Goal: Transaction & Acquisition: Purchase product/service

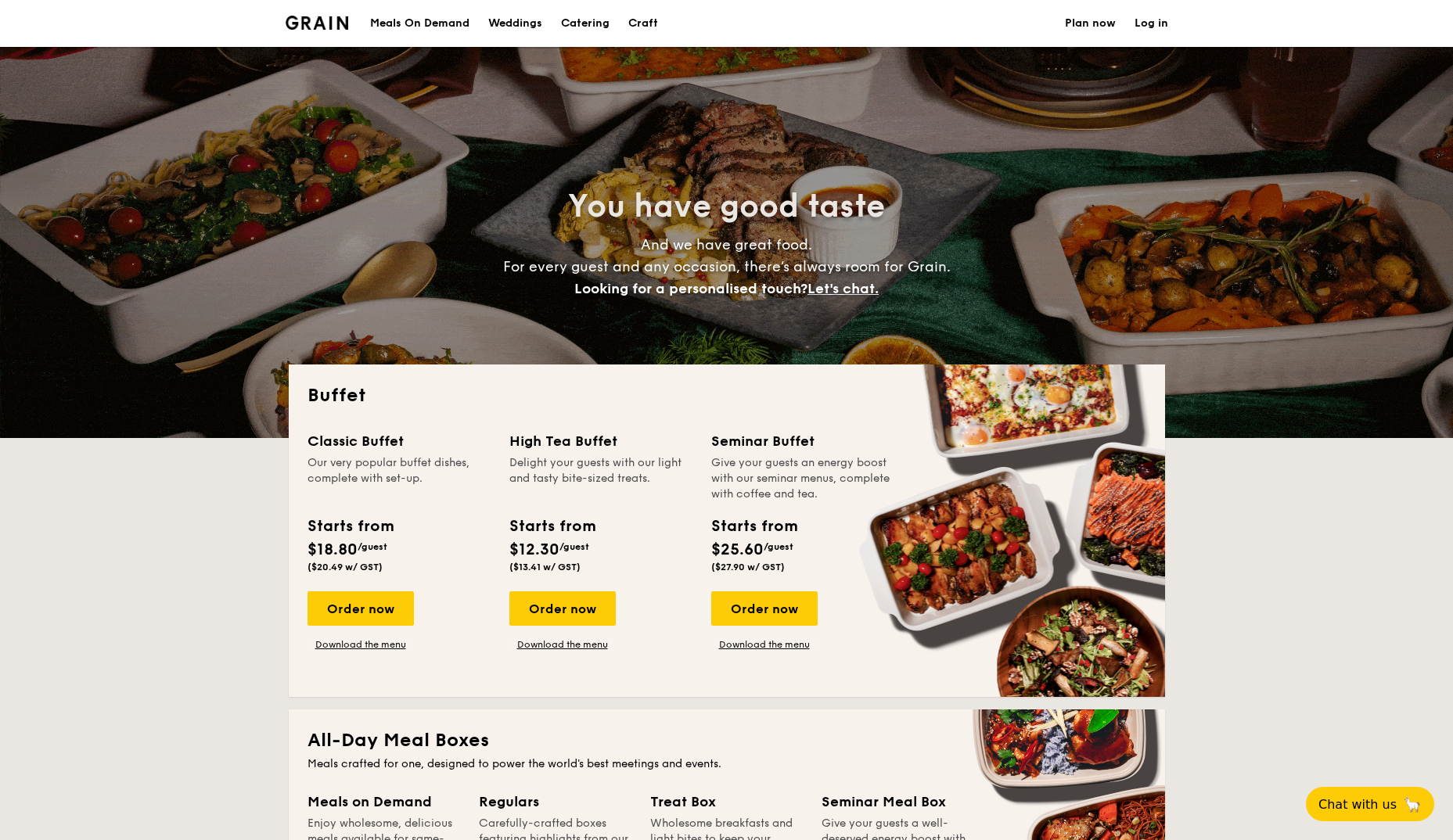
select select
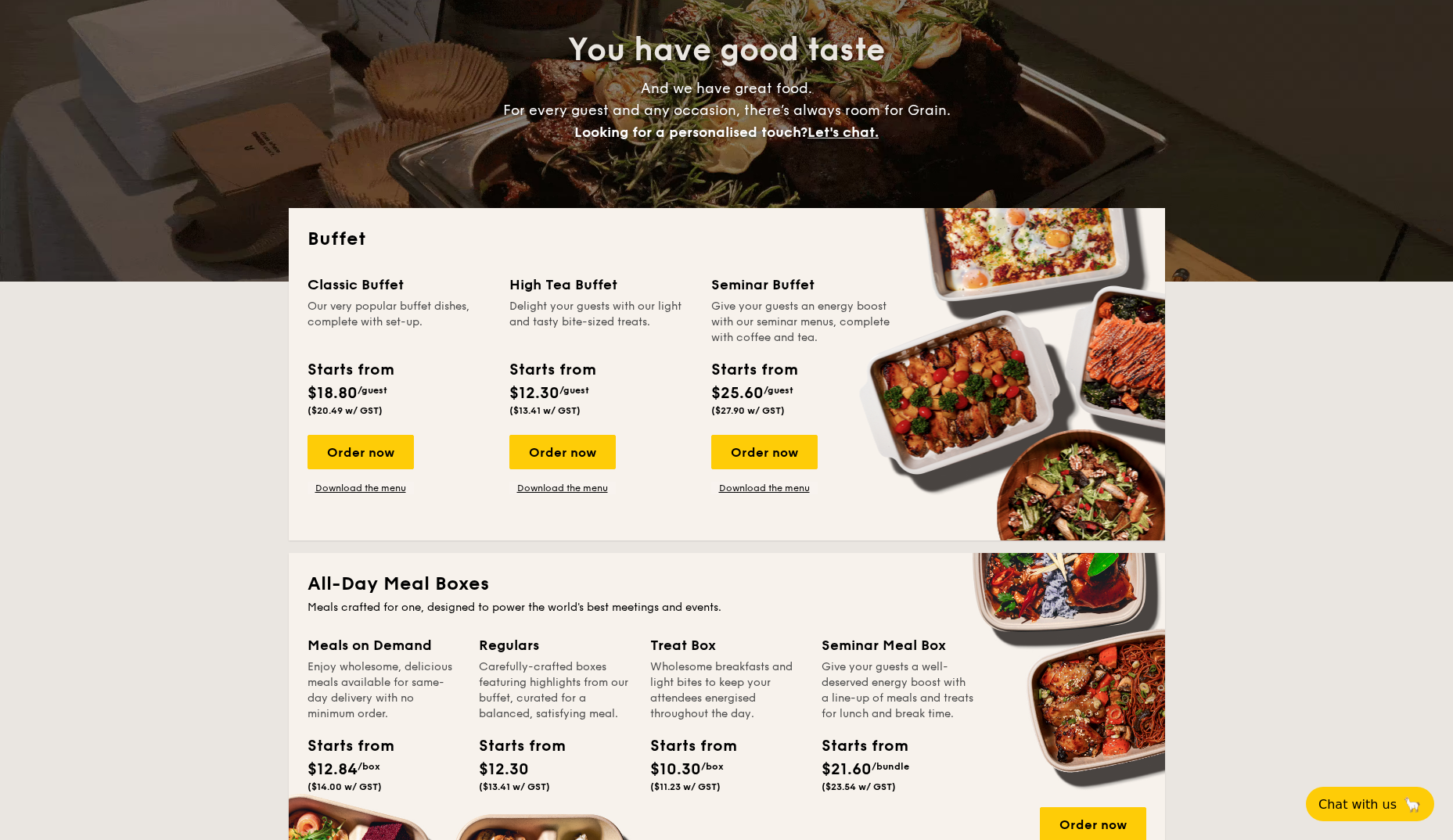
scroll to position [391, 0]
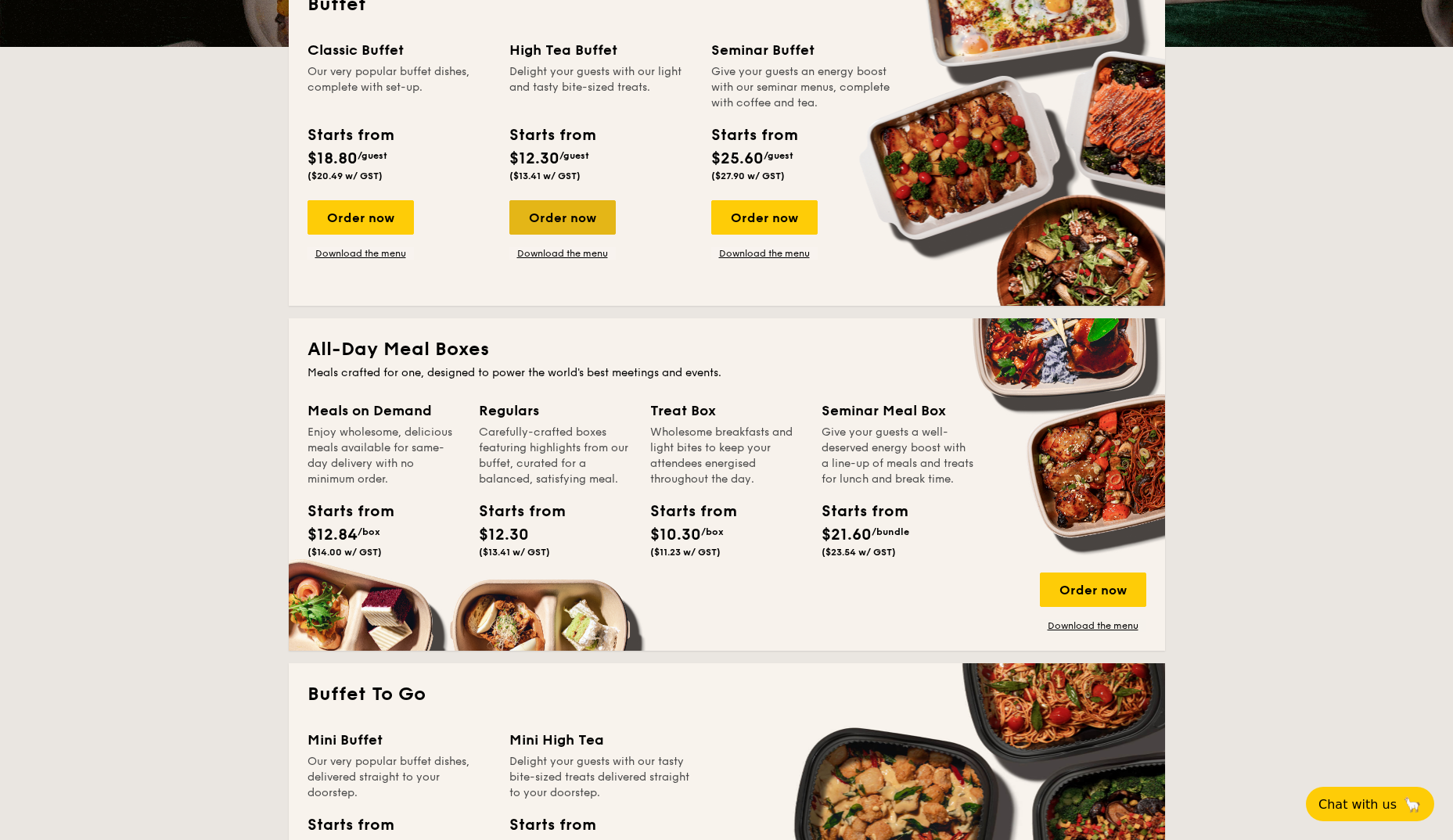
click at [548, 218] on div "Order now" at bounding box center [563, 217] width 107 height 35
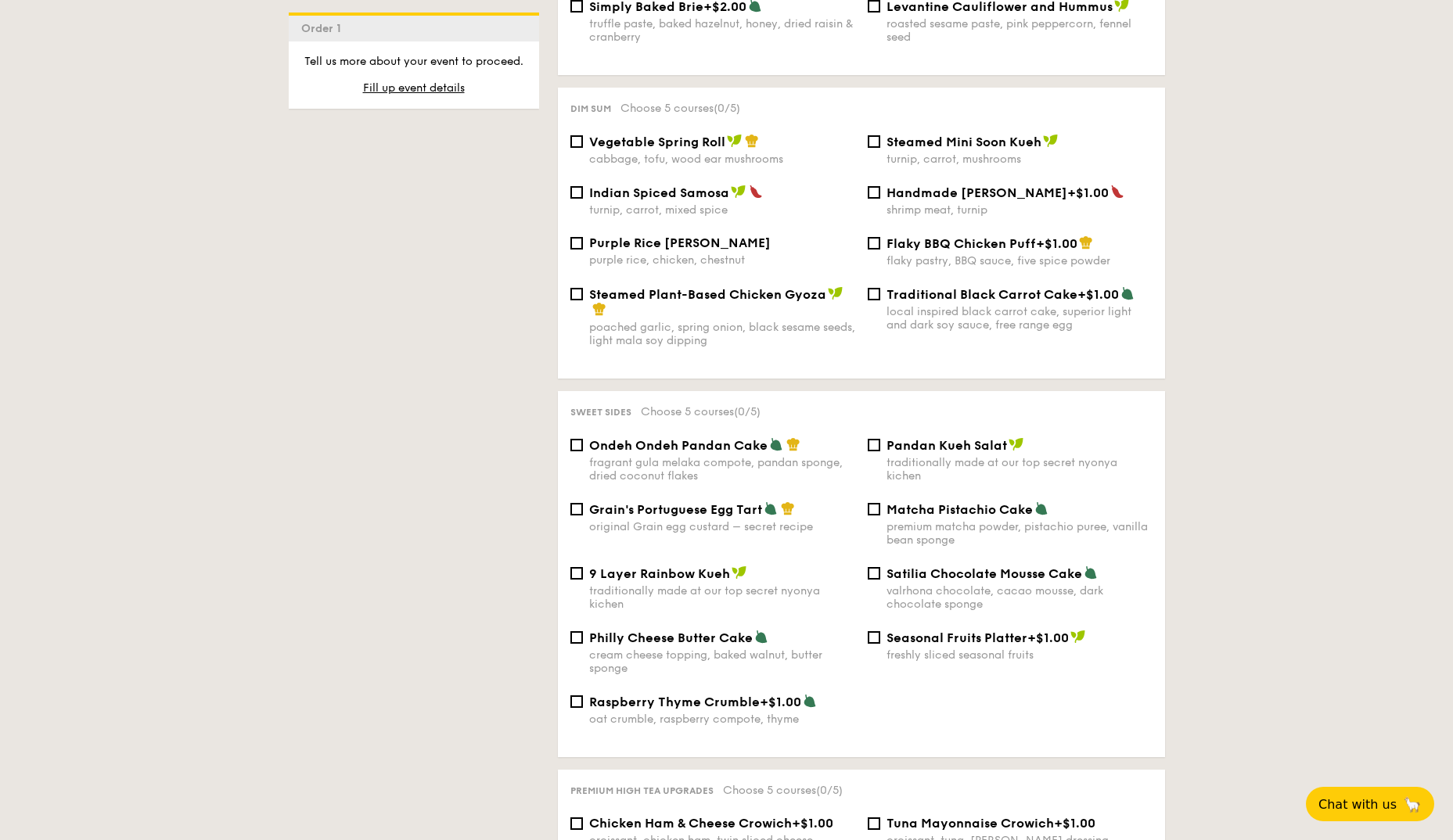
scroll to position [1408, 0]
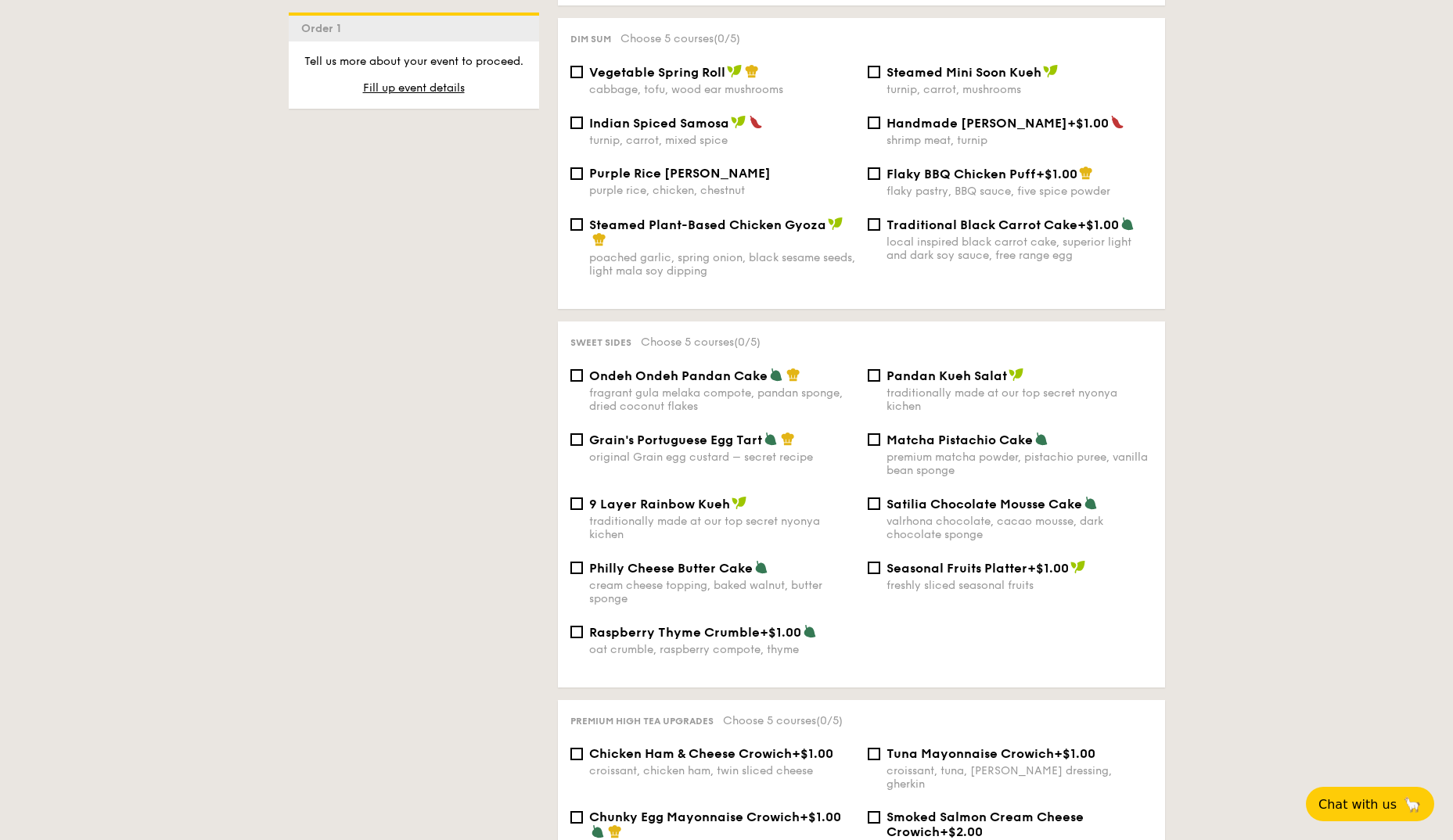
select select
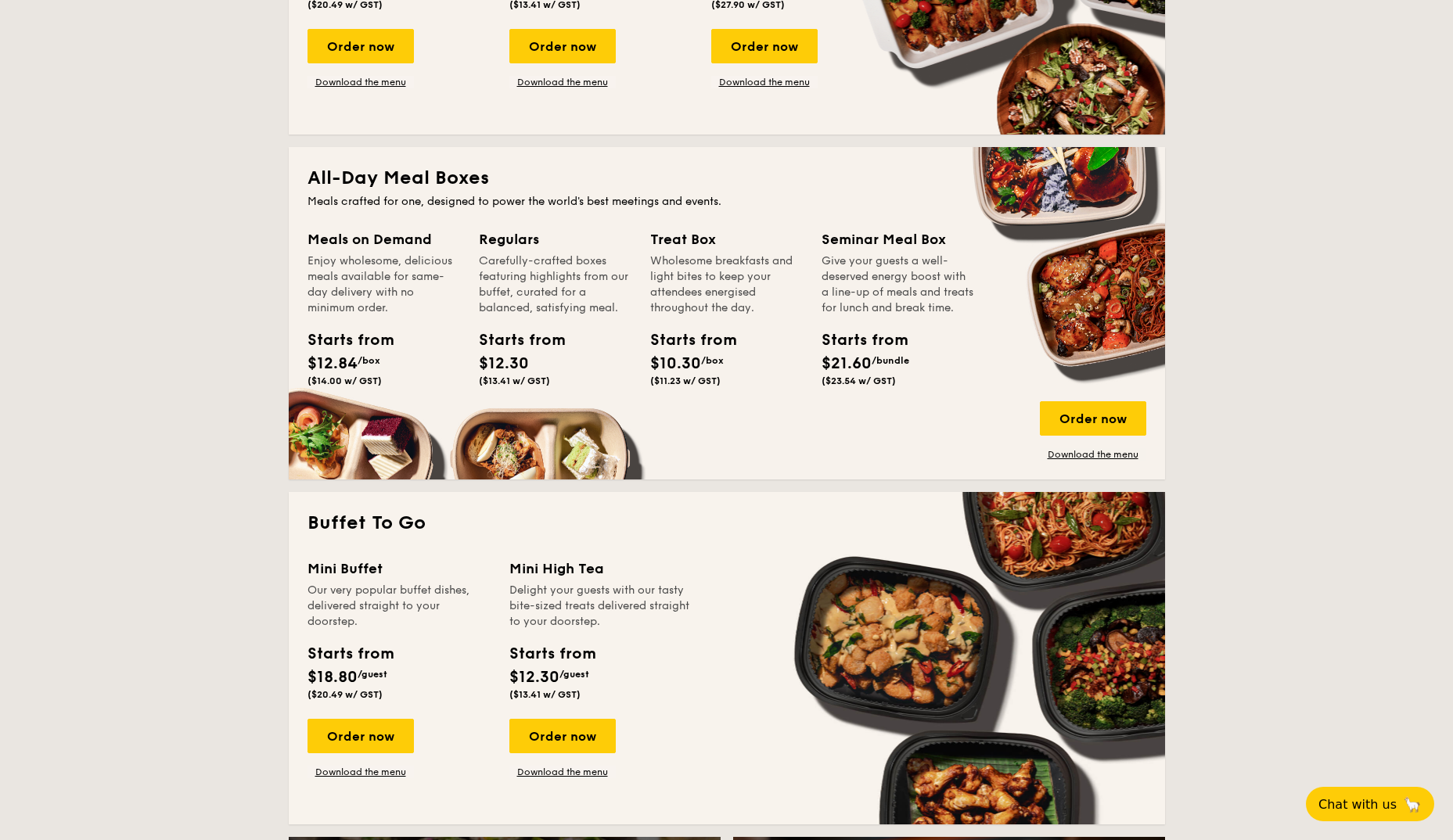
scroll to position [626, 0]
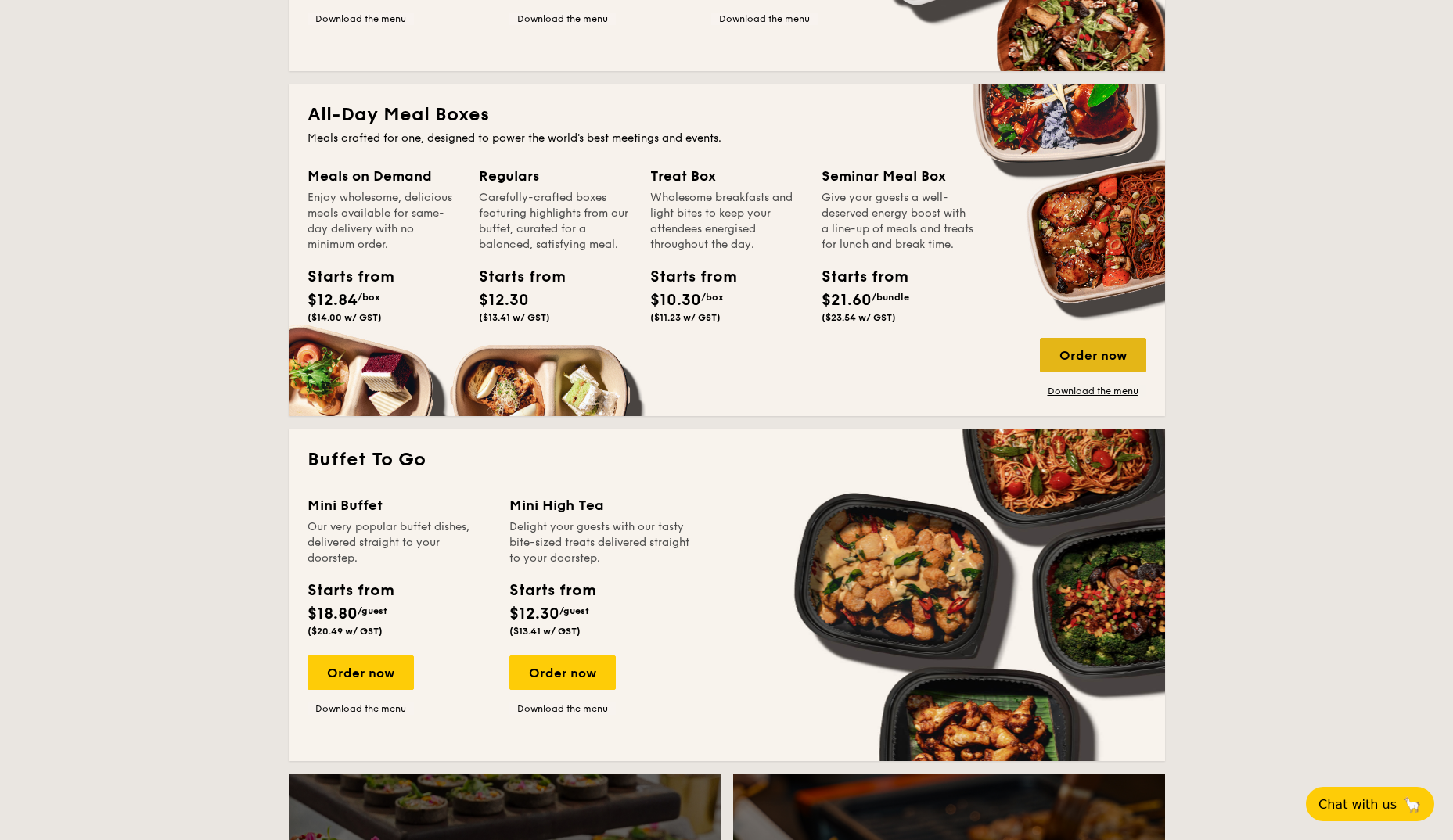
click at [1071, 365] on div "Order now" at bounding box center [1094, 355] width 107 height 35
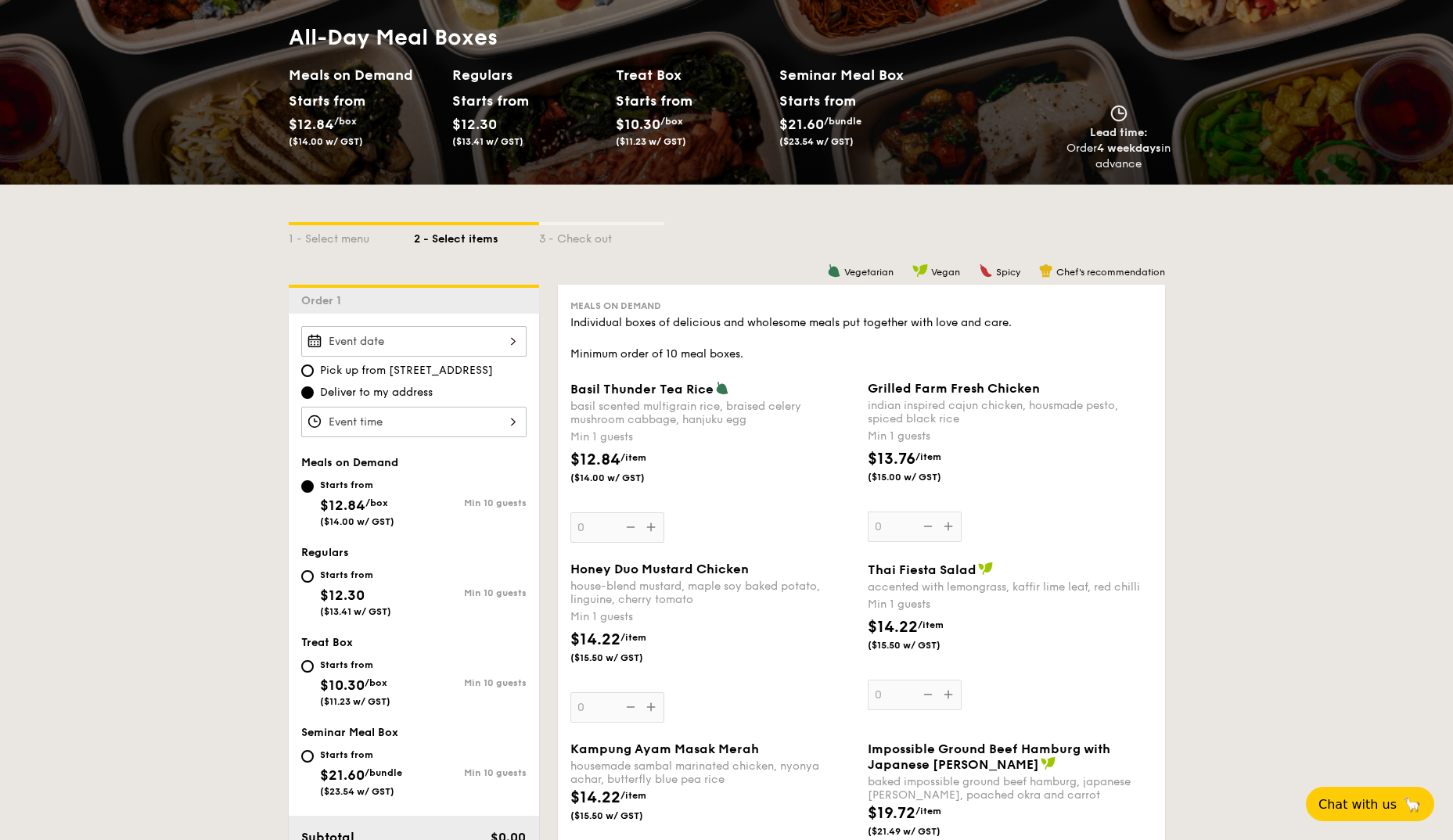
scroll to position [391, 0]
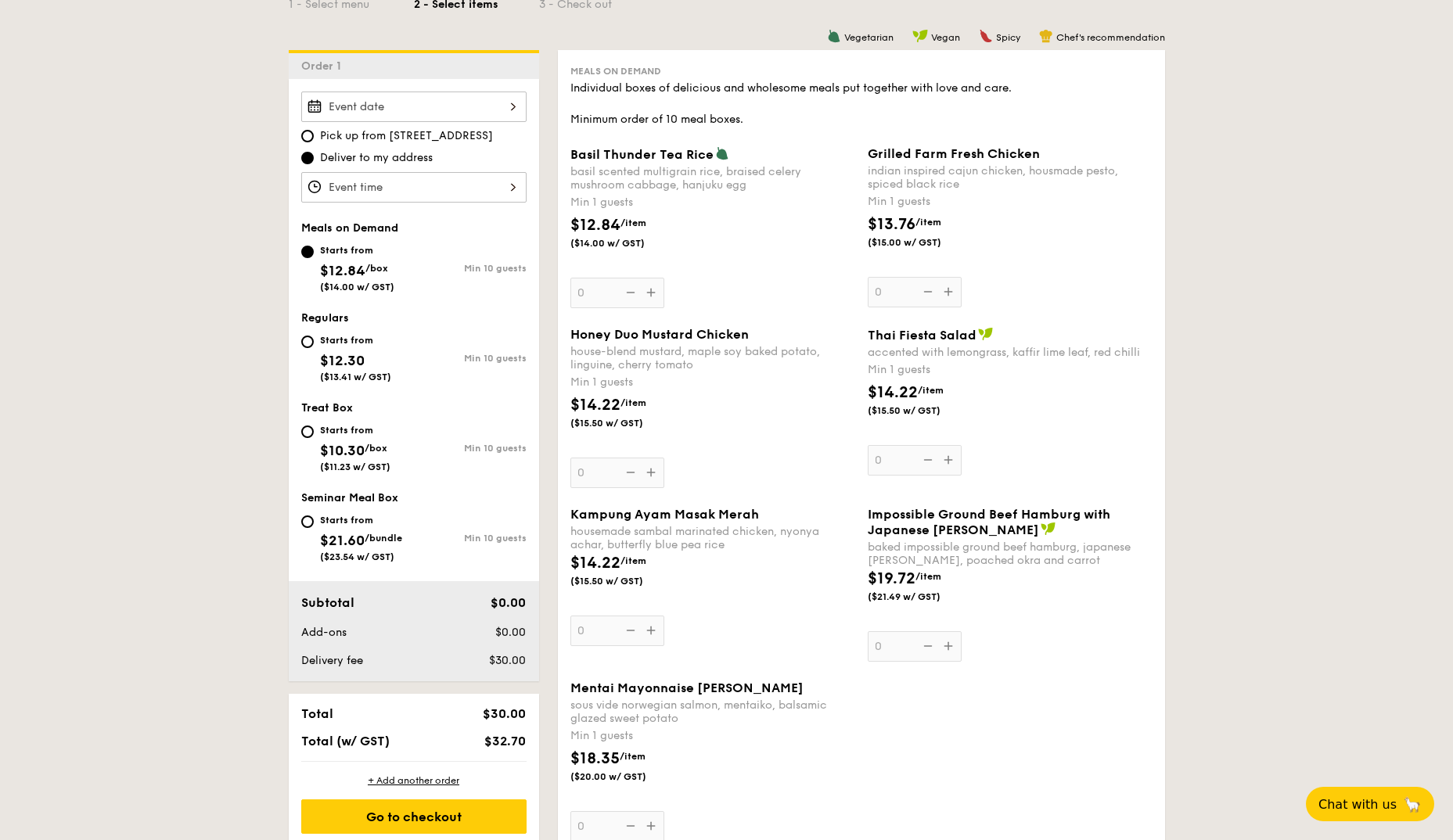
click at [651, 299] on div "Basil Thunder Tea [PERSON_NAME] scented multigrain rice, braised celery mushroo…" at bounding box center [713, 227] width 285 height 162
click at [651, 299] on input "0" at bounding box center [617, 293] width 94 height 31
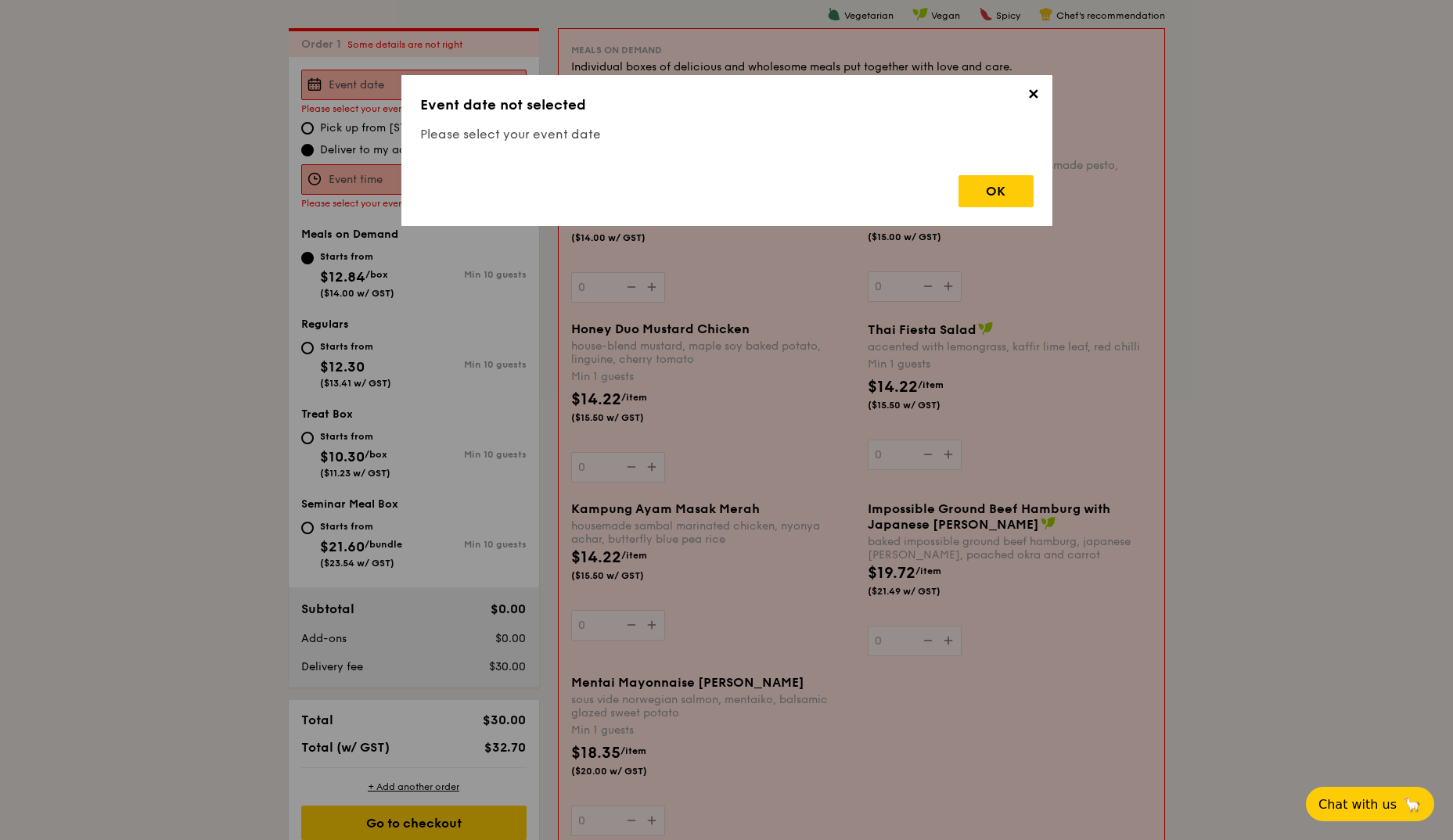
scroll to position [418, 0]
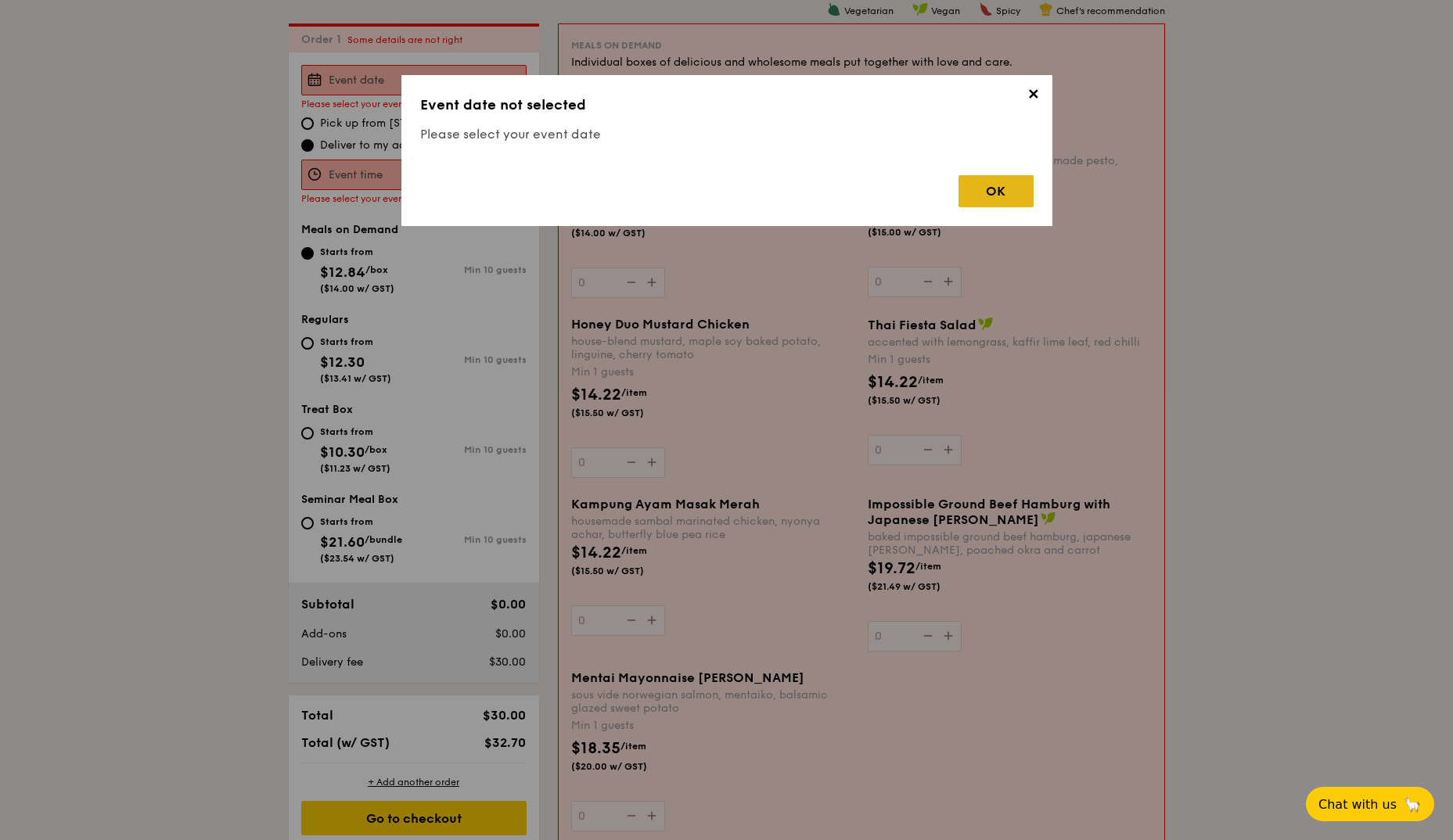
click at [988, 185] on div "OK" at bounding box center [996, 192] width 75 height 32
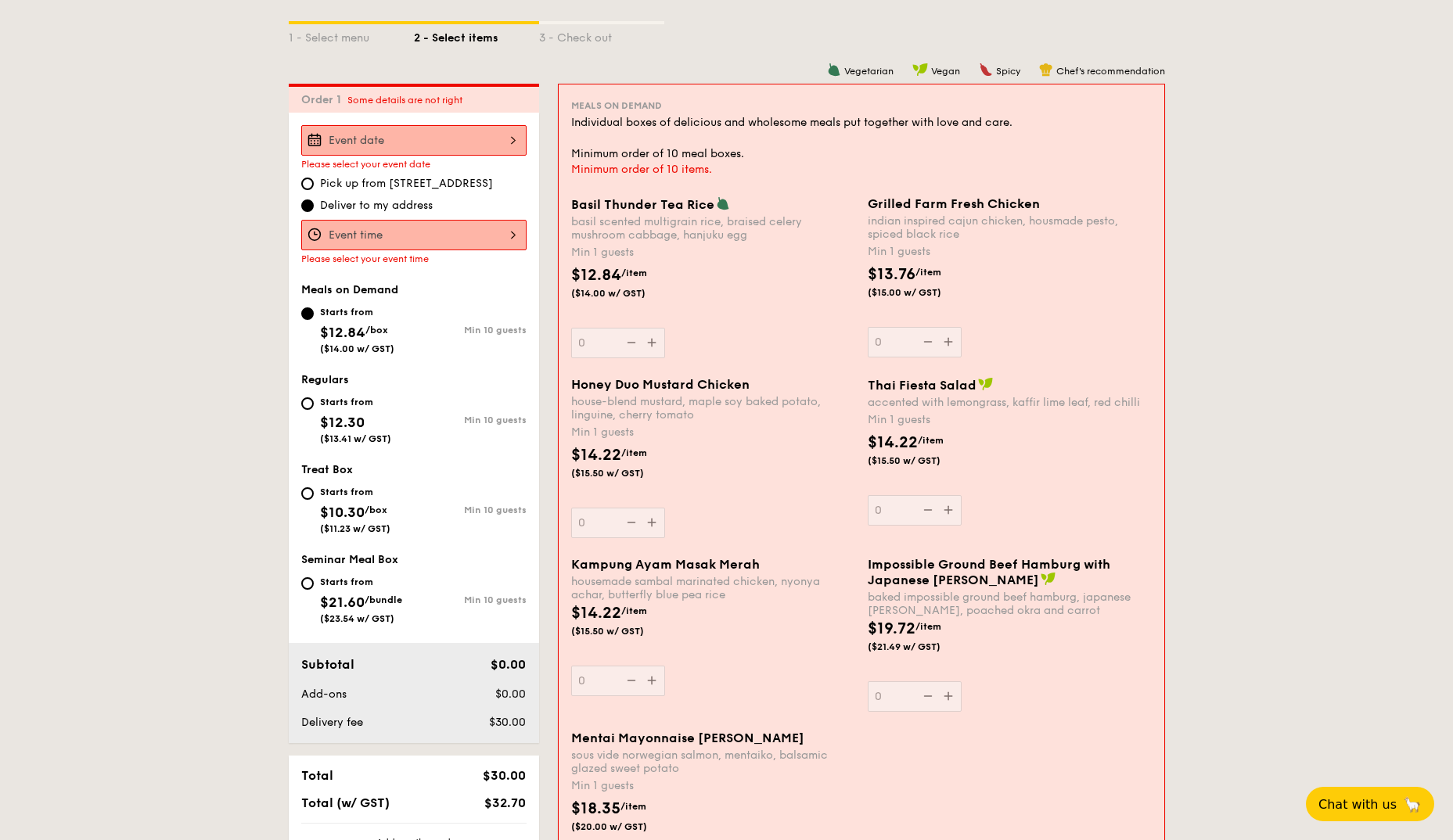
scroll to position [357, 0]
click at [418, 147] on input "Basil Thunder Tea [PERSON_NAME] scented multigrain rice, braised celery mushroo…" at bounding box center [414, 142] width 225 height 31
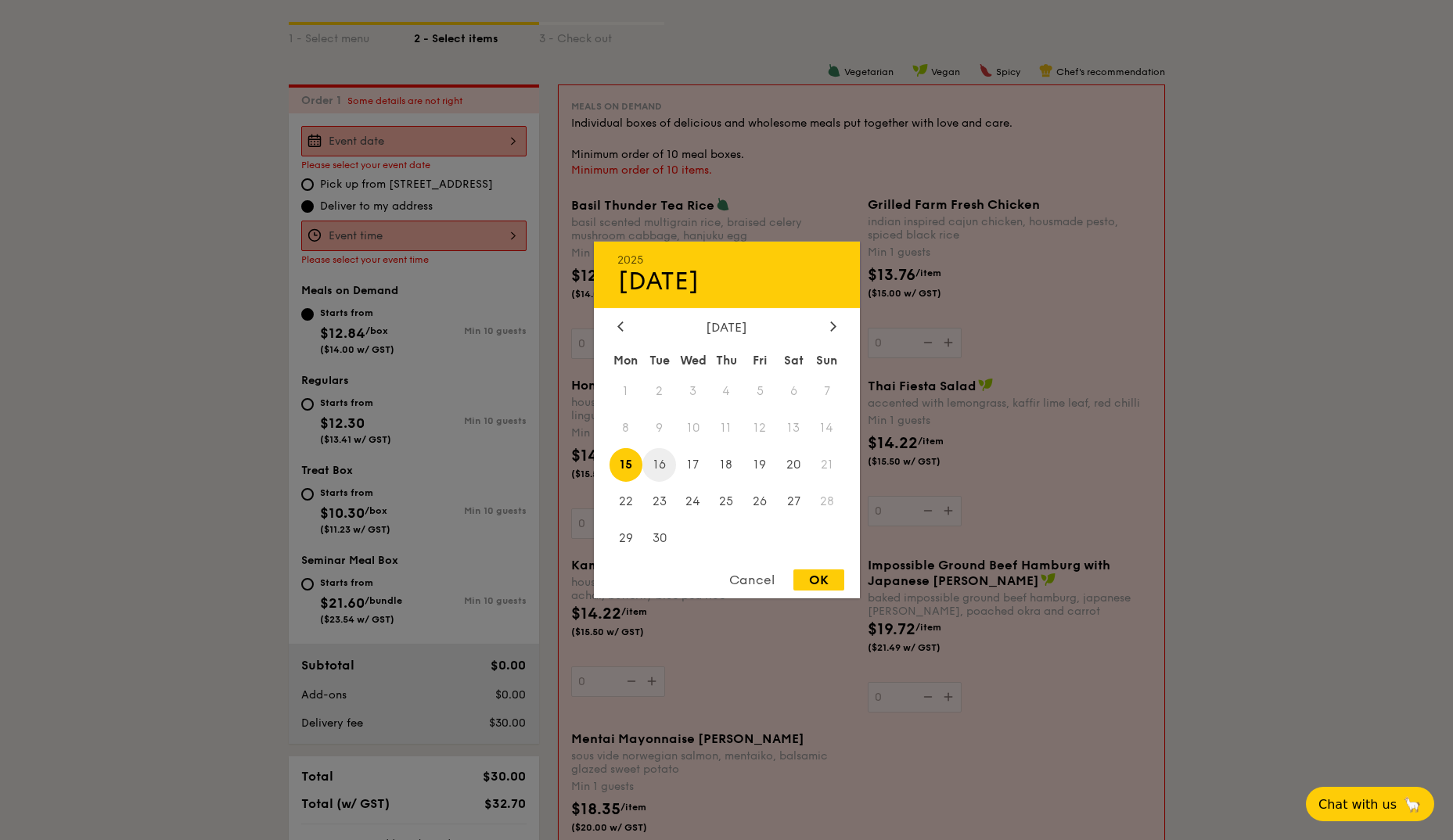
click at [650, 470] on span "16" at bounding box center [660, 465] width 34 height 34
click at [807, 580] on div "OK" at bounding box center [819, 580] width 51 height 21
type input "[DATE]"
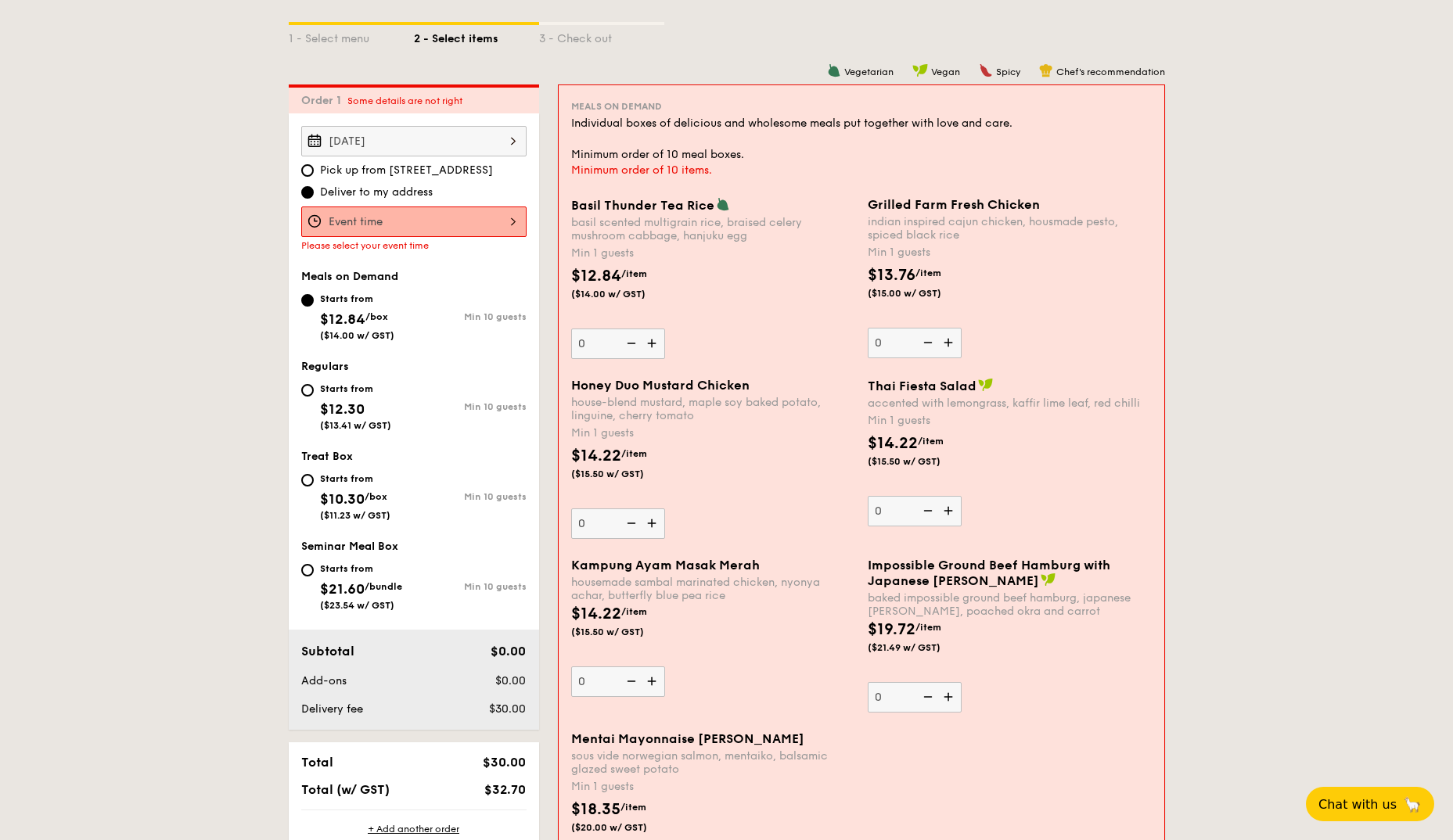
click at [651, 342] on img at bounding box center [654, 343] width 24 height 30
click at [651, 342] on input "0" at bounding box center [618, 344] width 94 height 31
type input "1"
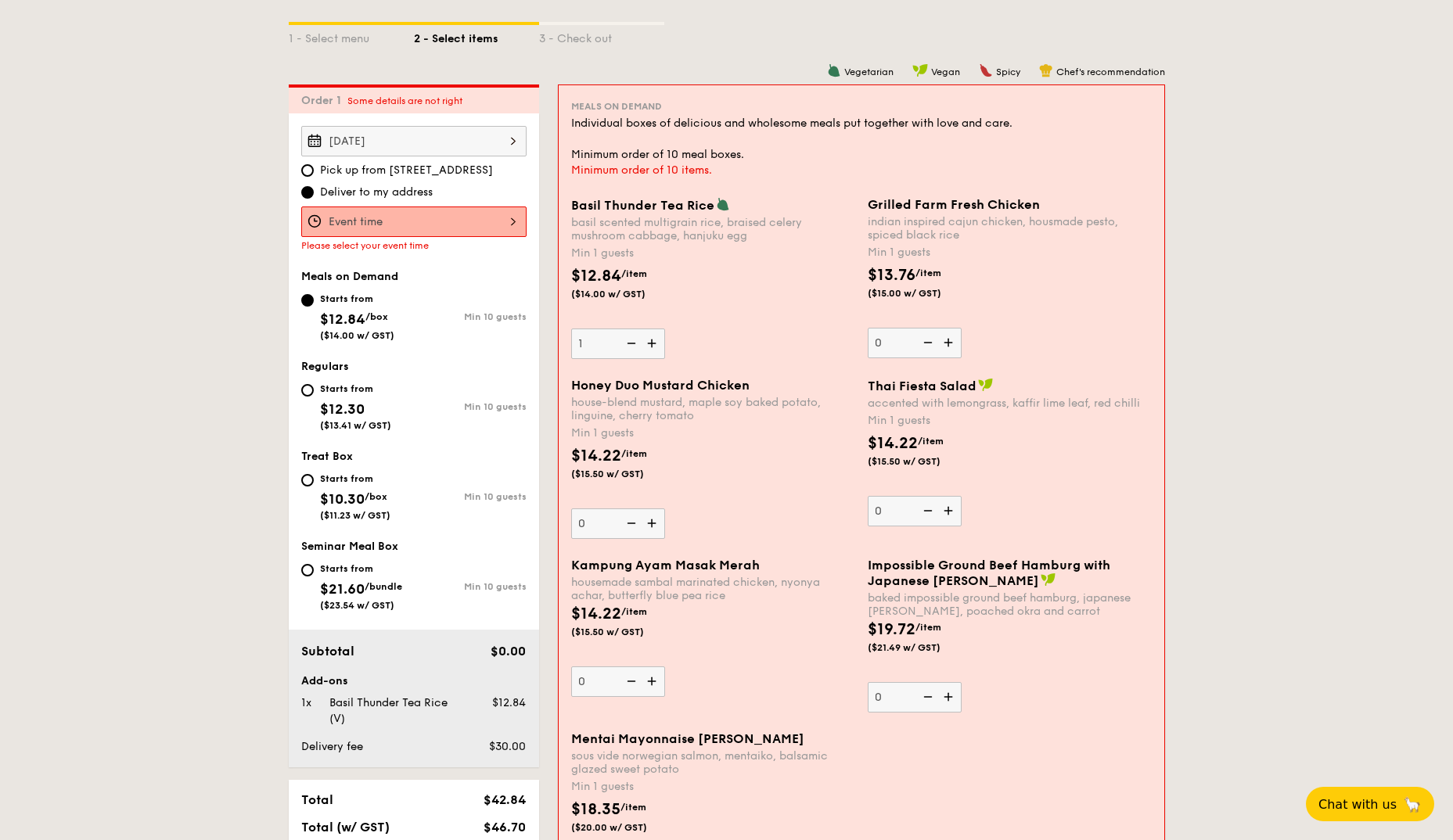
click at [768, 516] on div "Honey Duo Mustard Chicken house-blend mustard, maple soy baked potato, linguine…" at bounding box center [713, 459] width 284 height 161
click at [665, 516] on input "0" at bounding box center [618, 524] width 94 height 31
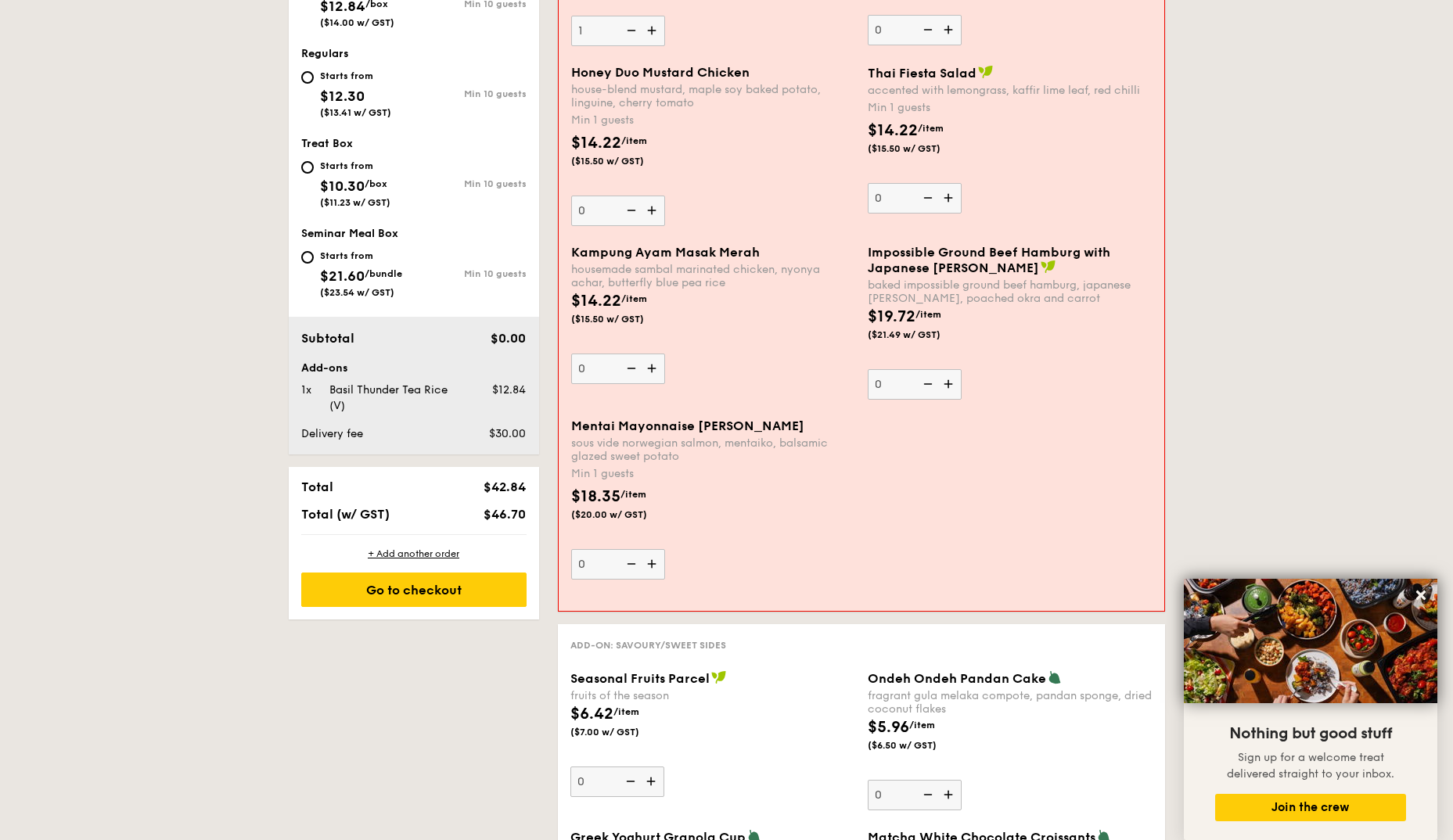
scroll to position [279, 0]
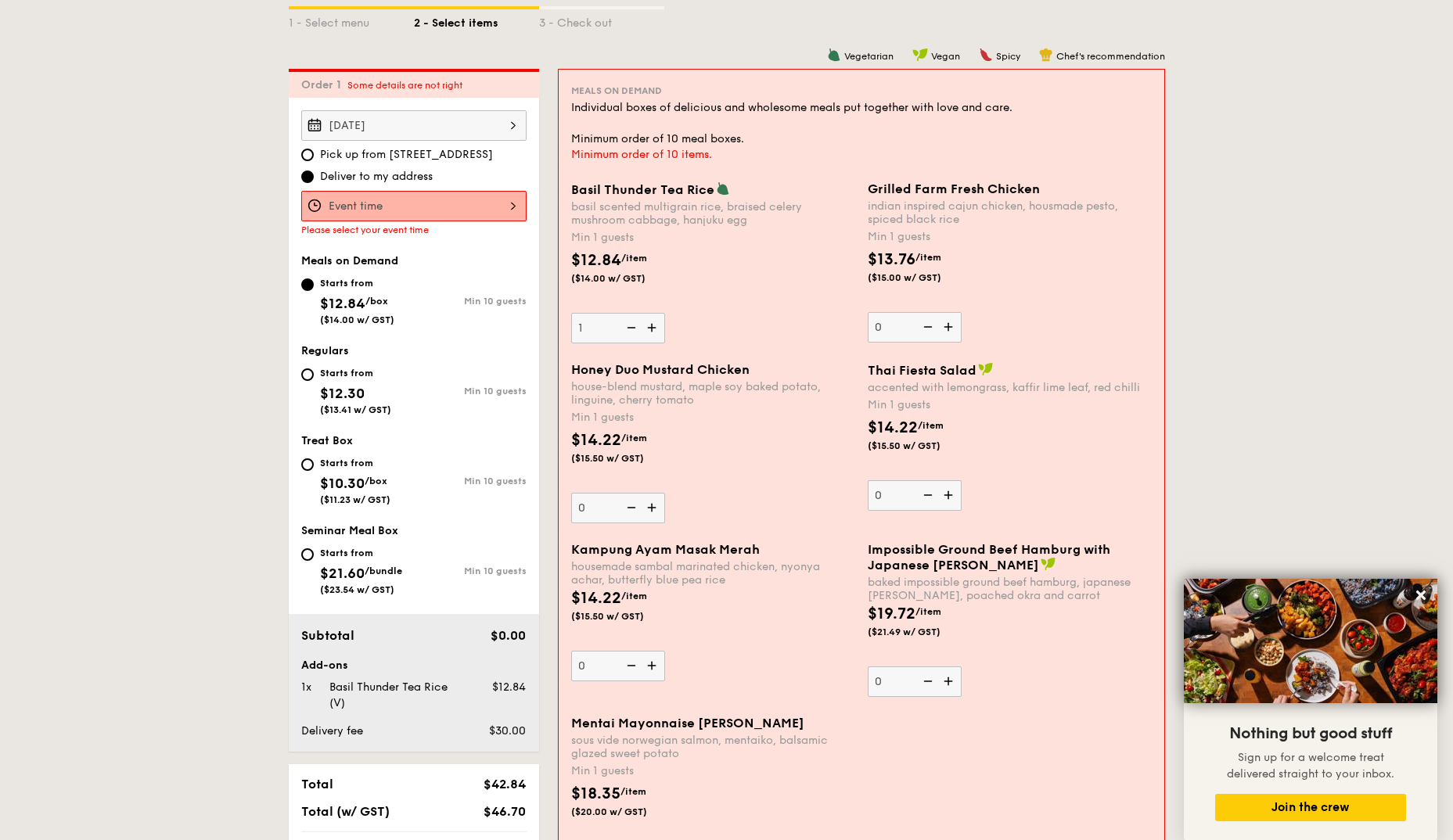
scroll to position [357, 0]
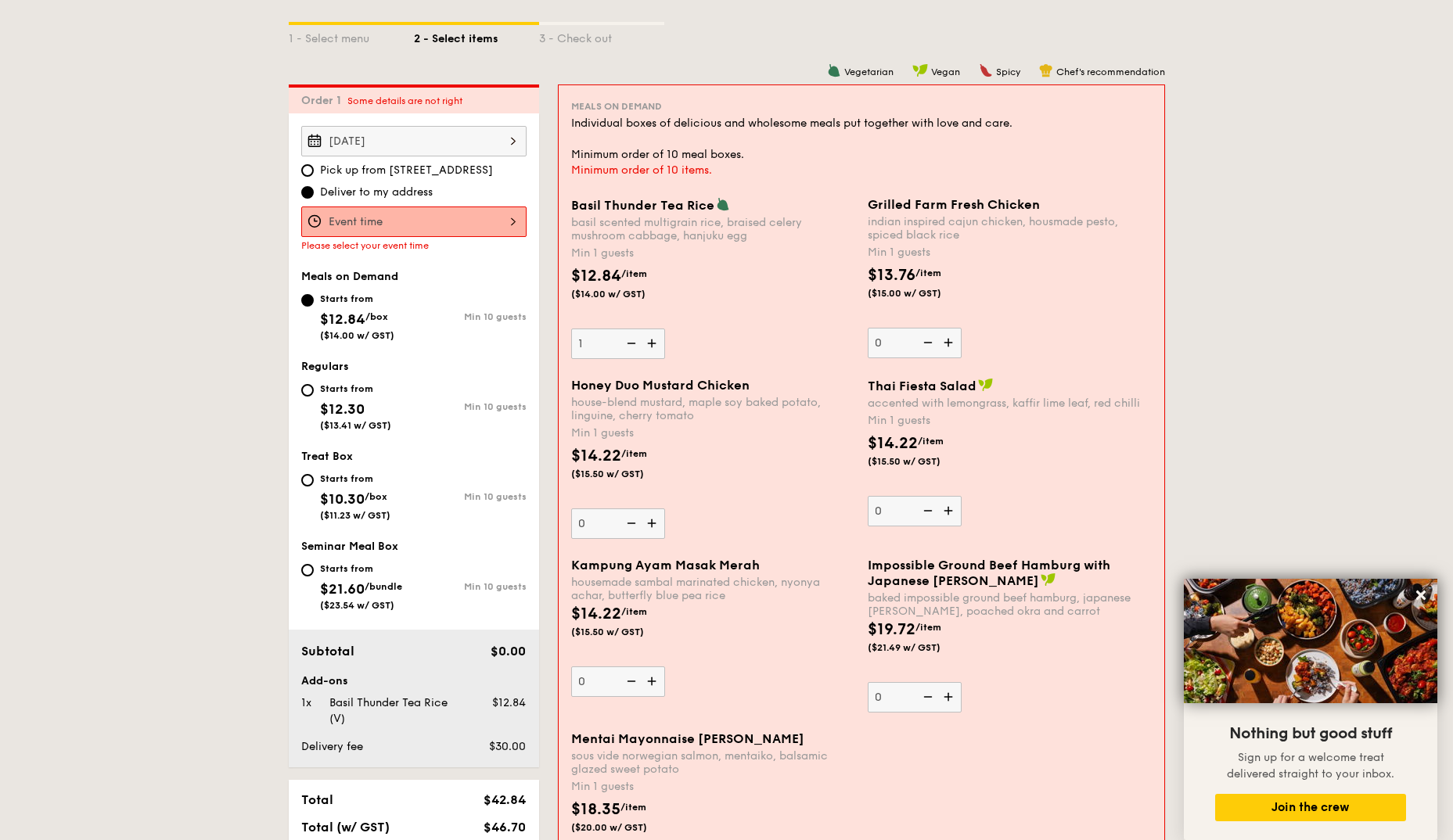
click at [334, 392] on div "Starts from" at bounding box center [355, 388] width 71 height 13
click at [314, 392] on input "Starts from $12.30 ($13.41 w/ GST) Min 10 guests" at bounding box center [307, 390] width 13 height 13
radio input "true"
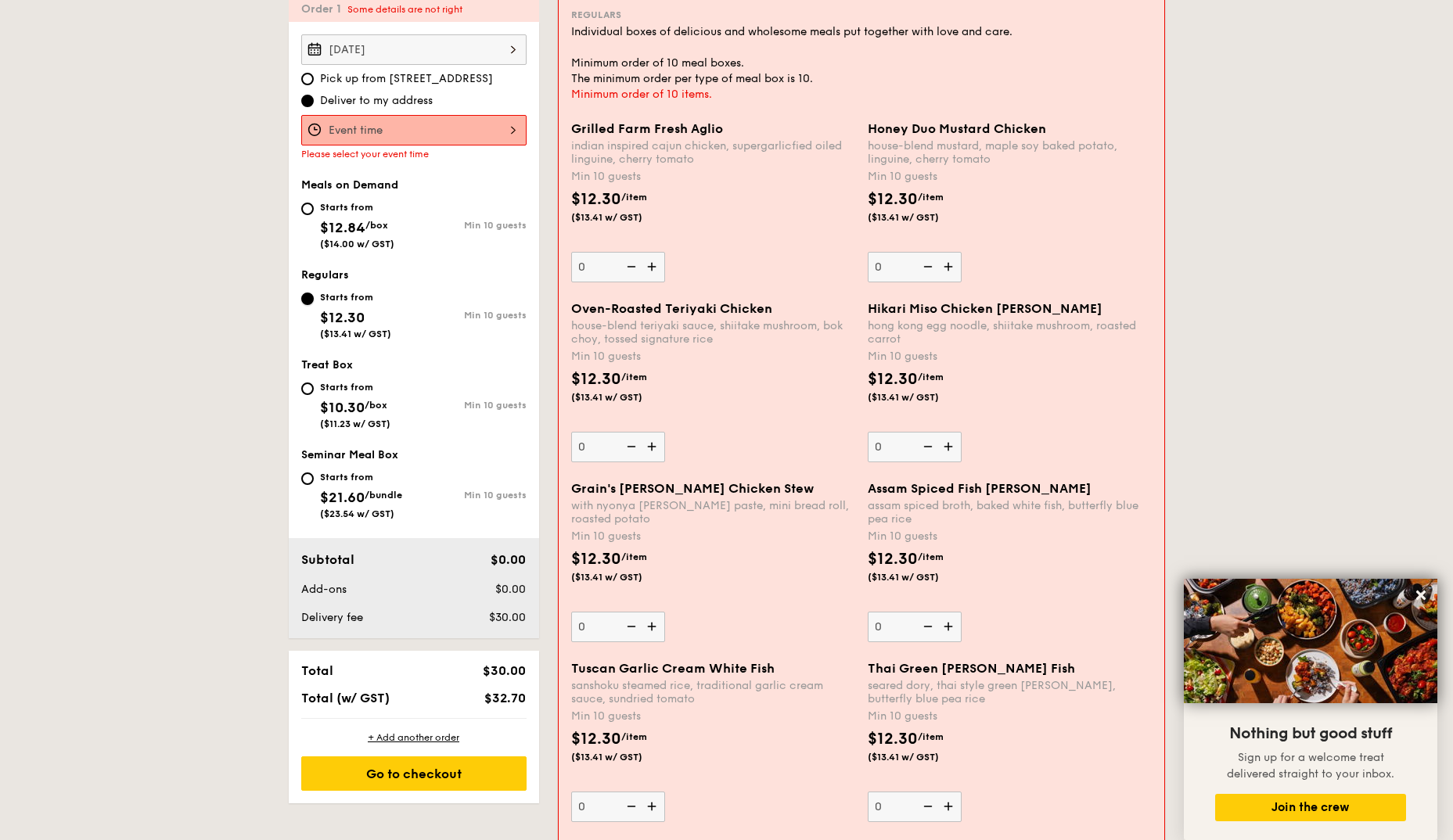
scroll to position [435, 0]
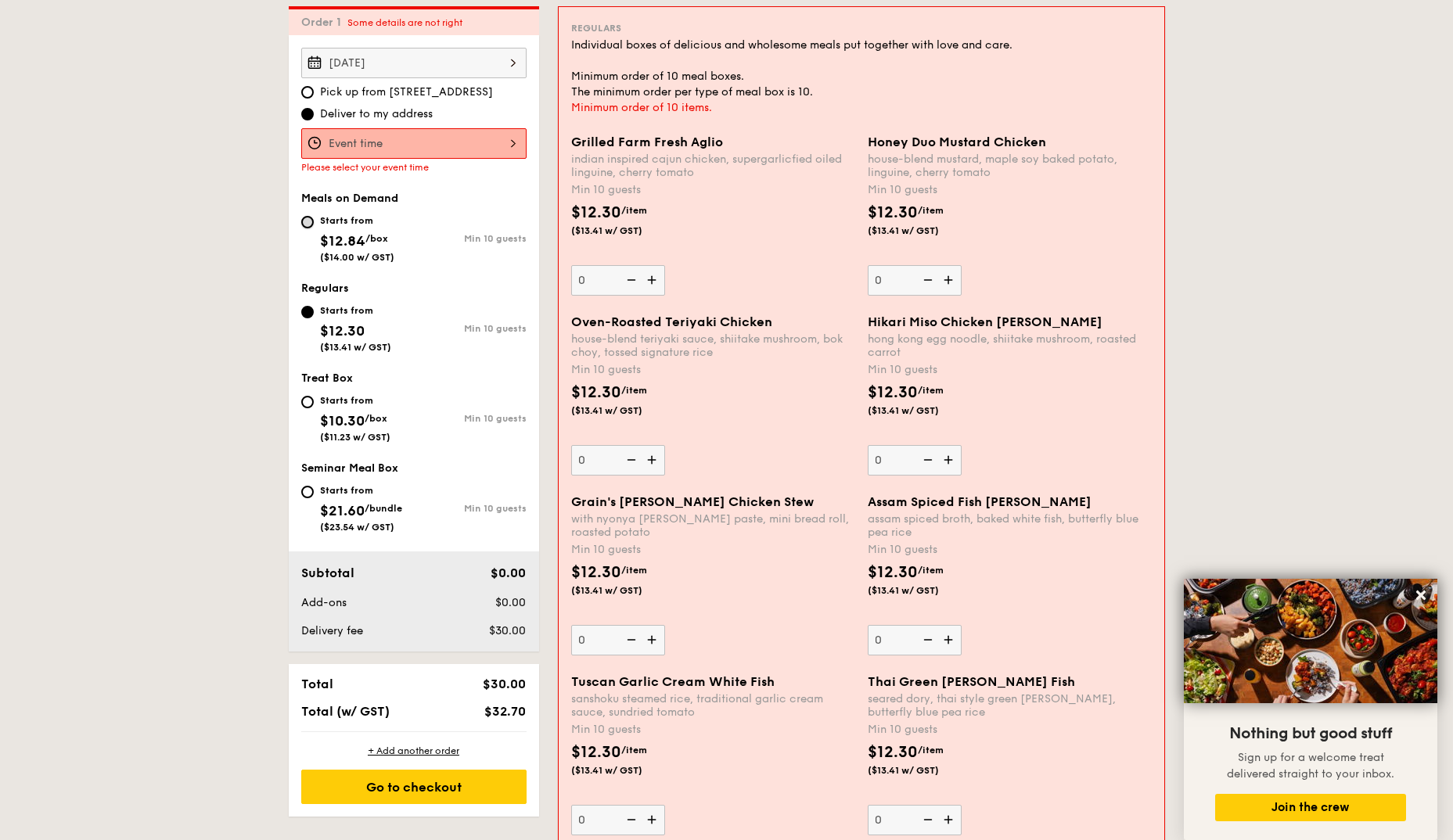
click at [309, 216] on input "Starts from $12.84 /box ($14.00 w/ GST) Min 10 guests" at bounding box center [307, 222] width 13 height 13
radio input "true"
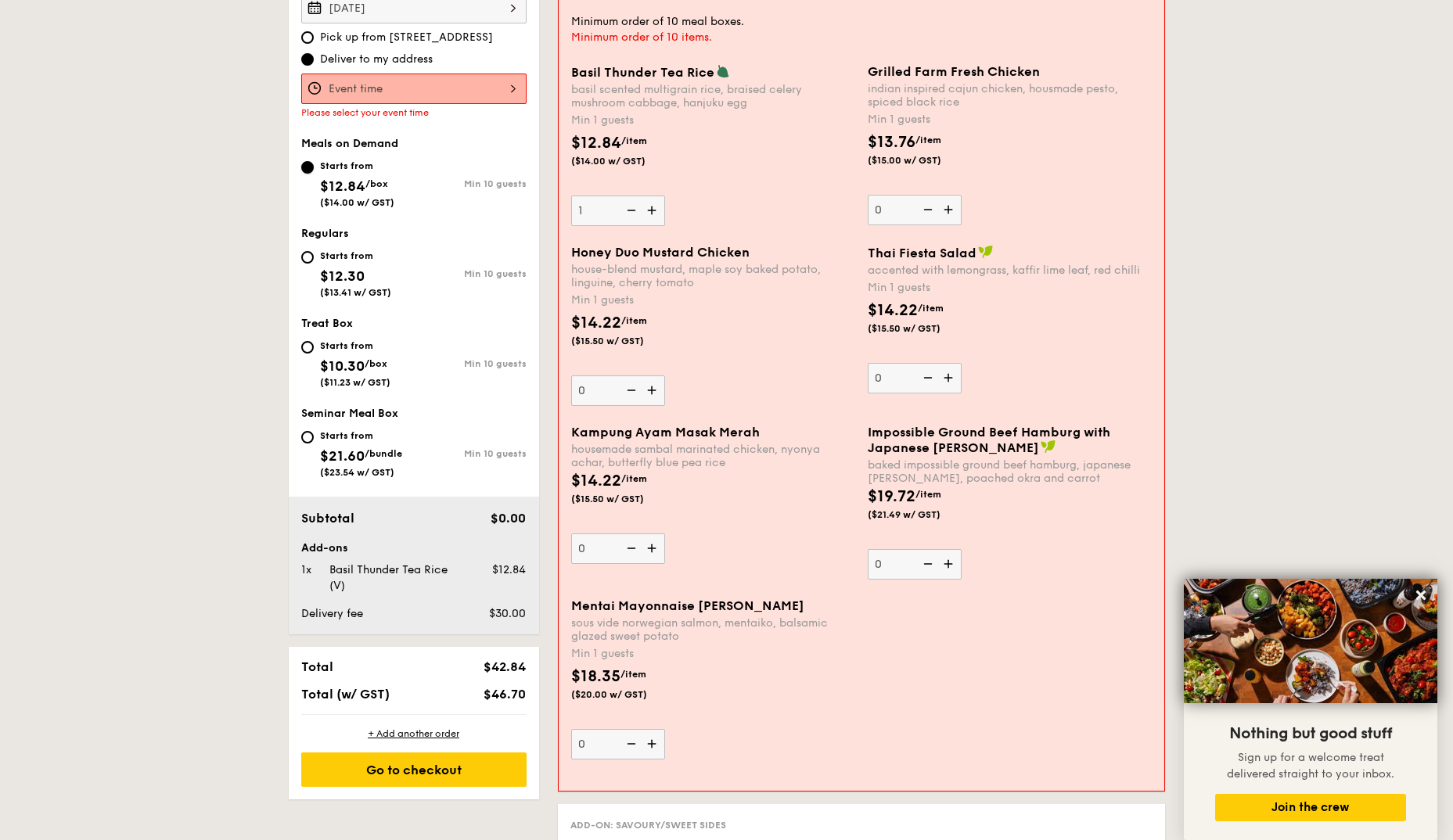
scroll to position [513, 0]
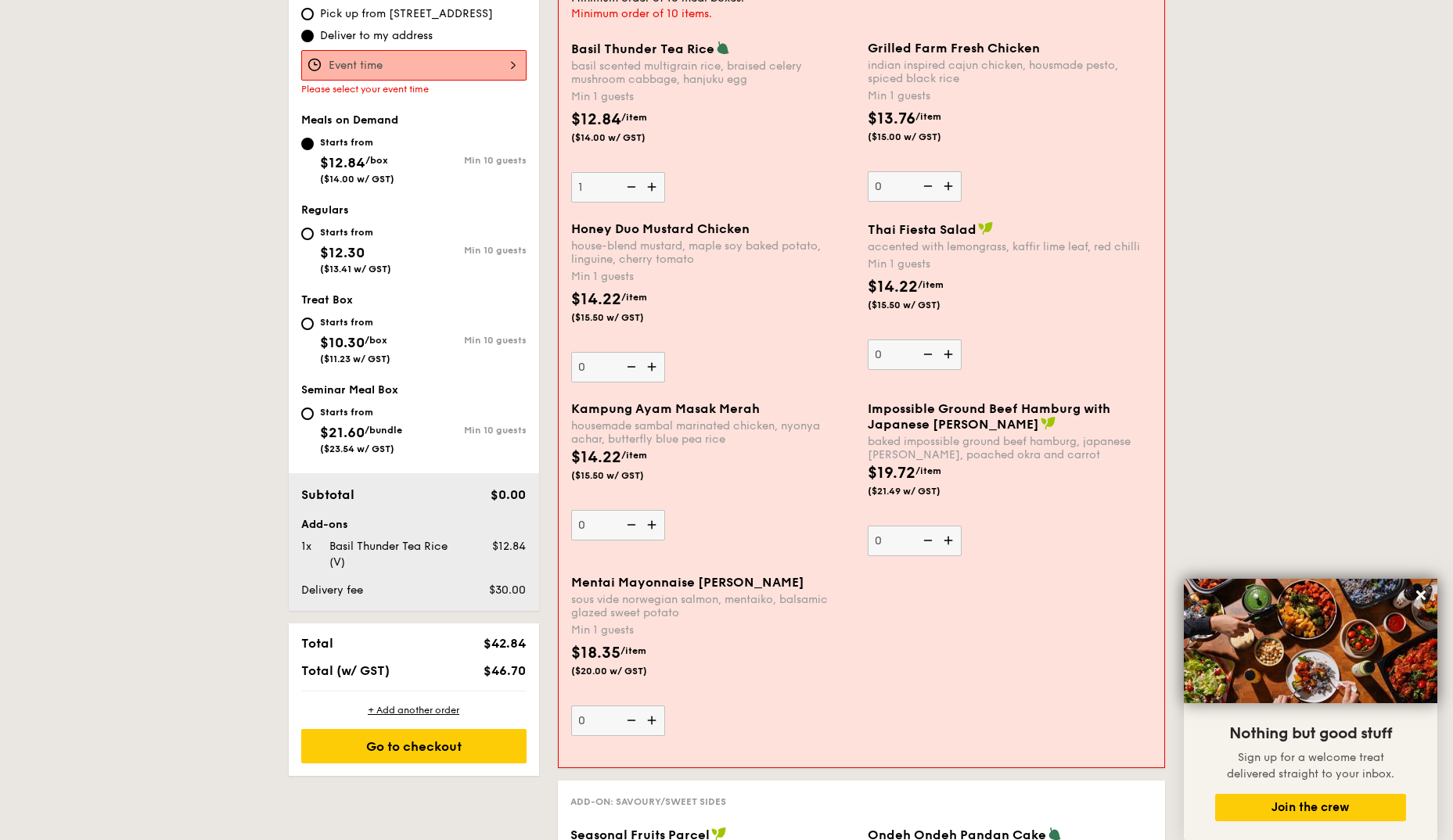
click at [333, 236] on div "Starts from" at bounding box center [355, 232] width 71 height 13
click at [314, 236] on input "Starts from $12.30 ($13.41 w/ GST) Min 10 guests" at bounding box center [307, 234] width 13 height 13
radio input "true"
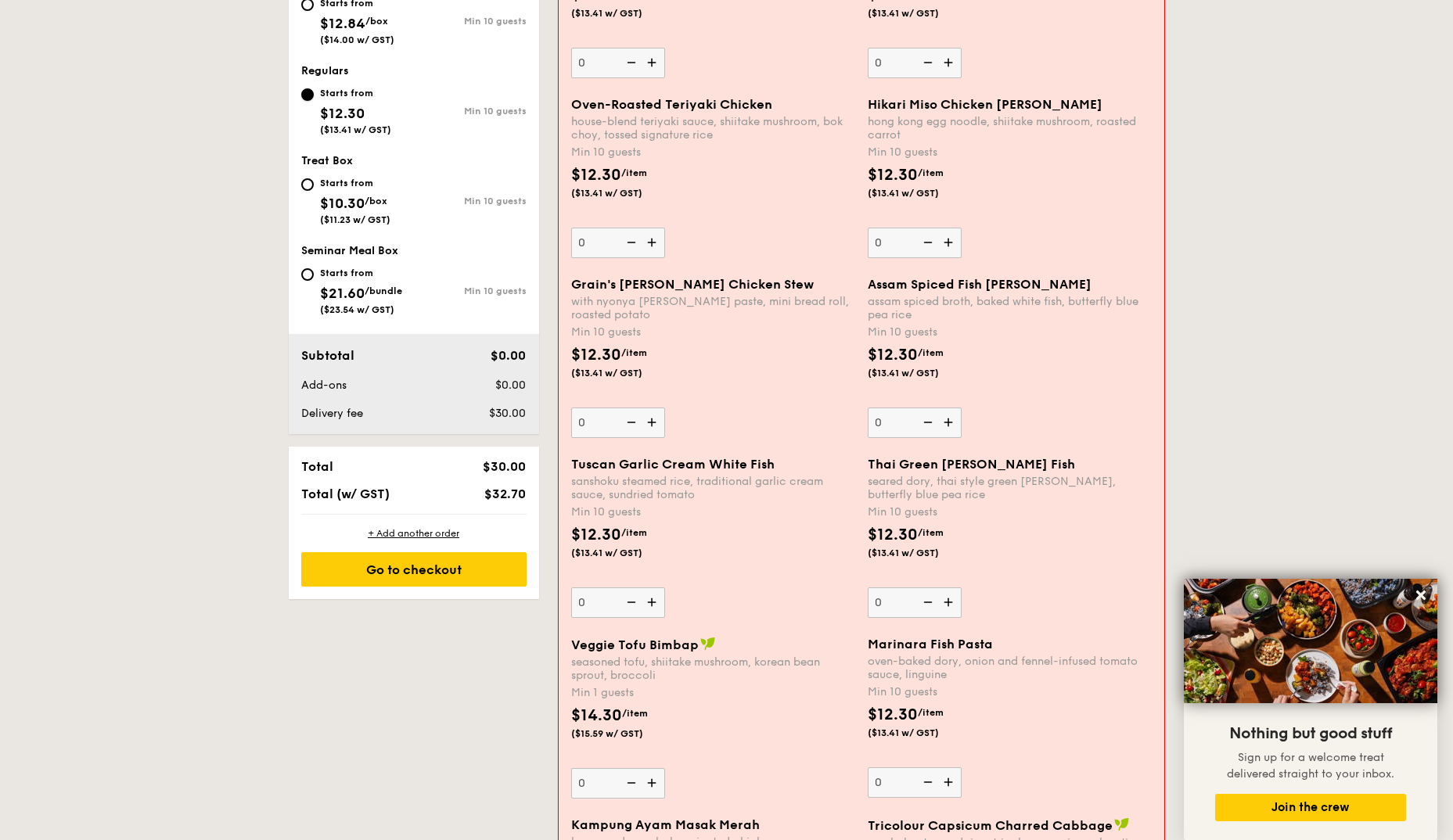
scroll to position [670, 0]
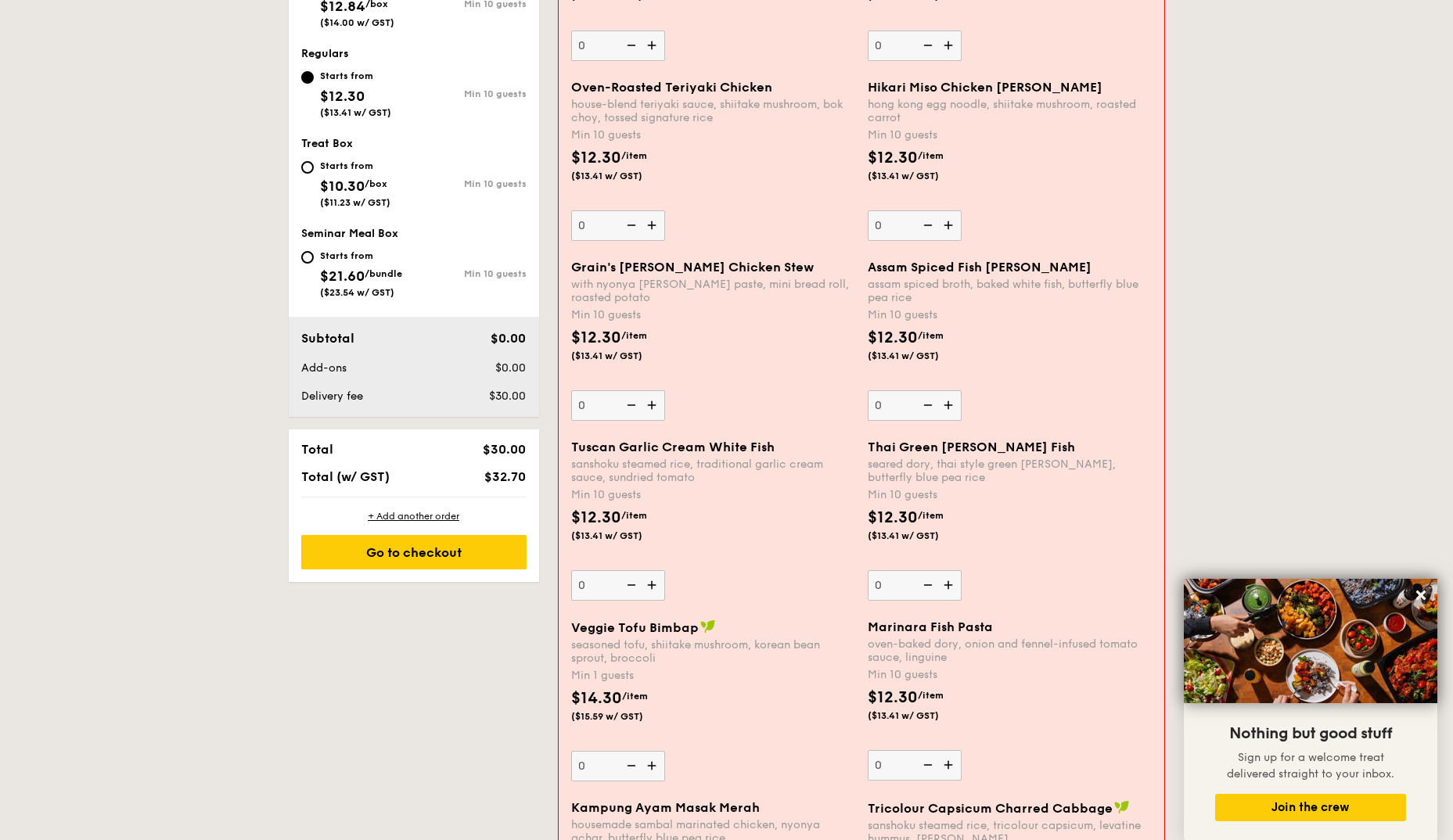
click at [322, 22] on span "($14.00 w/ GST)" at bounding box center [357, 22] width 75 height 11
radio input "true"
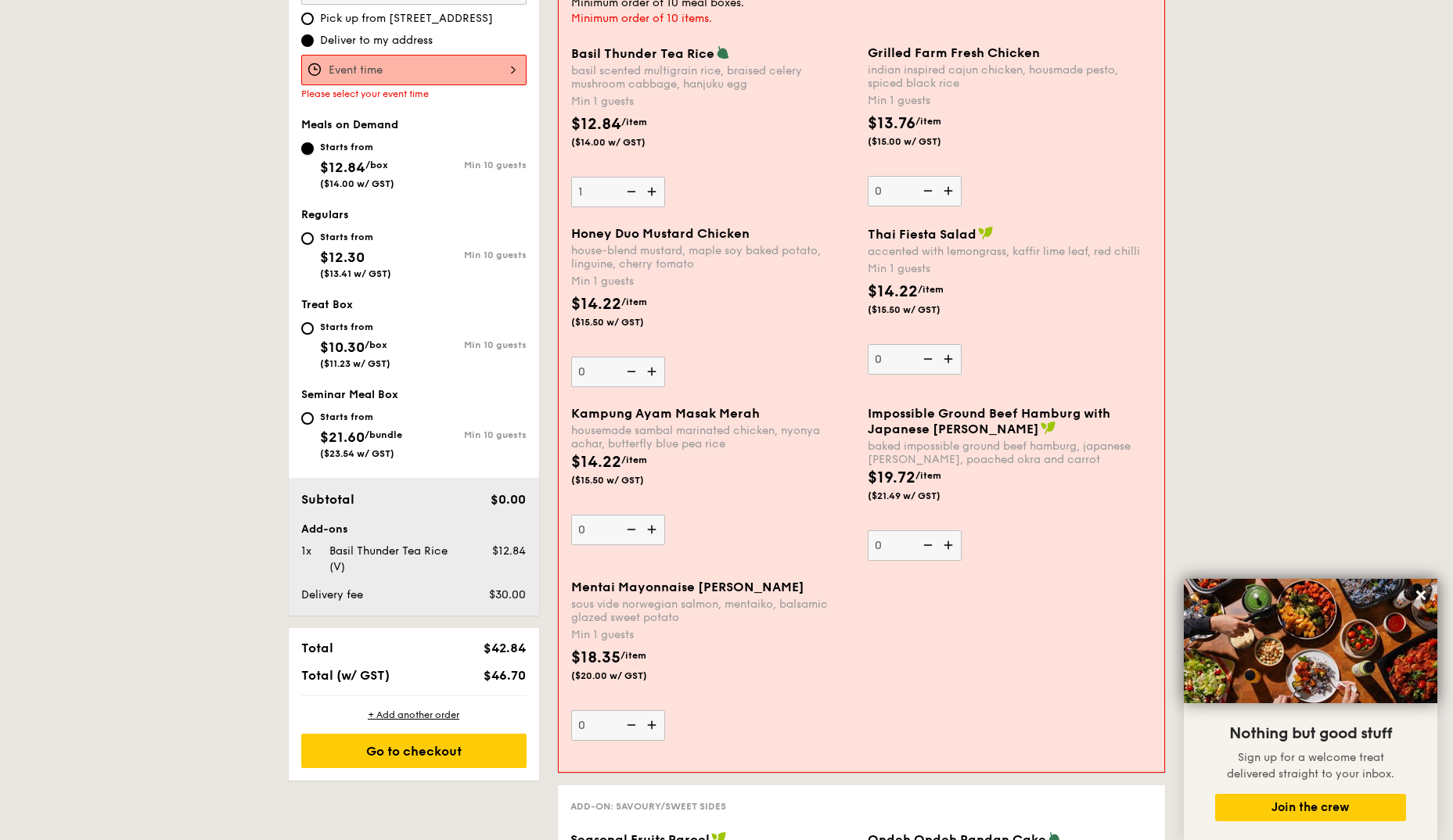
scroll to position [471, 0]
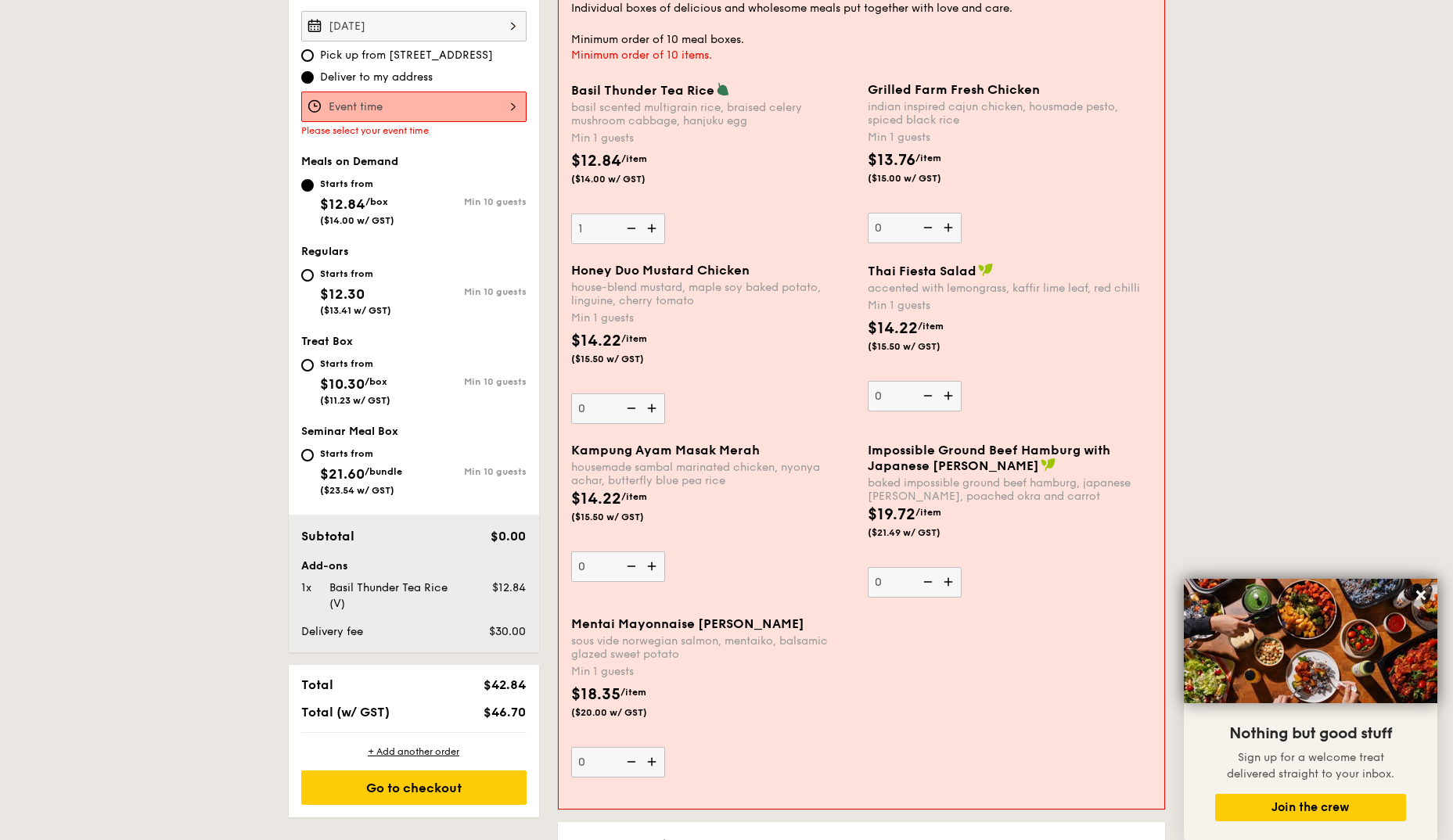
click at [309, 282] on div "Starts from $12.30 ($13.41 w/ GST)" at bounding box center [357, 290] width 113 height 52
click at [309, 281] on input "Starts from $12.30 ($13.41 w/ GST) Min 10 guests" at bounding box center [307, 275] width 13 height 13
radio input "true"
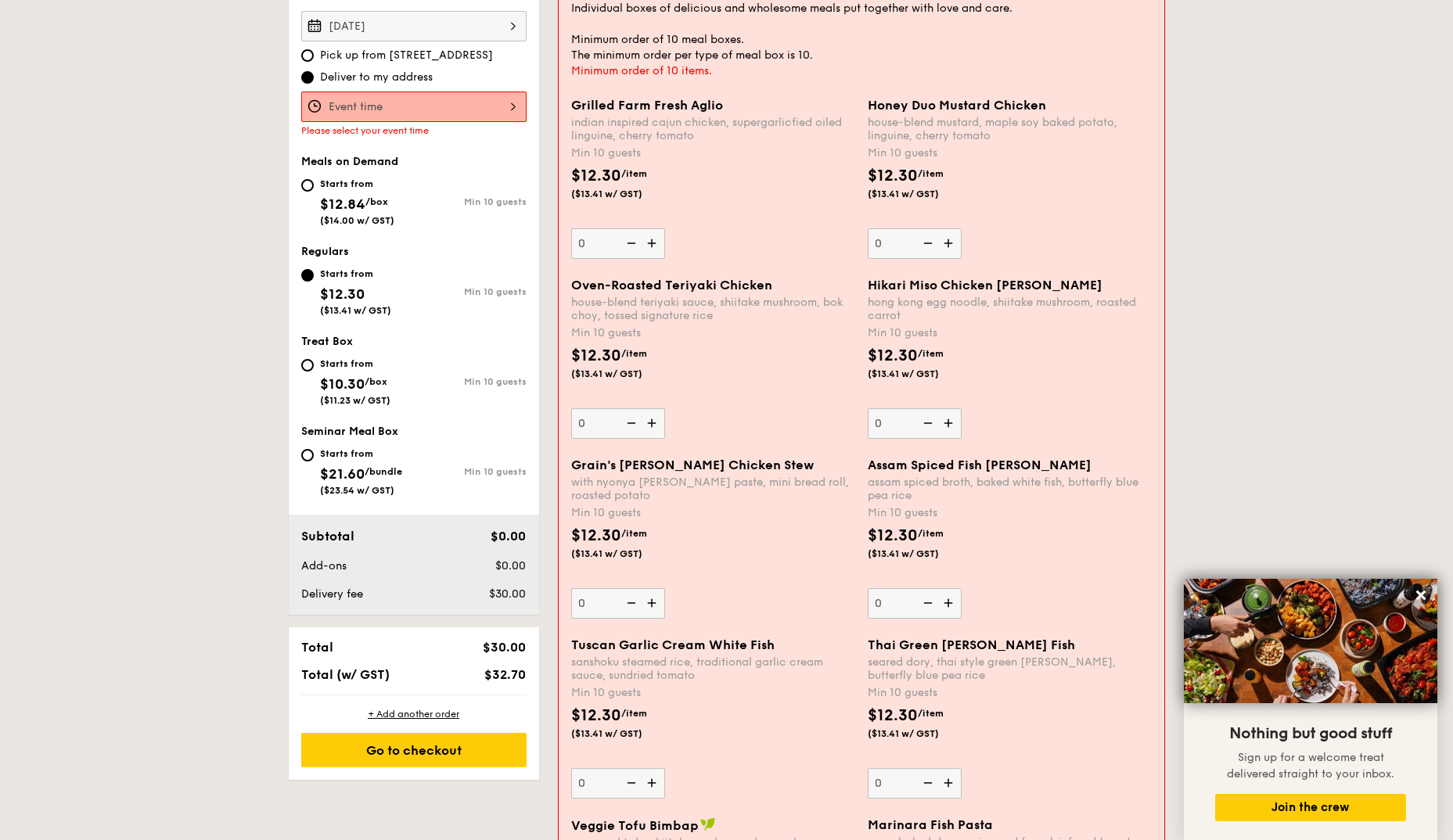
click at [330, 376] on span "$10.30" at bounding box center [342, 384] width 45 height 17
click at [314, 371] on input "Starts from $10.30 /box ($11.23 w/ GST) Min 10 guests" at bounding box center [307, 365] width 13 height 13
radio input "true"
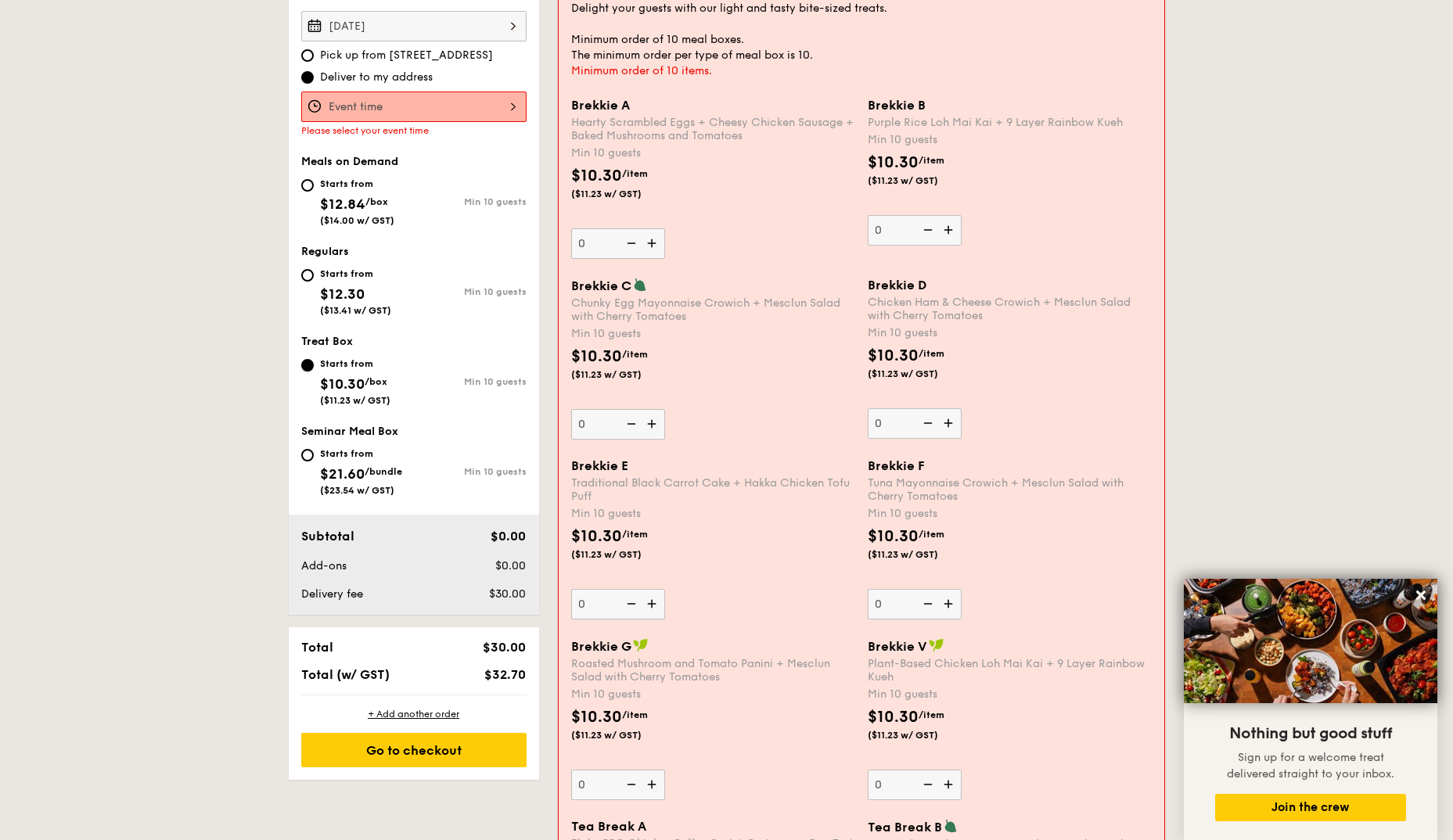
click at [303, 369] on input "Starts from $10.30 /box ($11.23 w/ GST) Min 10 guests" at bounding box center [307, 365] width 13 height 13
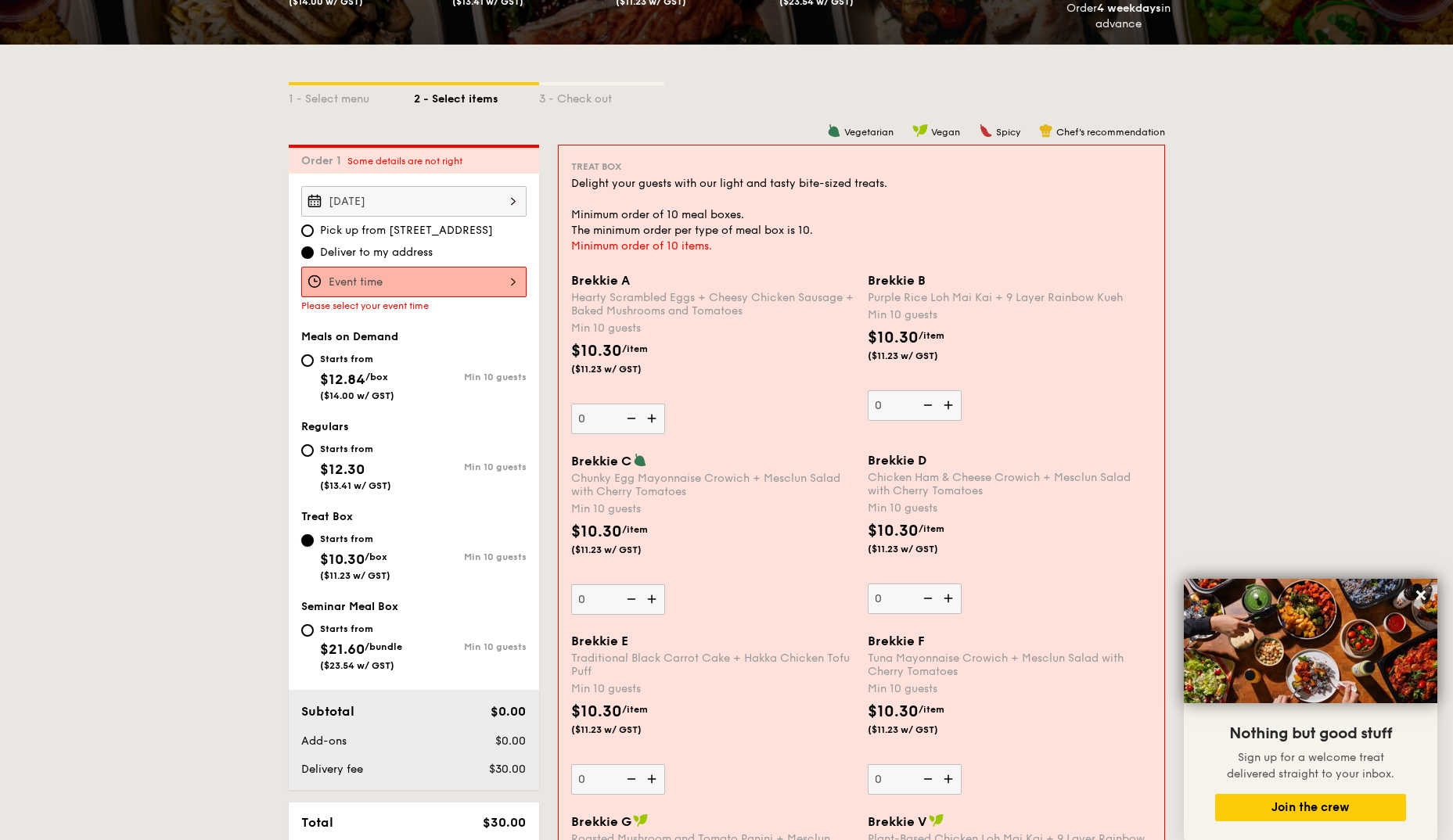
scroll to position [237, 0]
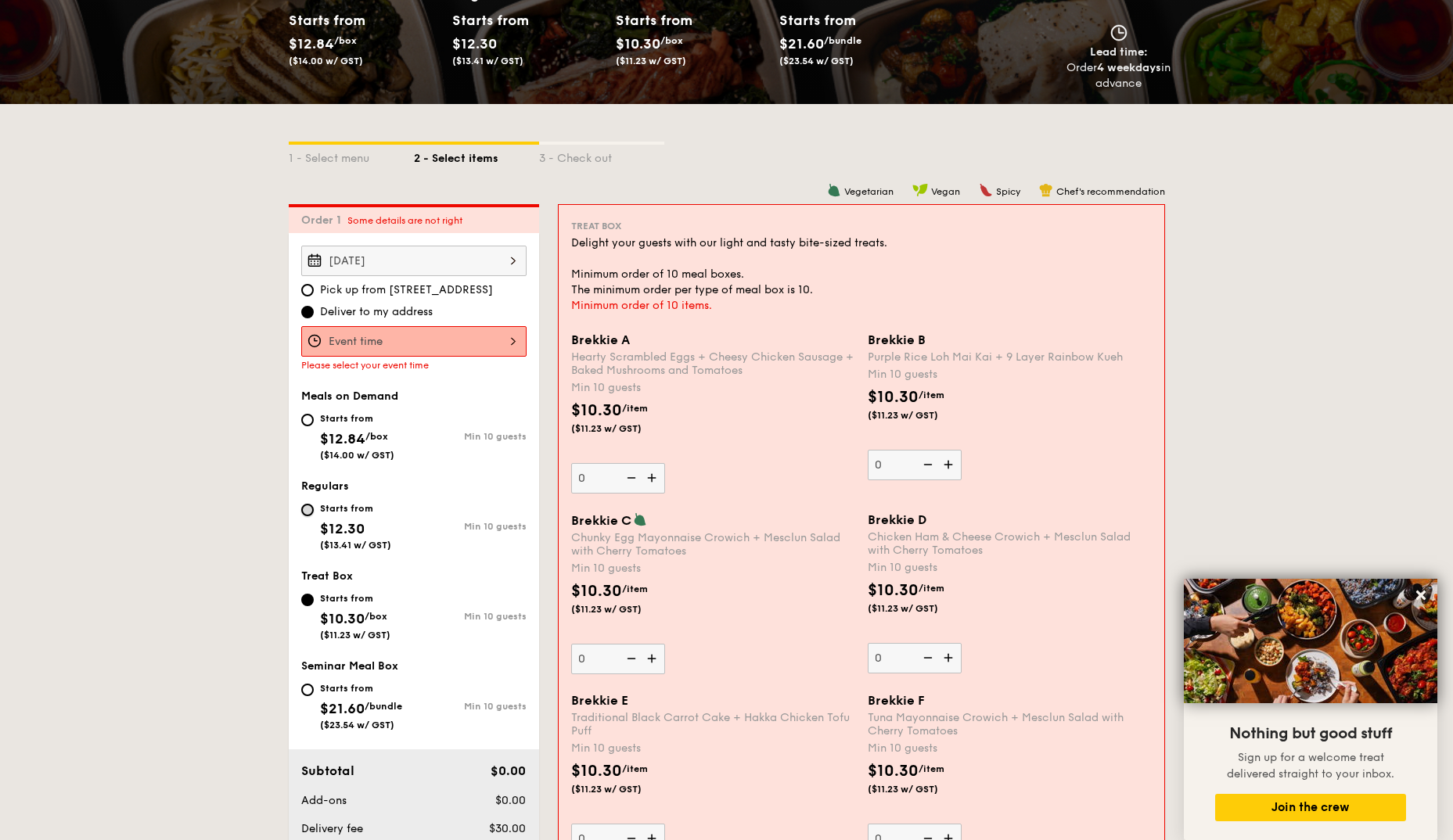
click at [301, 510] on input "Starts from $12.30 ($13.41 w/ GST) Min 10 guests" at bounding box center [307, 509] width 13 height 13
radio input "true"
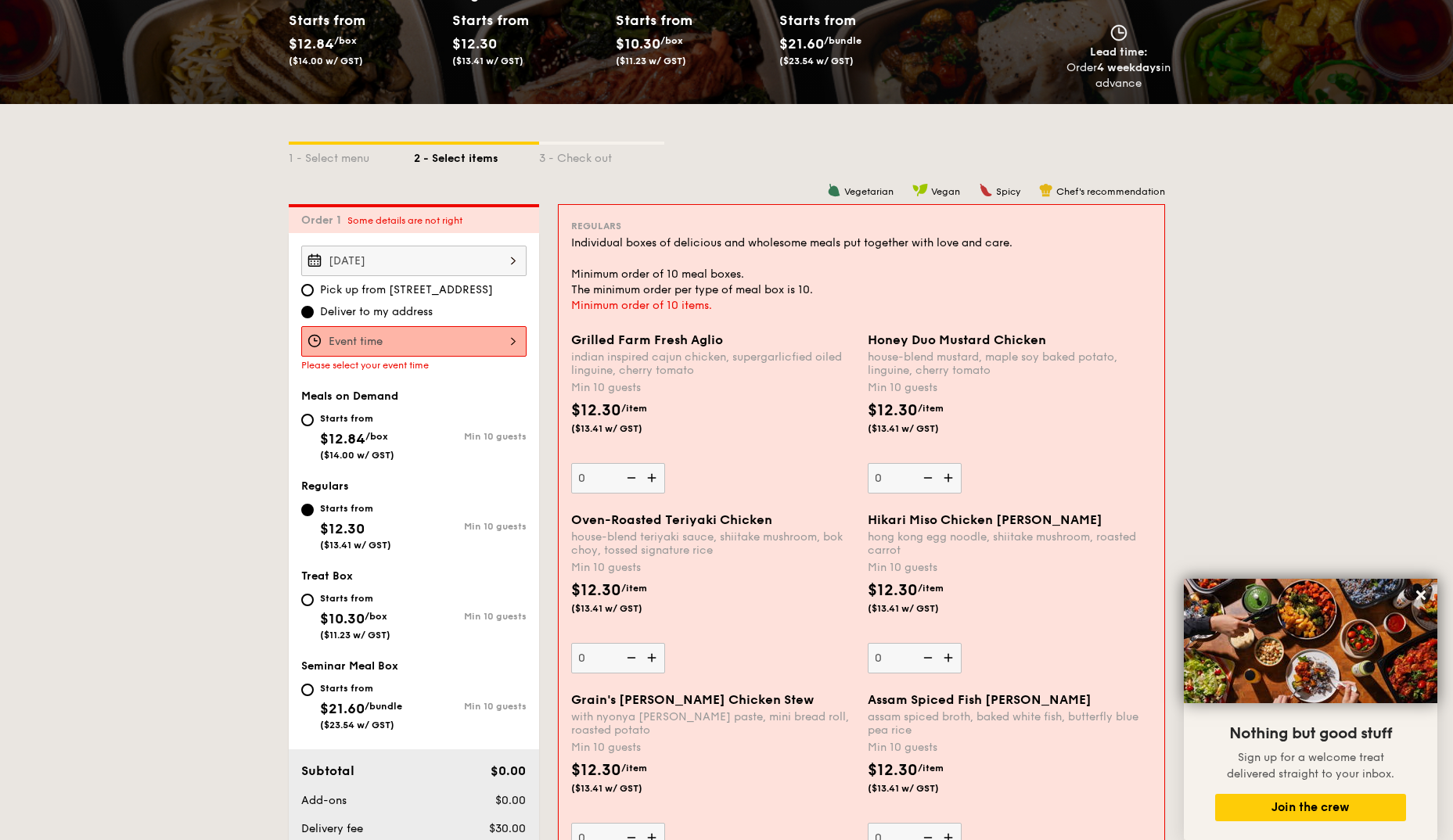
click at [344, 423] on div "Starts from" at bounding box center [357, 418] width 75 height 13
click at [314, 423] on input "Starts from $12.84 /box ($14.00 w/ GST) Min 10 guests" at bounding box center [307, 420] width 13 height 13
radio input "true"
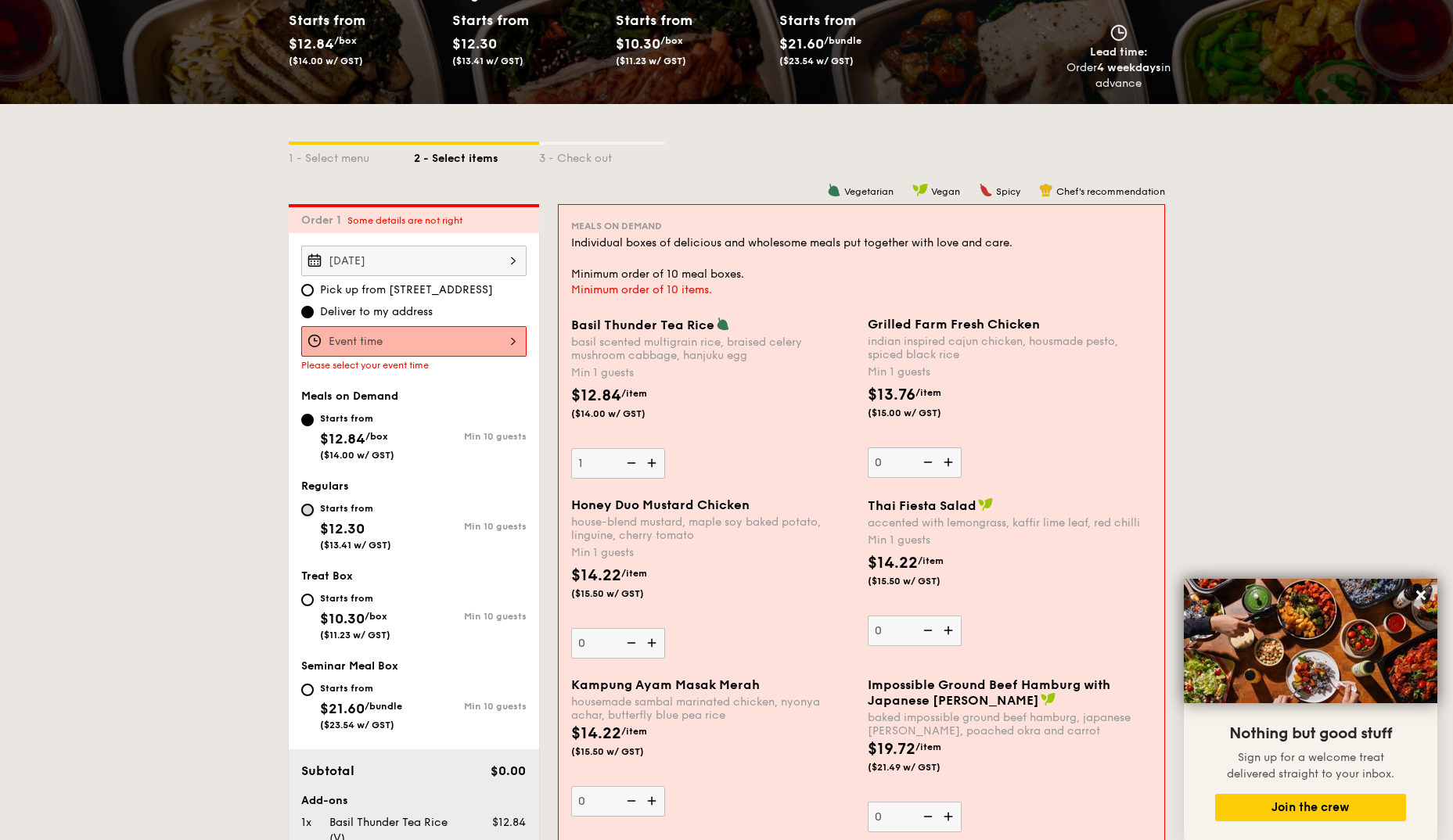
click at [309, 509] on input "Starts from $12.30 ($13.41 w/ GST) Min 10 guests" at bounding box center [307, 509] width 13 height 13
radio input "true"
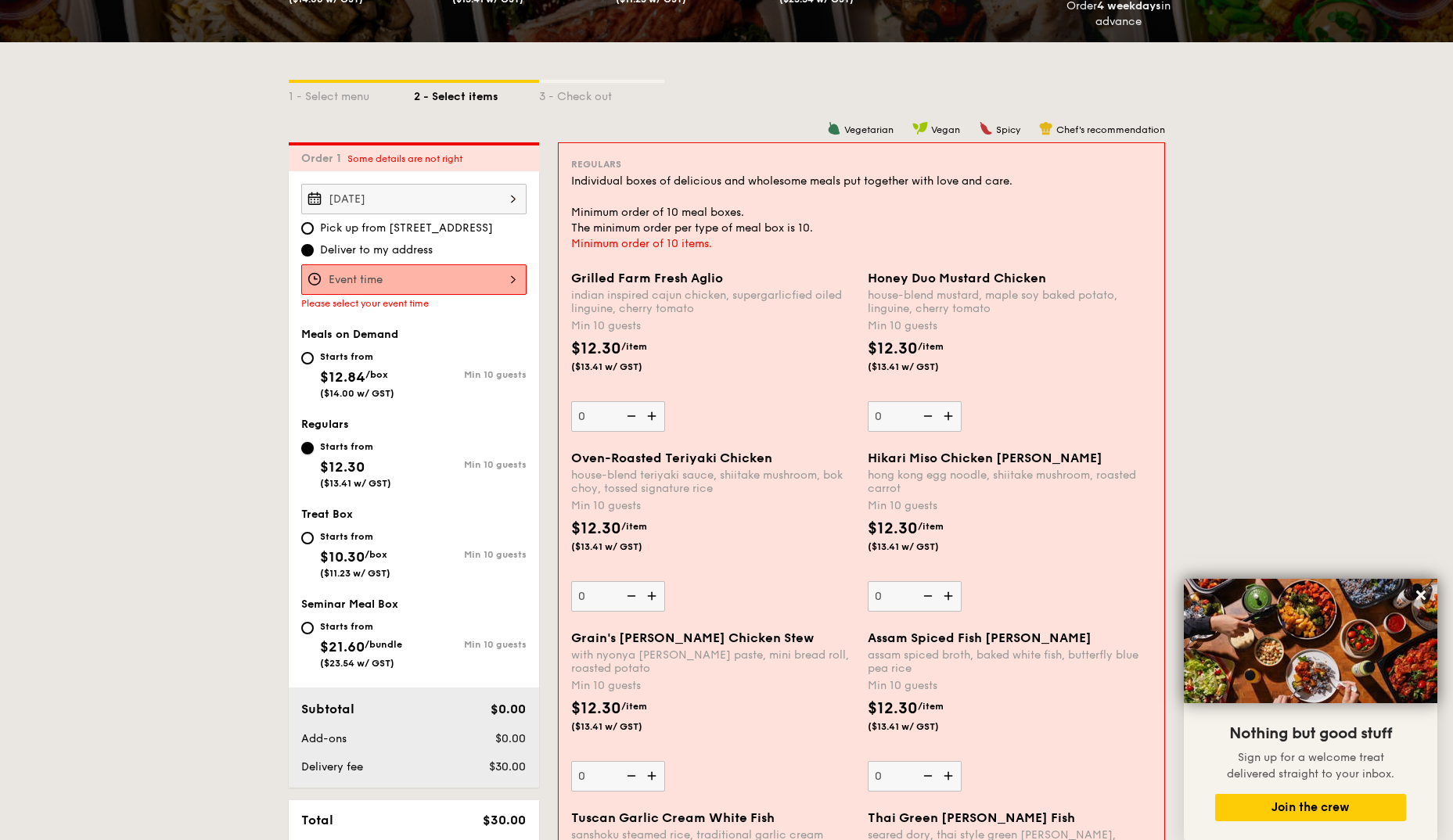
scroll to position [393, 0]
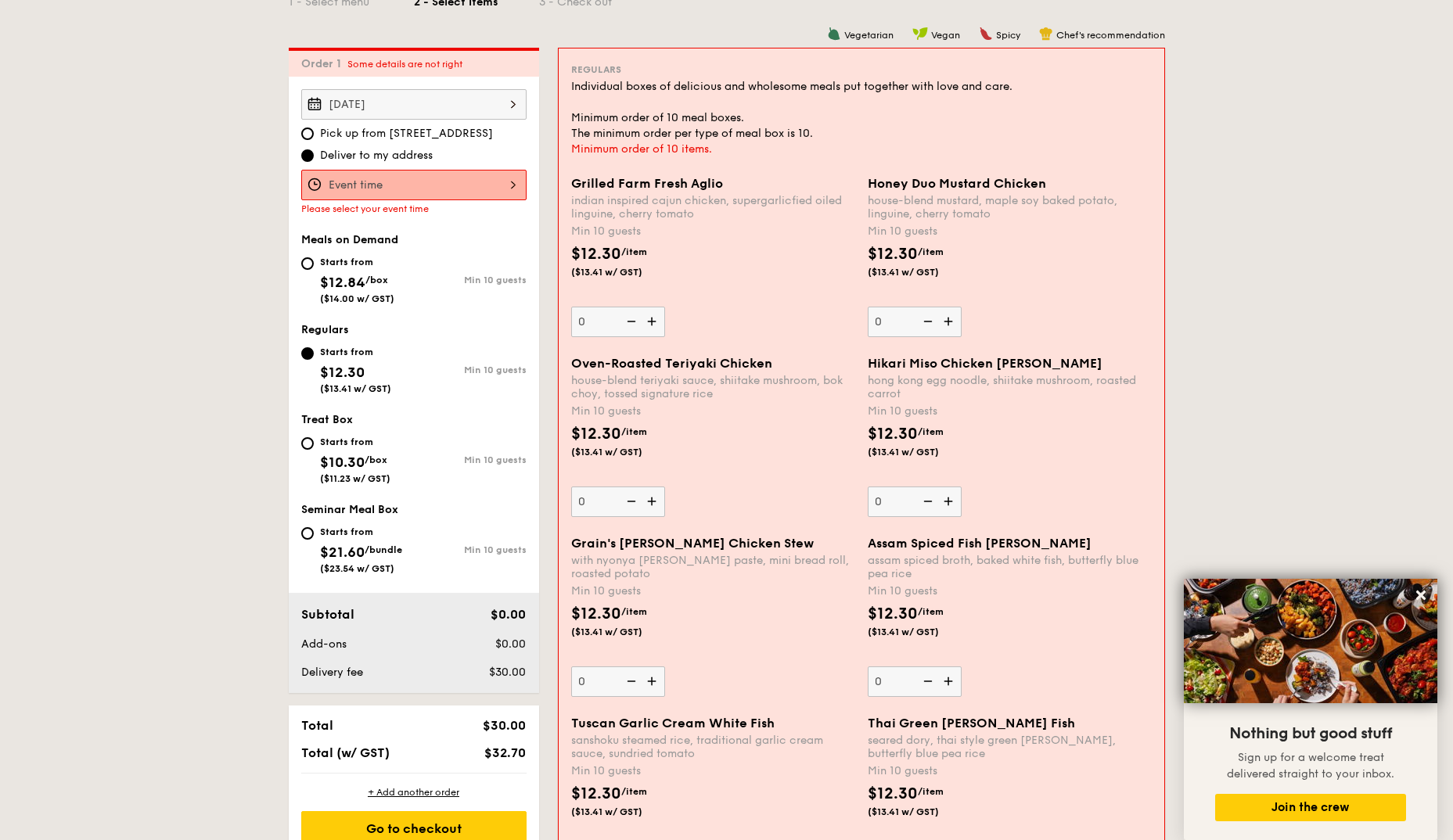
click at [304, 271] on div "Starts from $12.84 /box ($14.00 w/ GST)" at bounding box center [357, 278] width 113 height 52
click at [304, 270] on input "Starts from $12.84 /box ($14.00 w/ GST) Min 10 guests" at bounding box center [307, 264] width 13 height 13
radio input "true"
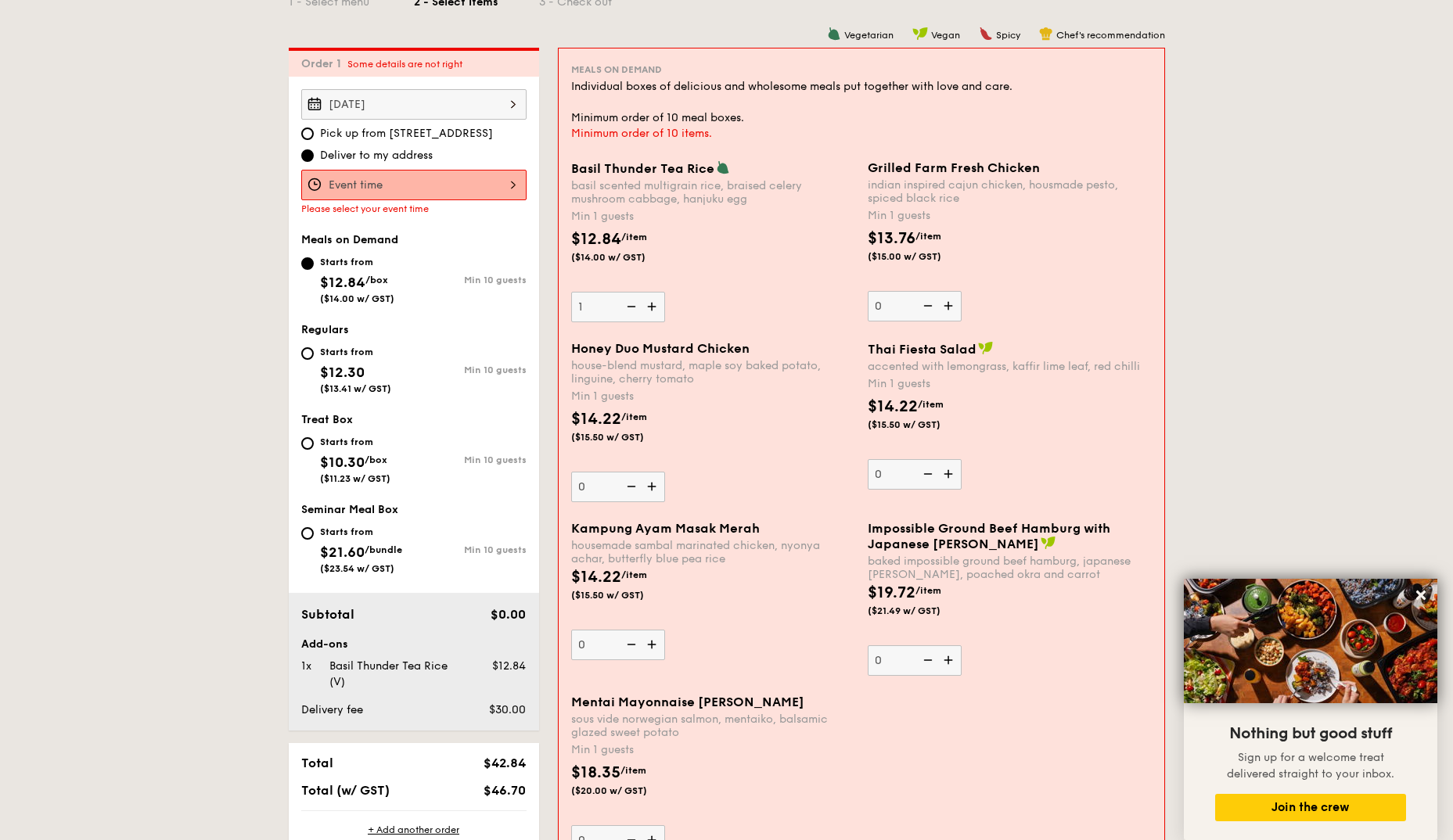
click at [320, 353] on div "Starts from" at bounding box center [355, 352] width 71 height 13
click at [314, 353] on input "Starts from $12.30 ($13.41 w/ GST) Min 10 guests" at bounding box center [307, 353] width 13 height 13
radio input "true"
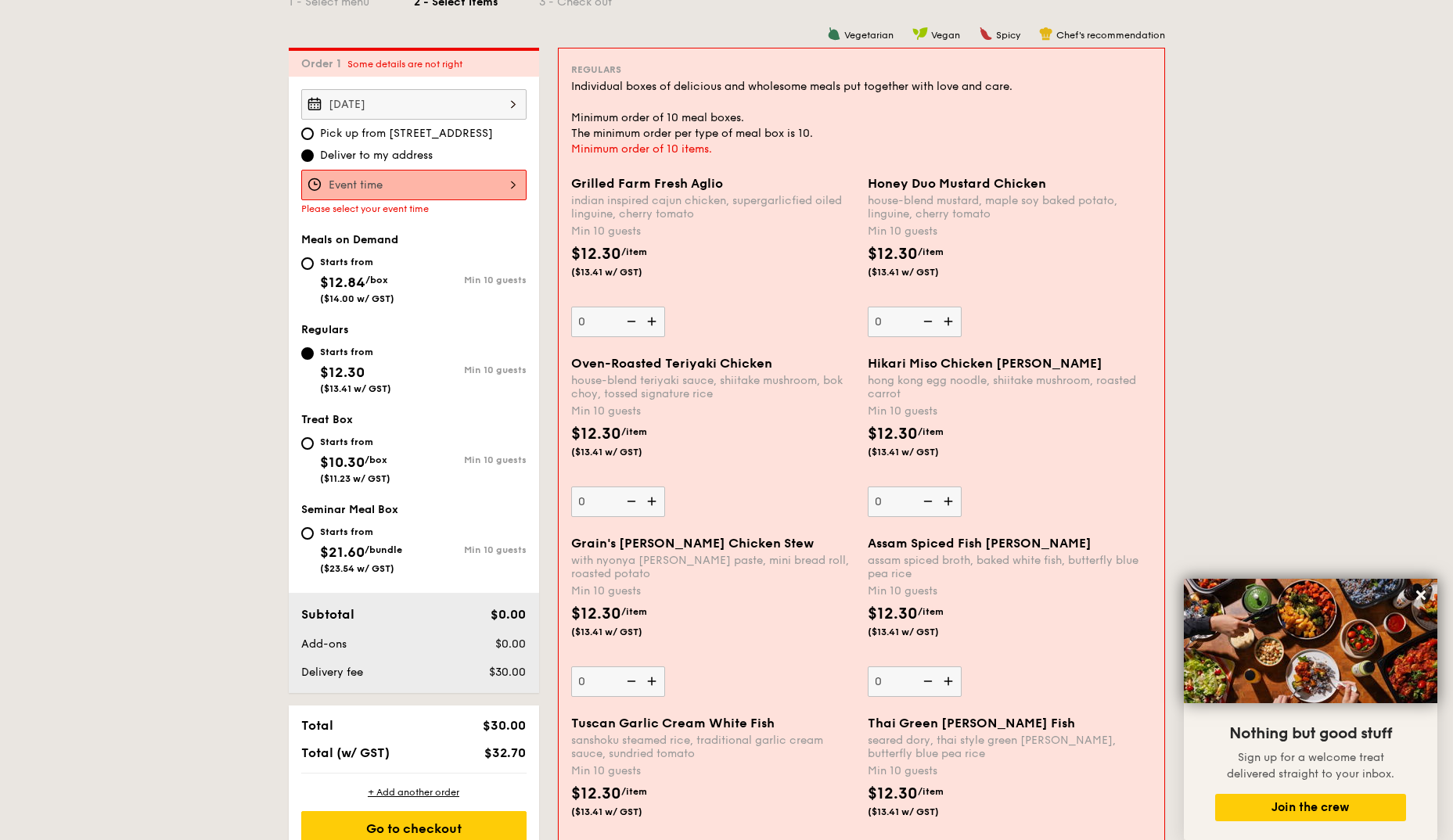
click at [654, 502] on img at bounding box center [654, 501] width 24 height 30
click at [654, 502] on input "0" at bounding box center [618, 502] width 94 height 31
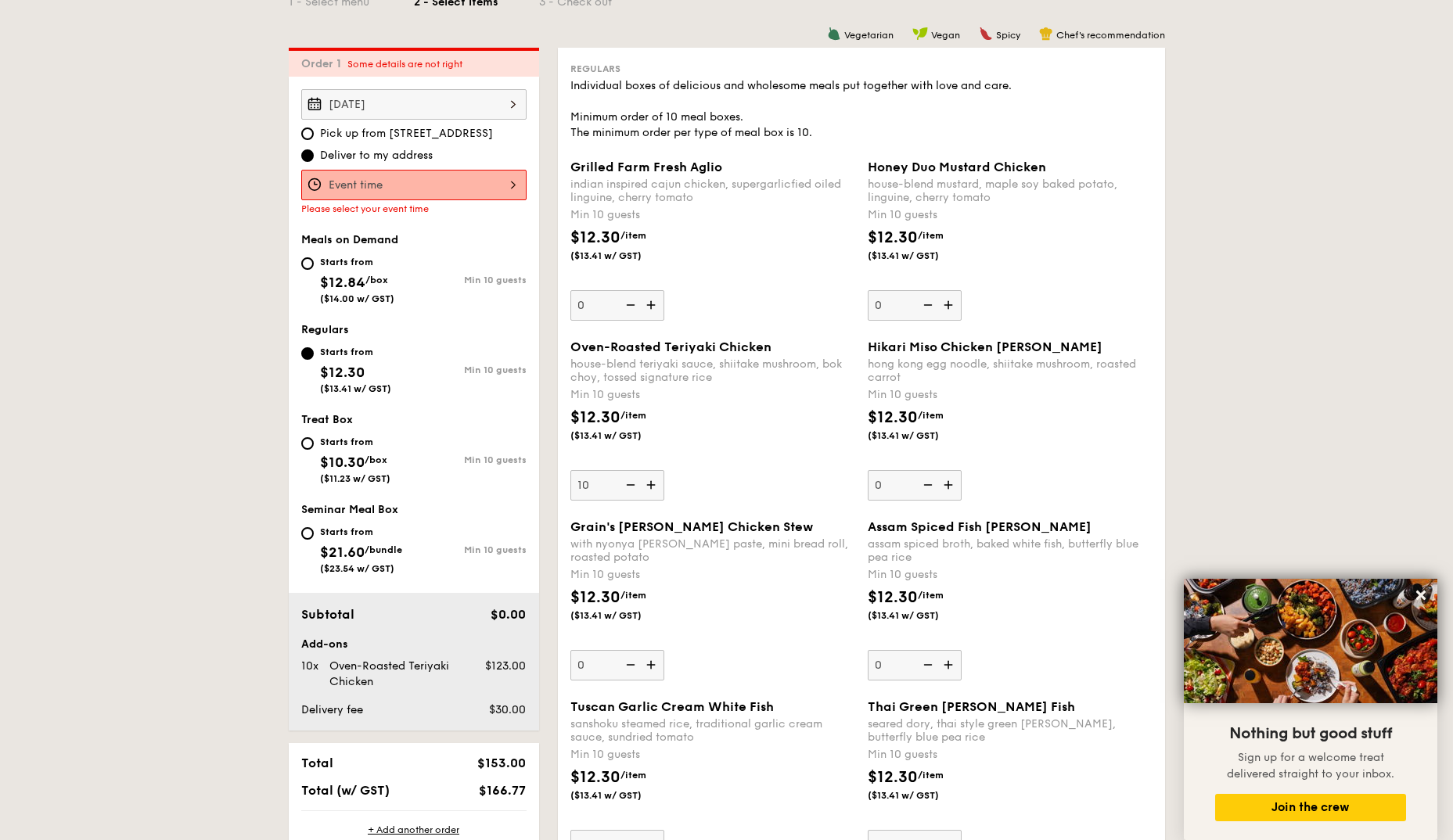
click at [648, 487] on img at bounding box center [653, 485] width 24 height 30
click at [648, 487] on input "10" at bounding box center [617, 486] width 94 height 31
click at [648, 487] on img at bounding box center [653, 485] width 24 height 30
click at [648, 487] on input "11" at bounding box center [617, 486] width 94 height 31
click at [648, 487] on img at bounding box center [653, 485] width 24 height 30
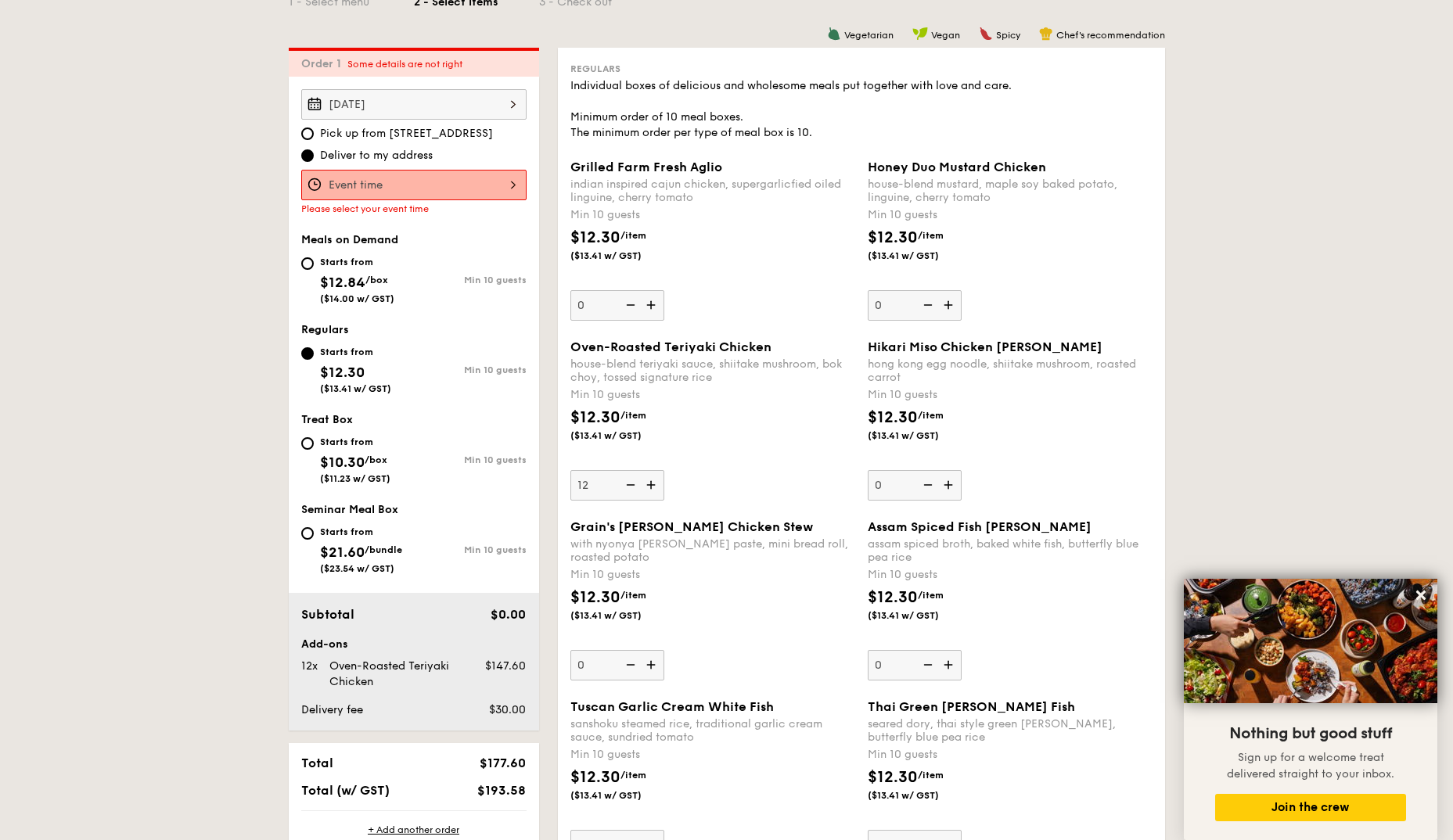
click at [648, 487] on input "12" at bounding box center [617, 486] width 94 height 31
click at [648, 487] on img at bounding box center [653, 485] width 24 height 30
click at [648, 487] on input "13" at bounding box center [617, 486] width 94 height 31
click at [648, 487] on img at bounding box center [653, 485] width 24 height 30
click at [648, 487] on input "14" at bounding box center [617, 486] width 94 height 31
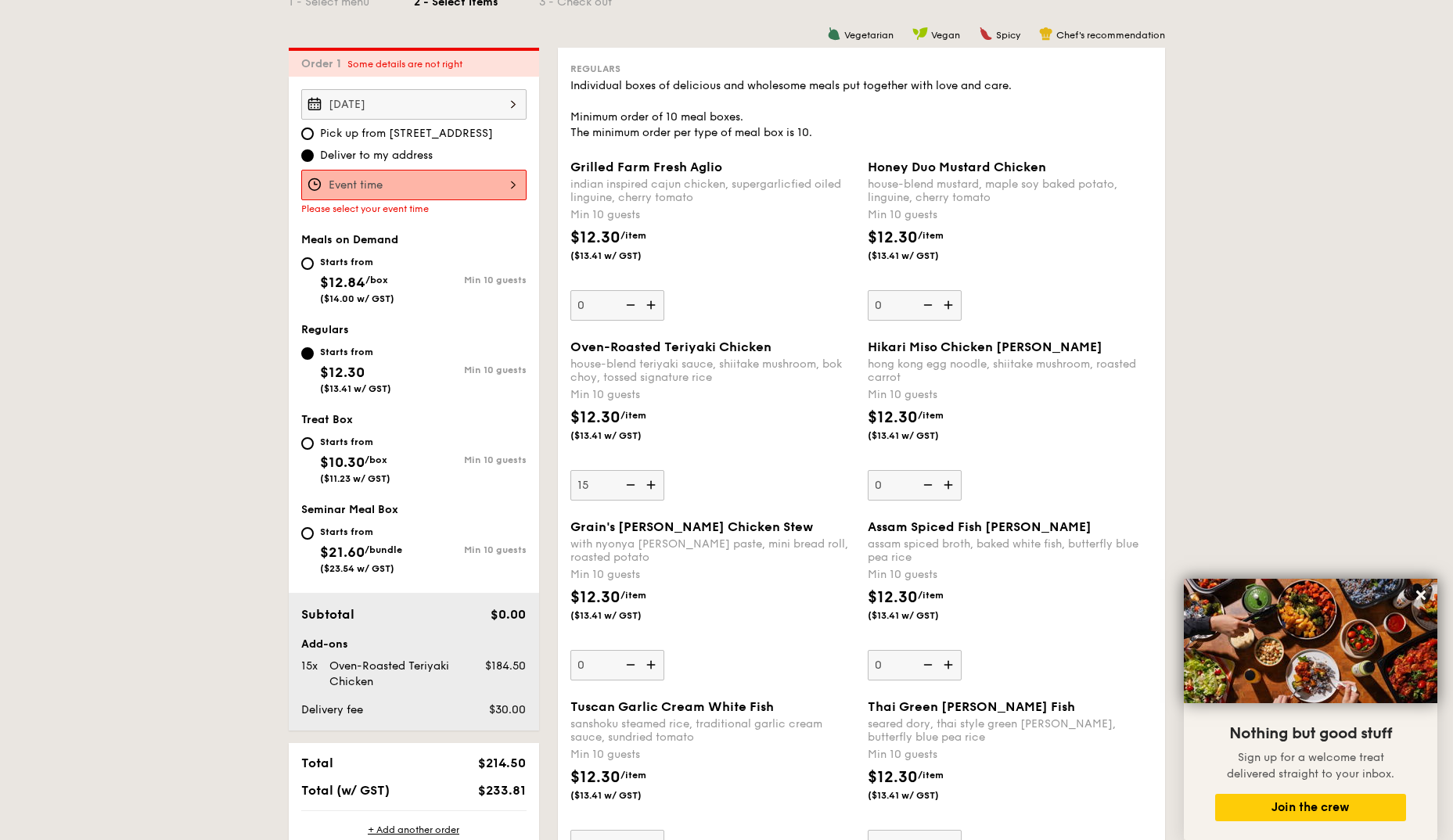
click at [648, 487] on img at bounding box center [653, 485] width 24 height 30
click at [648, 487] on input "15" at bounding box center [617, 486] width 94 height 31
click at [648, 487] on img at bounding box center [653, 485] width 24 height 30
click at [648, 487] on input "16" at bounding box center [617, 486] width 94 height 31
click at [648, 487] on img at bounding box center [653, 485] width 24 height 30
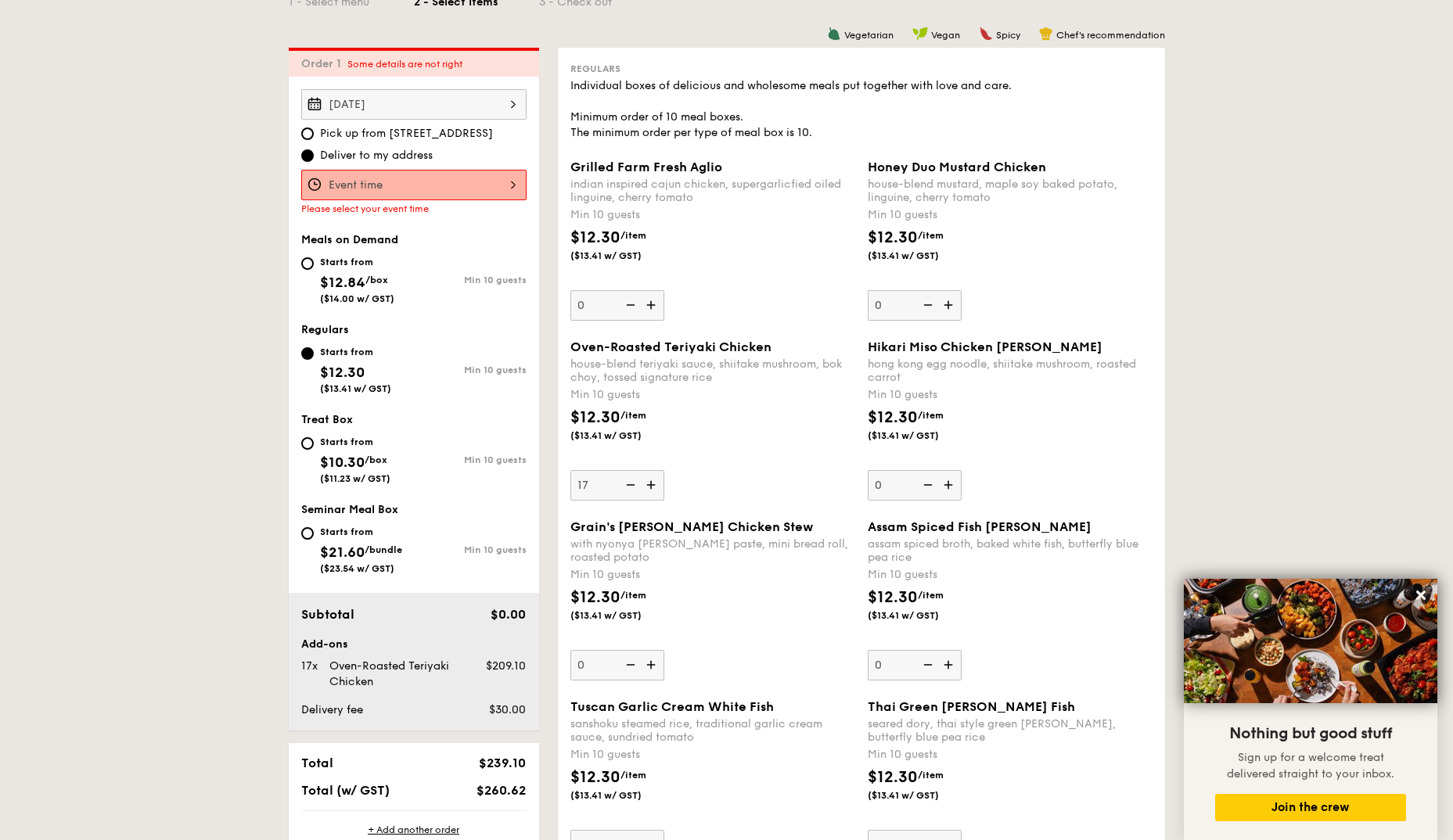
click at [648, 487] on input "17" at bounding box center [617, 486] width 94 height 31
click at [648, 487] on img at bounding box center [653, 485] width 24 height 30
click at [648, 487] on input "18" at bounding box center [617, 486] width 94 height 31
type input "19"
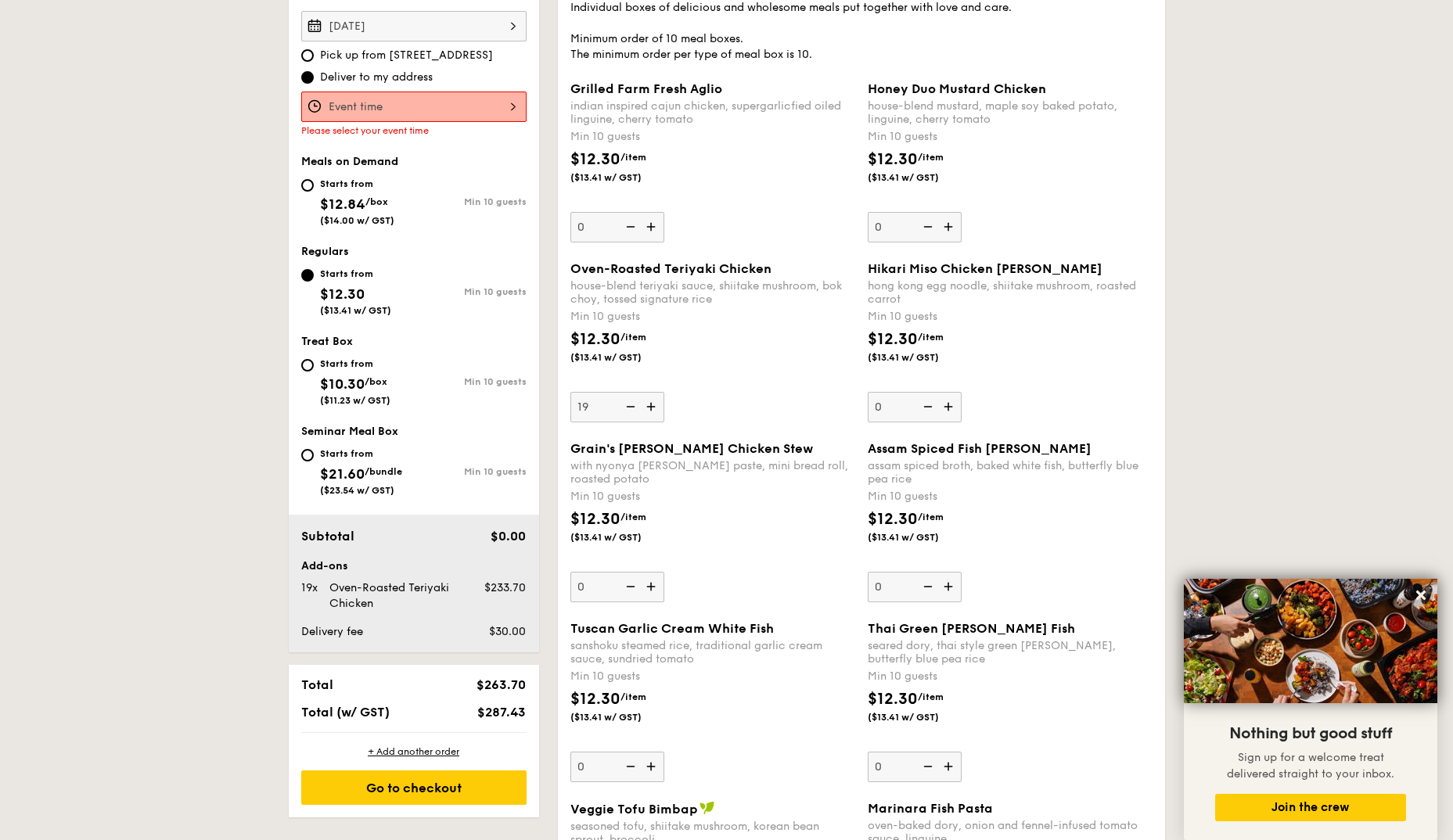
click at [310, 191] on div "Starts from $12.84 /box ($14.00 w/ GST)" at bounding box center [357, 200] width 113 height 52
click at [310, 191] on input "Starts from $12.84 /box ($14.00 w/ GST) Min 10 guests" at bounding box center [307, 185] width 13 height 13
radio input "true"
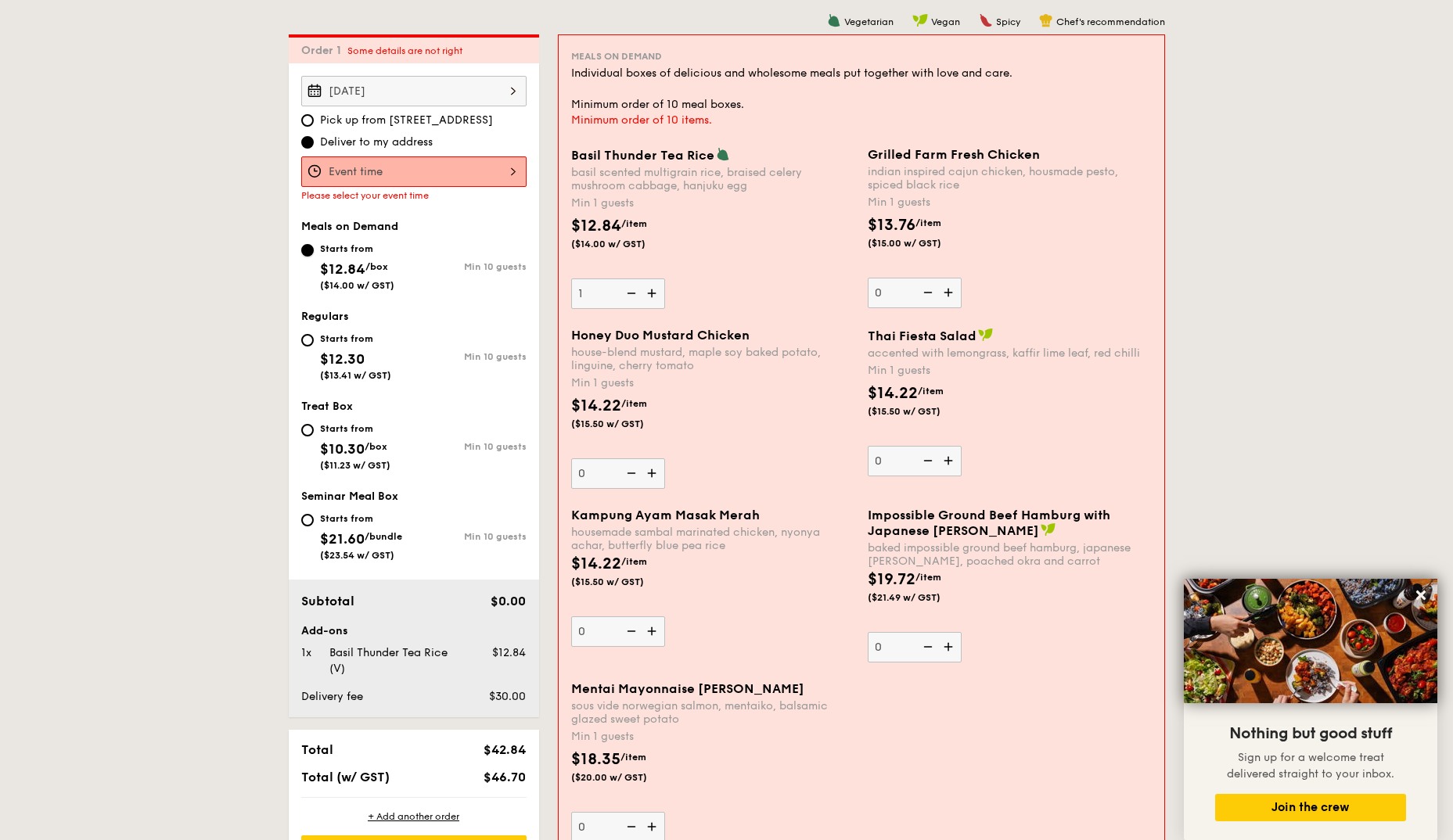
scroll to position [393, 0]
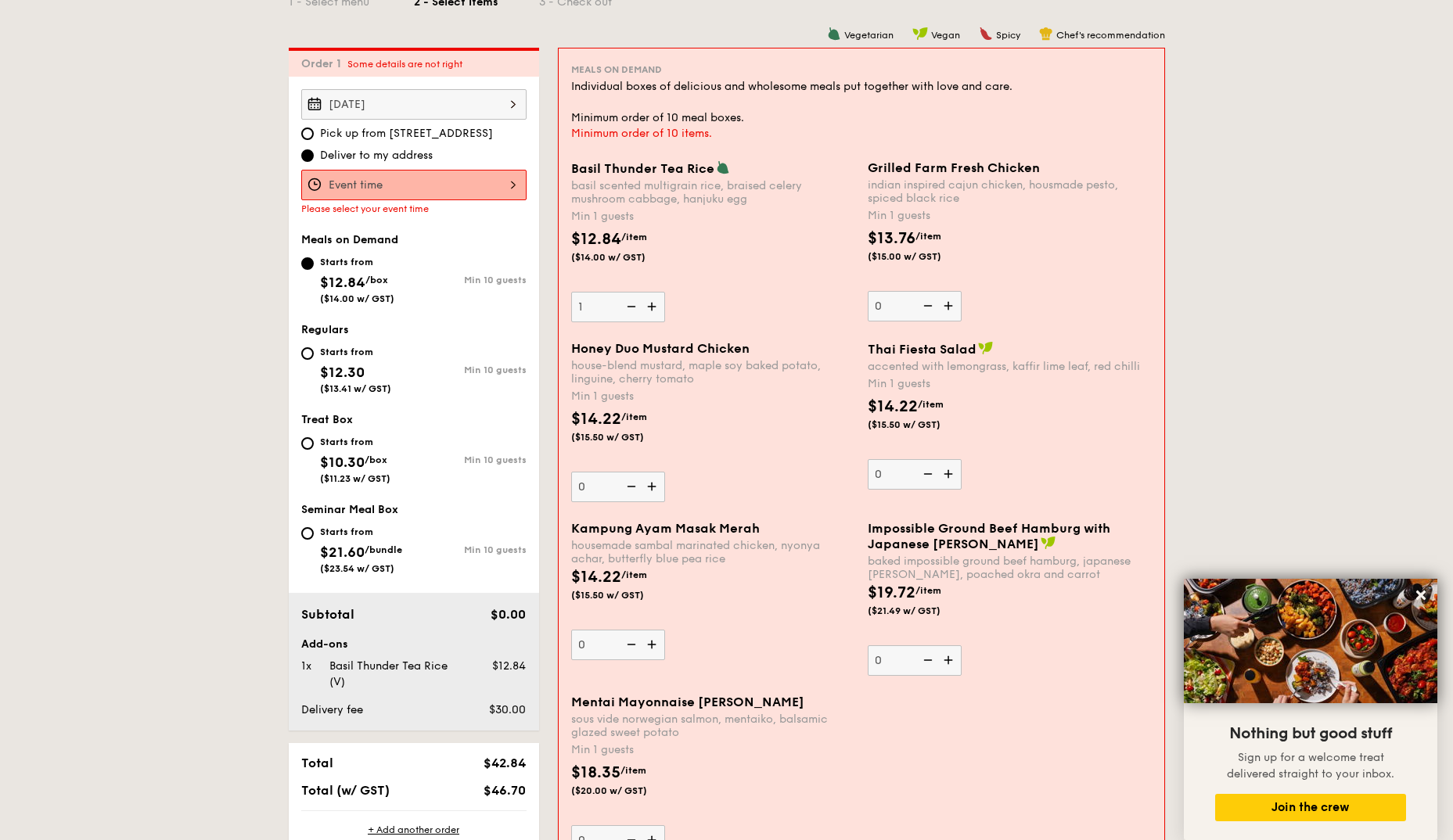
click at [654, 310] on img at bounding box center [654, 306] width 24 height 30
click at [654, 310] on input "1" at bounding box center [618, 307] width 94 height 31
click at [632, 308] on img at bounding box center [630, 306] width 24 height 30
click at [632, 308] on input "2" at bounding box center [618, 307] width 94 height 31
type input "1"
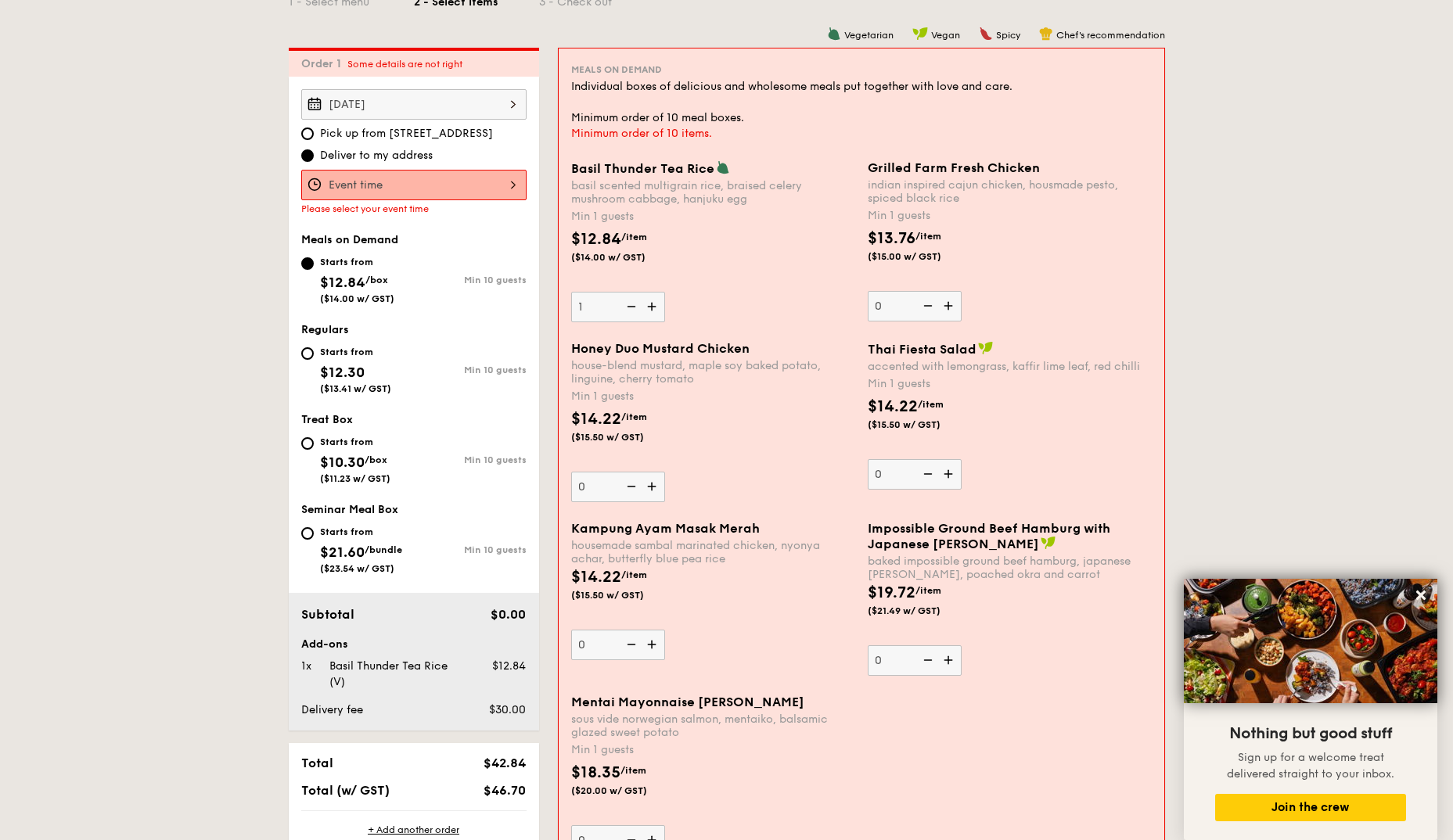
click at [319, 363] on div "Starts from $12.30 ($13.41 w/ GST)" at bounding box center [357, 368] width 113 height 52
click at [314, 360] on input "Starts from $12.30 ($13.41 w/ GST) Min 10 guests" at bounding box center [307, 353] width 13 height 13
radio input "true"
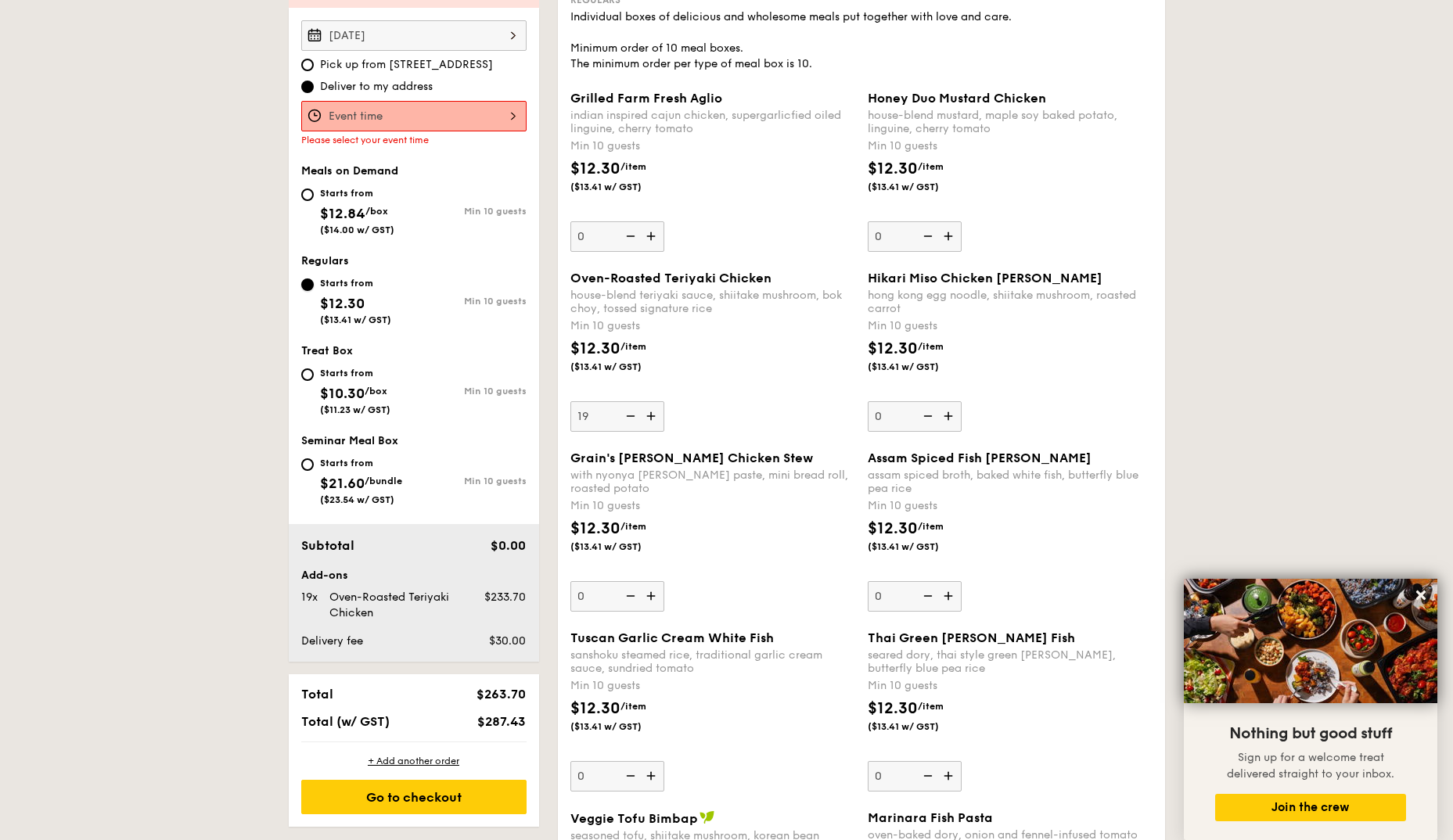
scroll to position [471, 0]
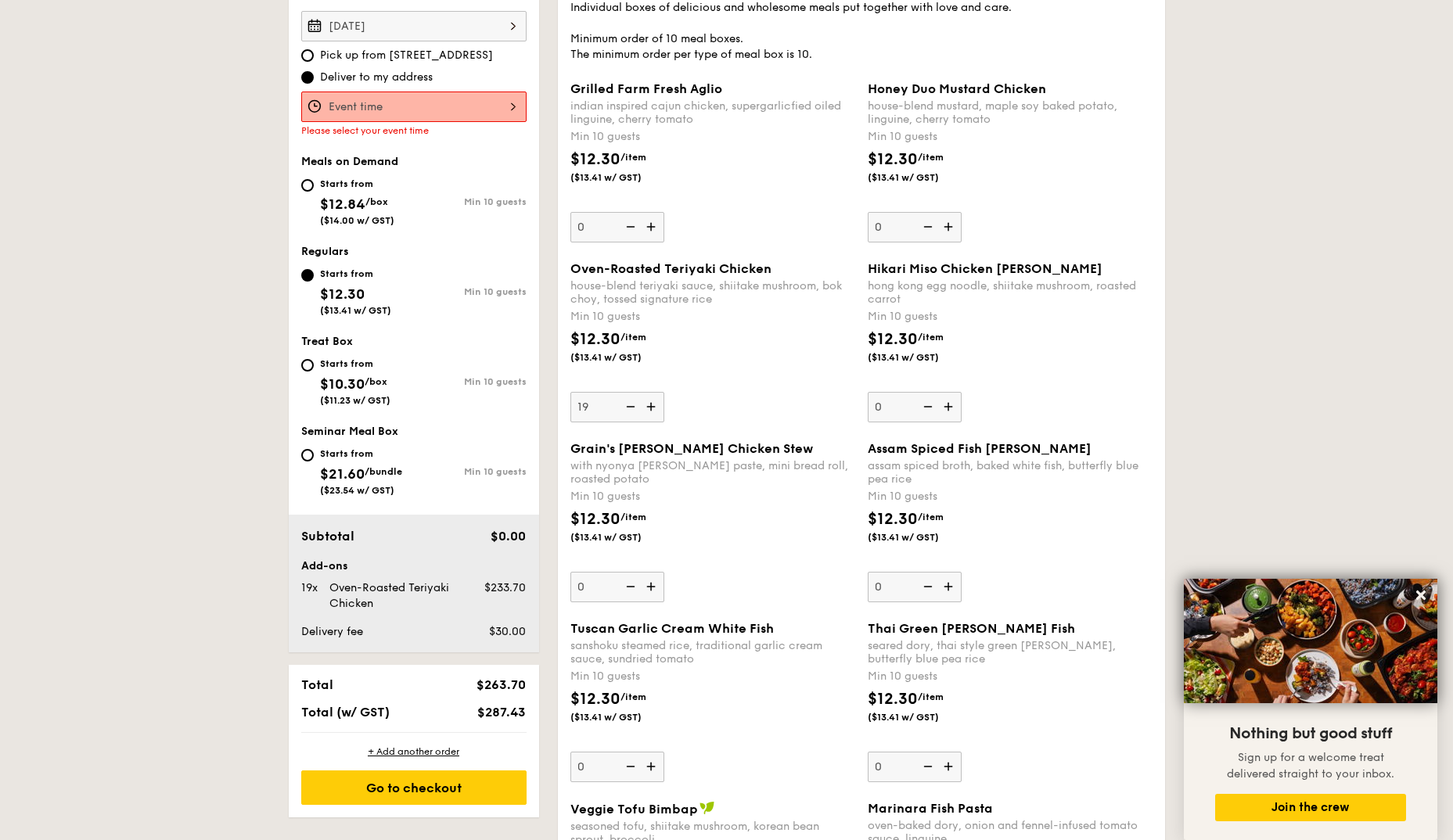
click at [337, 635] on span "Delivery fee" at bounding box center [331, 631] width 62 height 14
click at [379, 584] on div "Oven-Roasted Teriyaki Chicken" at bounding box center [394, 596] width 142 height 31
click at [302, 190] on div "Starts from $12.84 /box ($14.00 w/ GST)" at bounding box center [357, 200] width 113 height 52
click at [302, 190] on input "Starts from $12.84 /box ($14.00 w/ GST) Min 10 guests" at bounding box center [307, 185] width 13 height 13
radio input "true"
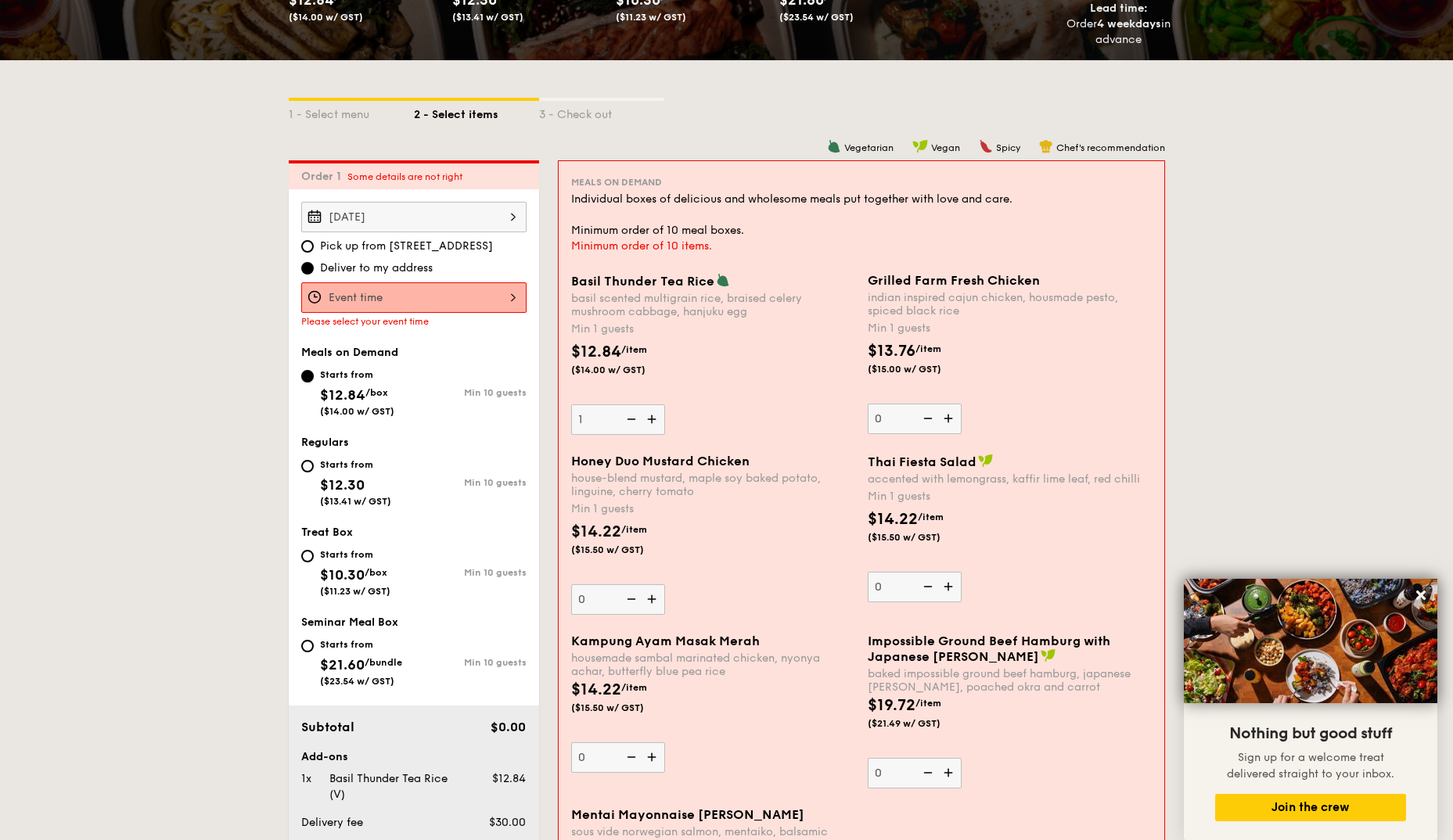
scroll to position [393, 0]
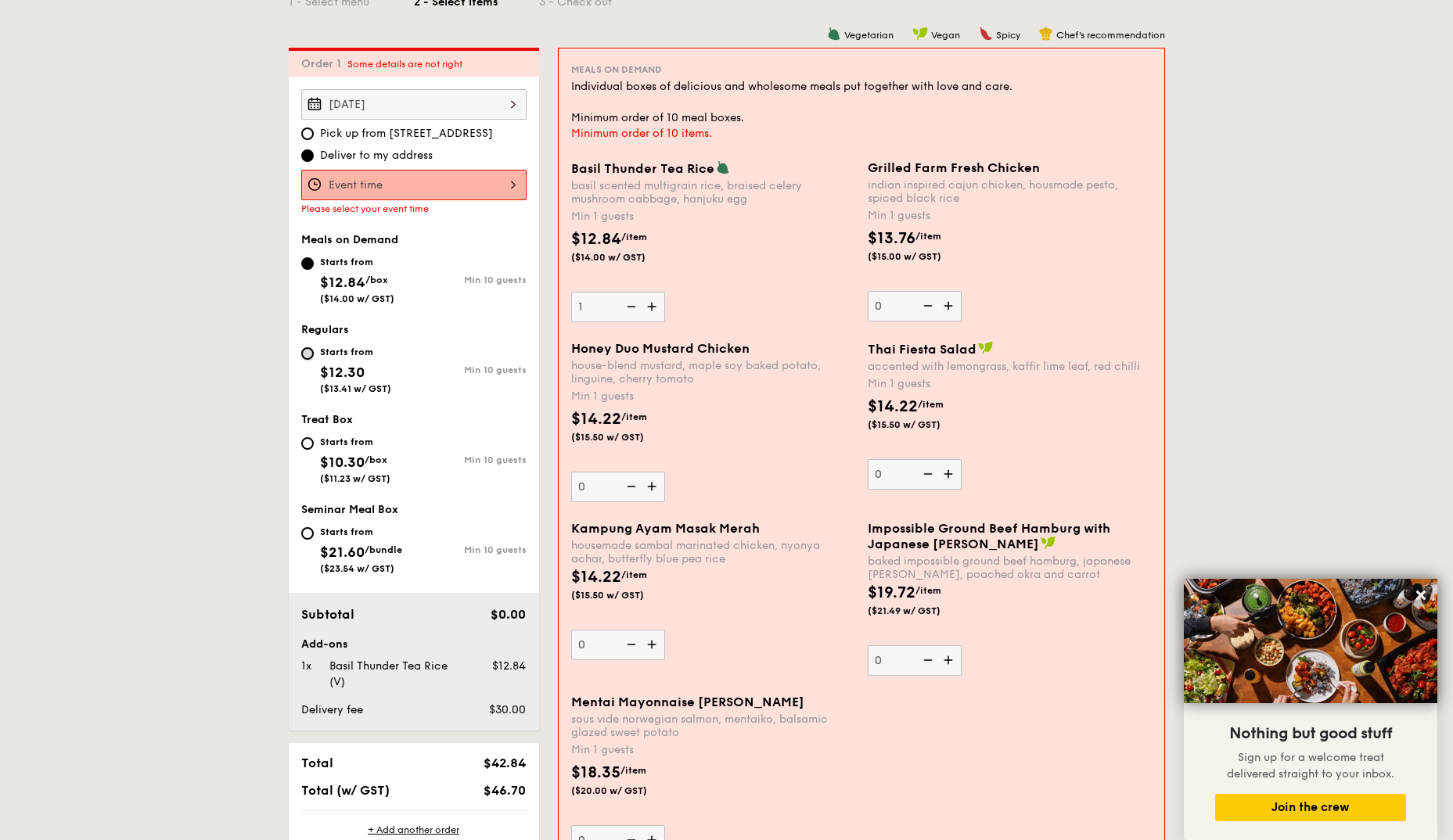
click at [303, 353] on input "Starts from $12.30 ($13.41 w/ GST) Min 10 guests" at bounding box center [307, 353] width 13 height 13
radio input "true"
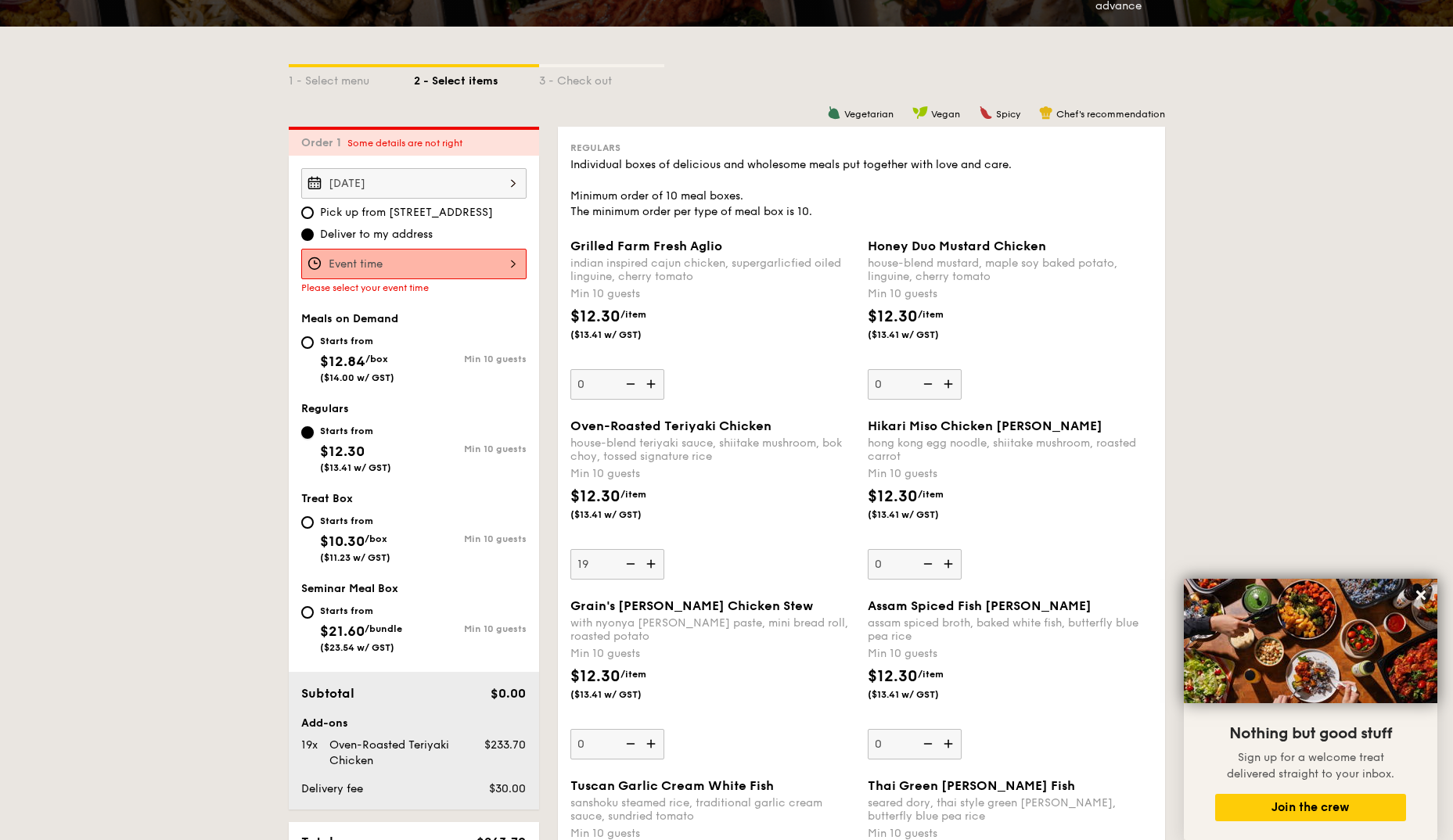
scroll to position [237, 0]
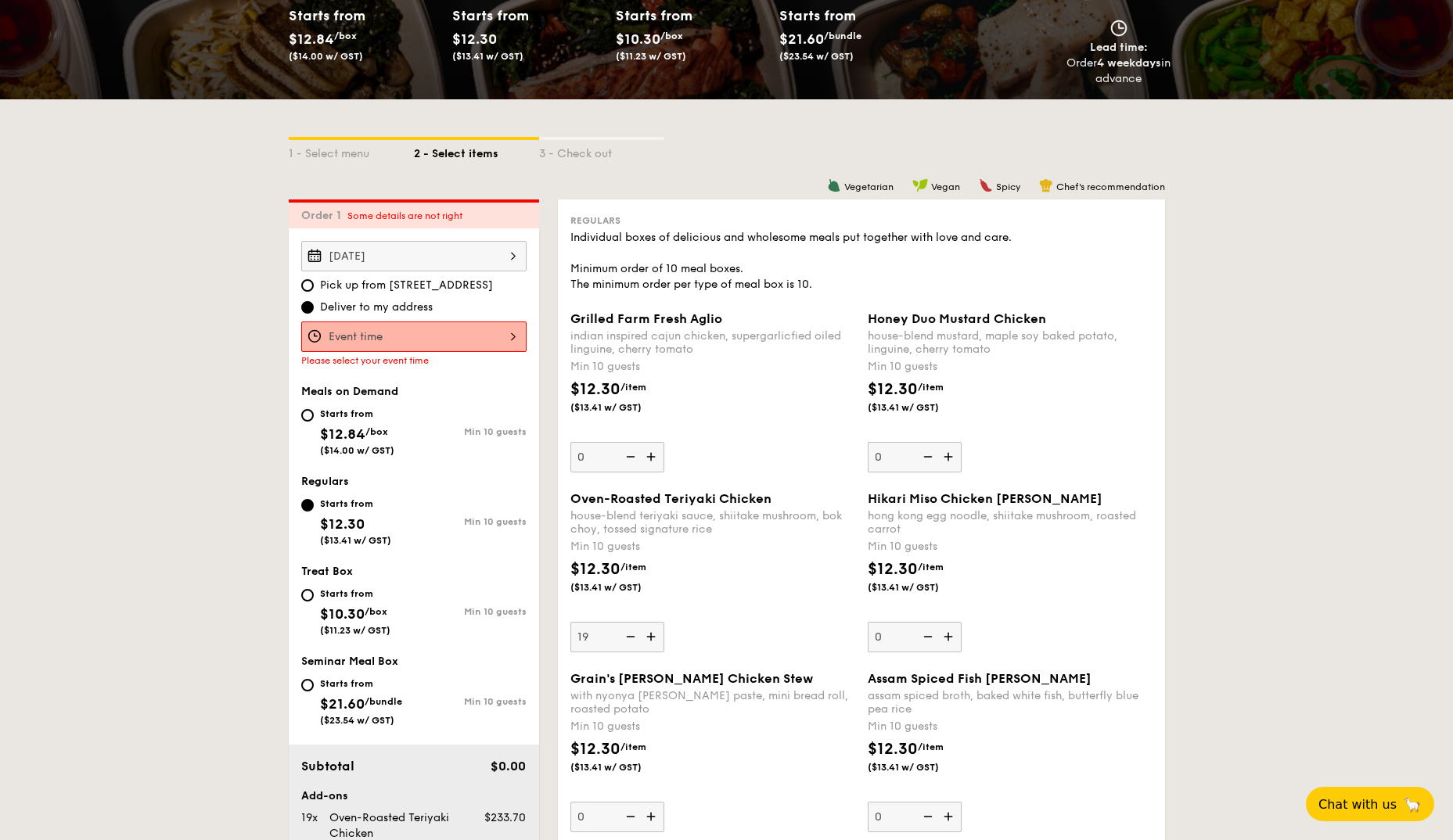
scroll to position [314, 0]
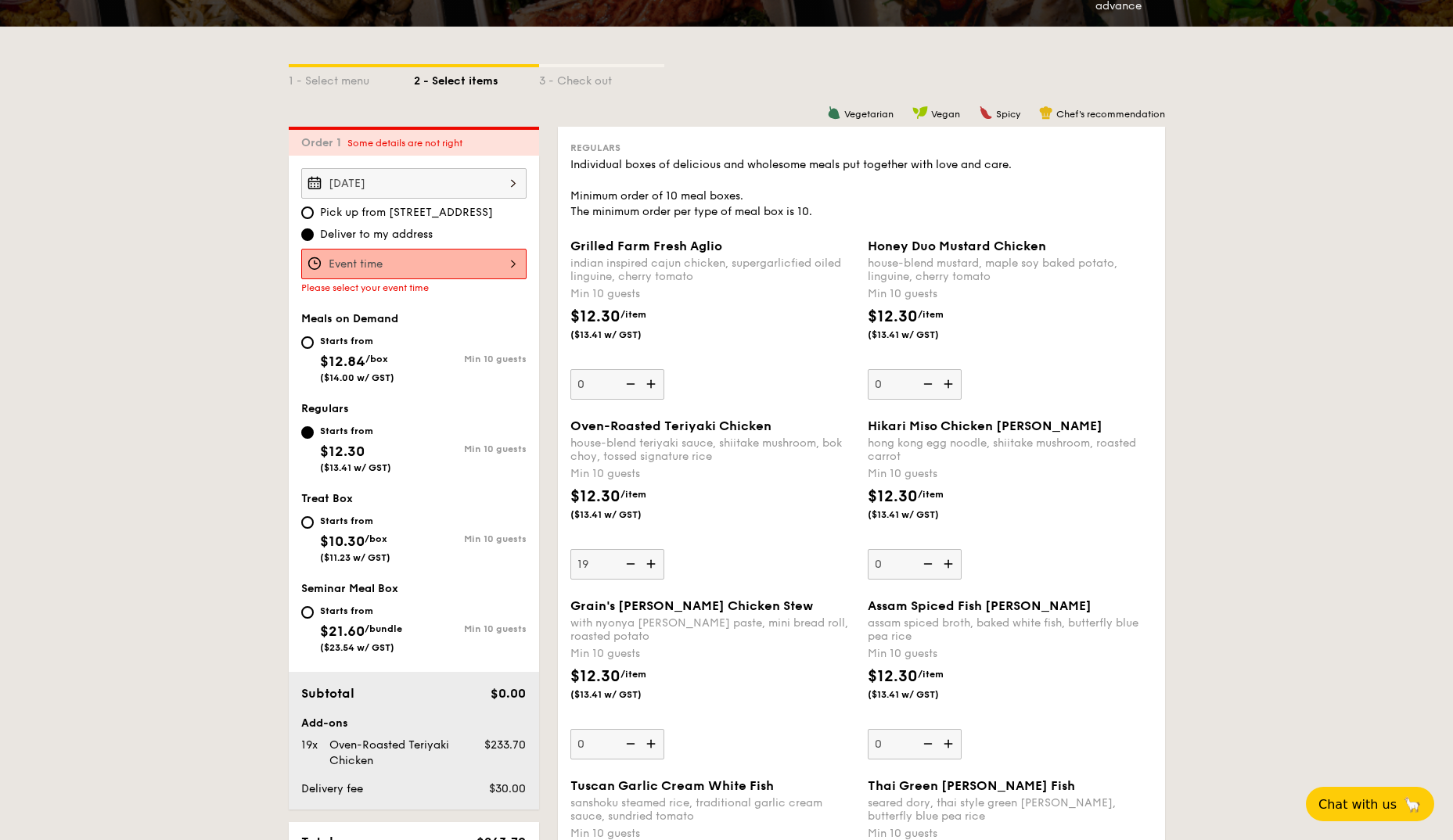
click at [754, 329] on div "$12.30 /item ($13.41 w/ GST)" at bounding box center [712, 332] width 298 height 55
click at [665, 370] on input "0" at bounding box center [617, 385] width 94 height 31
click at [760, 327] on div "$12.30 /item ($13.41 w/ GST)" at bounding box center [712, 332] width 298 height 55
click at [665, 370] on input "0" at bounding box center [617, 385] width 94 height 31
type input "19"
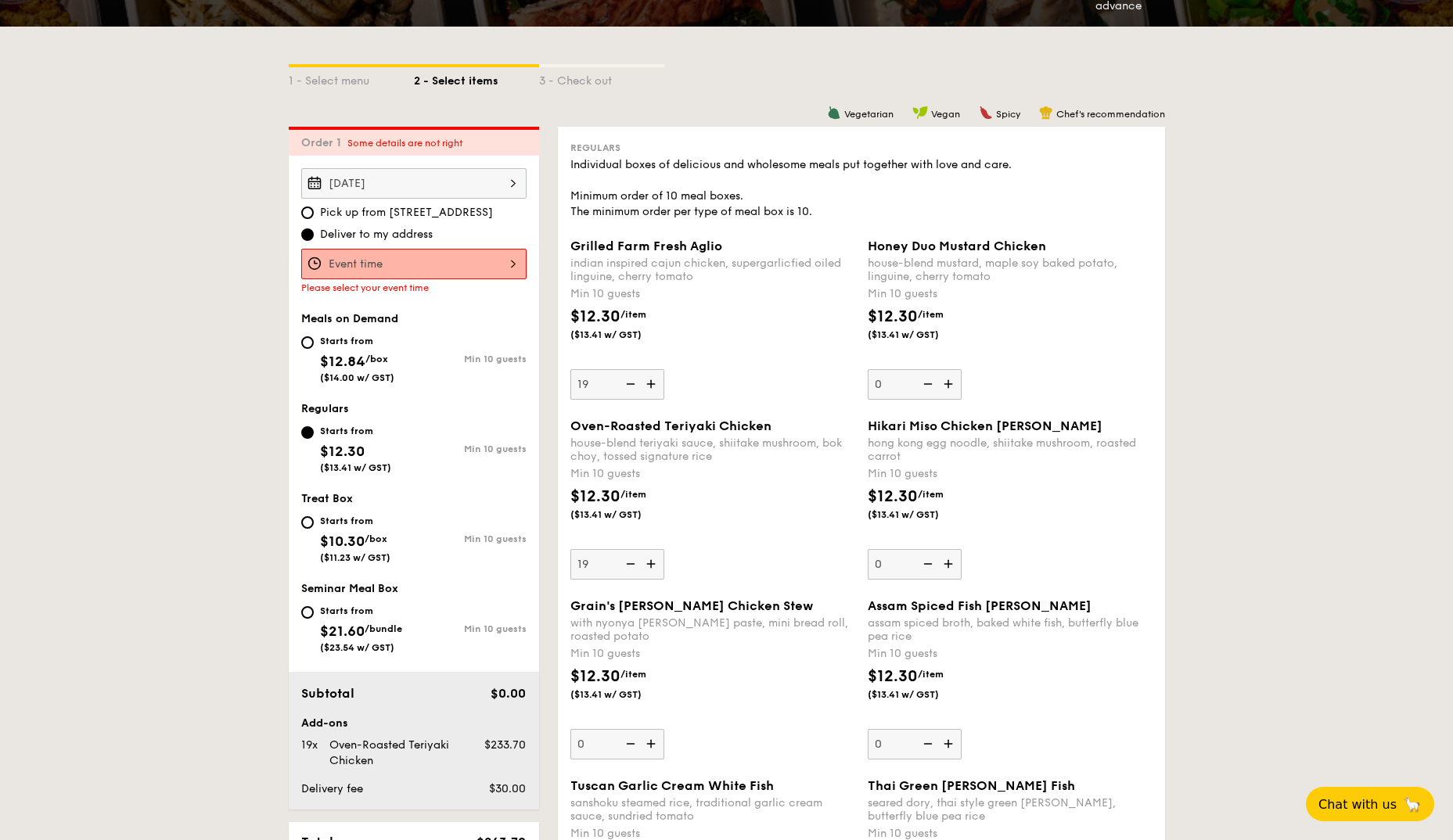
click at [732, 367] on div "Grilled Farm Fresh Aglio indian inspired cajun chicken, supergarlicfied oiled l…" at bounding box center [713, 319] width 285 height 161
click at [665, 370] on input "19" at bounding box center [617, 385] width 94 height 31
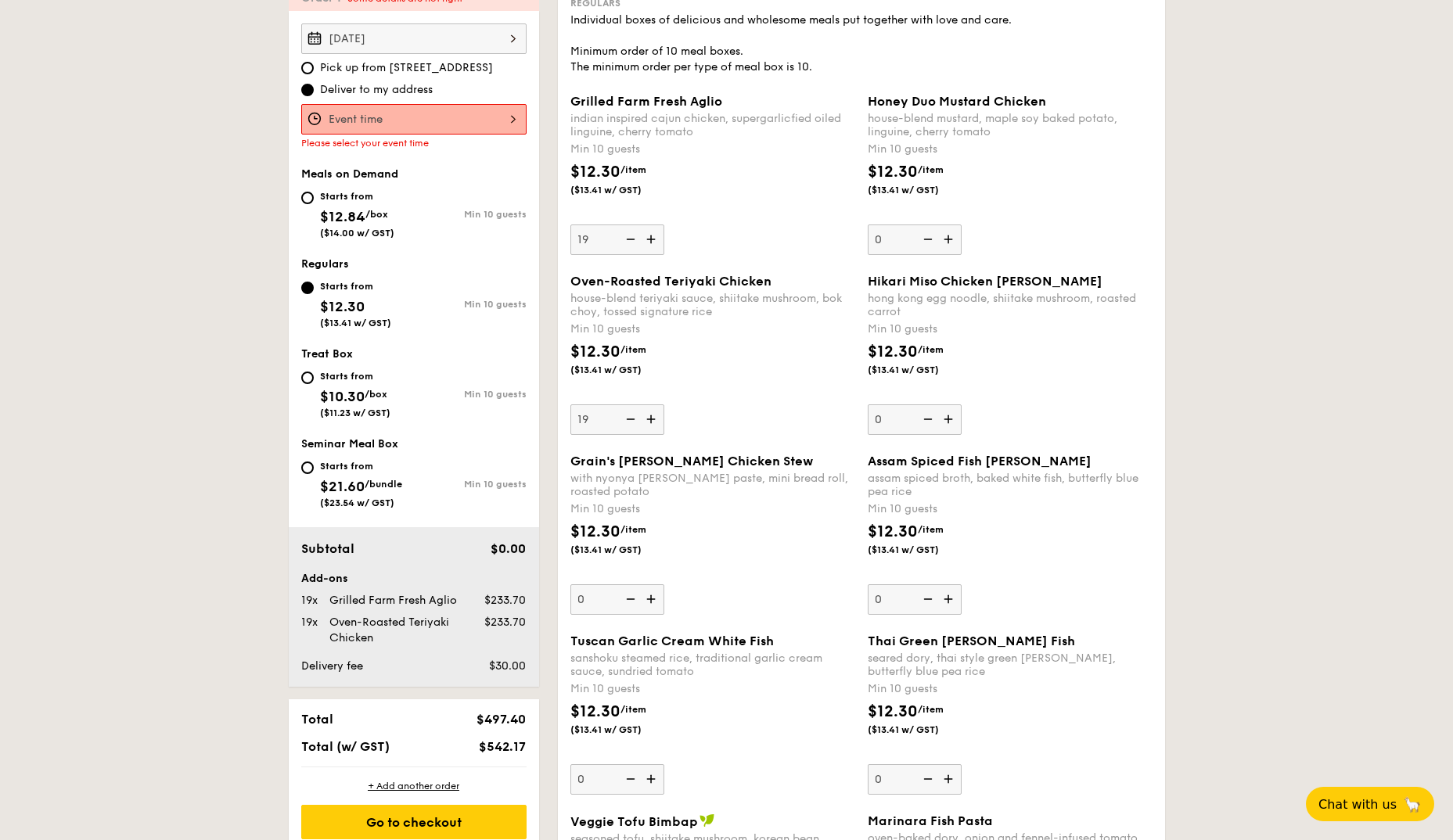
scroll to position [471, 0]
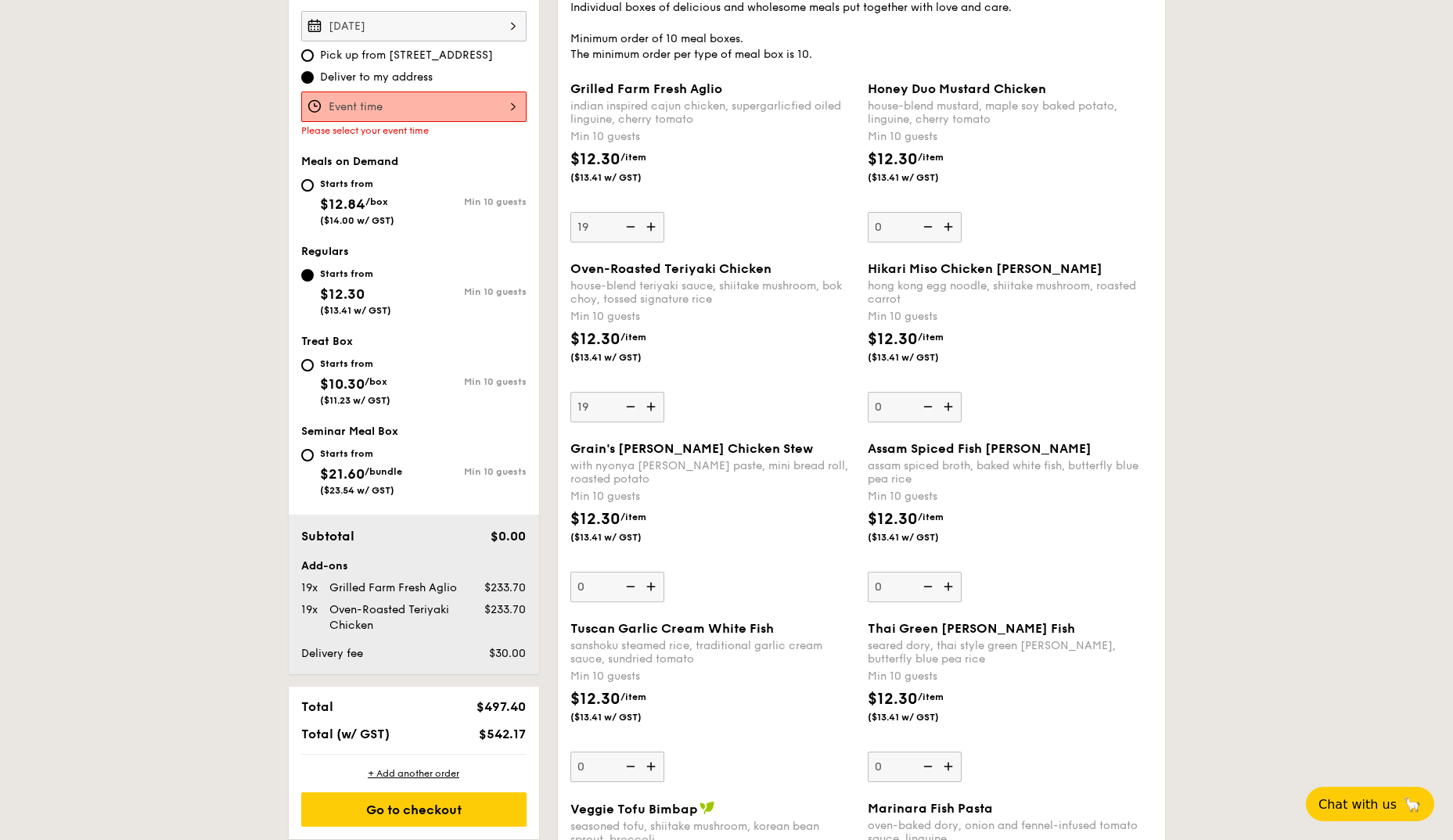
drag, startPoint x: 611, startPoint y: 404, endPoint x: 552, endPoint y: 404, distance: 59.0
type input "1"
click at [726, 413] on div "Oven-Roasted Teriyaki Chicken house-blend teriyaki sauce, shiitake mushroom, bo…" at bounding box center [713, 342] width 285 height 161
click at [665, 413] on input "10" at bounding box center [617, 407] width 94 height 31
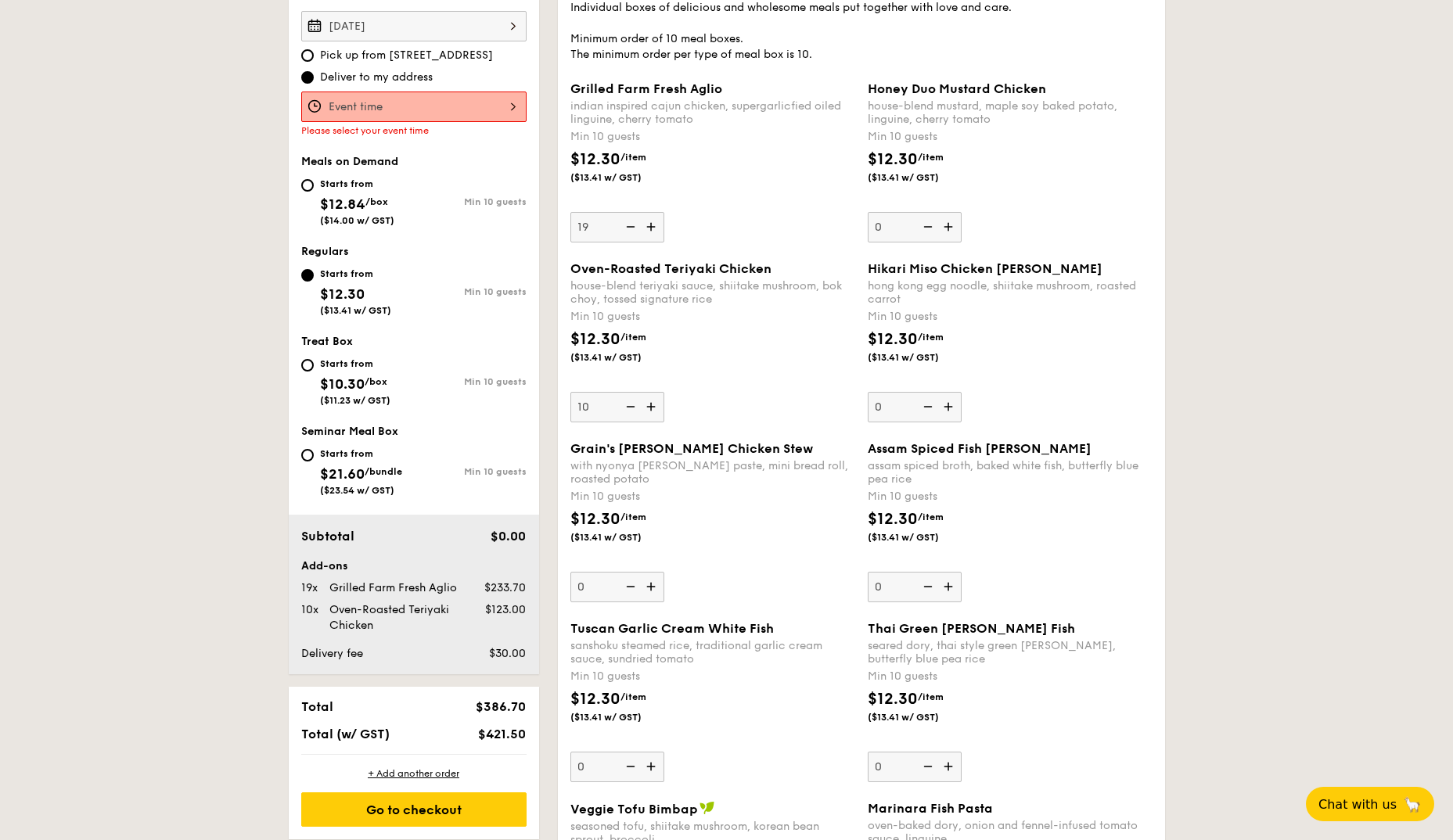
click at [626, 407] on img at bounding box center [629, 406] width 24 height 30
click at [626, 407] on input "10" at bounding box center [617, 407] width 94 height 31
type input "0"
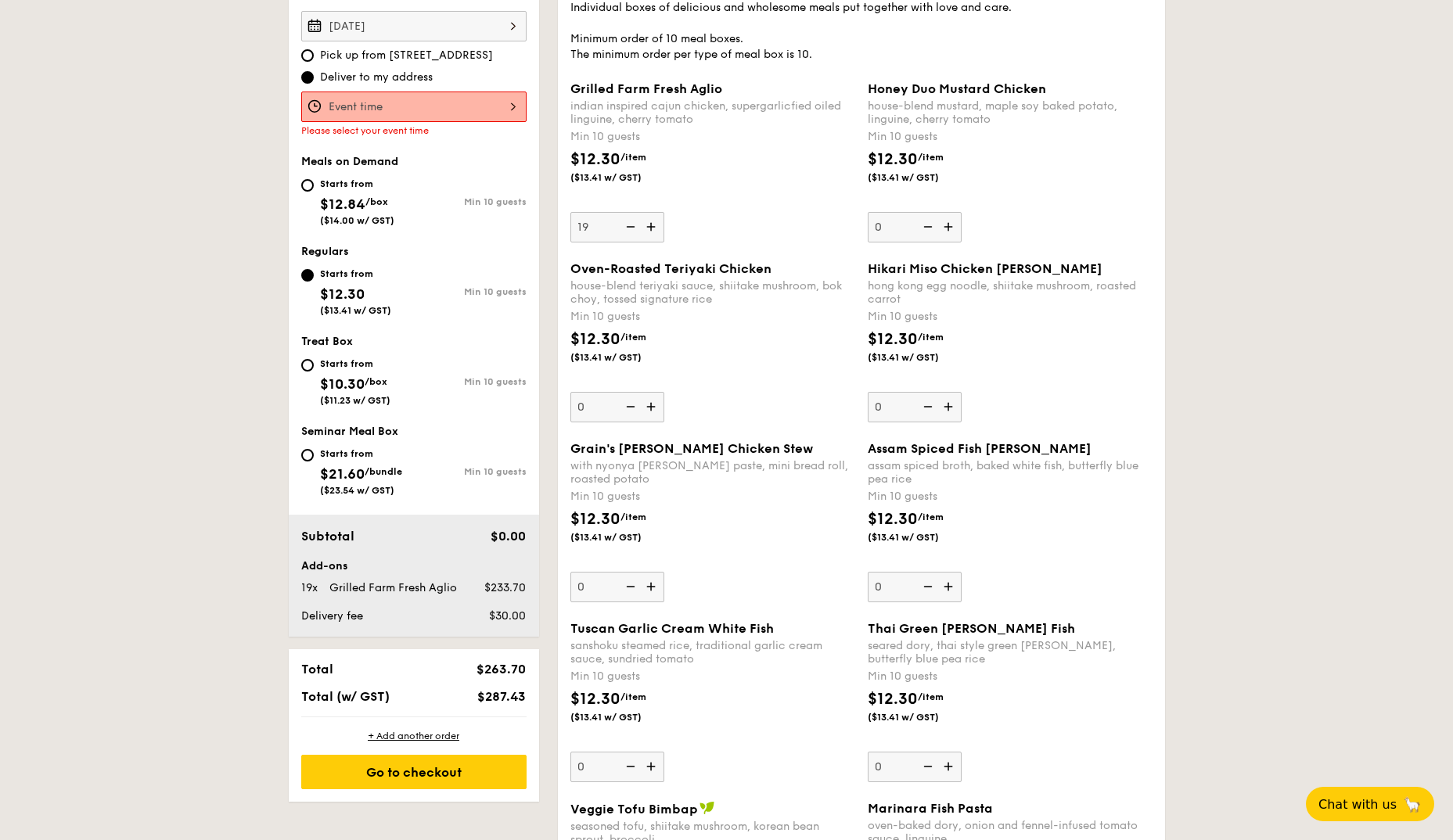
click at [626, 407] on img at bounding box center [629, 406] width 24 height 30
click at [626, 407] on input "0" at bounding box center [617, 407] width 94 height 31
click at [626, 407] on img at bounding box center [629, 406] width 24 height 30
click at [626, 407] on input "0" at bounding box center [617, 407] width 94 height 31
click at [626, 407] on img at bounding box center [629, 406] width 24 height 30
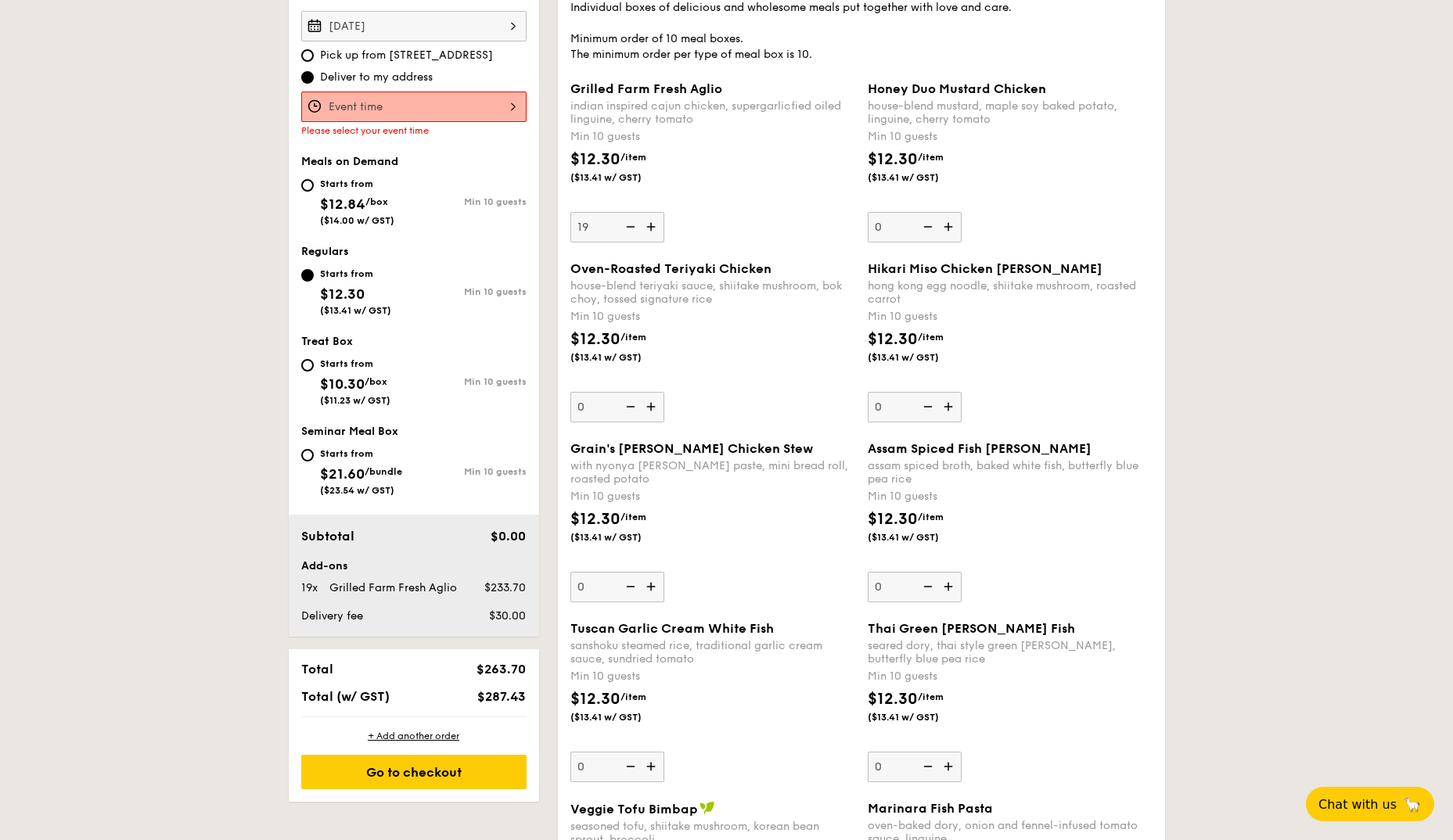
click at [626, 407] on input "0" at bounding box center [617, 407] width 94 height 31
click at [681, 398] on div "Oven-Roasted Teriyaki Chicken house-blend teriyaki sauce, shiitake mushroom, bo…" at bounding box center [713, 342] width 285 height 161
click at [665, 398] on input "0" at bounding box center [617, 407] width 94 height 31
click at [759, 381] on div "$12.30 /item ($13.41 w/ GST)" at bounding box center [712, 355] width 298 height 55
click at [665, 392] on input "0" at bounding box center [617, 407] width 94 height 31
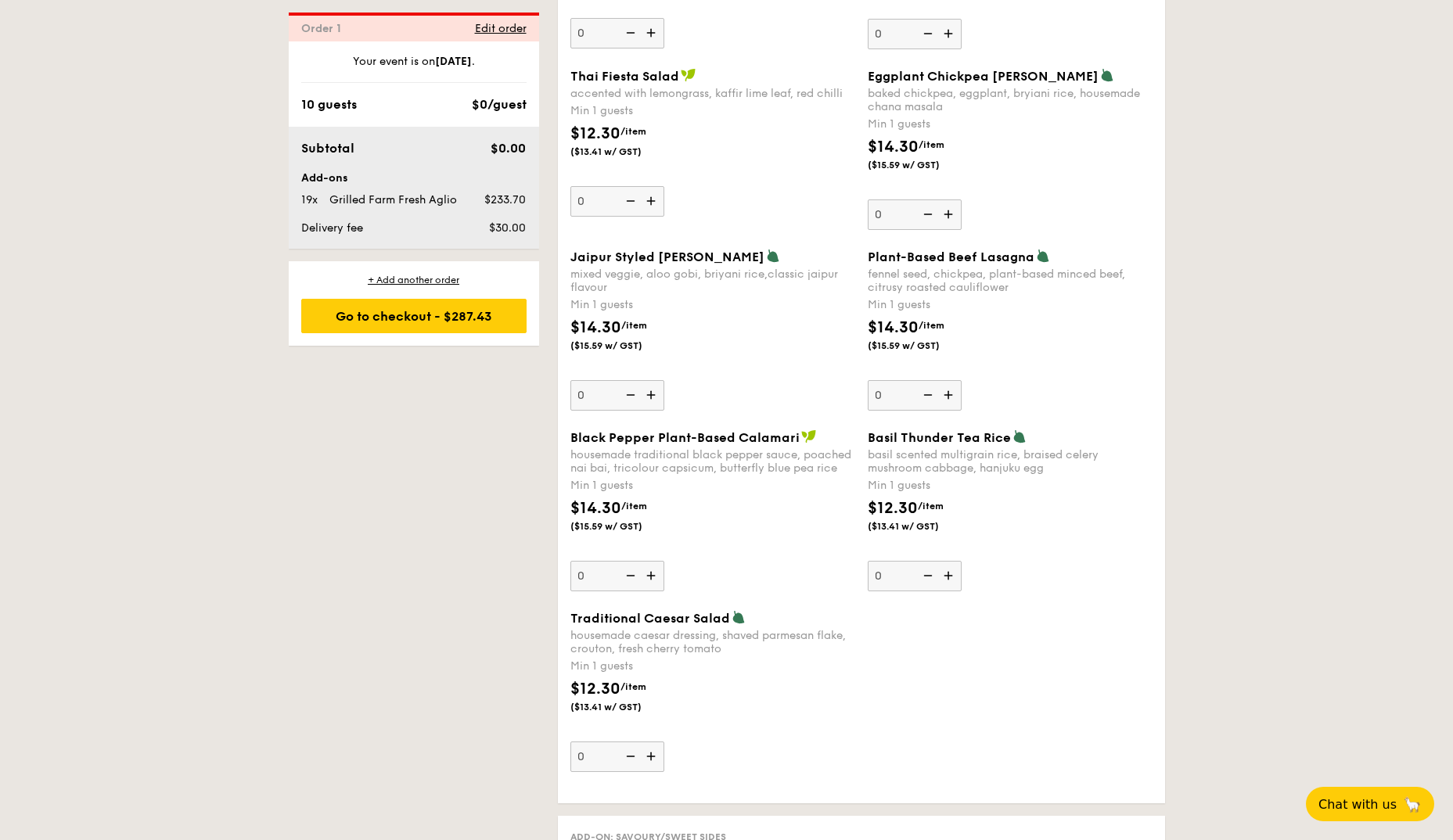
scroll to position [1567, 0]
click at [899, 565] on input "0" at bounding box center [914, 576] width 94 height 31
type input "1"
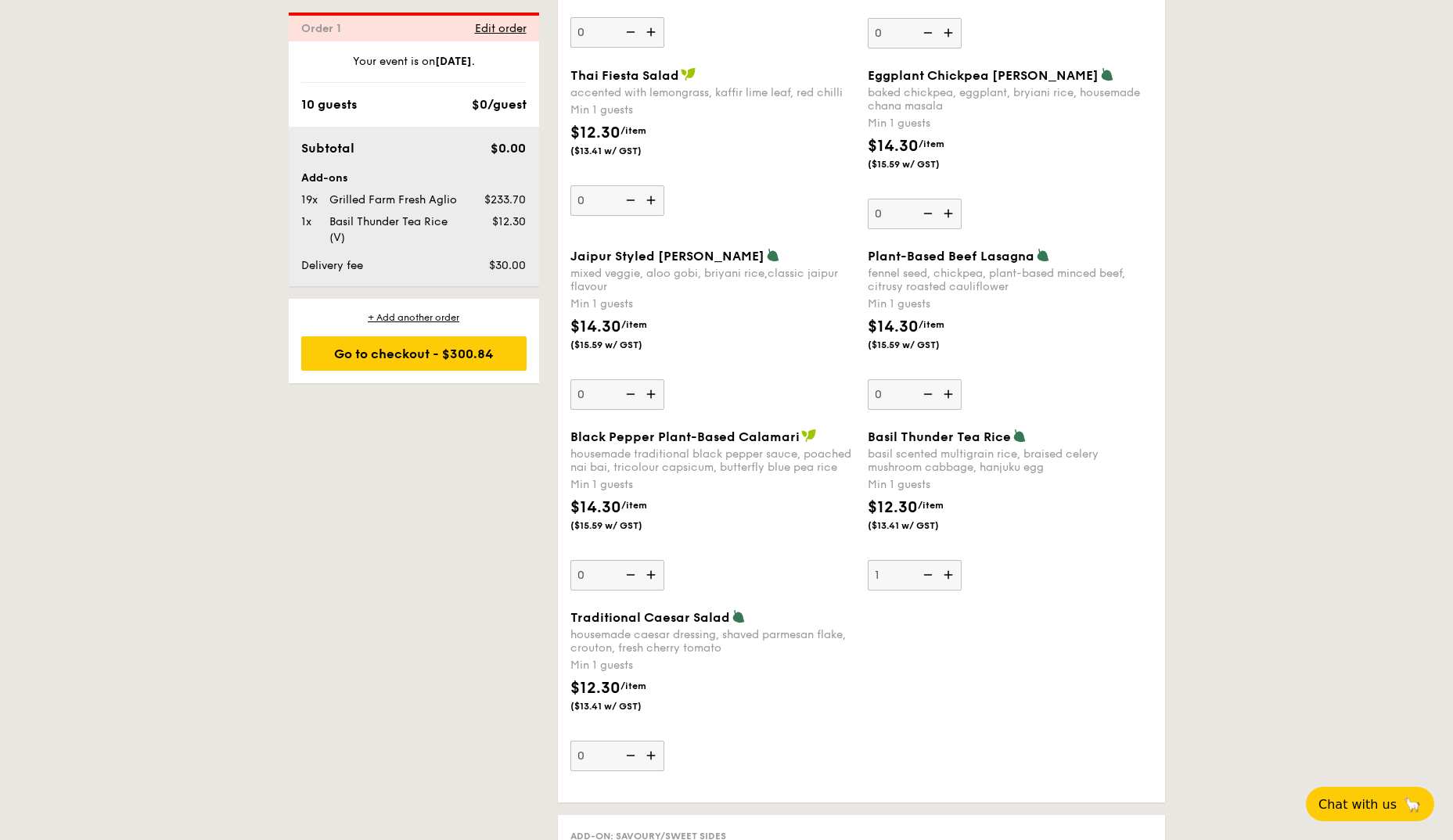
click at [1028, 583] on div "Basil Thunder Tea Rice basil scented multigrain rice, braised celery mushroom c…" at bounding box center [1010, 509] width 285 height 162
click at [961, 583] on input "1" at bounding box center [914, 576] width 94 height 31
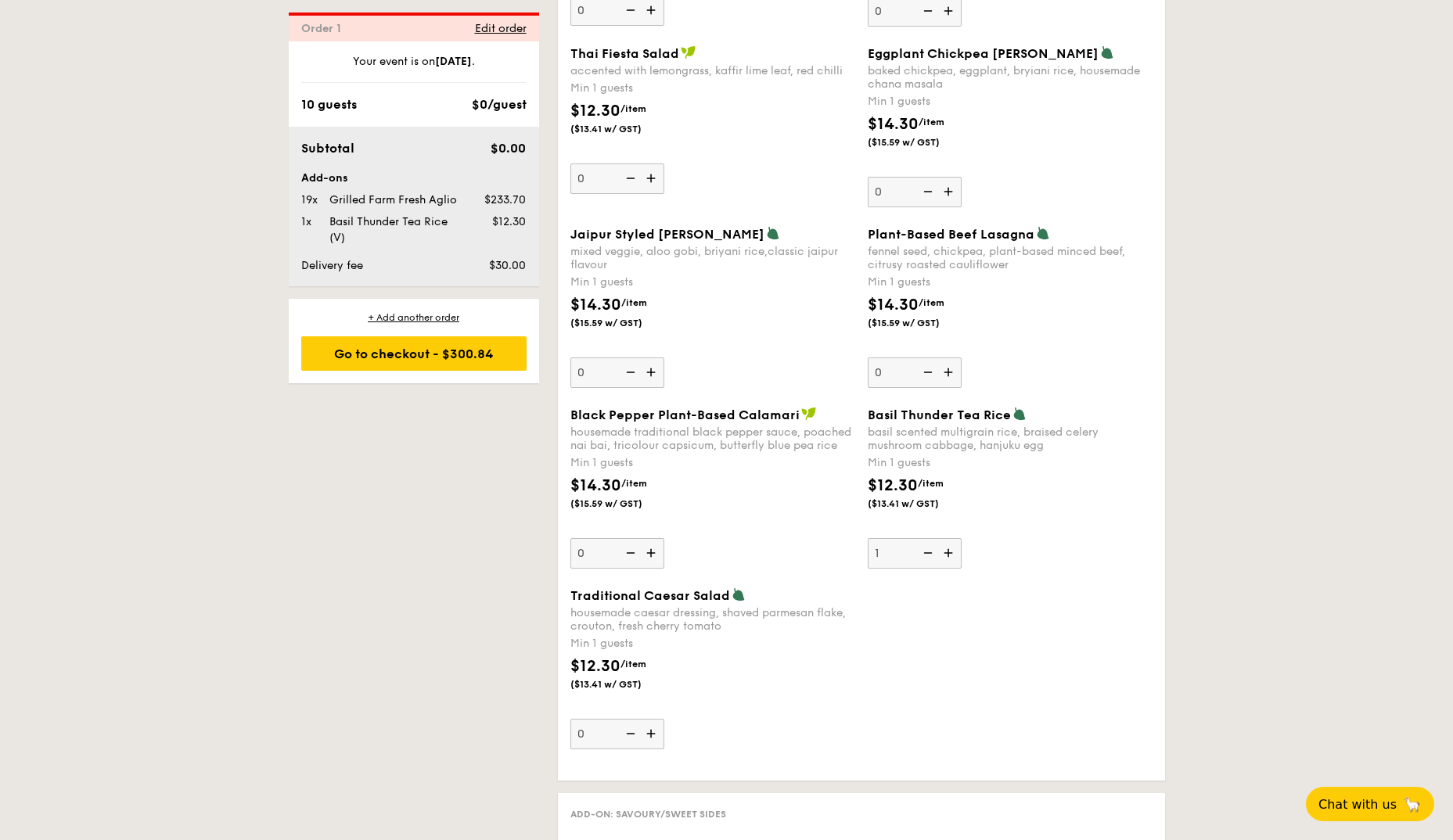
scroll to position [1517, 0]
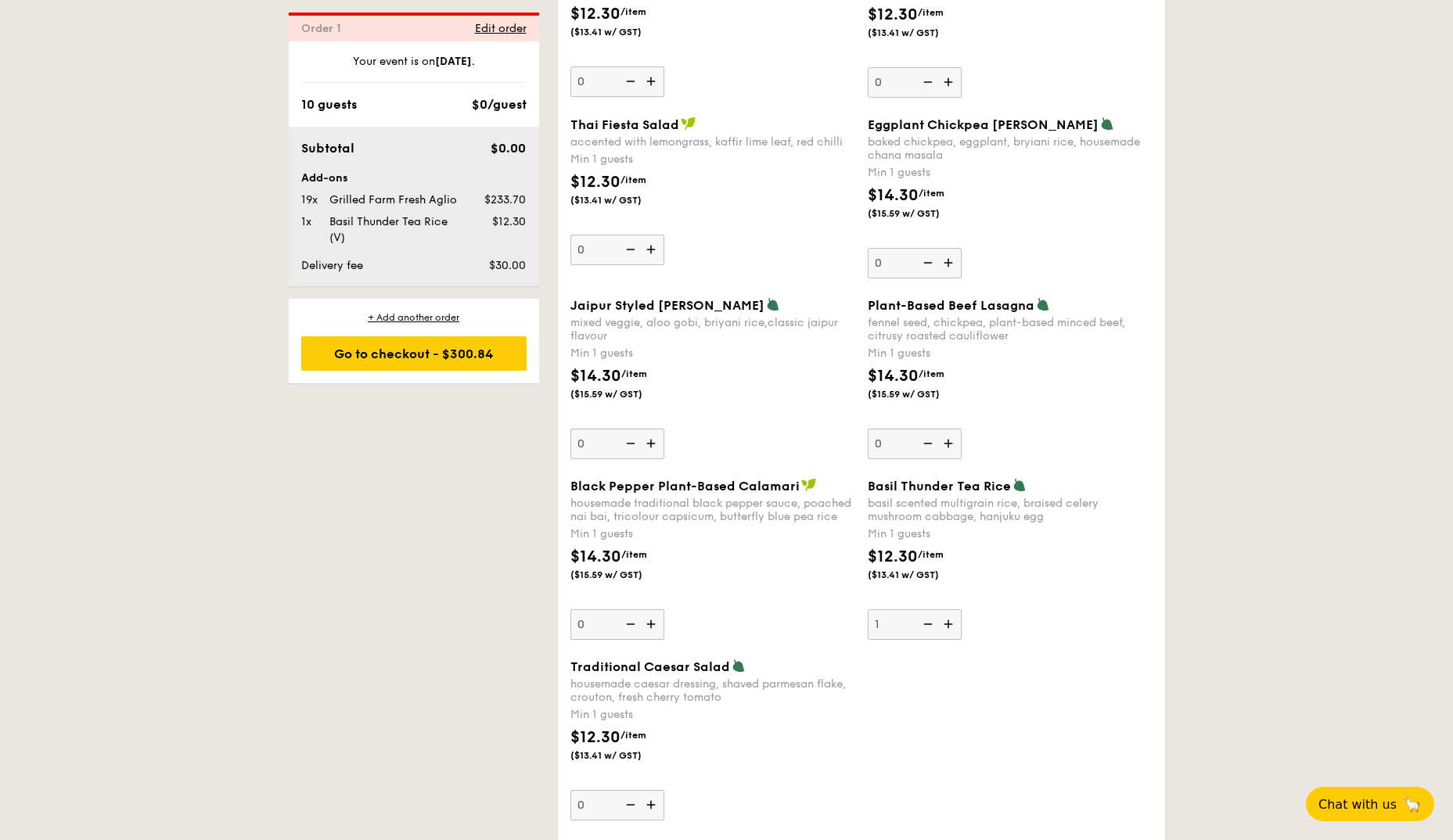
click at [1014, 566] on div "$12.30 /item ($13.41 w/ GST)" at bounding box center [1010, 572] width 298 height 55
click at [961, 609] on input "1" at bounding box center [914, 625] width 94 height 31
click at [448, 346] on div "Go to checkout - $300.84" at bounding box center [414, 353] width 225 height 35
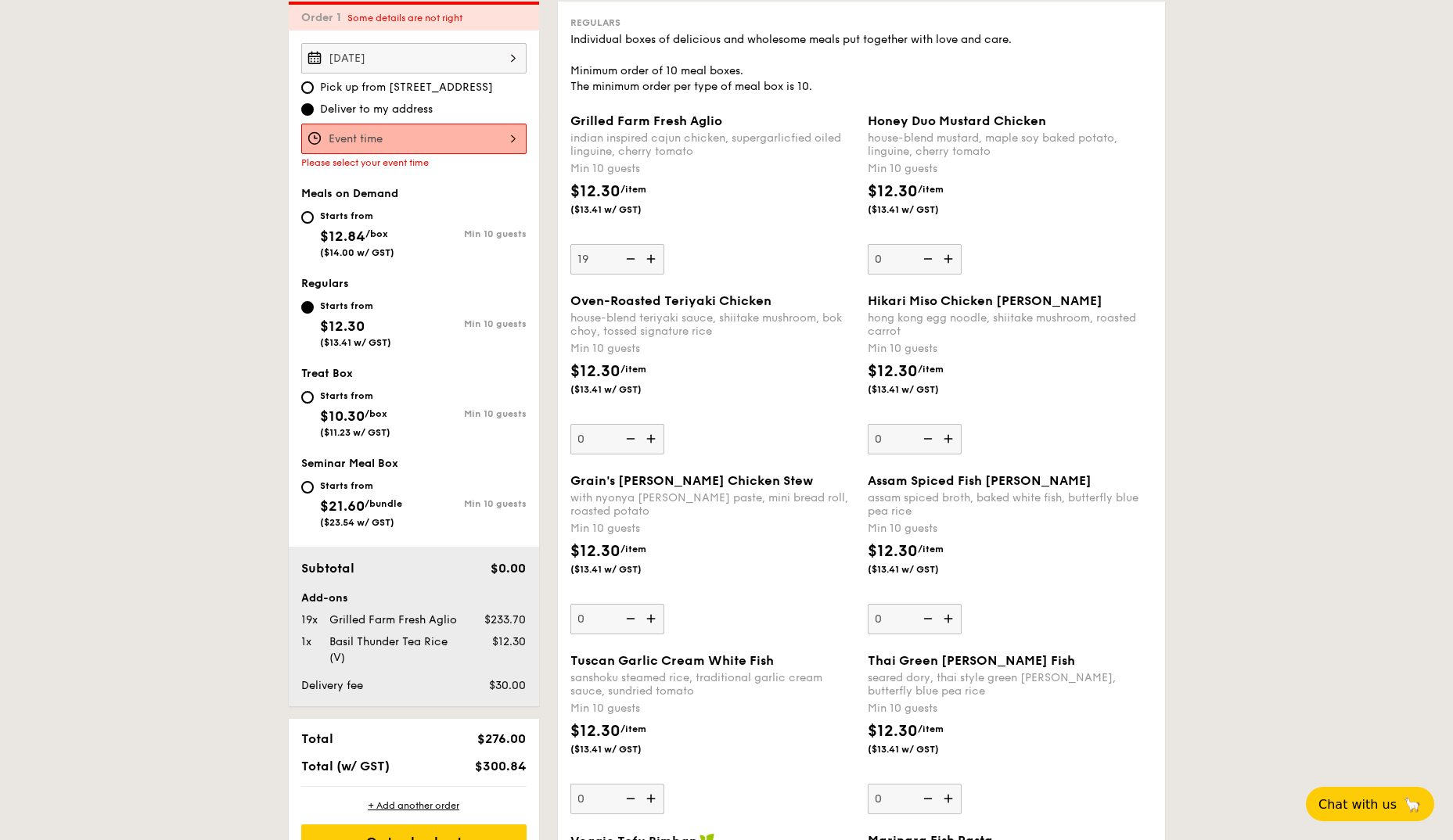
scroll to position [418, 0]
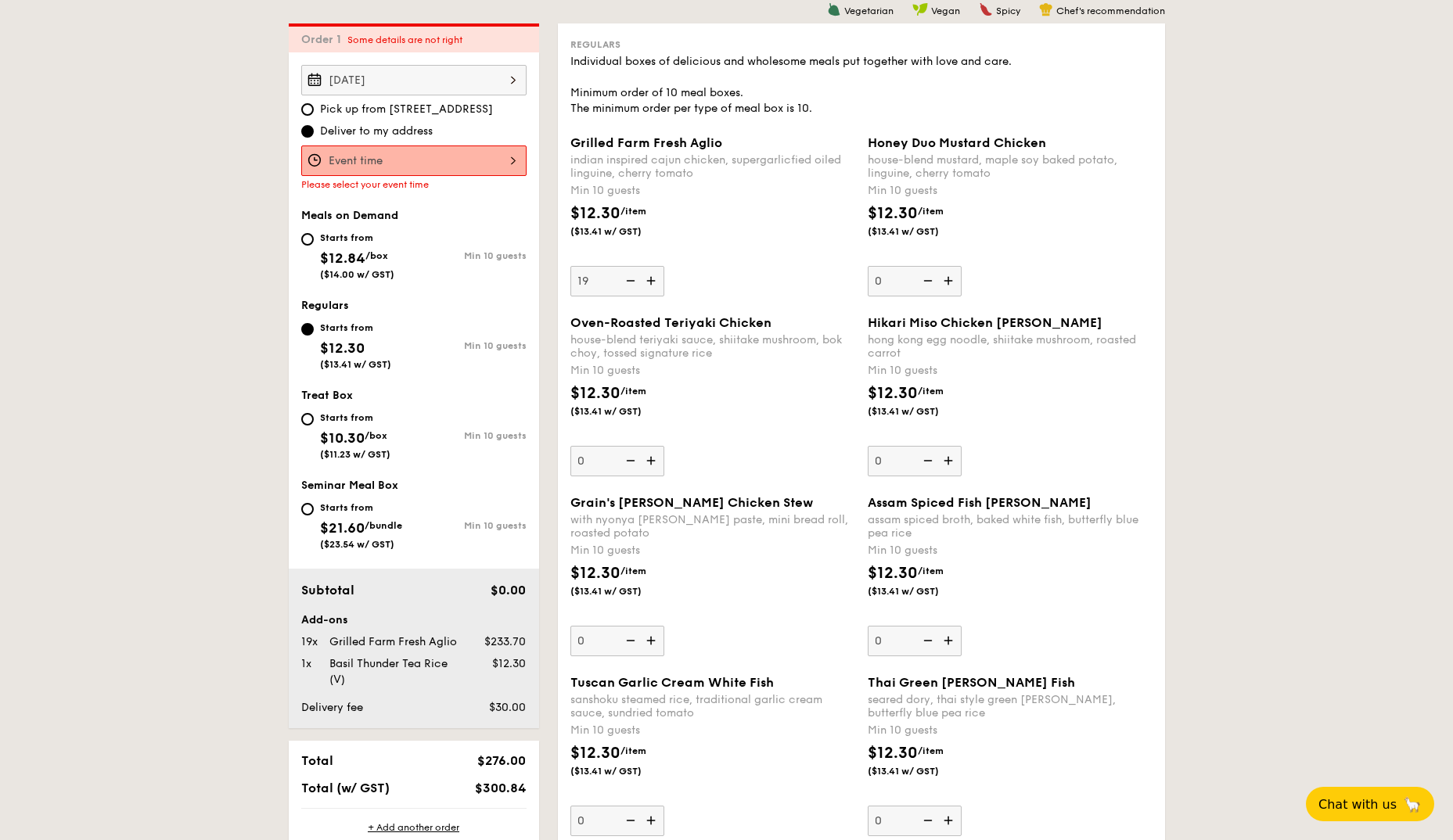
click at [389, 157] on input "Grilled Farm Fresh Aglio indian inspired cajun chicken, supergarlicfied oiled l…" at bounding box center [414, 161] width 225 height 31
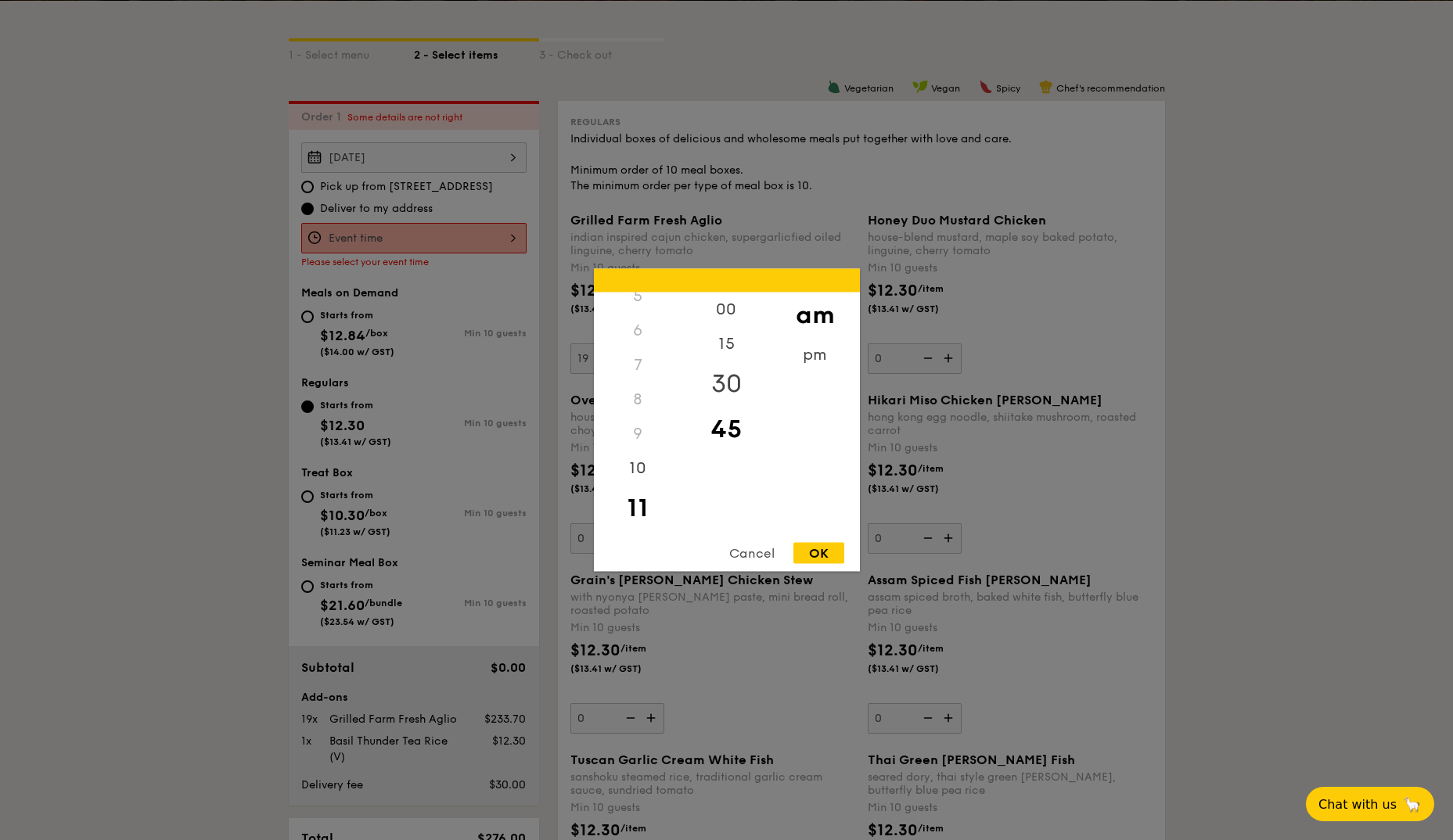
scroll to position [261, 0]
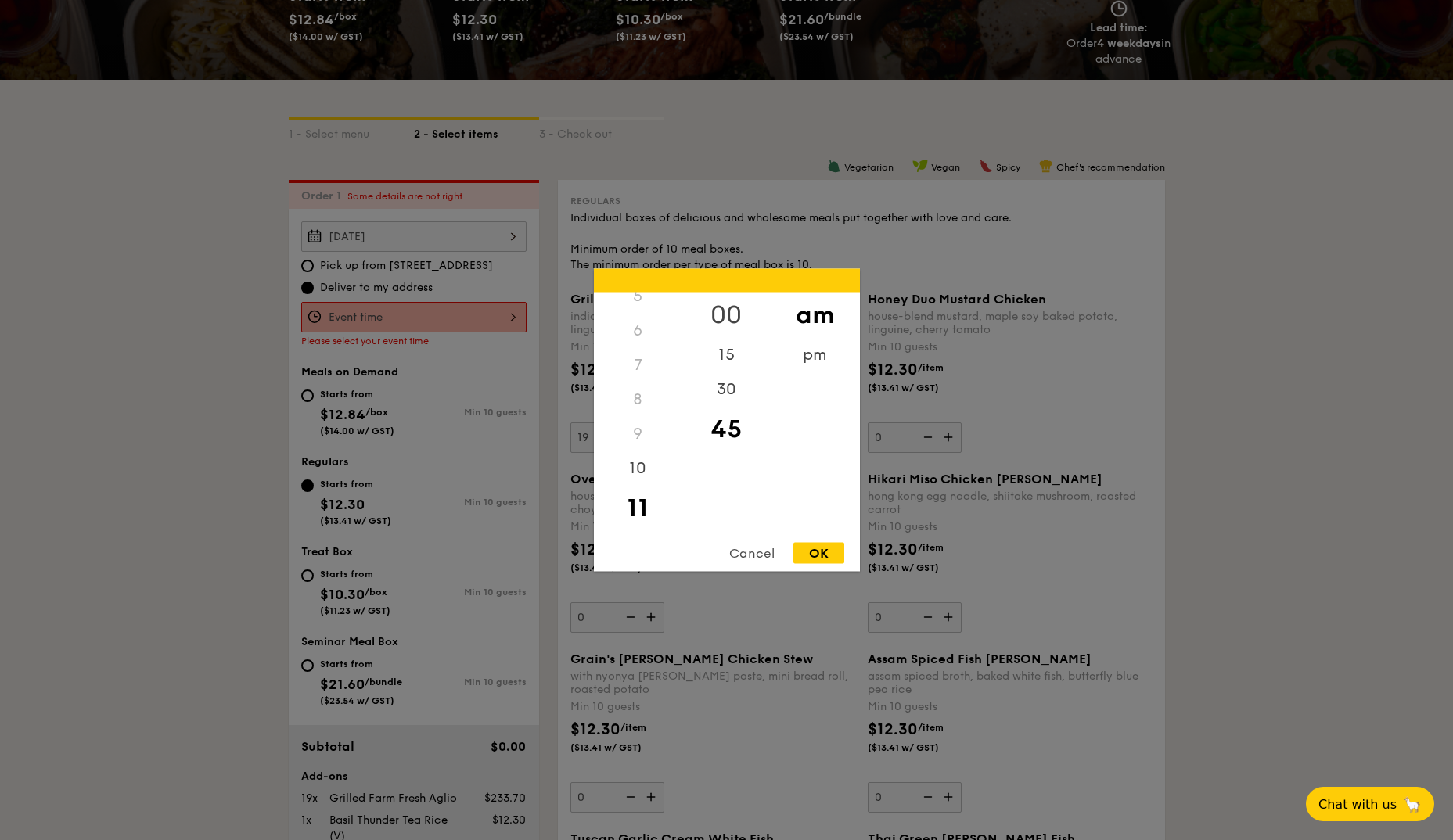
click at [723, 317] on div "00" at bounding box center [726, 315] width 88 height 46
click at [821, 551] on div "OK" at bounding box center [819, 553] width 51 height 21
type input "11:00AM"
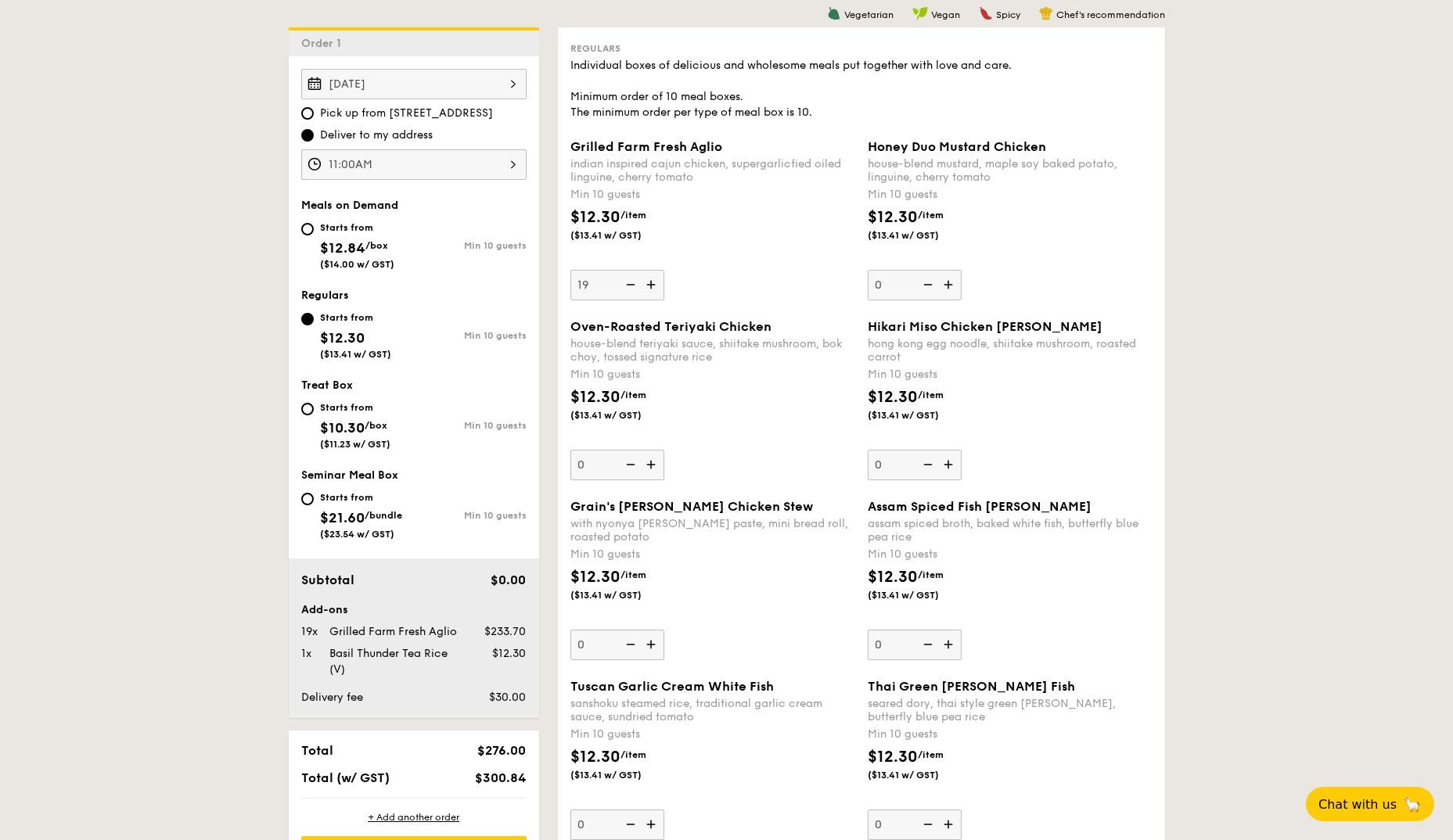
scroll to position [731, 0]
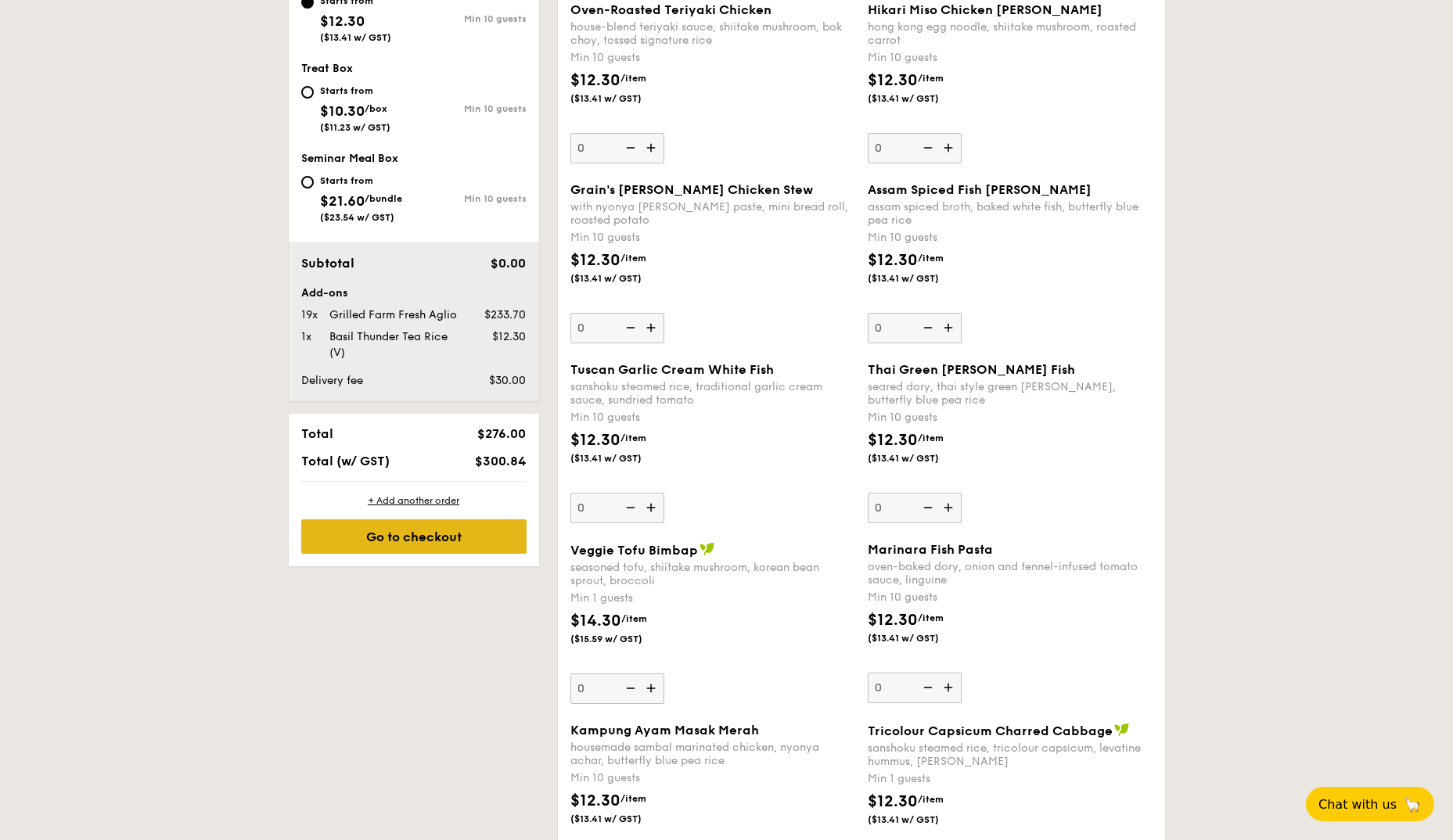
click at [415, 543] on div "Go to checkout" at bounding box center [414, 537] width 225 height 35
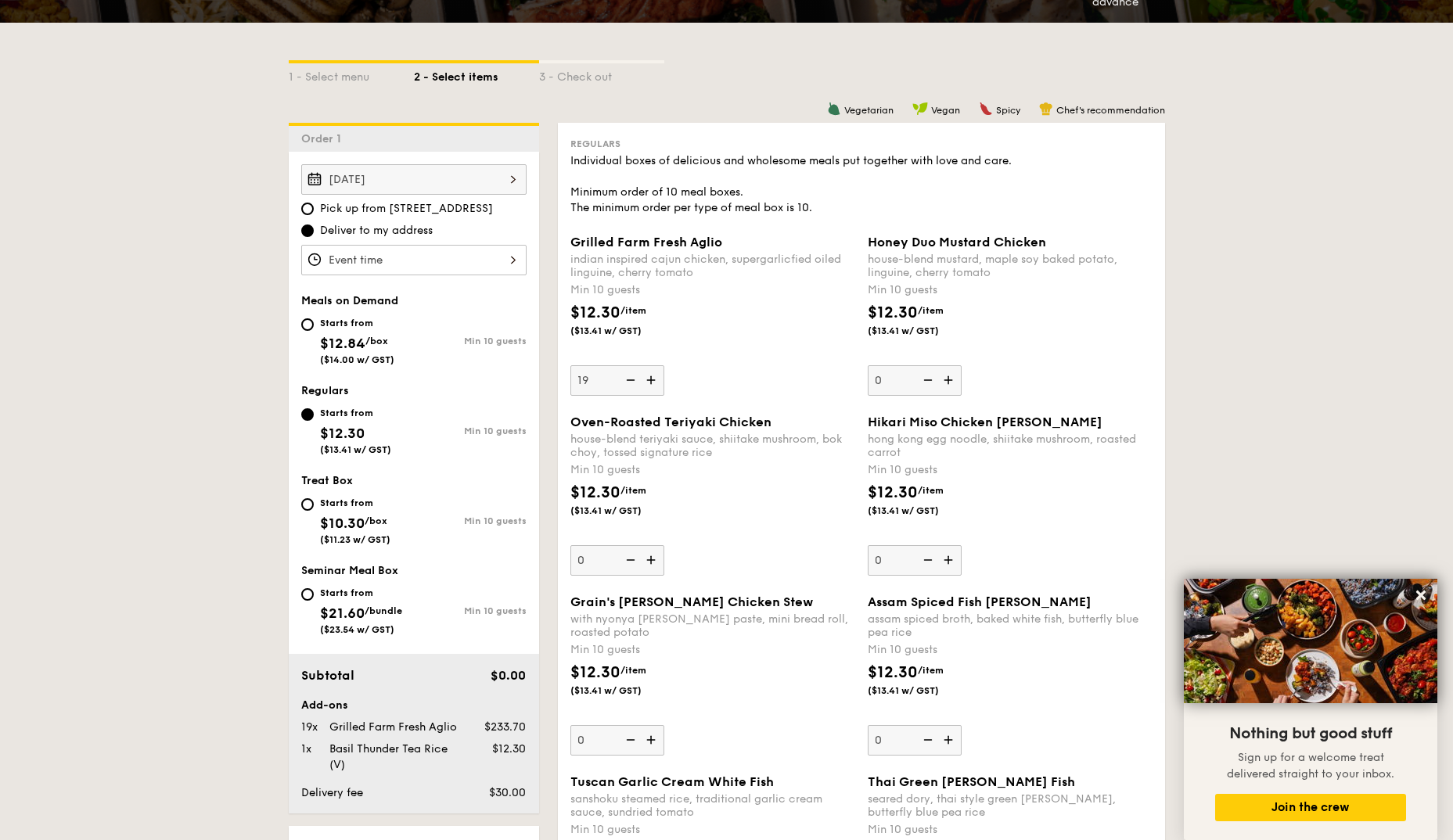
scroll to position [317, 0]
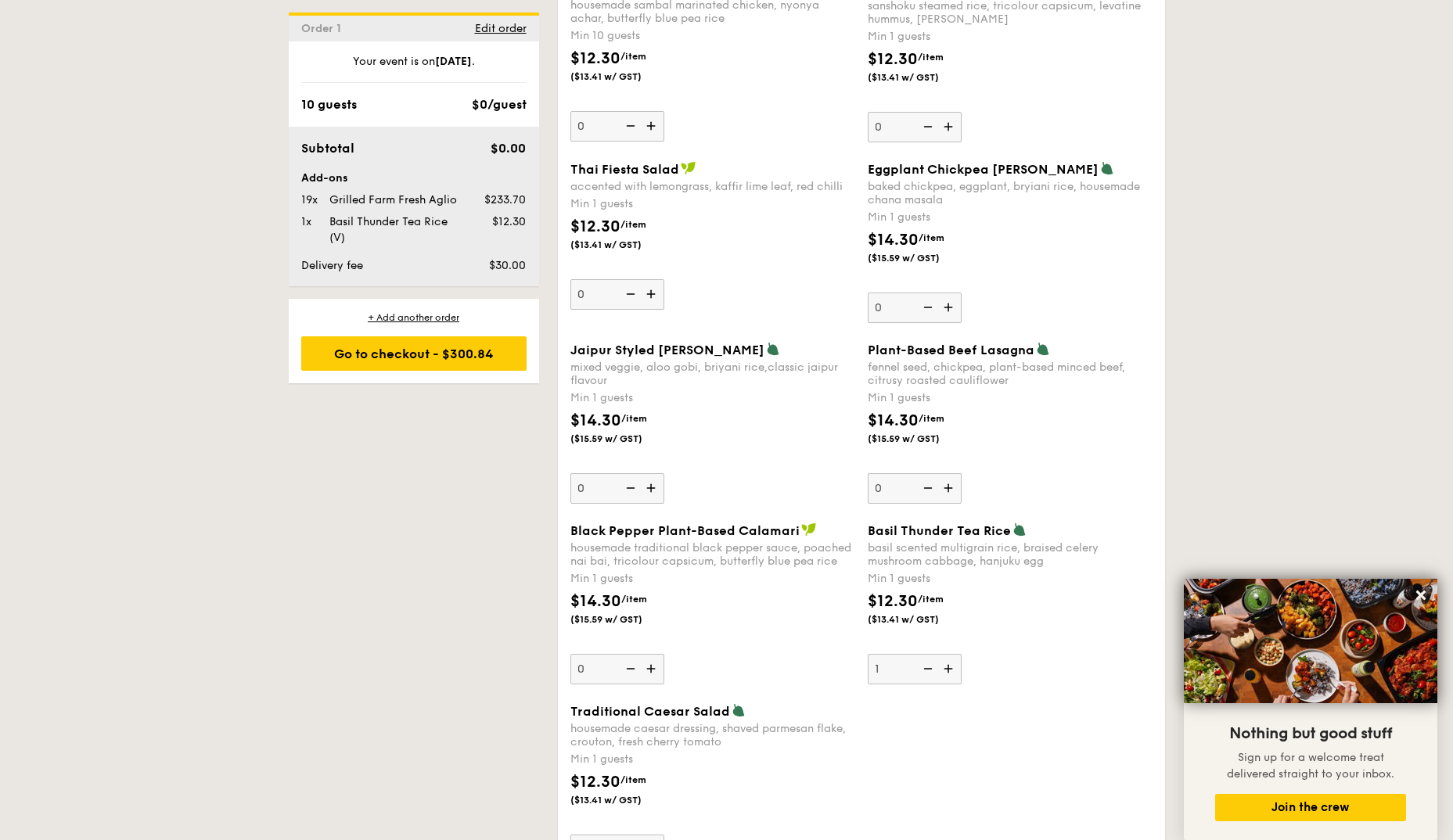
scroll to position [1491, 0]
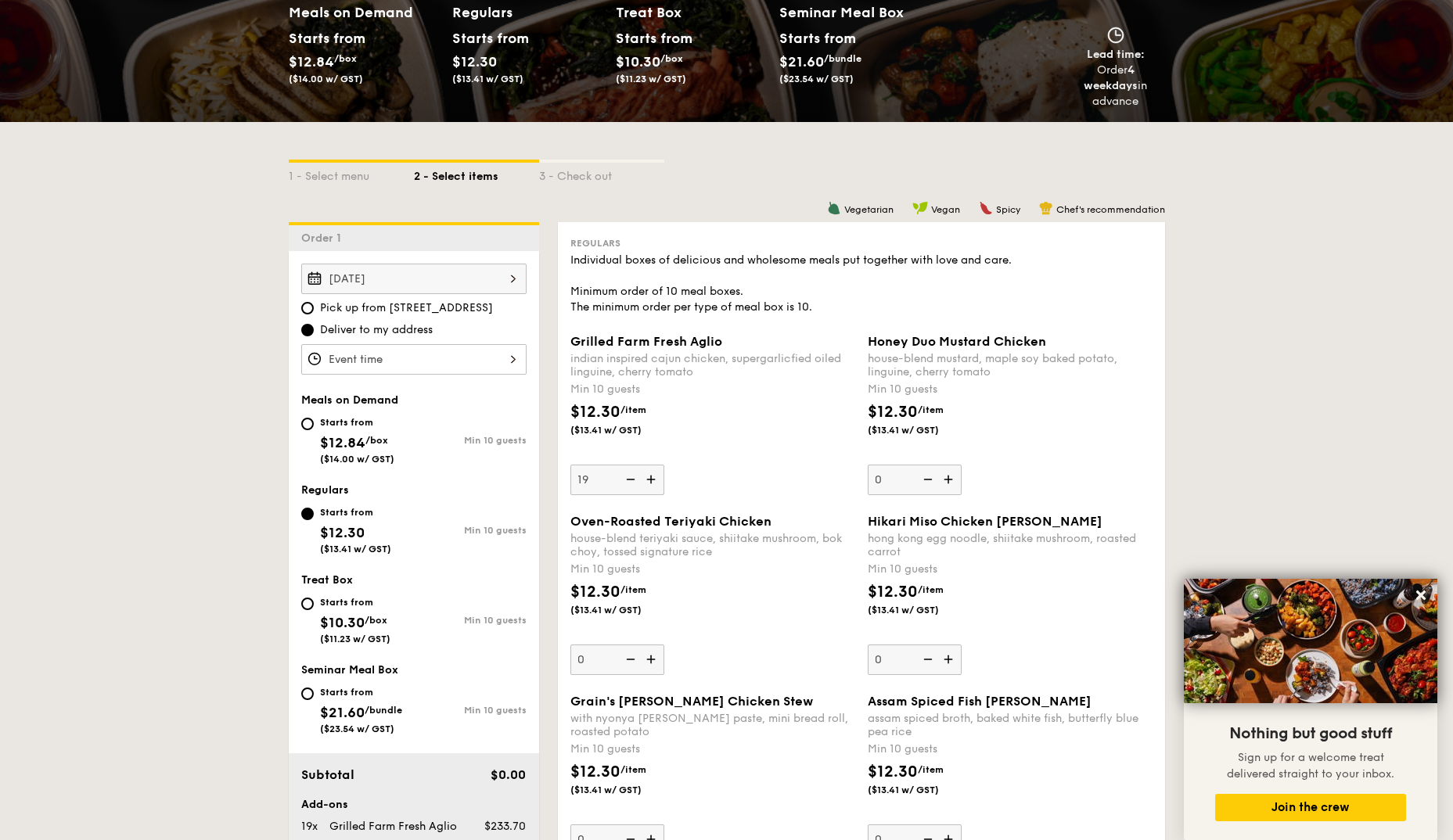
scroll to position [312, 0]
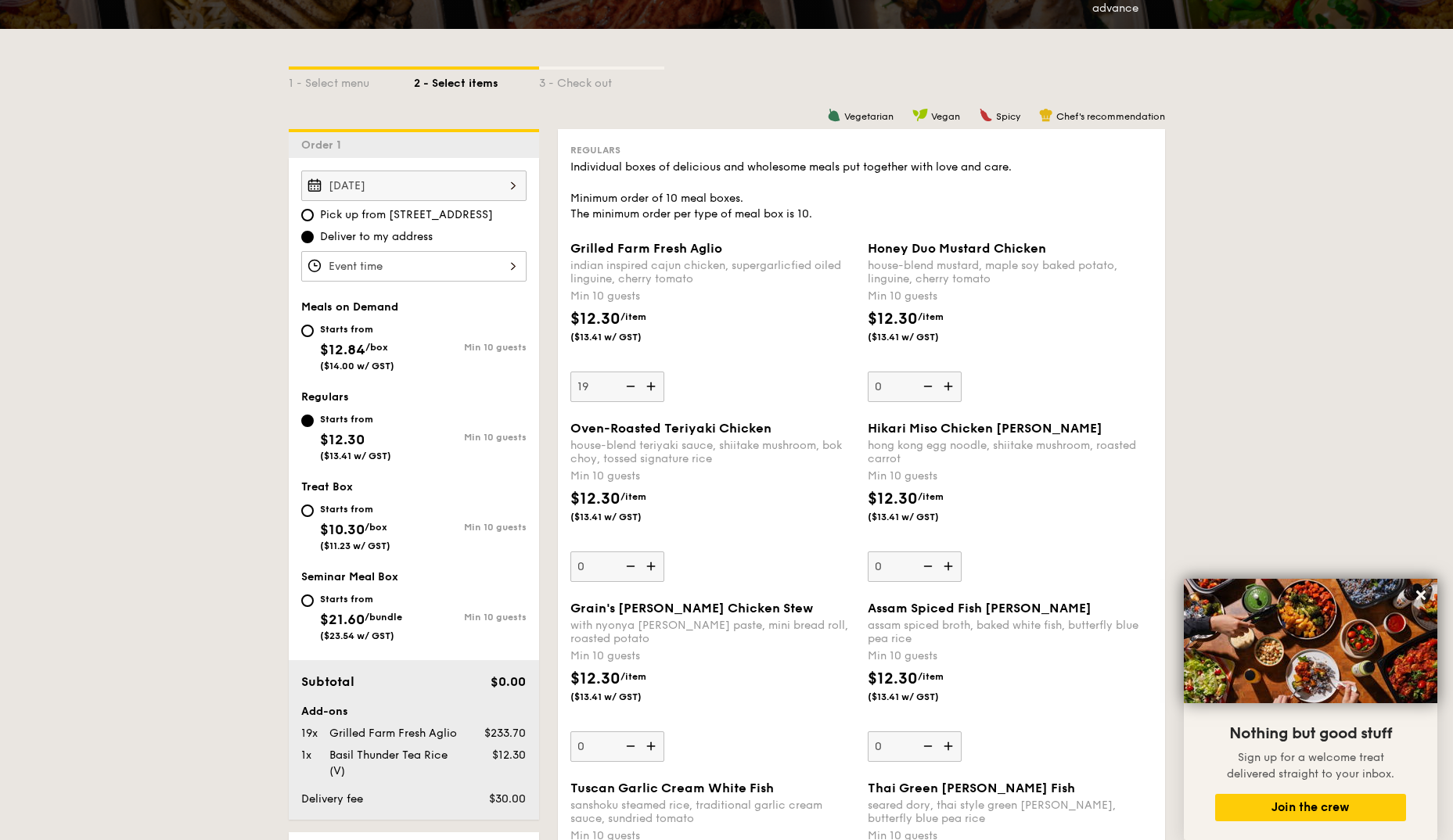
click at [337, 334] on div "Starts from" at bounding box center [357, 329] width 75 height 13
click at [314, 334] on input "Starts from $12.84 /box ($14.00 w/ GST) Min 10 guests" at bounding box center [307, 331] width 13 height 13
radio input "true"
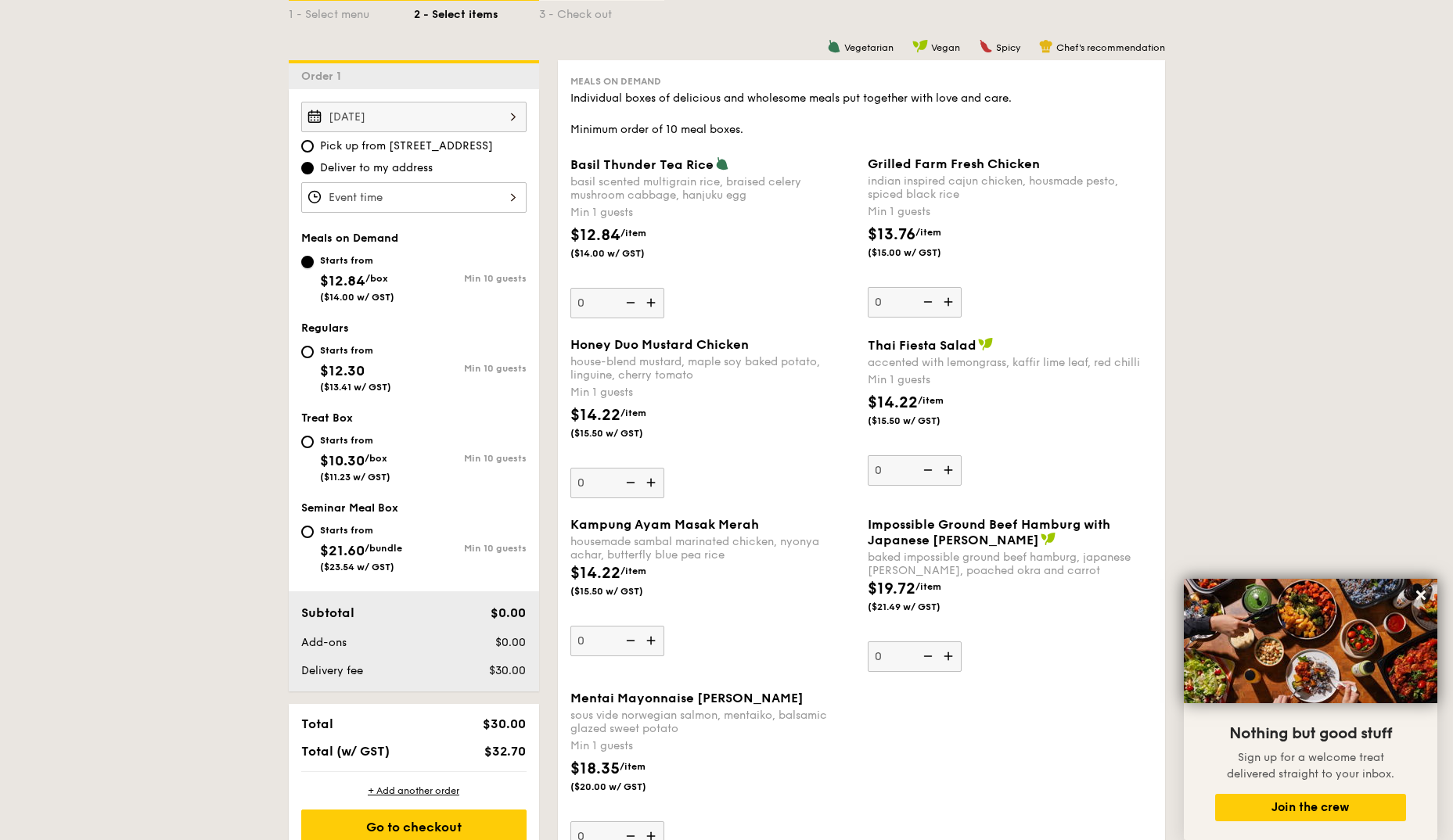
scroll to position [470, 0]
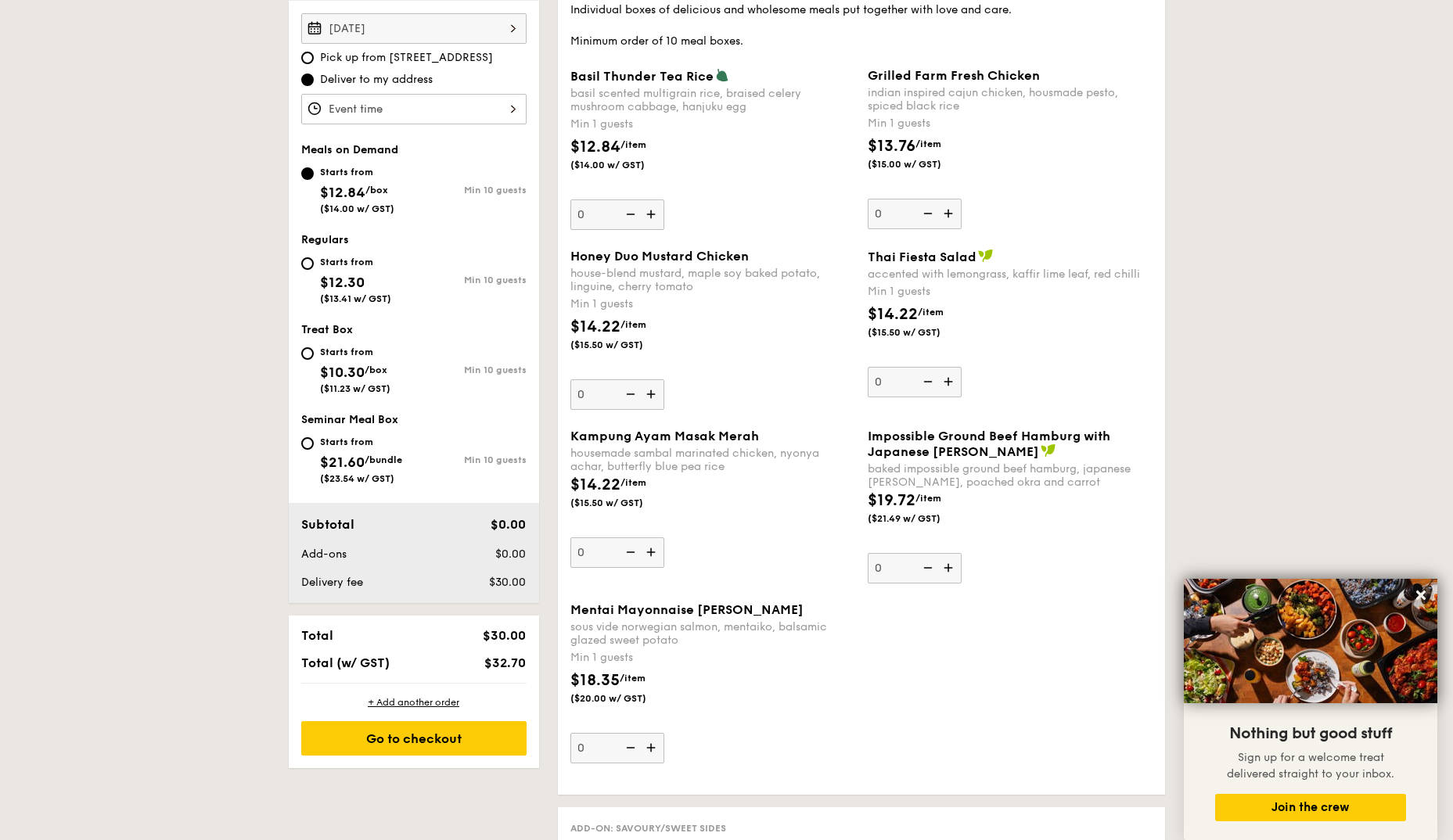
click at [314, 261] on div "Starts from $12.30 ($13.41 w/ GST)" at bounding box center [357, 278] width 113 height 52
click at [314, 261] on input "Starts from $12.30 ($13.41 w/ GST) Min 10 guests" at bounding box center [307, 264] width 13 height 13
radio input "true"
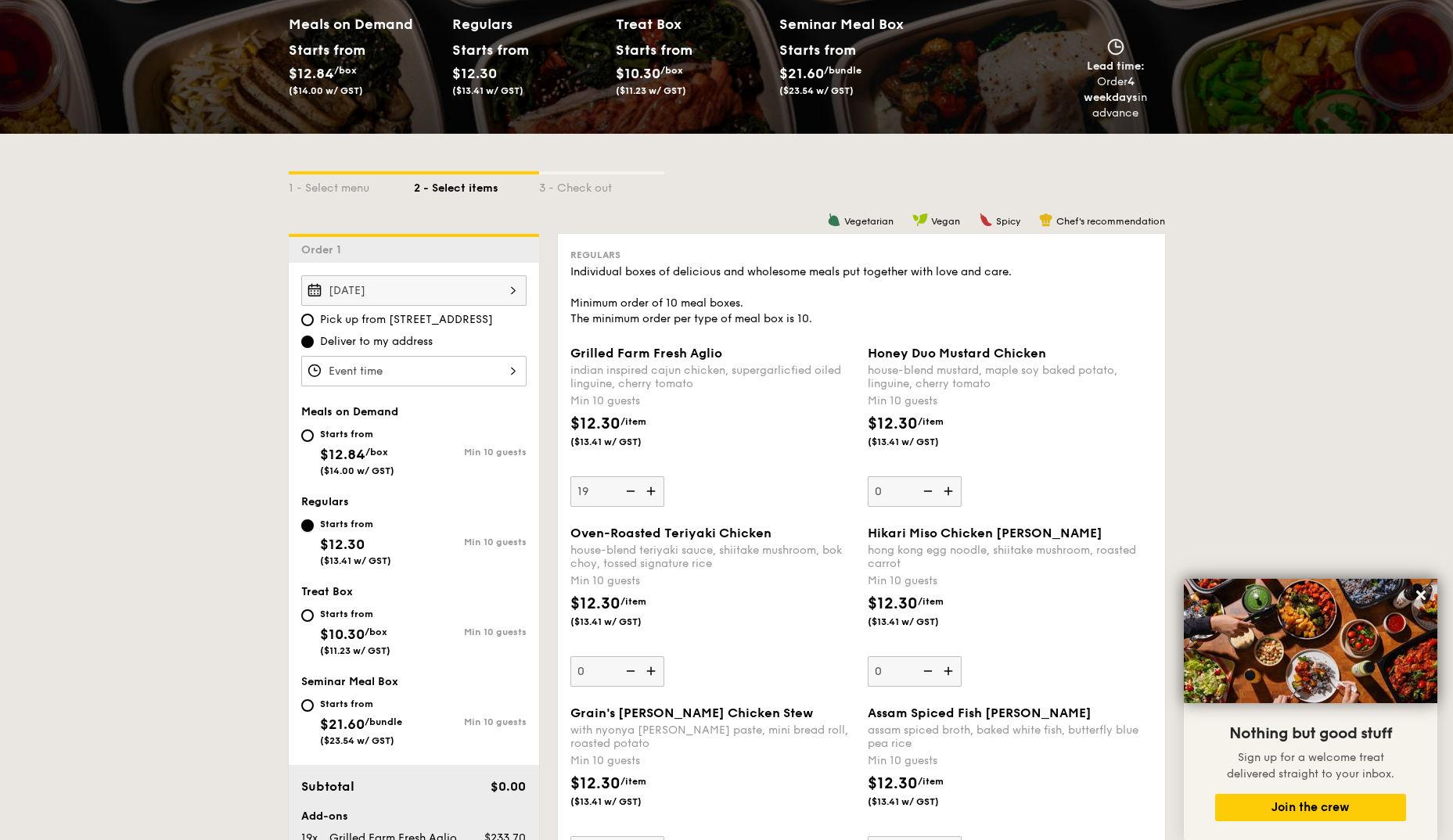
scroll to position [235, 0]
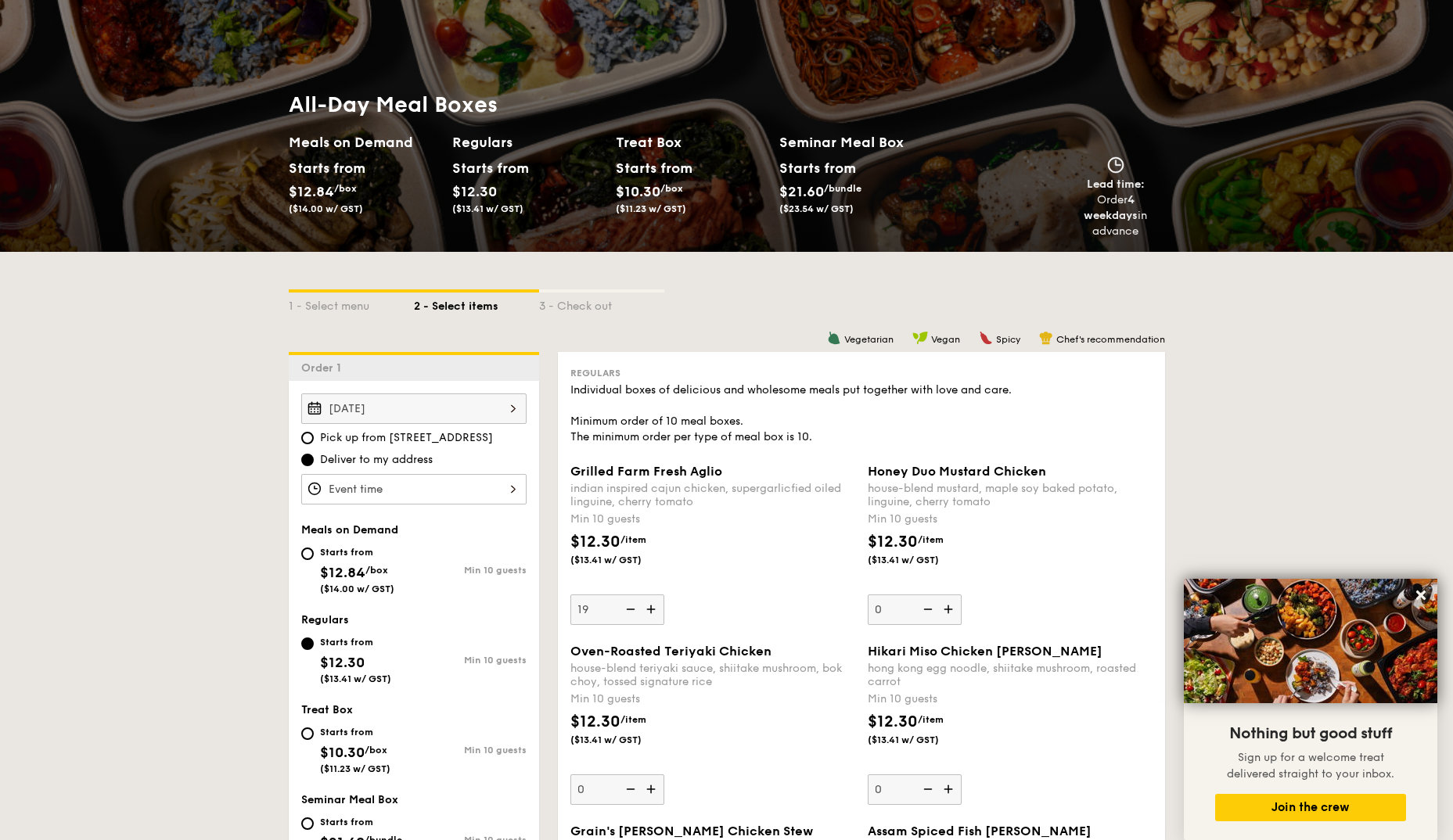
scroll to position [0, 0]
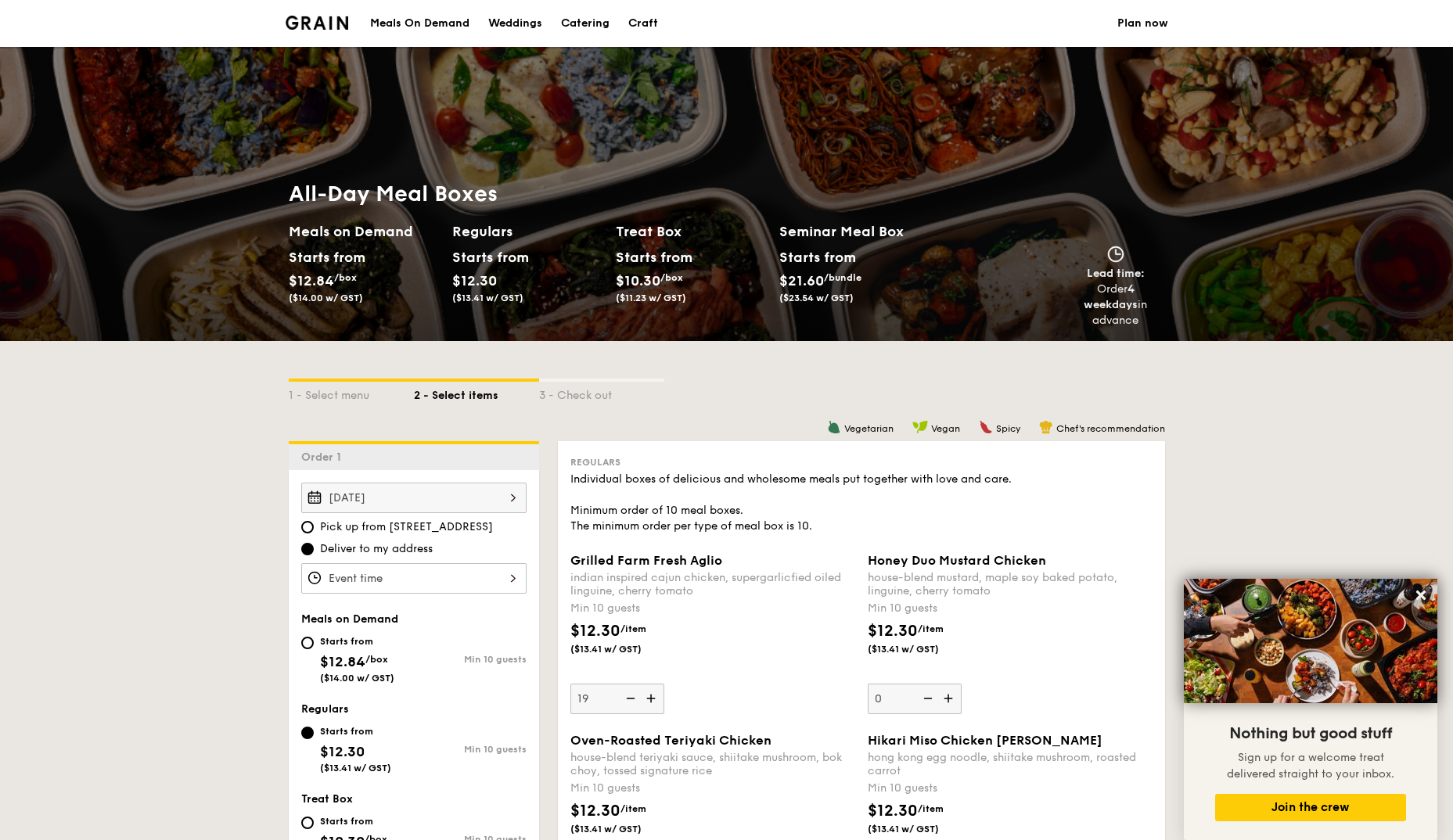
click at [323, 27] on img at bounding box center [317, 22] width 64 height 14
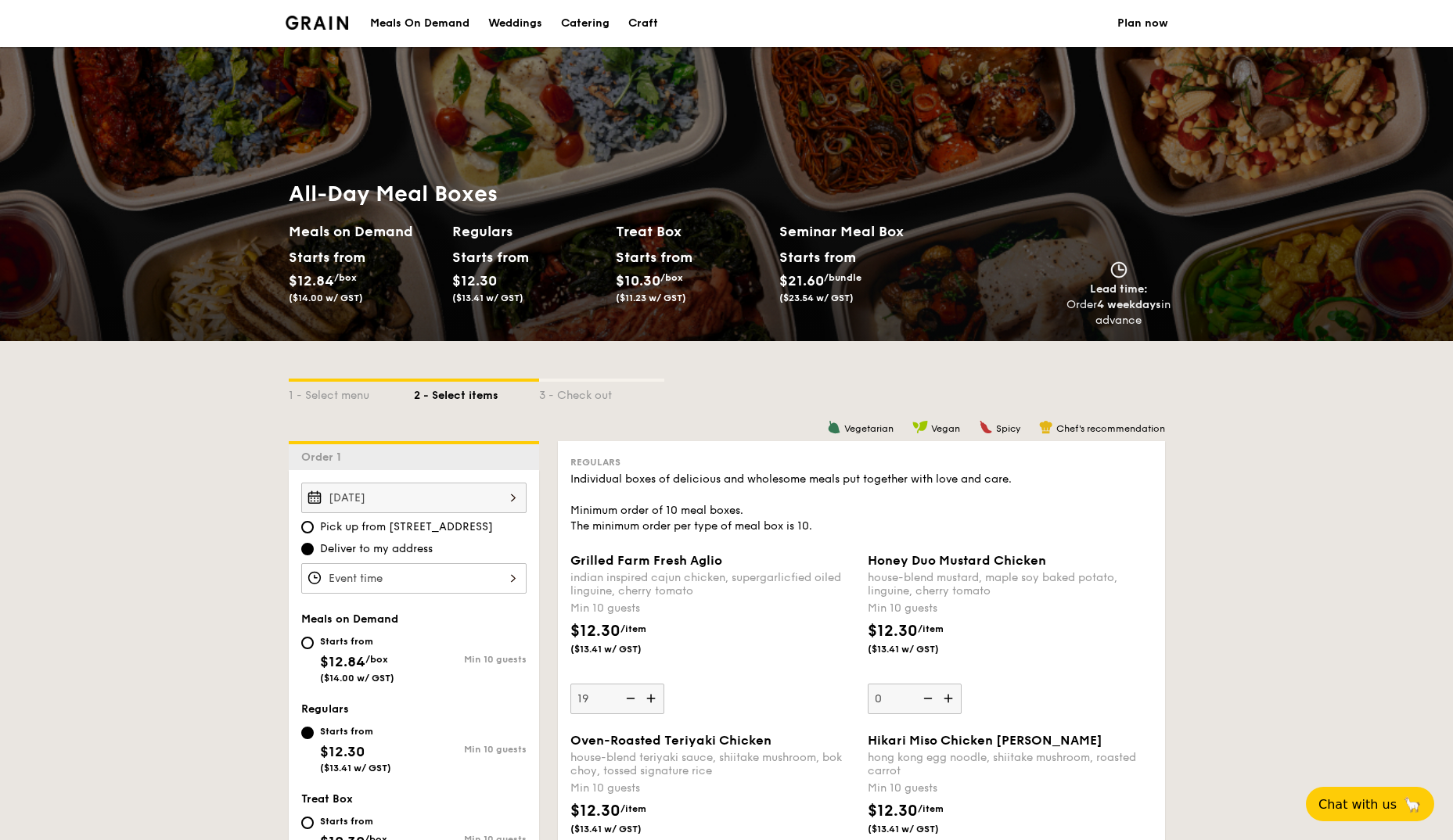
click at [582, 20] on div "Catering" at bounding box center [585, 23] width 48 height 47
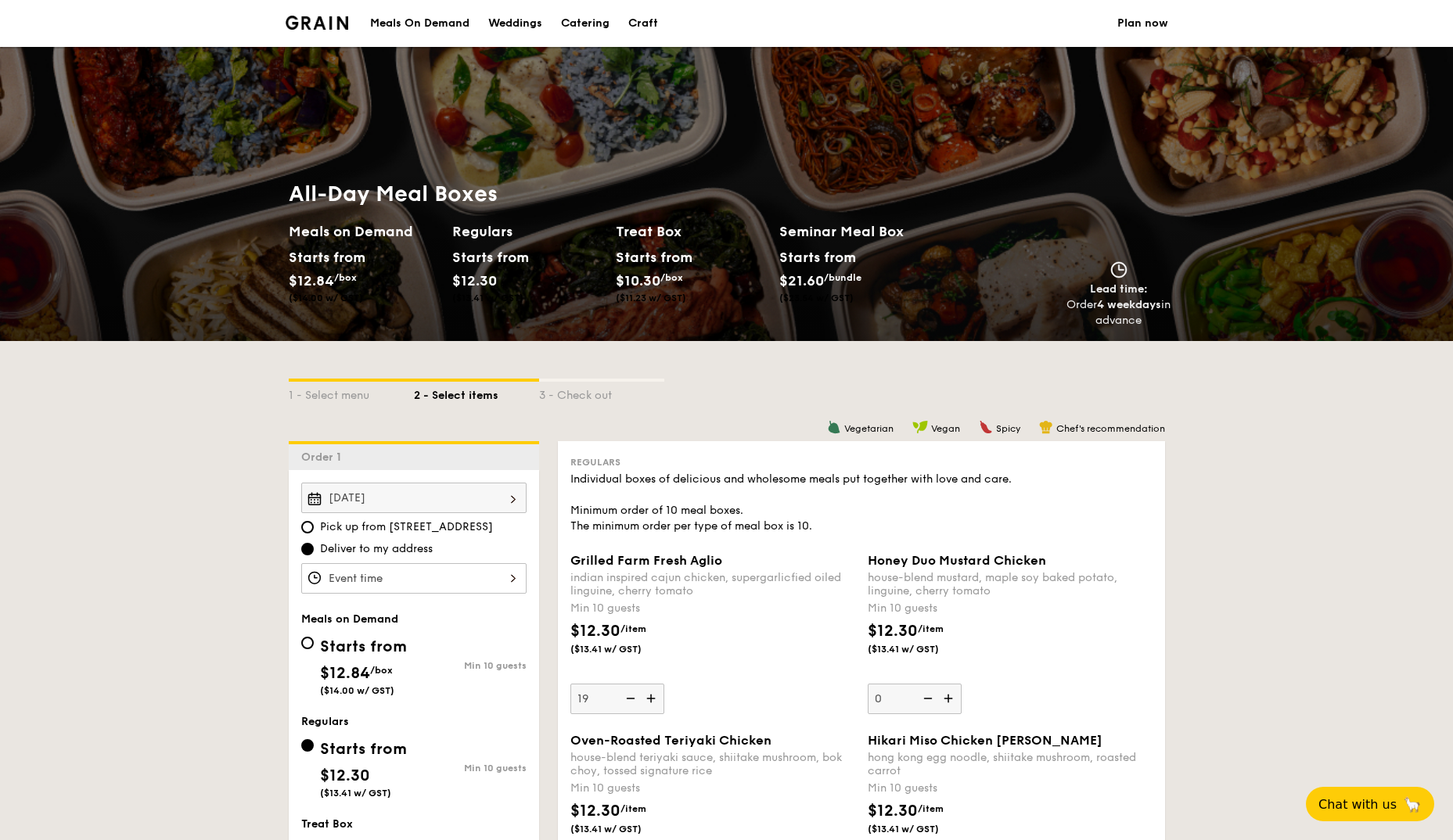
select select
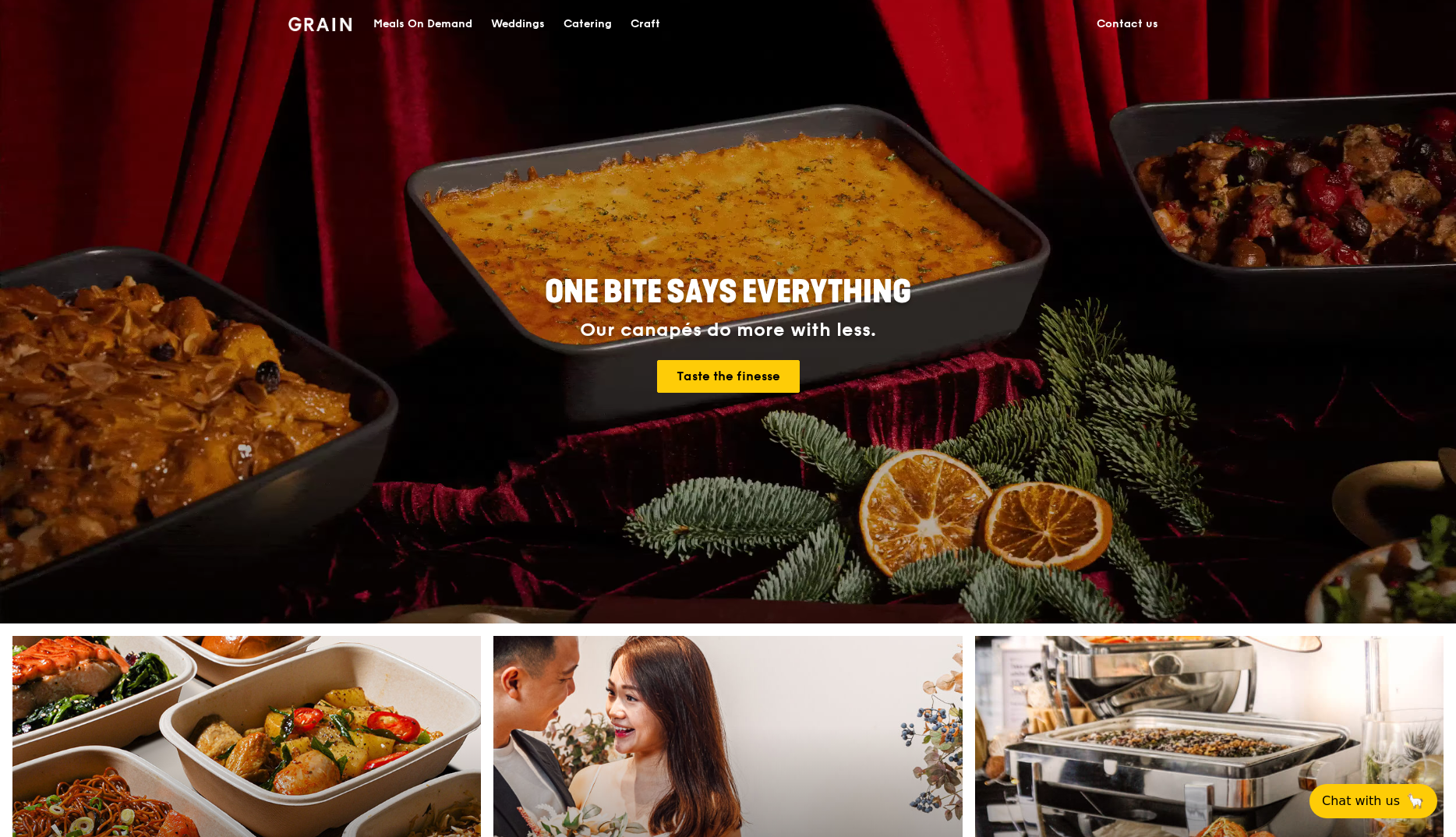
click at [389, 19] on div "Meals On Demand" at bounding box center [422, 24] width 99 height 46
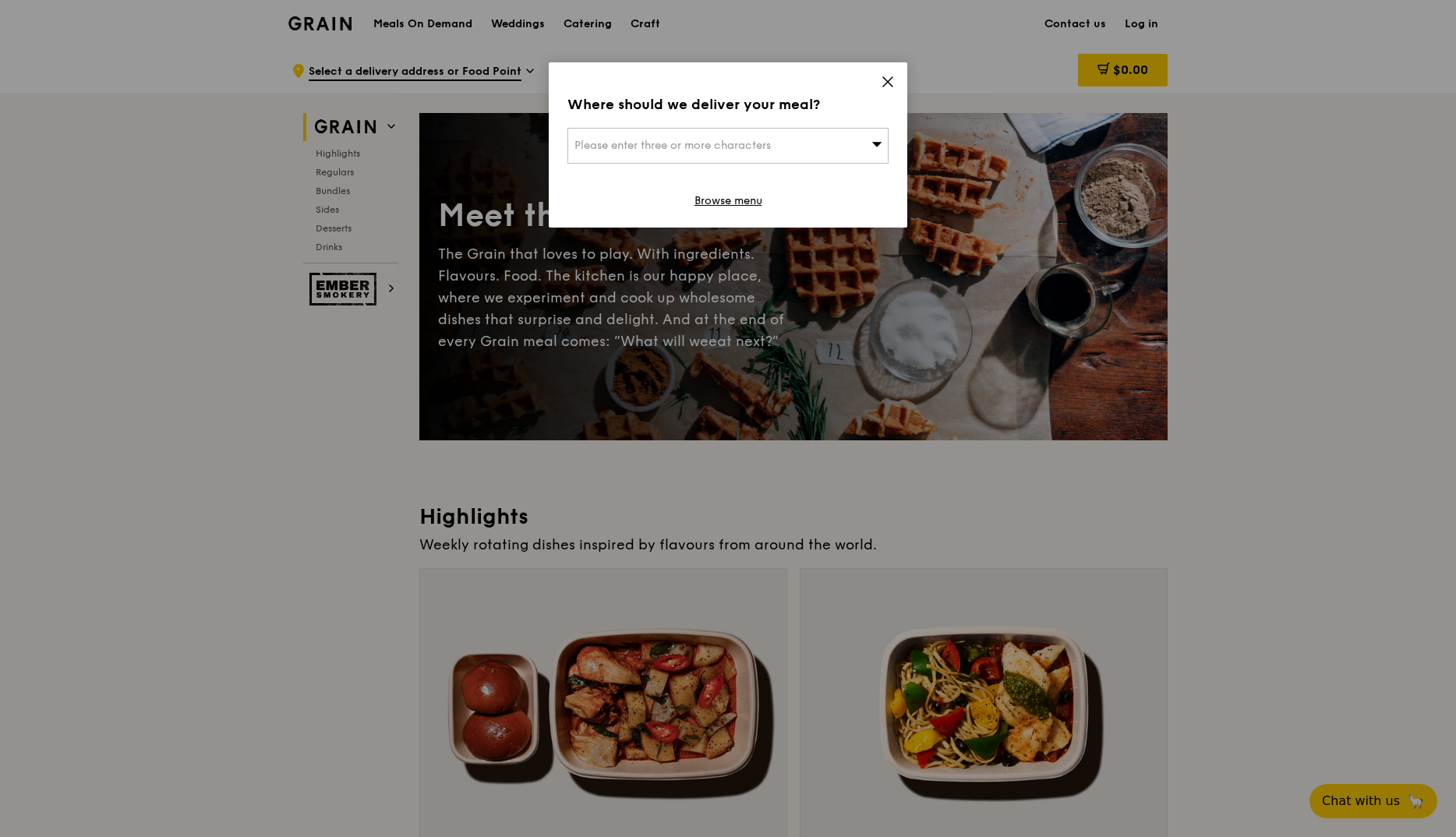
click at [890, 81] on icon at bounding box center [888, 82] width 14 height 14
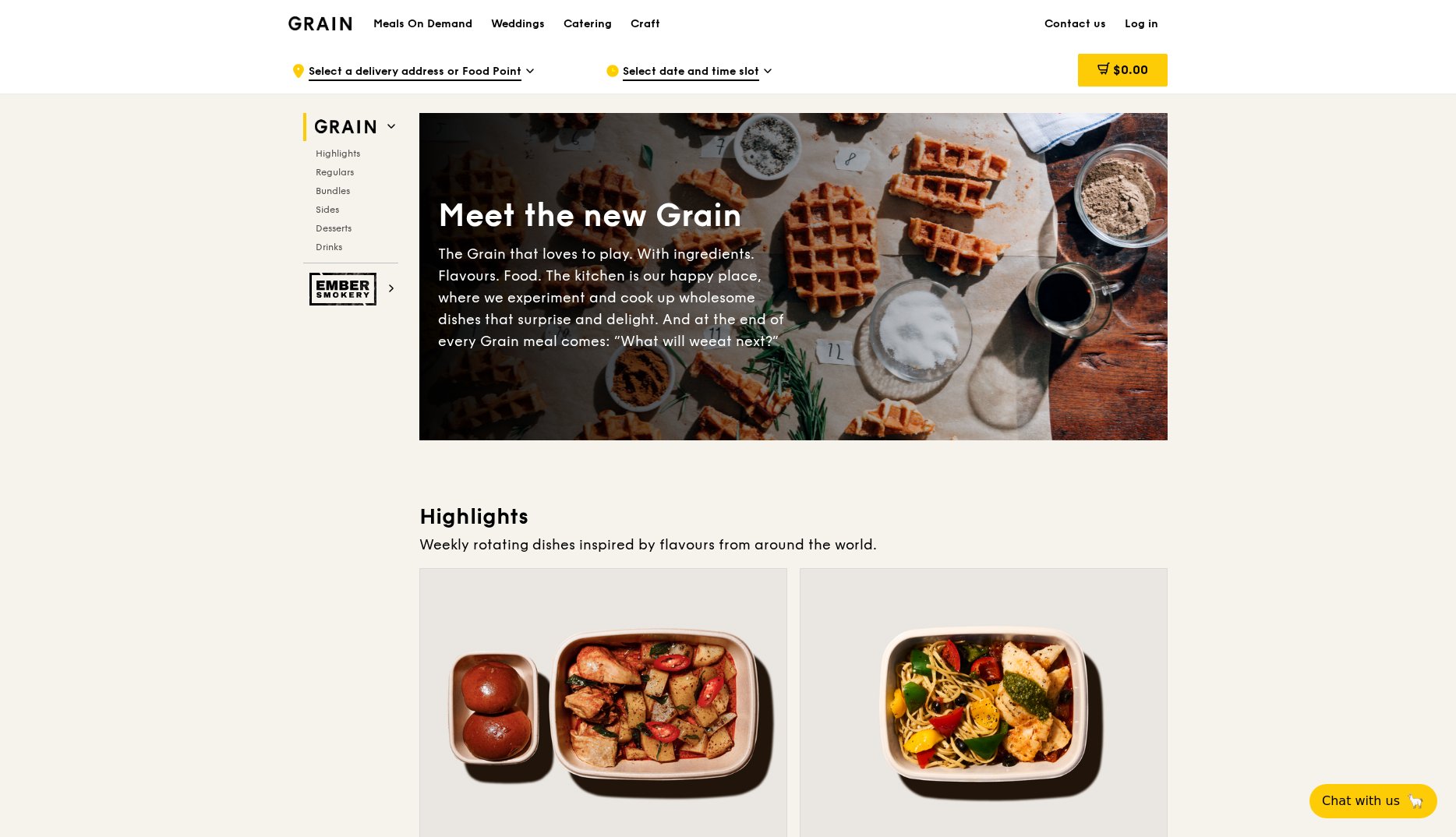
click at [1144, 22] on link "Log in" at bounding box center [1142, 24] width 52 height 46
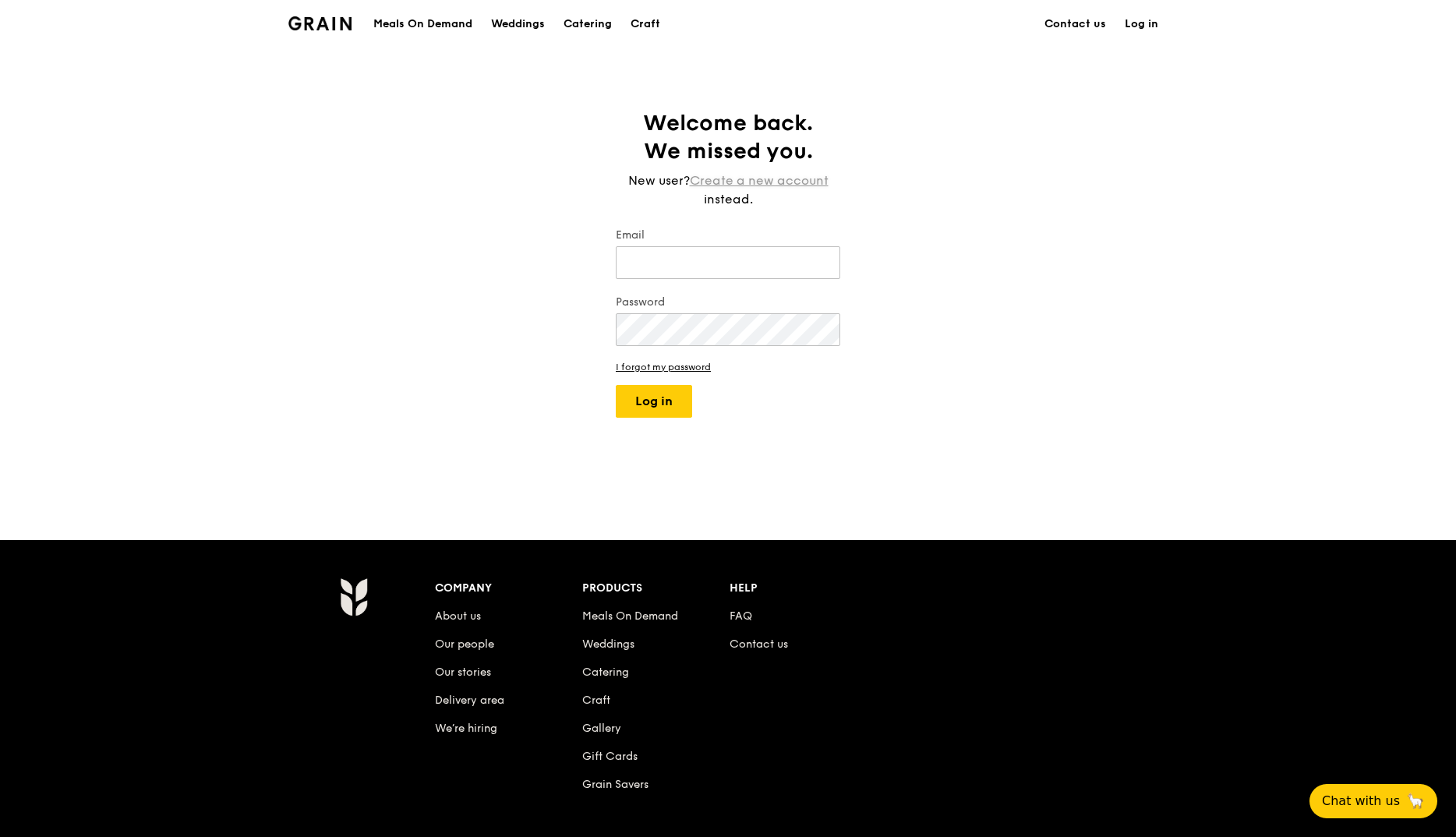
click at [722, 179] on link "Create a new account" at bounding box center [759, 181] width 139 height 19
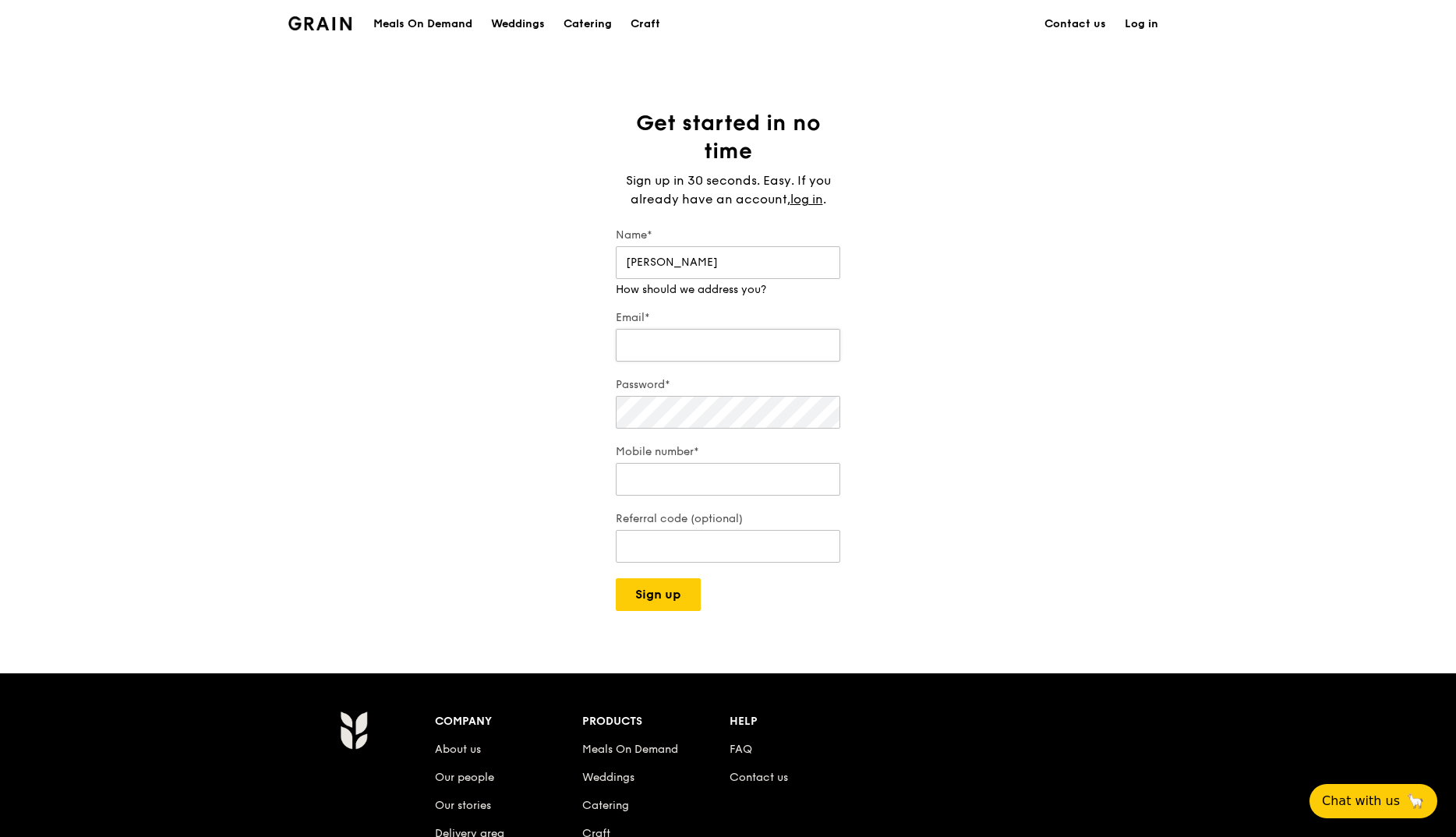
type input "Jing Yi"
click at [674, 329] on input "Email*" at bounding box center [728, 345] width 225 height 33
click at [653, 337] on input "Email*" at bounding box center [728, 329] width 225 height 33
type input "ng.jing.yi@nhghealth.com.sg"
click at [647, 463] on input "Mobile number*" at bounding box center [728, 479] width 225 height 33
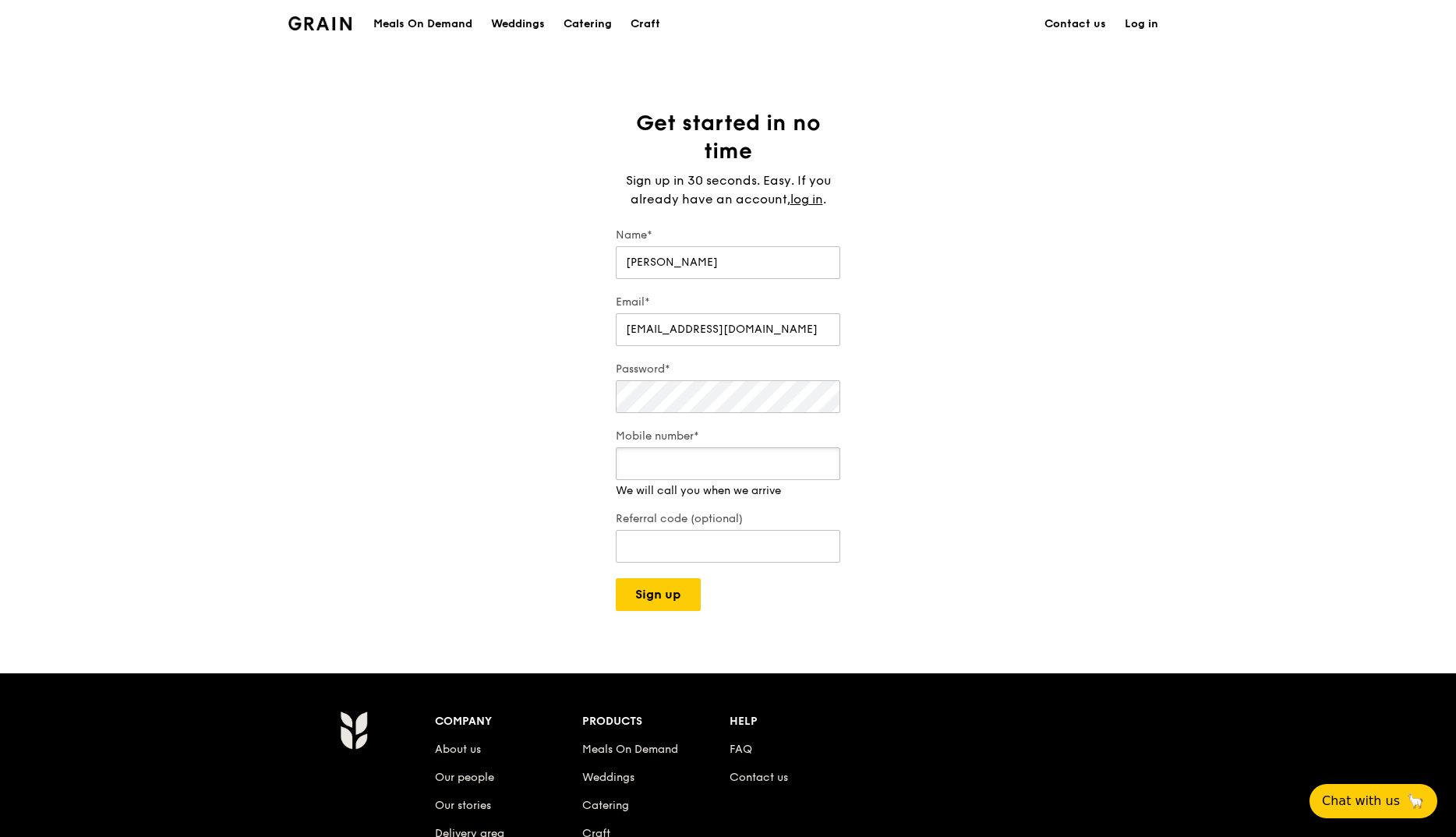
type input "96925055"
click at [627, 542] on input "Referral code (optional)" at bounding box center [728, 546] width 225 height 33
click at [637, 579] on button "Sign up" at bounding box center [658, 595] width 85 height 33
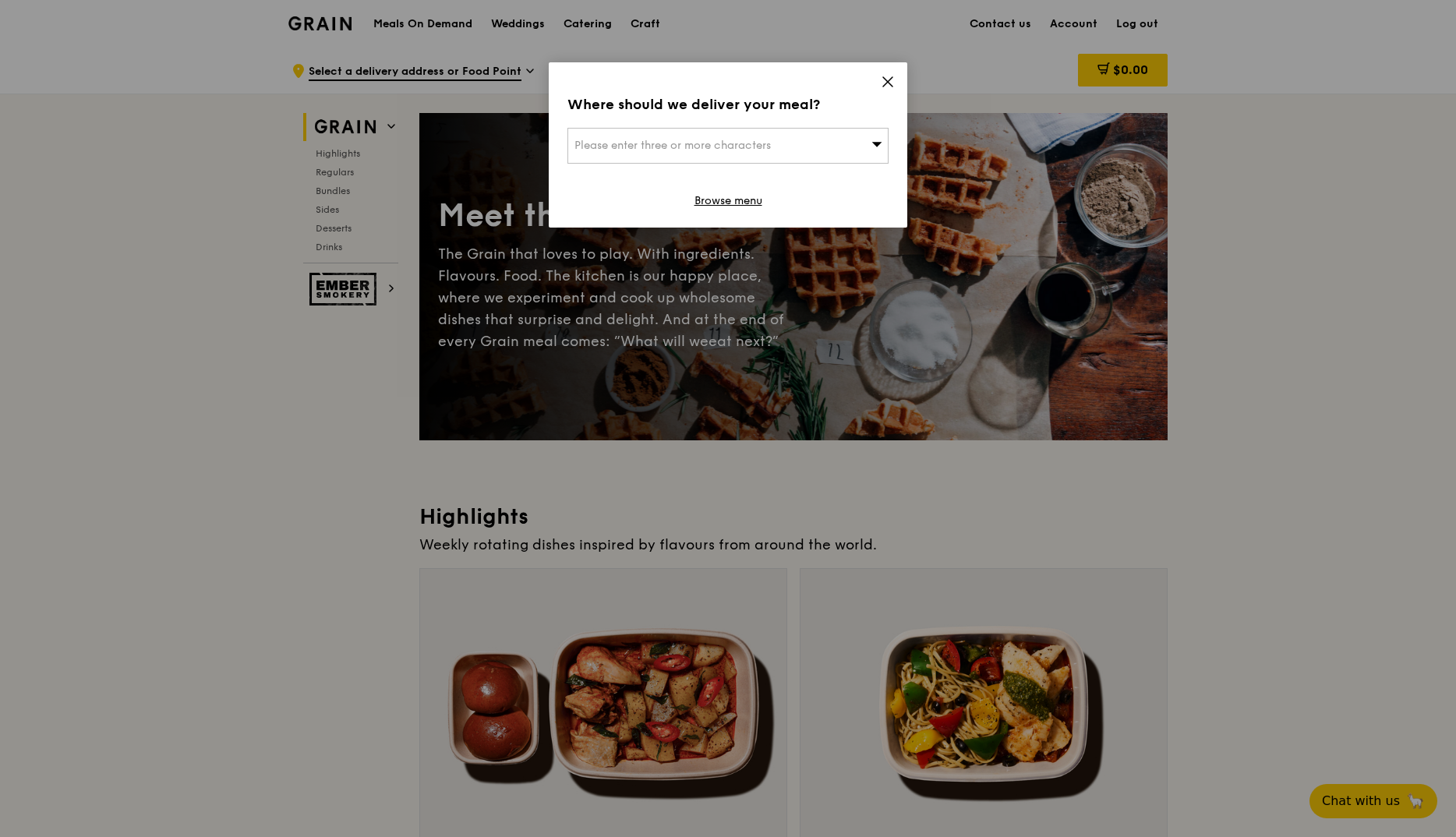
click at [767, 133] on div "Please enter three or more characters" at bounding box center [728, 145] width 321 height 35
click at [586, 134] on input "search" at bounding box center [728, 145] width 319 height 35
type input "Tan Tock Seng Hospital 18 Jalan Tan Tock Seng, Ng Teng Fong Centre for Healthca…"
drag, startPoint x: 812, startPoint y: 149, endPoint x: 917, endPoint y: 153, distance: 105.1
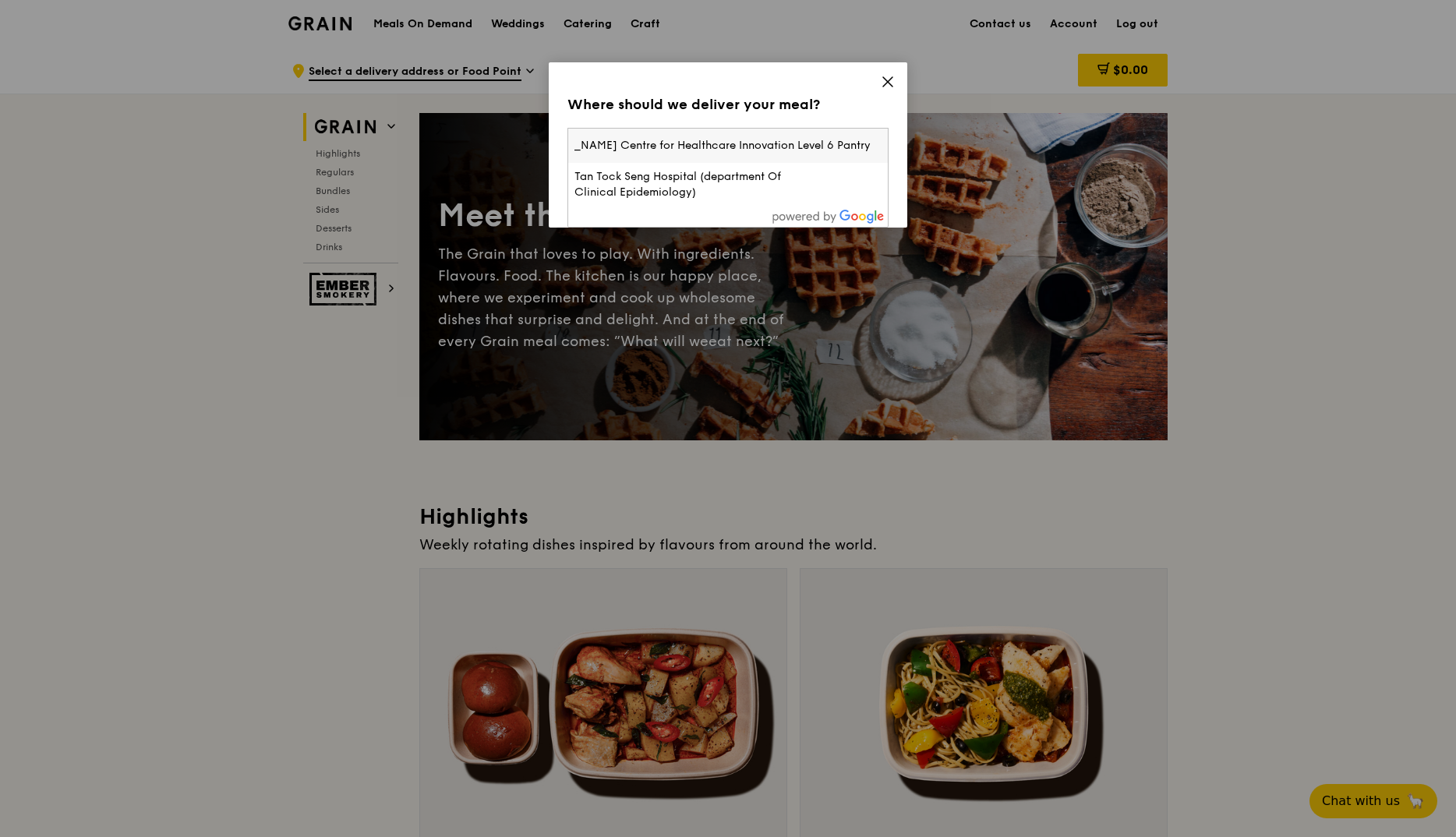
click at [917, 153] on div "Where should we deliver your meal? Please enter three or more characters Tan To…" at bounding box center [728, 418] width 1456 height 837
click at [817, 138] on div "Please enter three or more characters" at bounding box center [728, 145] width 321 height 35
type input "Tan Tock Seng Hospital 18 Jalan Tan Tock Seng, Ng Teng Fong Centre for Healthca…"
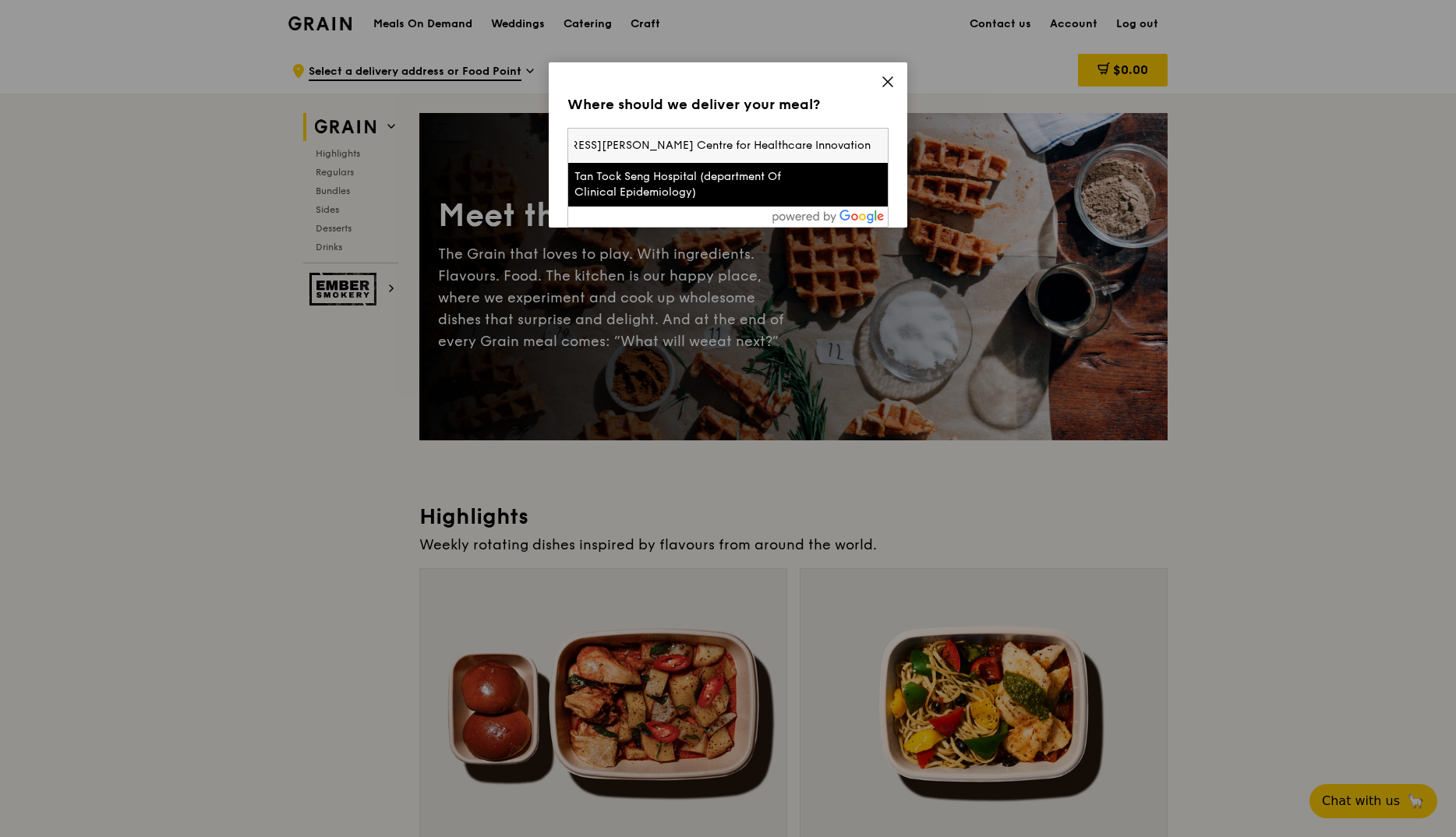
scroll to position [0, 0]
drag, startPoint x: 876, startPoint y: 148, endPoint x: 497, endPoint y: 143, distance: 379.0
click at [497, 141] on div "Where should we deliver your meal? Please enter three or more characters Tan To…" at bounding box center [728, 418] width 1456 height 837
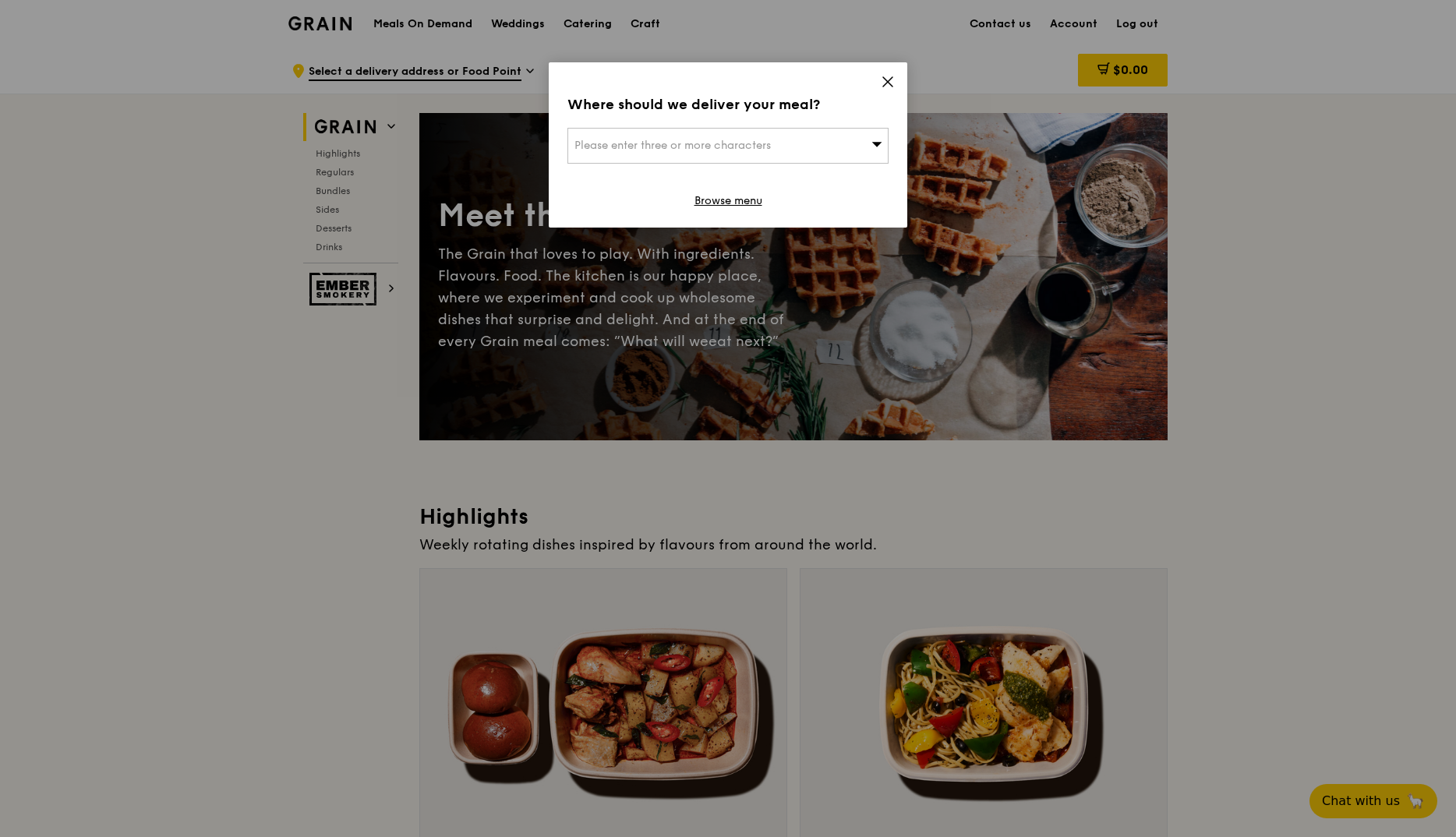
click at [749, 139] on span "Please enter three or more characters" at bounding box center [672, 145] width 197 height 14
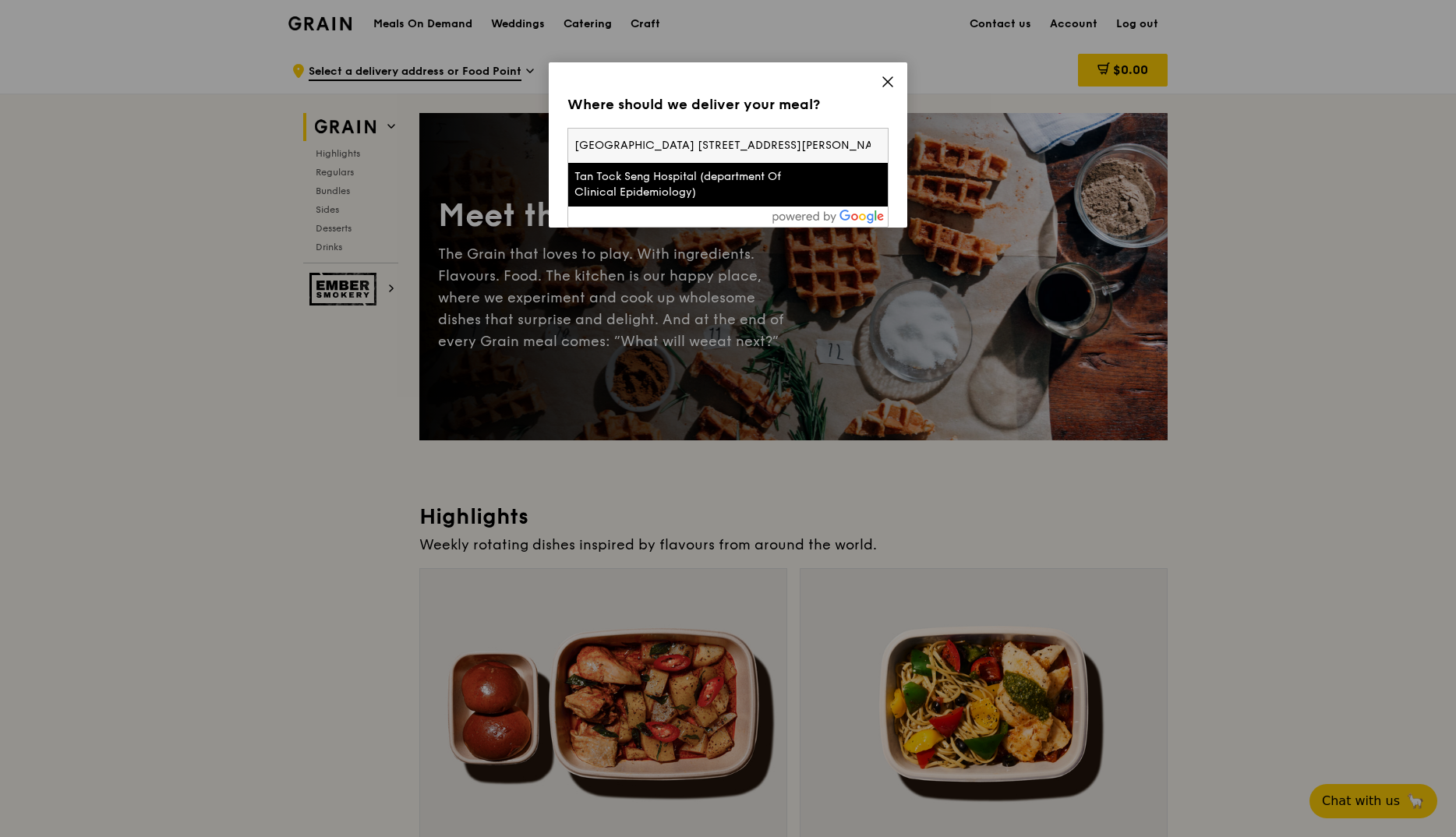
drag, startPoint x: 621, startPoint y: 149, endPoint x: 433, endPoint y: 144, distance: 188.1
click at [433, 144] on div "Where should we deliver your meal? Please enter three or more characters Tan To…" at bounding box center [728, 418] width 1456 height 837
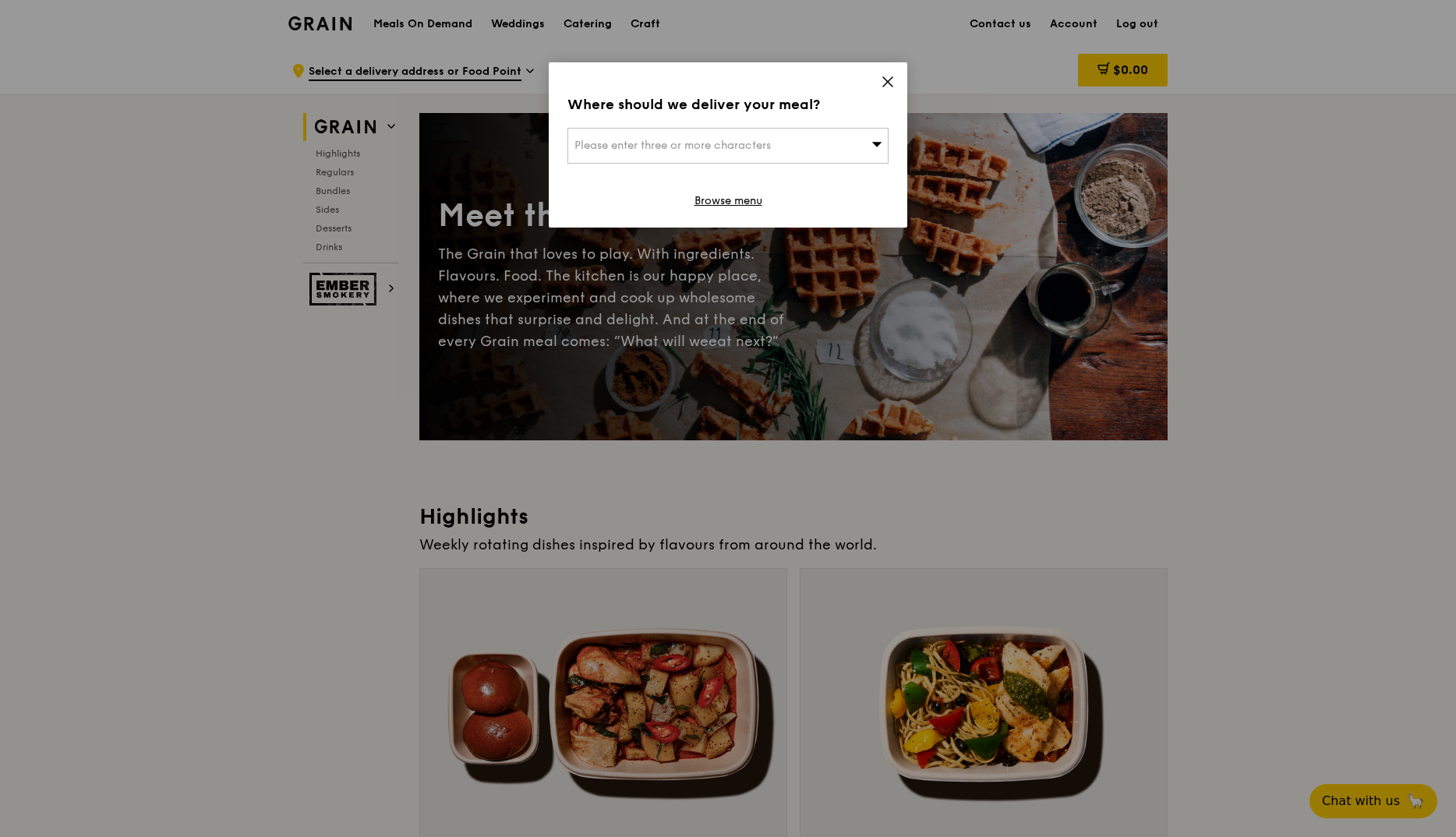
click at [591, 154] on div "Please enter three or more characters" at bounding box center [728, 145] width 321 height 35
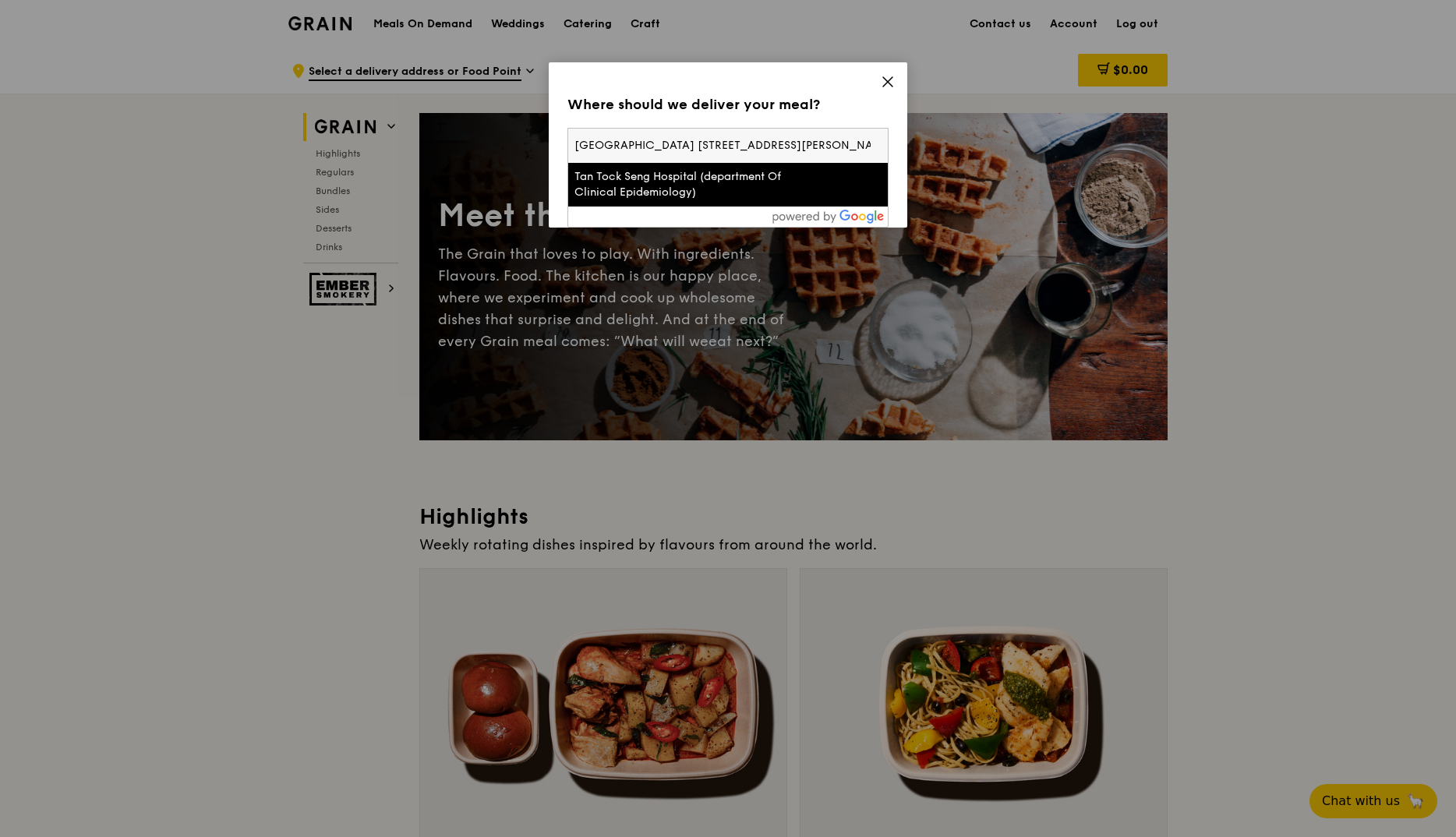
scroll to position [0, 217]
click at [625, 142] on input "Tan Tock Seng Hospital 18 Jalan Tan Tock Seng, Ng Teng Fong Centre for Healthca…" at bounding box center [728, 145] width 319 height 35
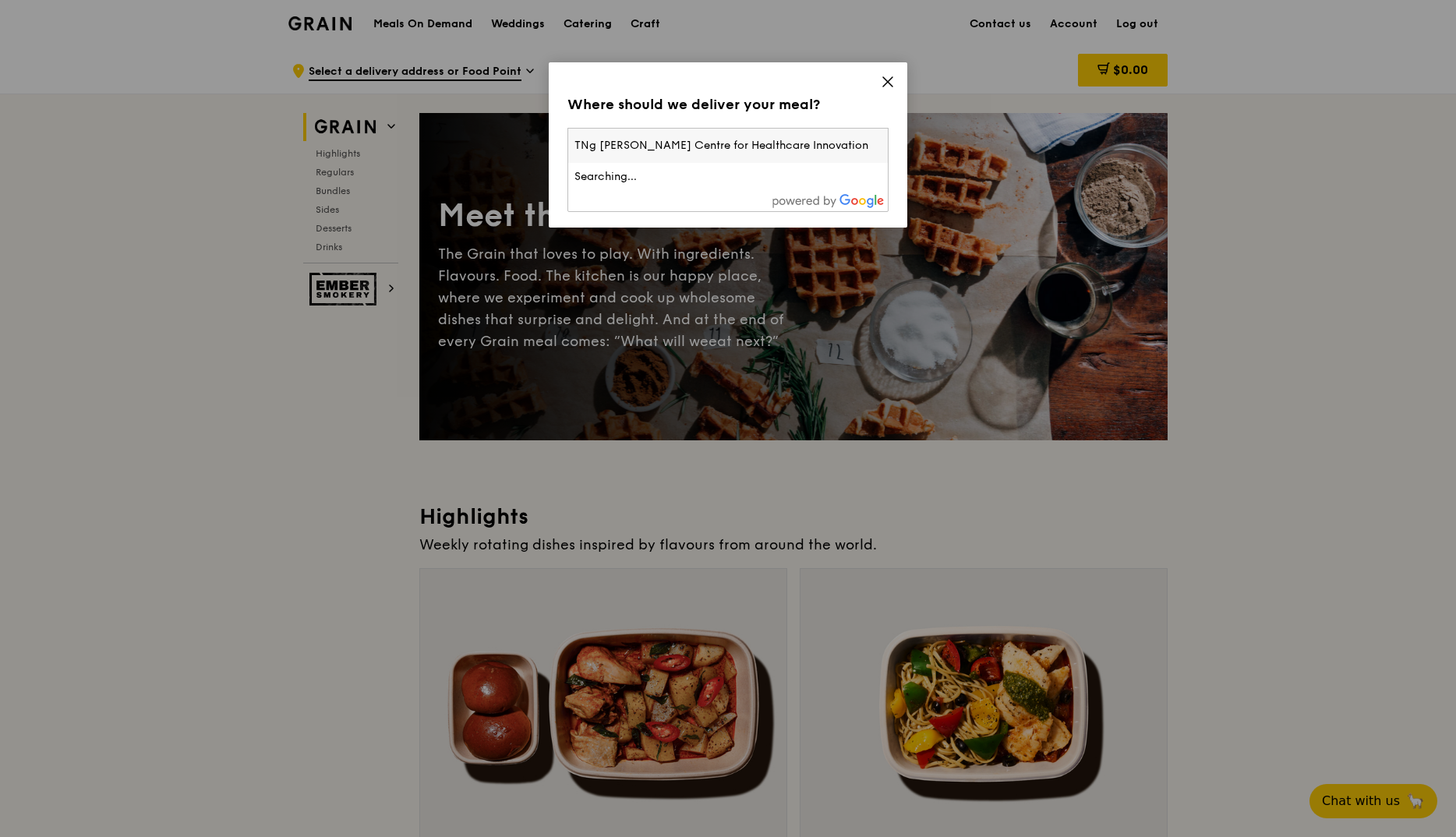
type input "Ng Teng Fong Centre for Healthcare Innovation"
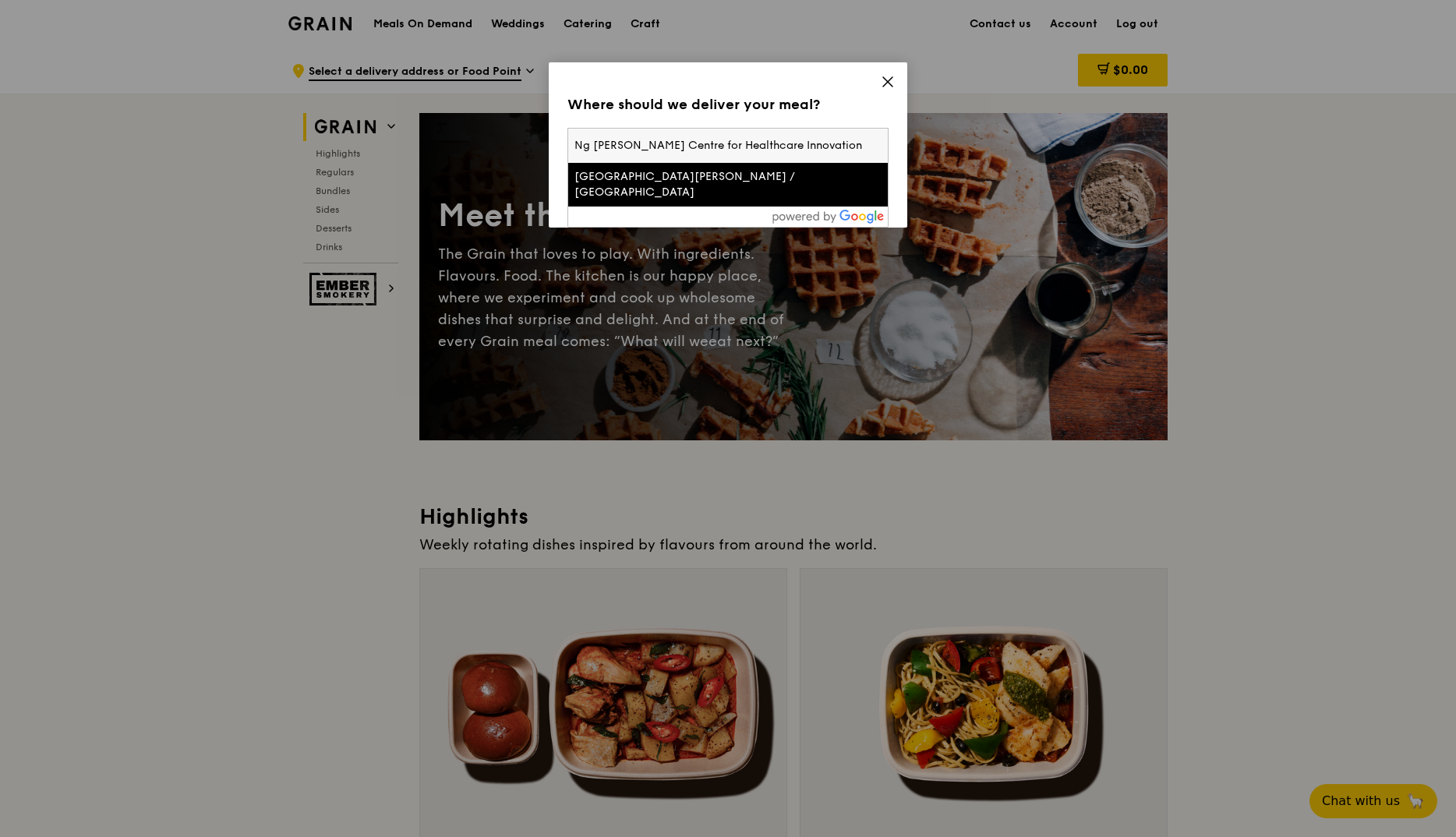
drag, startPoint x: 844, startPoint y: 146, endPoint x: 443, endPoint y: 141, distance: 401.0
click at [443, 141] on div "Where should we deliver your meal? Please enter three or more characters Ng Ten…" at bounding box center [728, 418] width 1456 height 837
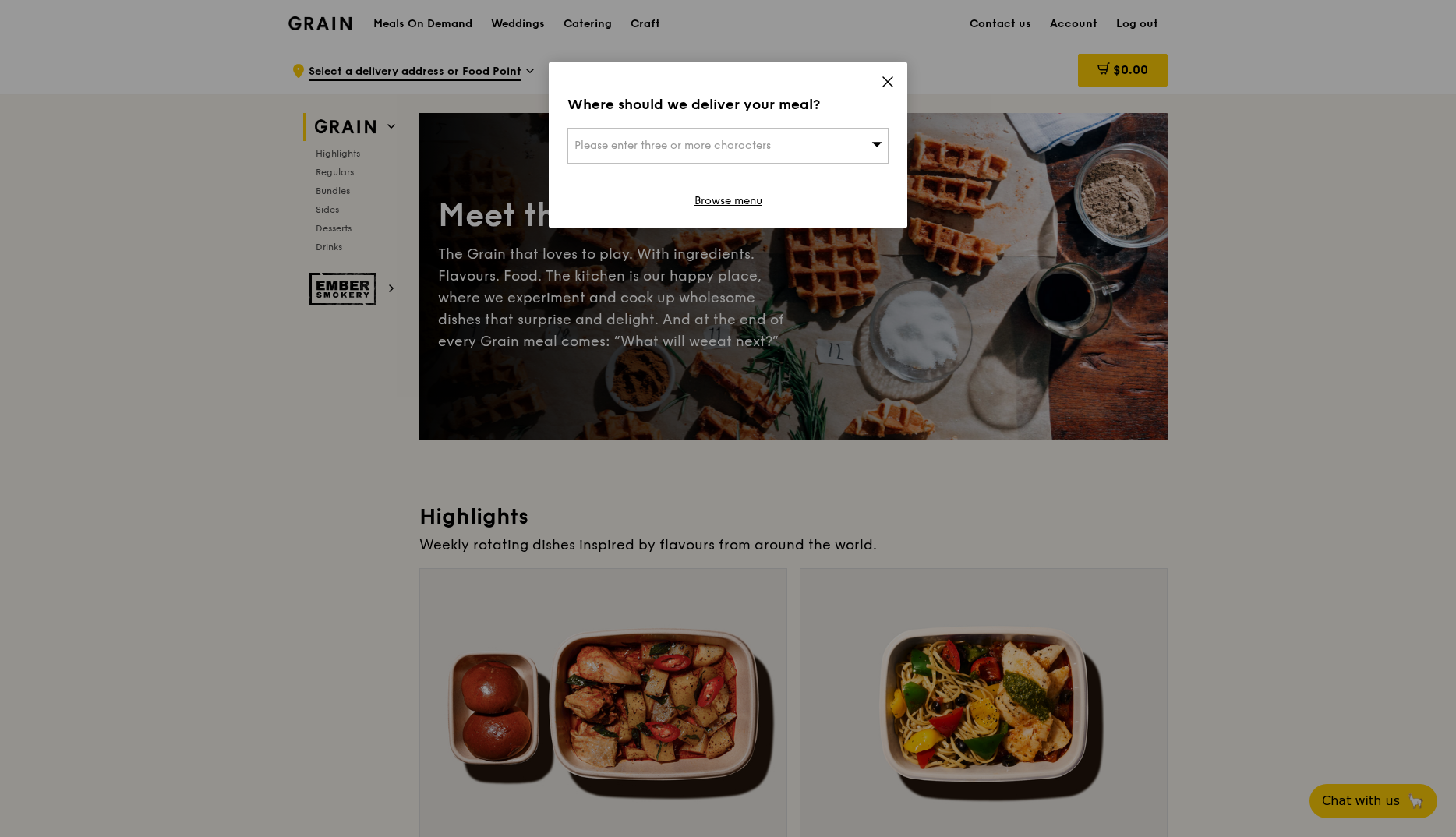
click at [598, 144] on span "Please enter three or more characters" at bounding box center [672, 145] width 197 height 14
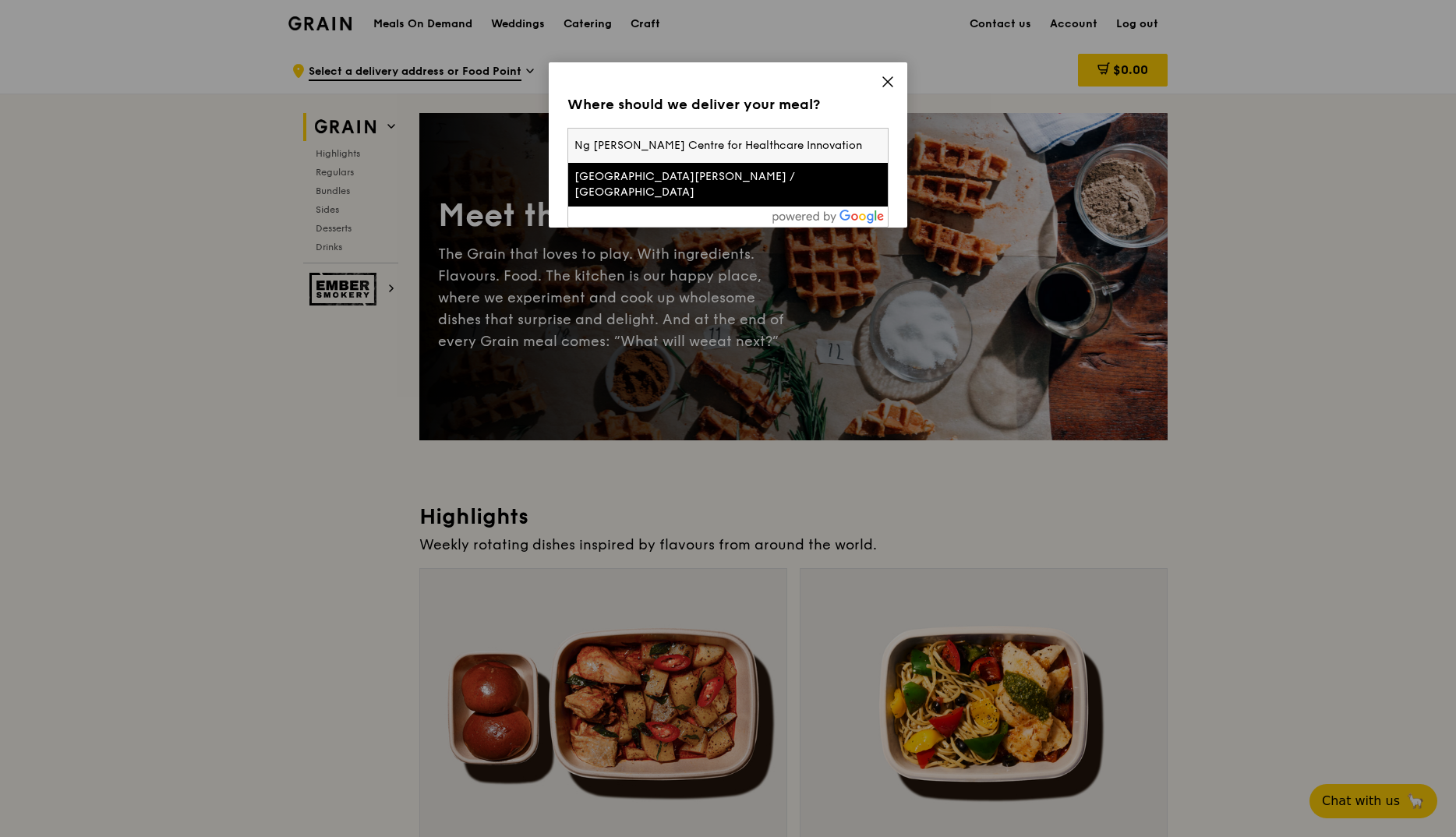
click at [826, 143] on input "Ng Teng Fong Centre for Healthcare Innovation" at bounding box center [728, 145] width 319 height 35
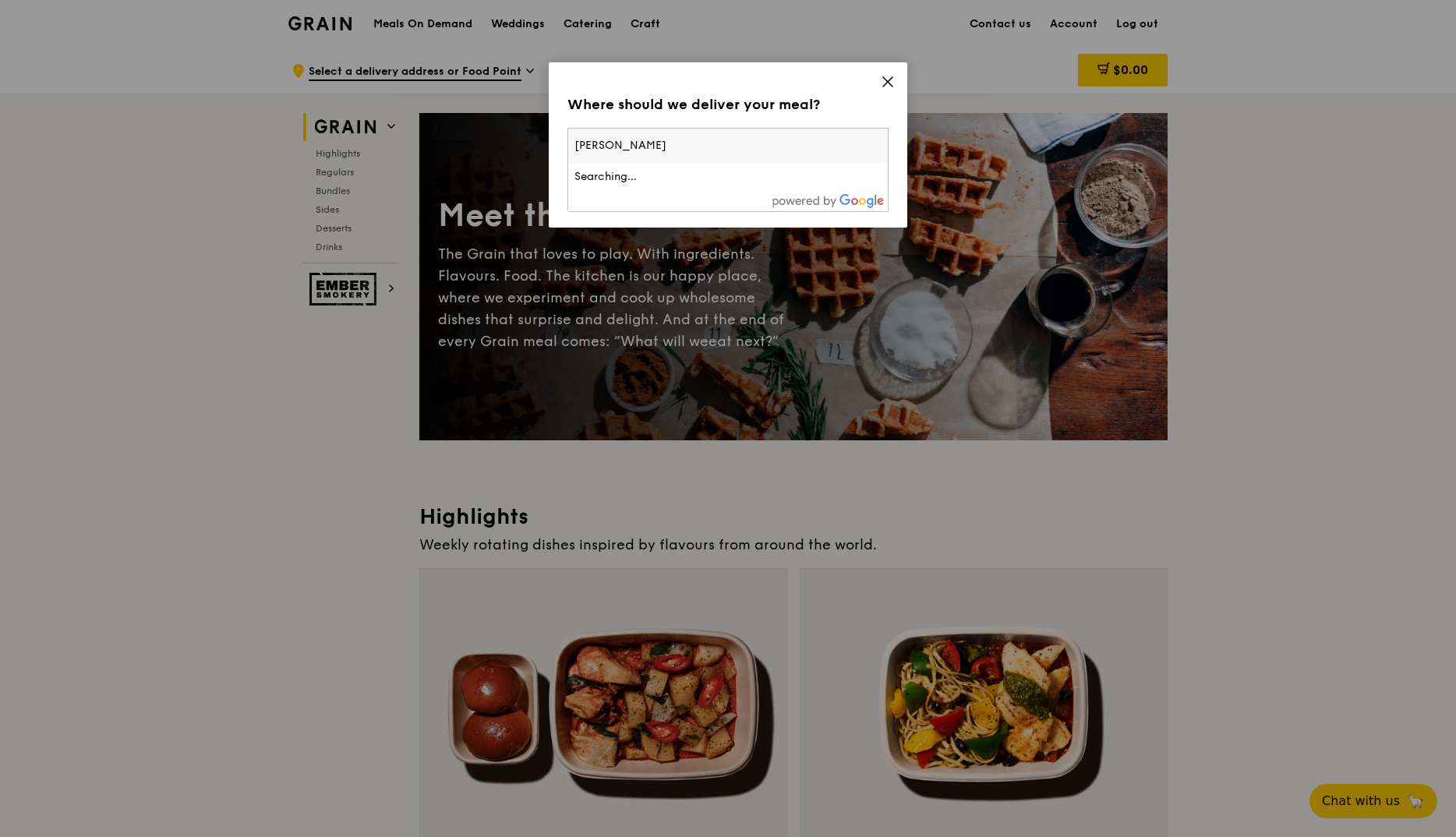
type input "N"
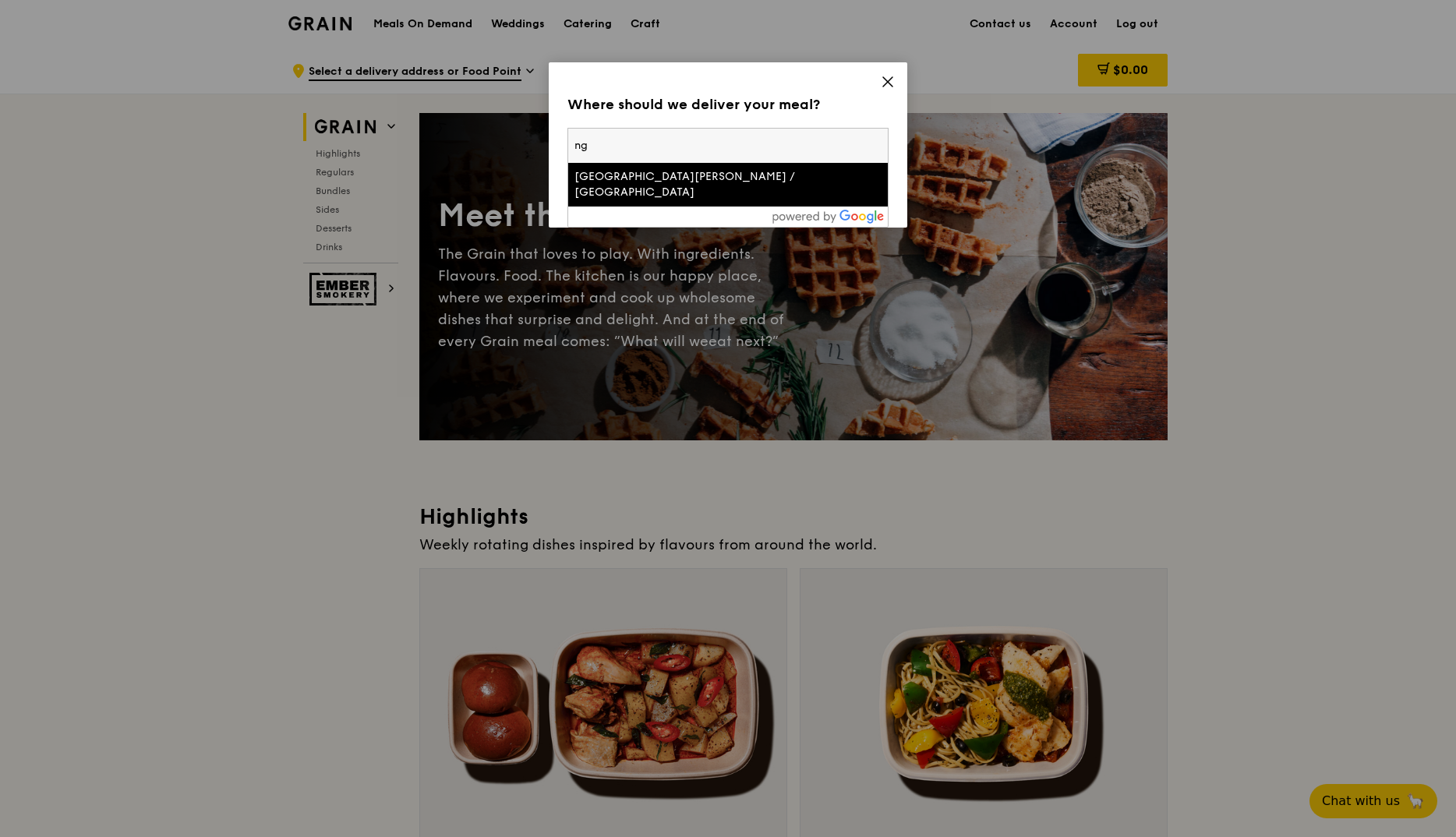
type input "n"
type input "t"
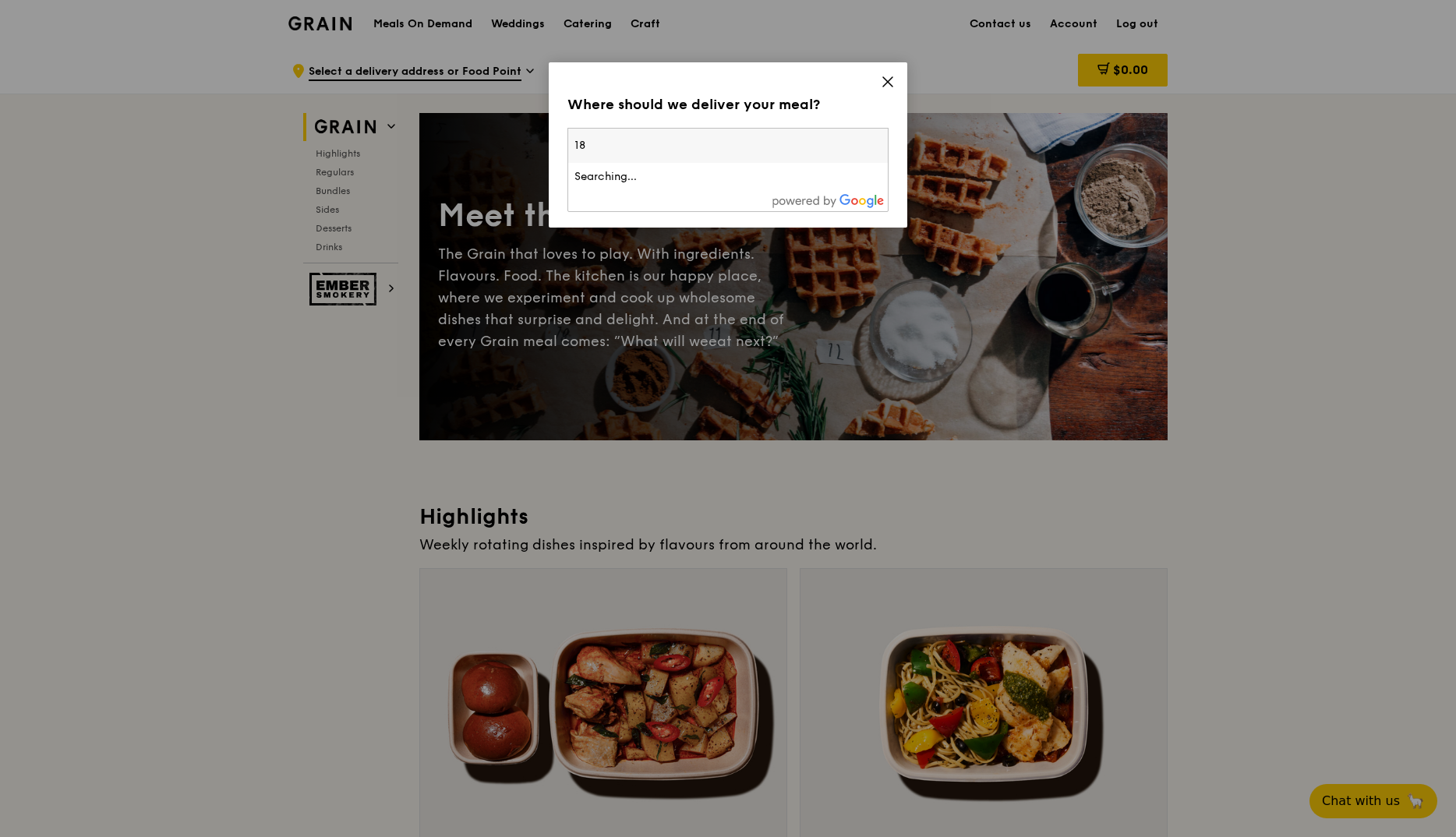
type input "1"
type input "308443"
click at [638, 171] on div "18 Jalan Tan Tock Seng" at bounding box center [689, 177] width 231 height 15
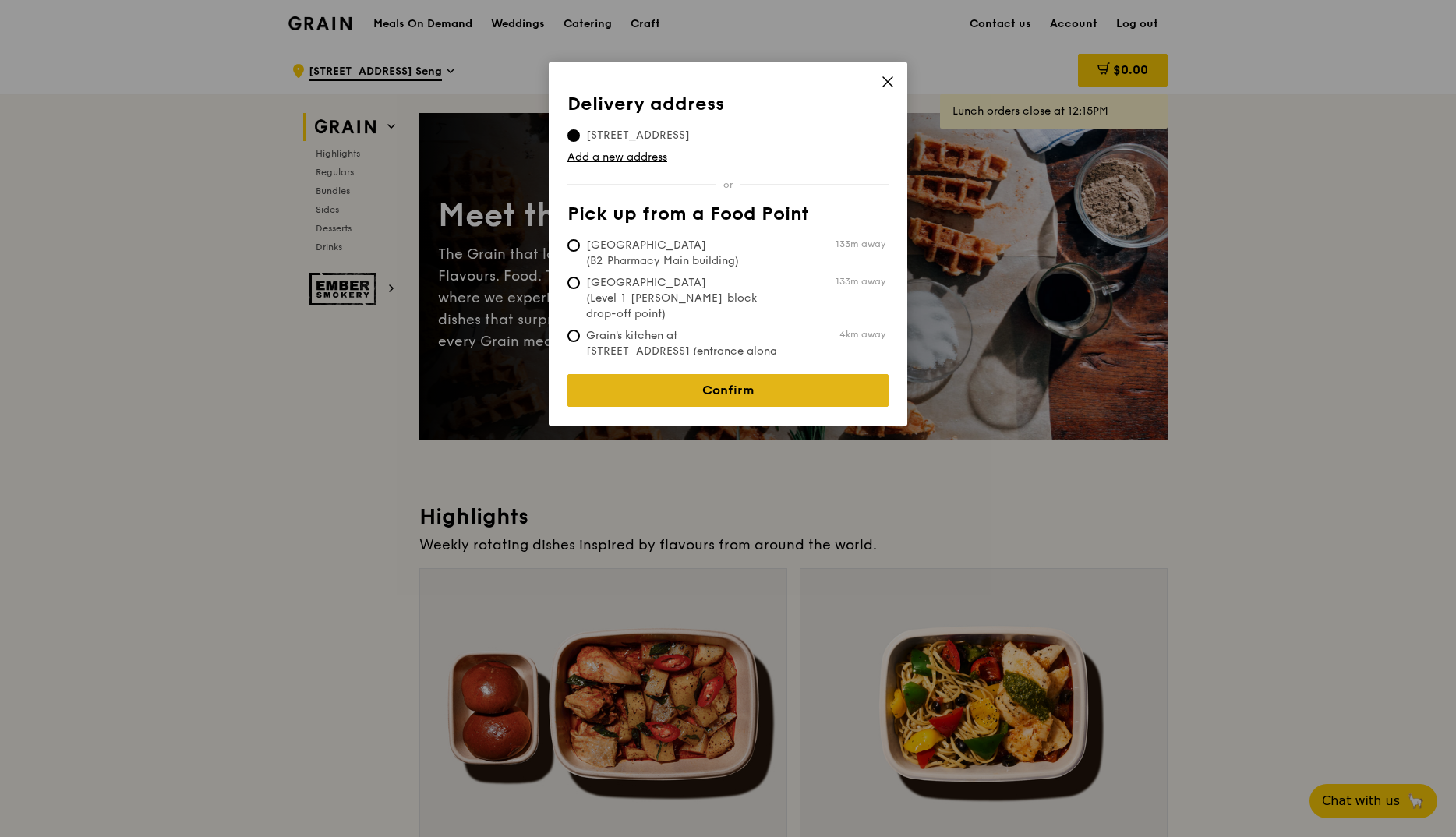
click at [676, 386] on link "Confirm" at bounding box center [728, 390] width 321 height 33
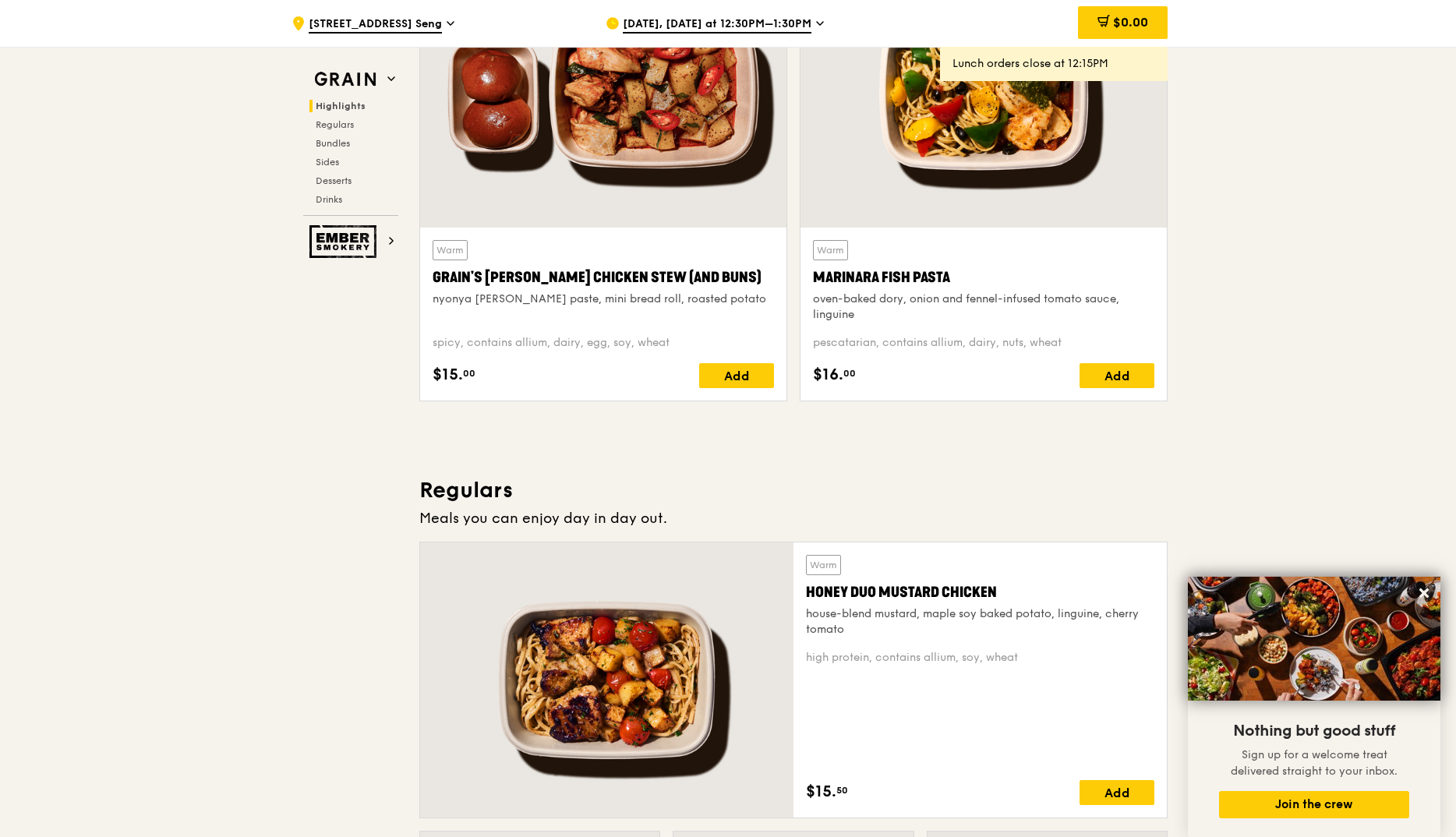
scroll to position [857, 0]
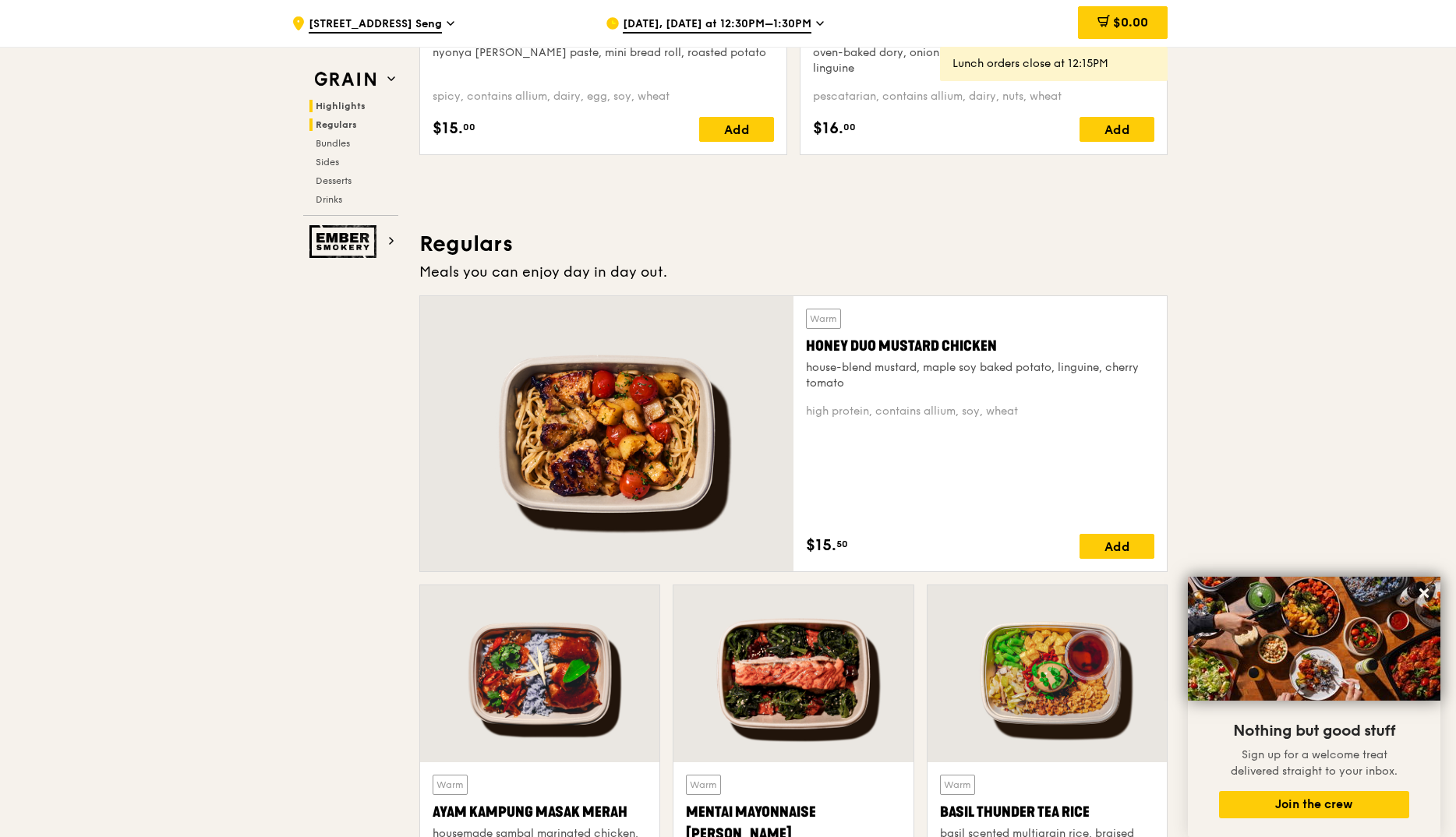
click at [327, 122] on span "Regulars" at bounding box center [336, 124] width 41 height 11
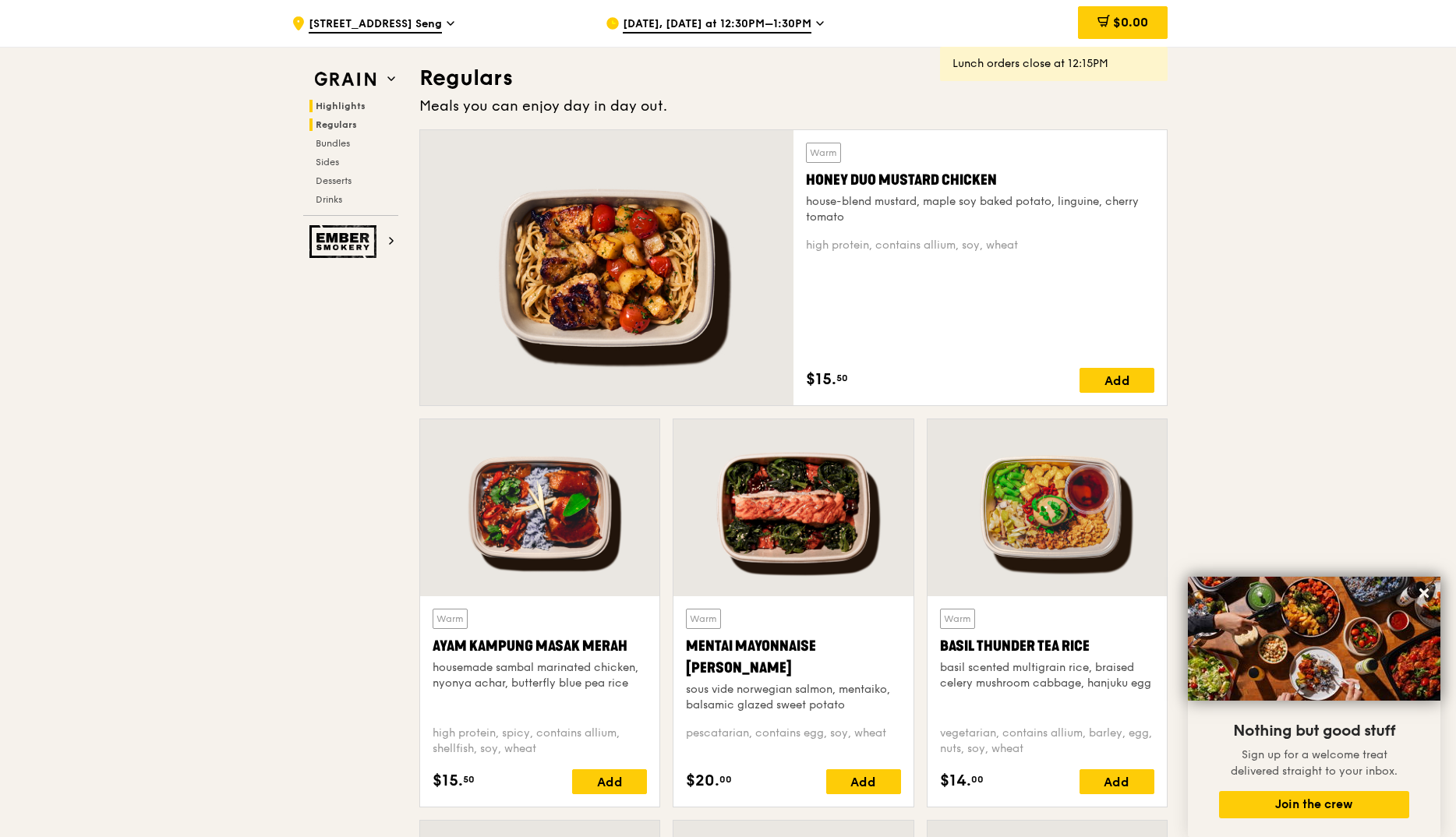
scroll to position [1025, 0]
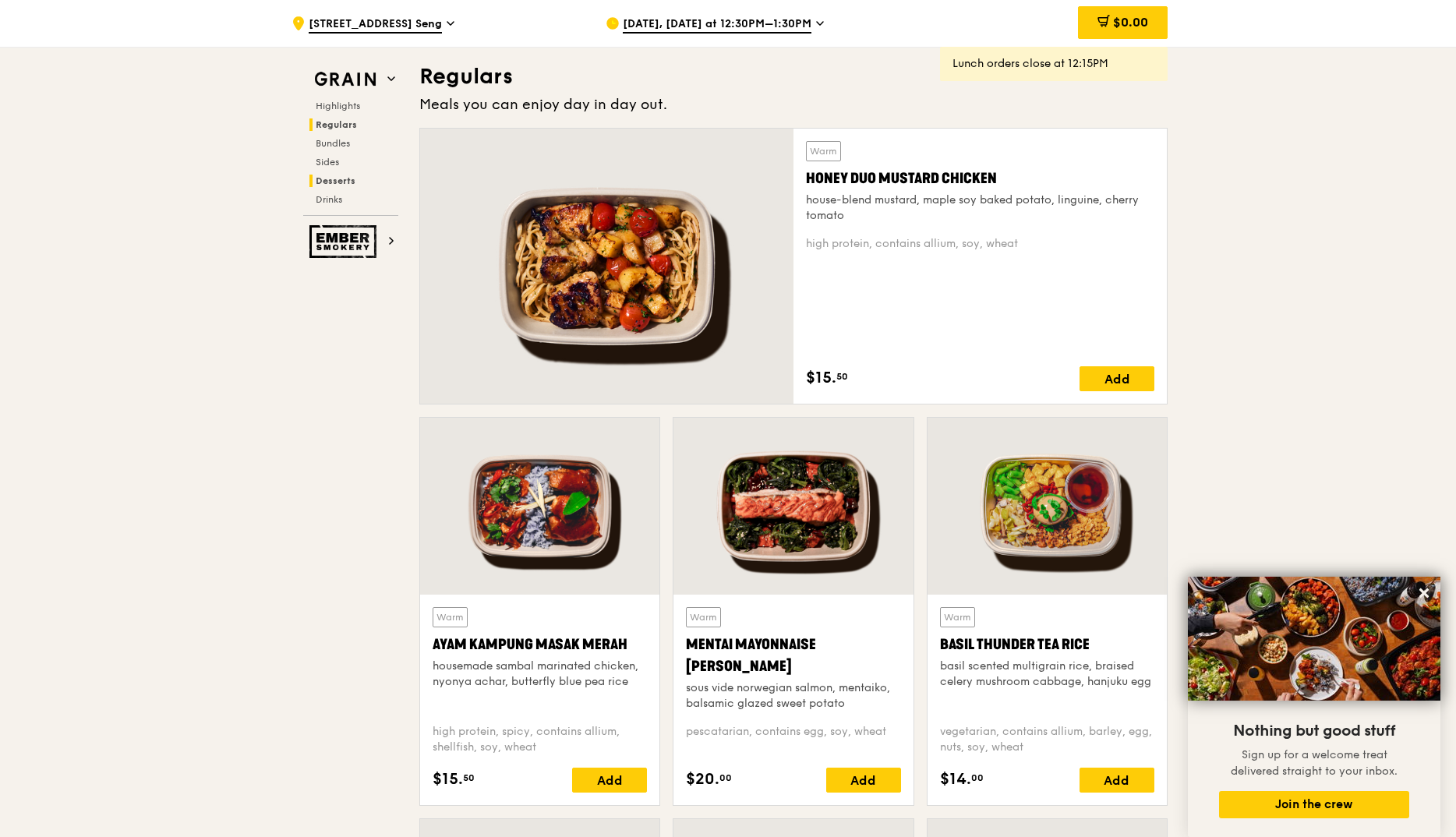
click at [329, 176] on span "Desserts" at bounding box center [335, 181] width 40 height 11
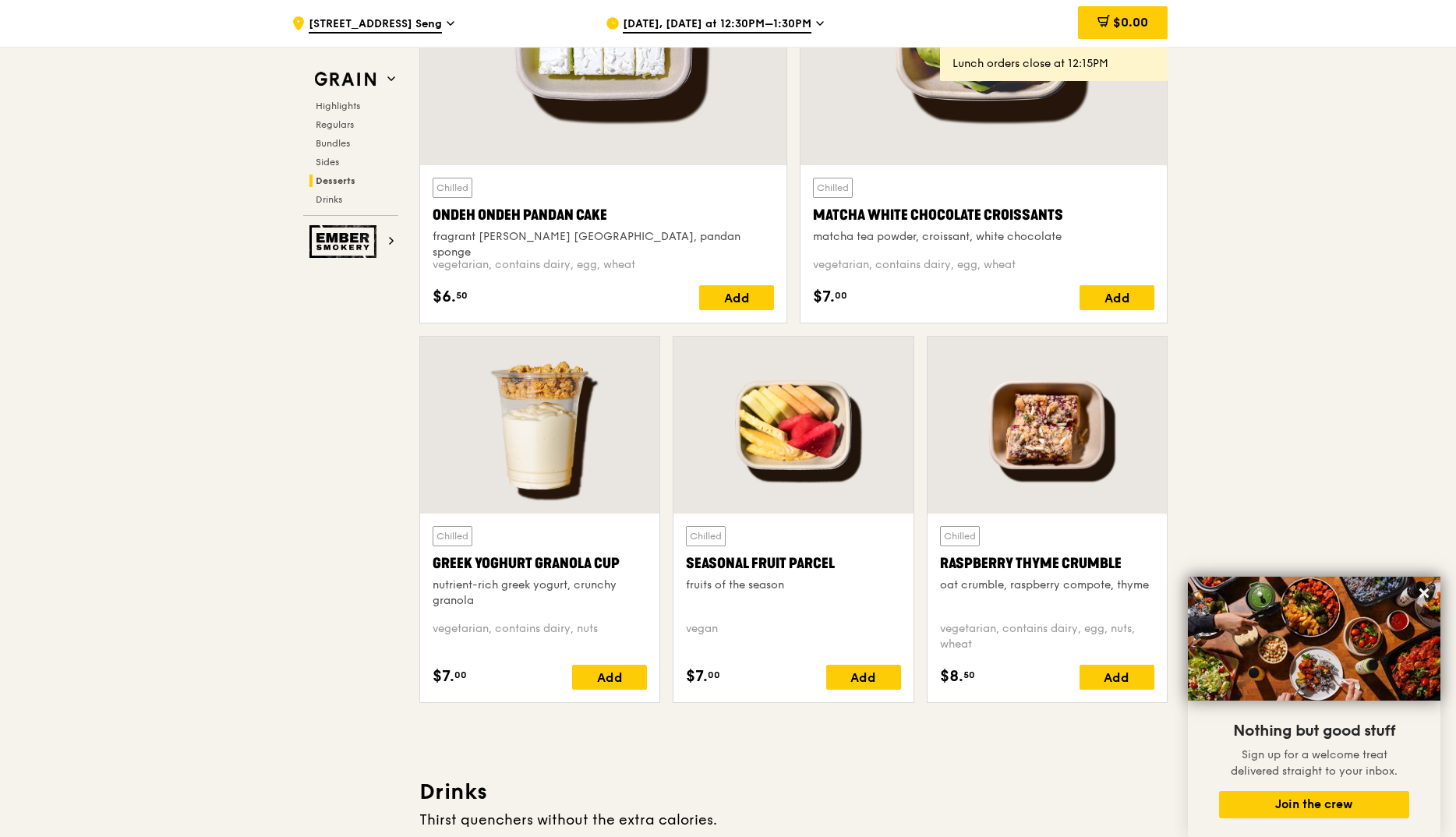
scroll to position [5145, 0]
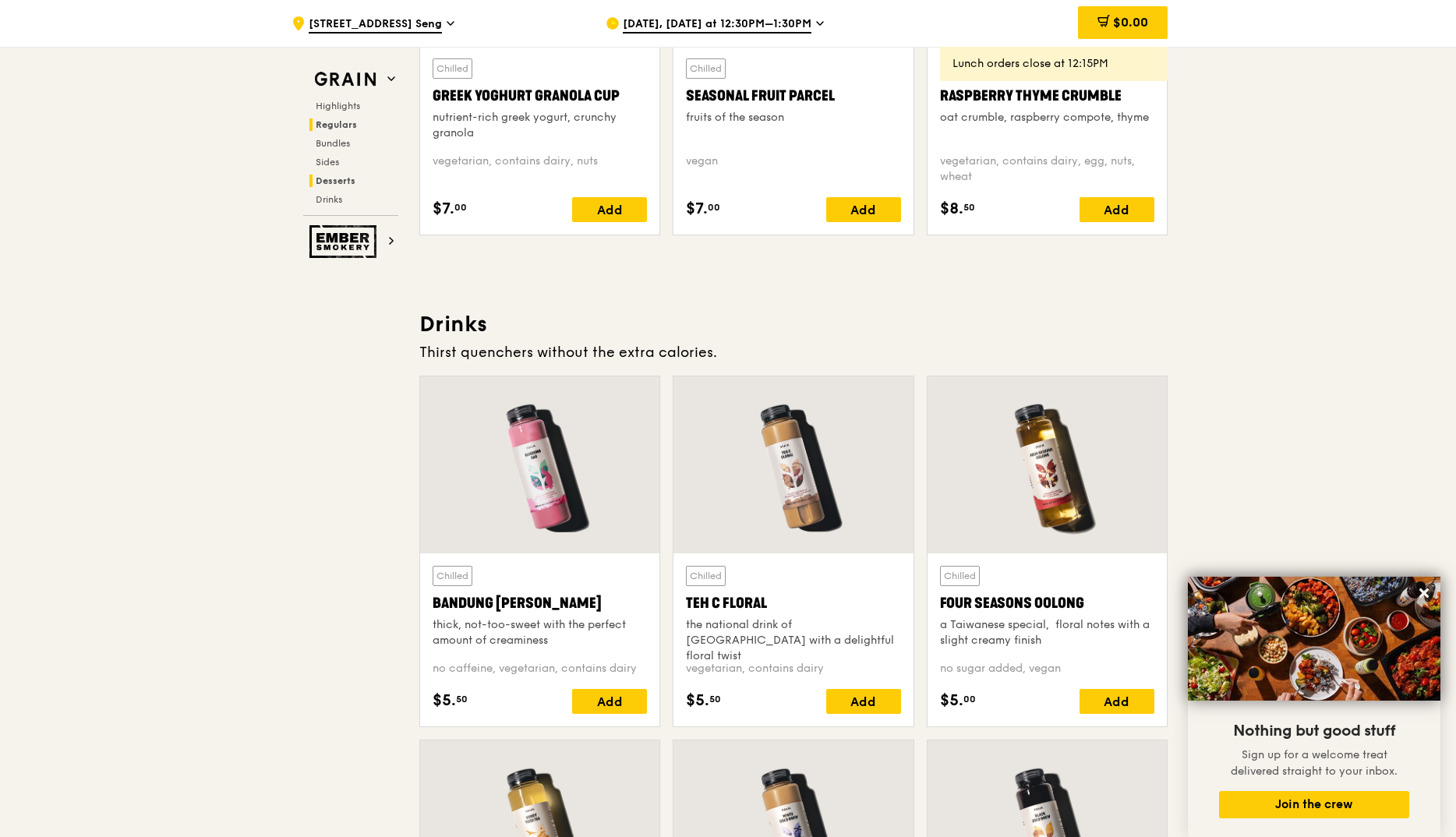
click at [342, 122] on span "Regulars" at bounding box center [336, 124] width 41 height 11
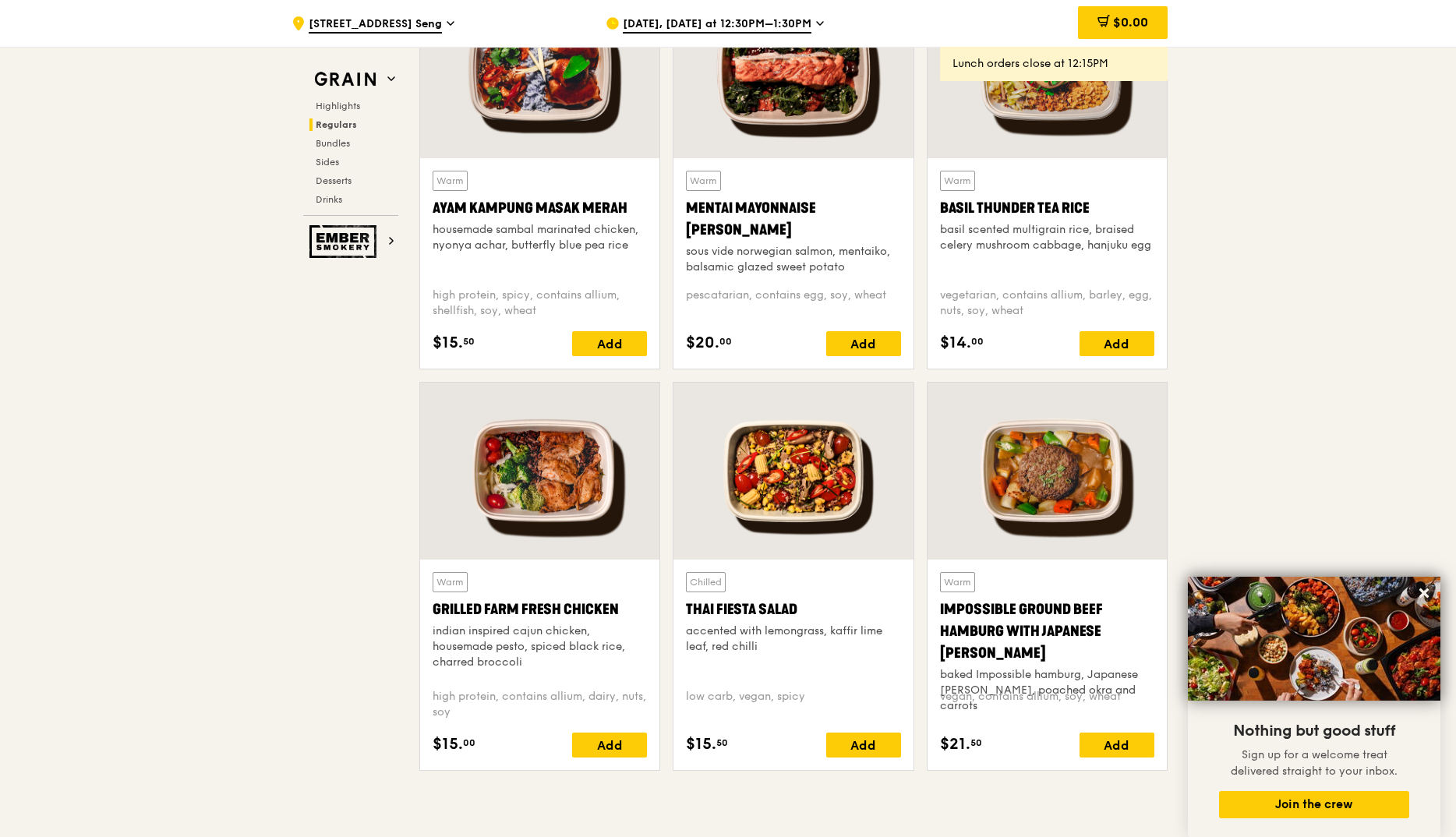
scroll to position [1415, 0]
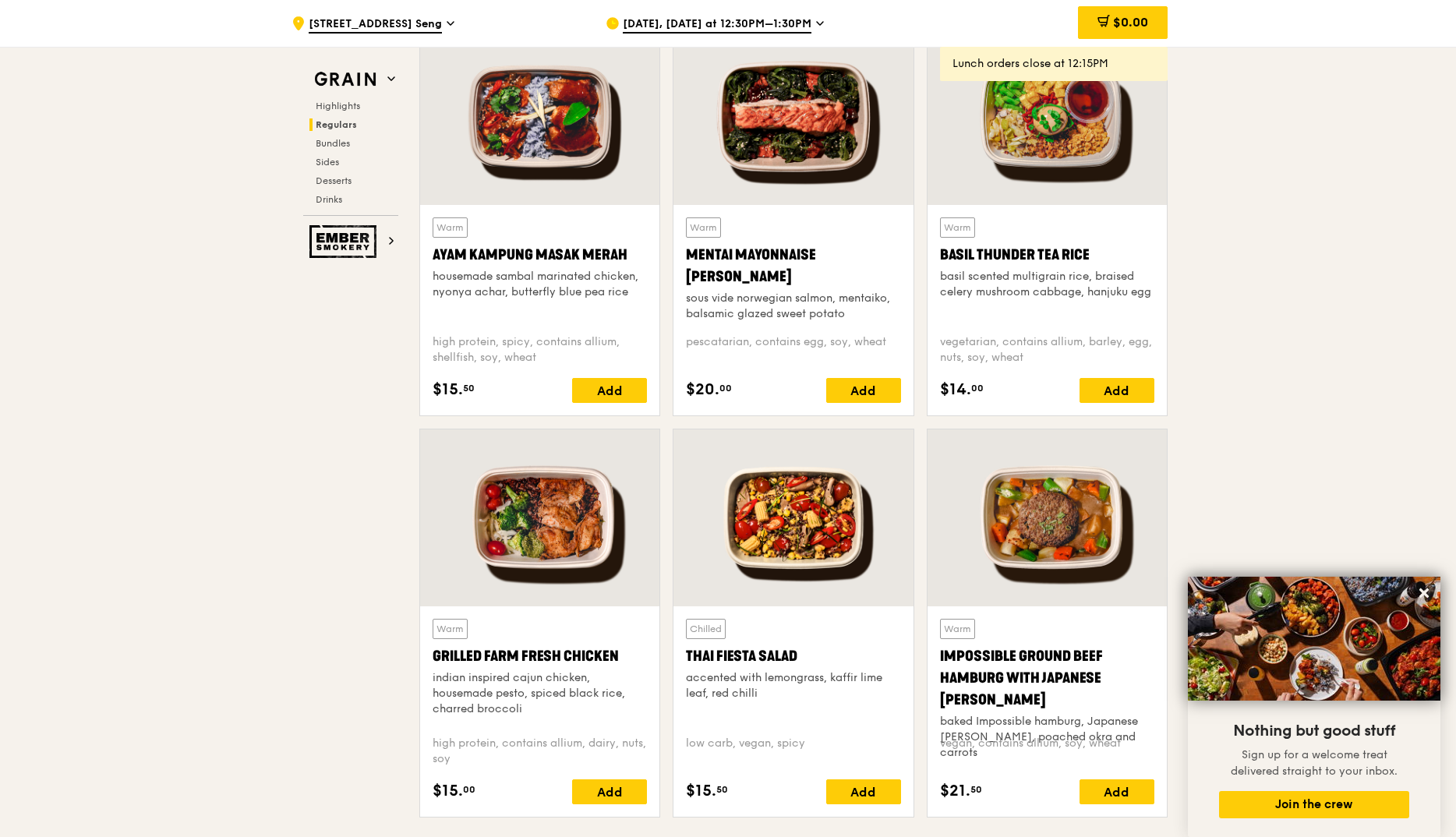
click at [520, 542] on div at bounding box center [539, 518] width 239 height 177
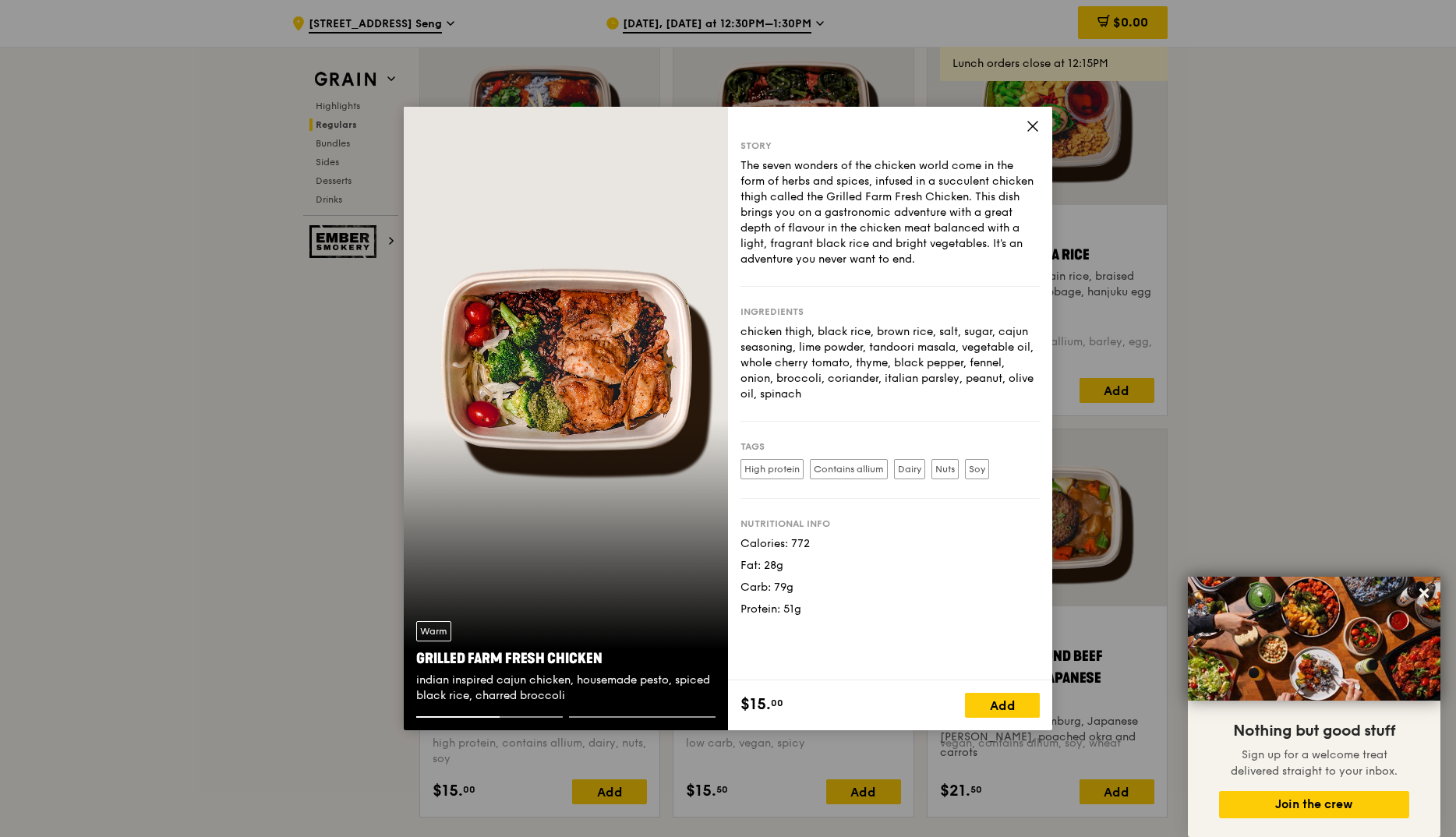
click at [1030, 123] on icon at bounding box center [1032, 126] width 9 height 9
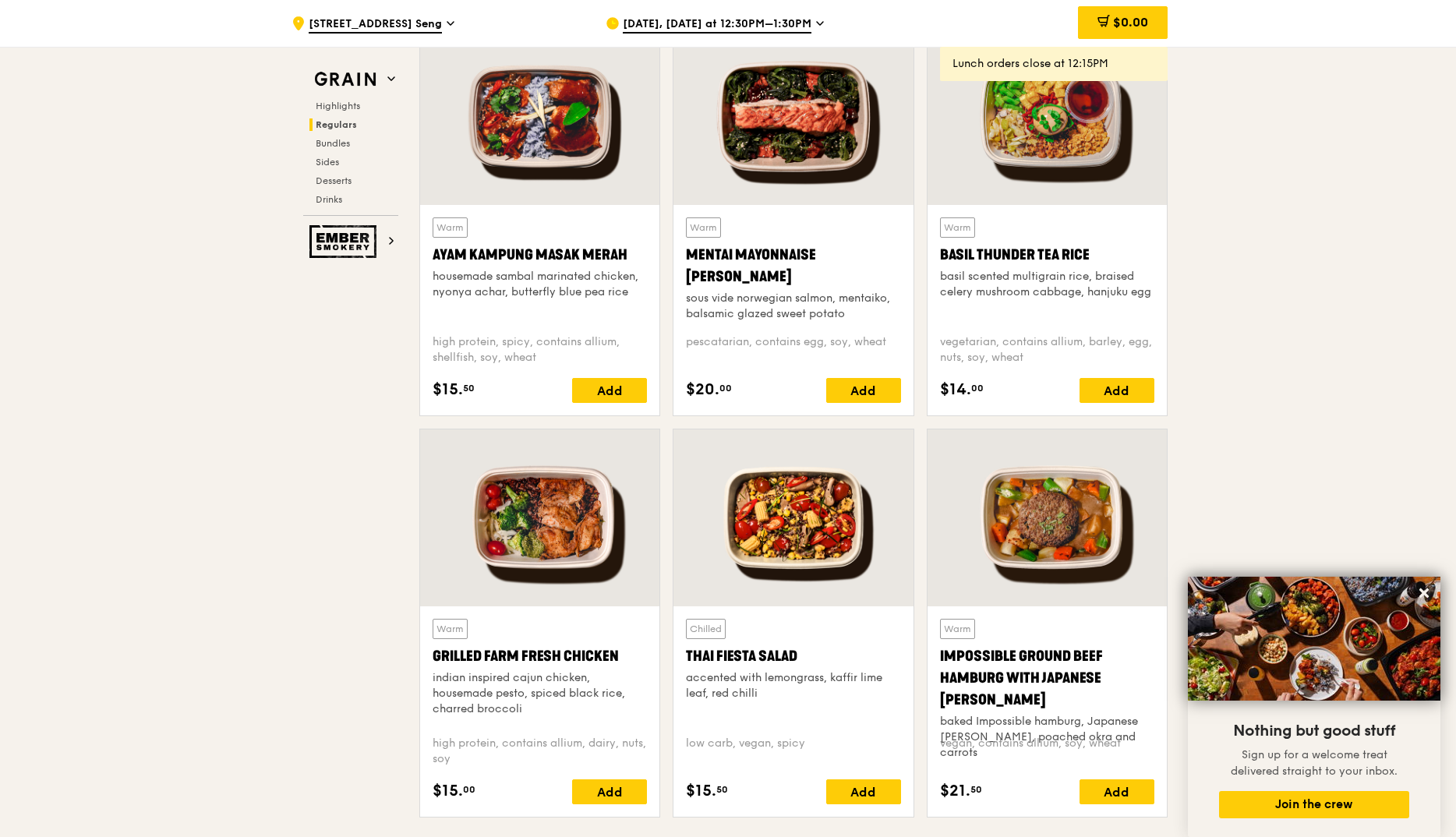
click at [1035, 153] on div at bounding box center [1046, 116] width 239 height 177
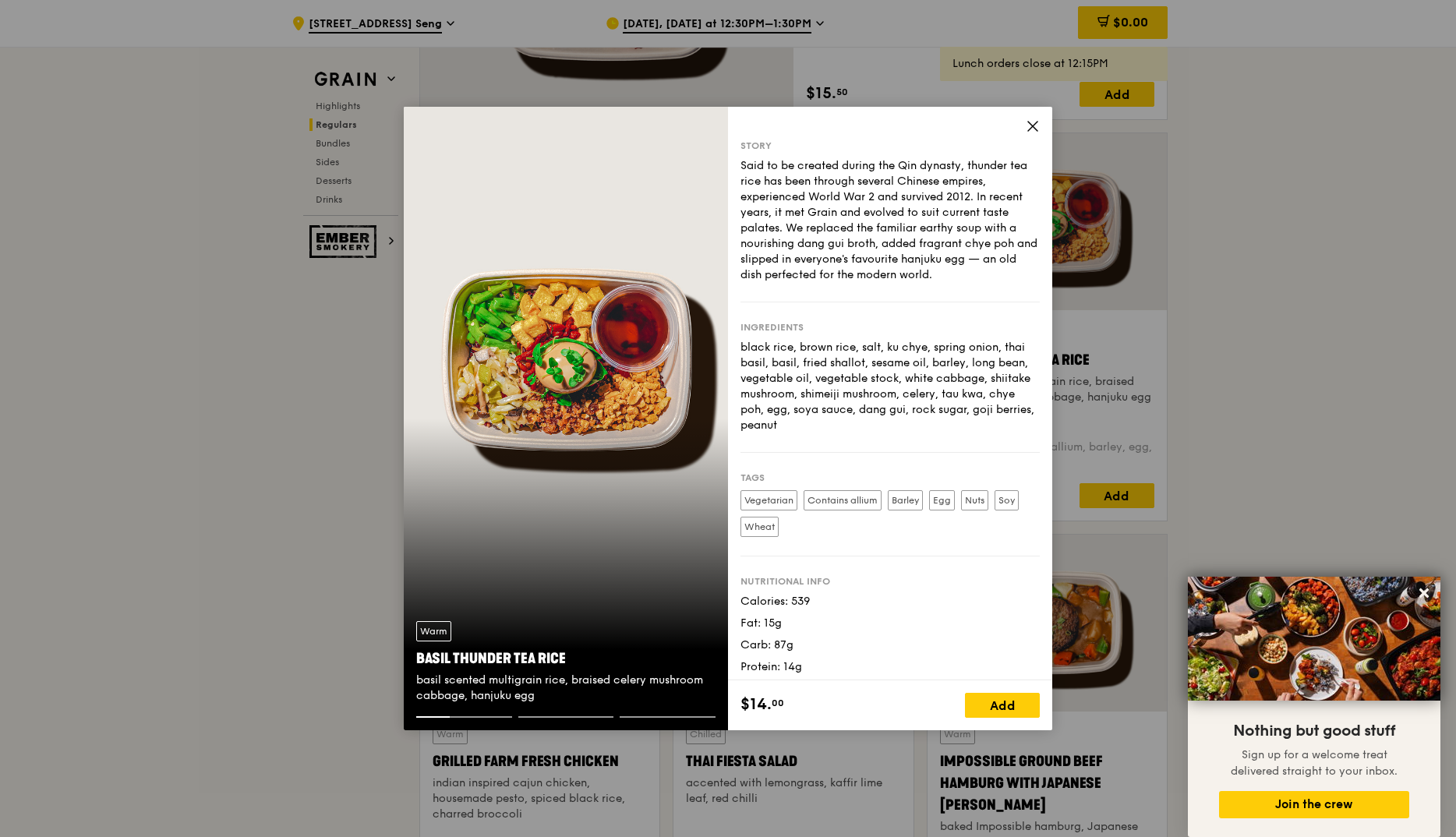
scroll to position [1258, 0]
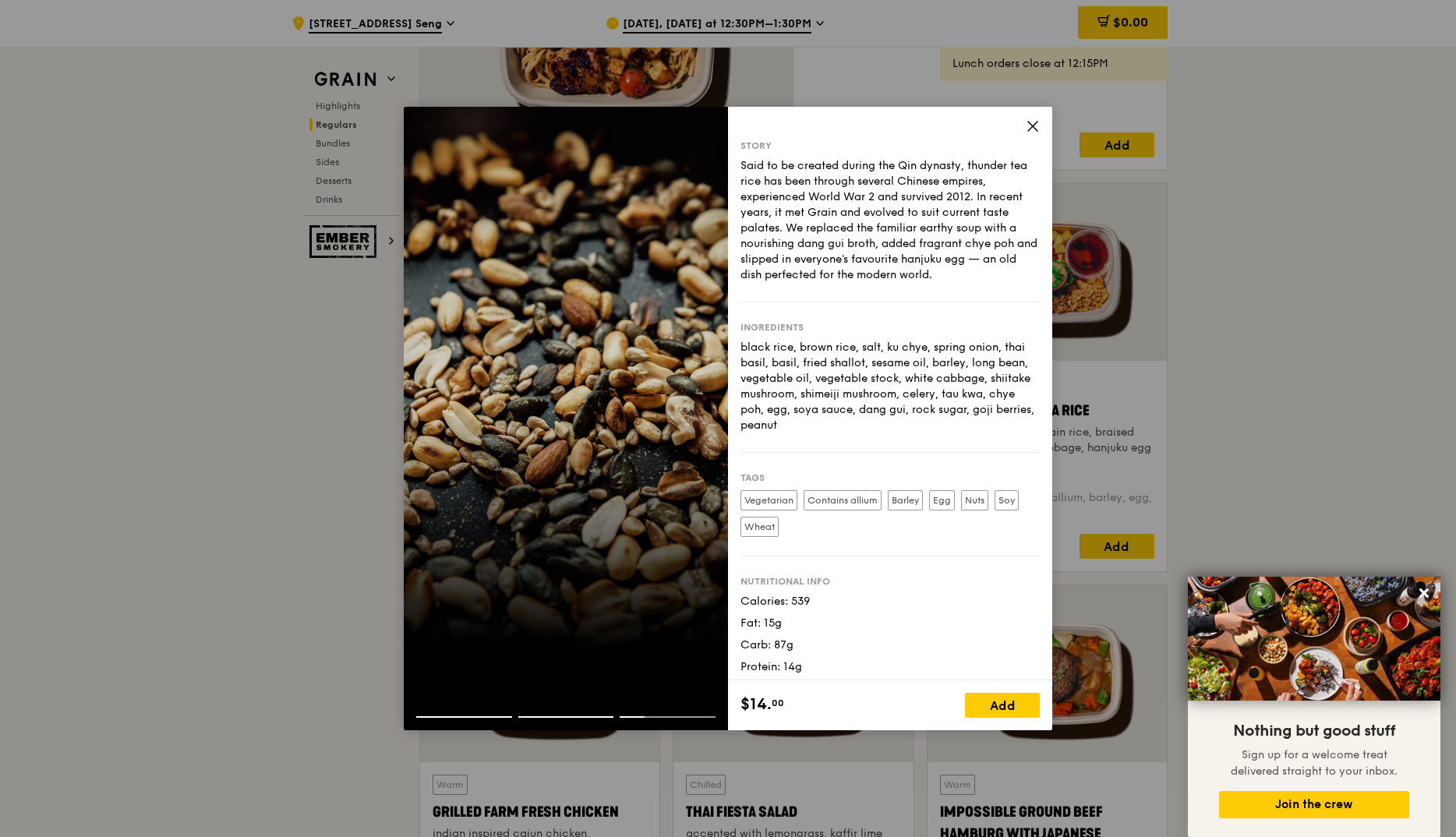
click at [1035, 129] on icon at bounding box center [1032, 126] width 9 height 9
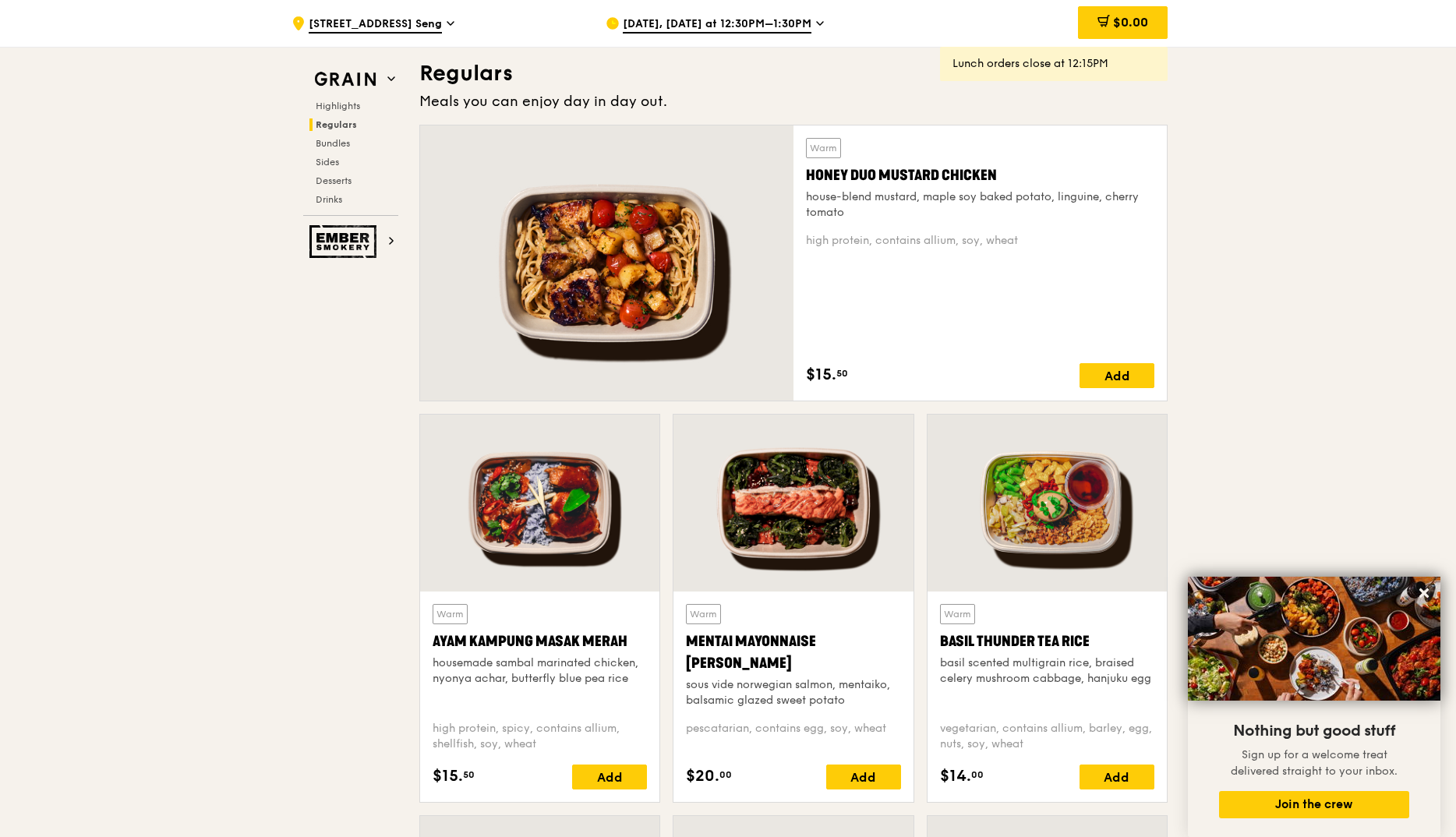
scroll to position [1025, 0]
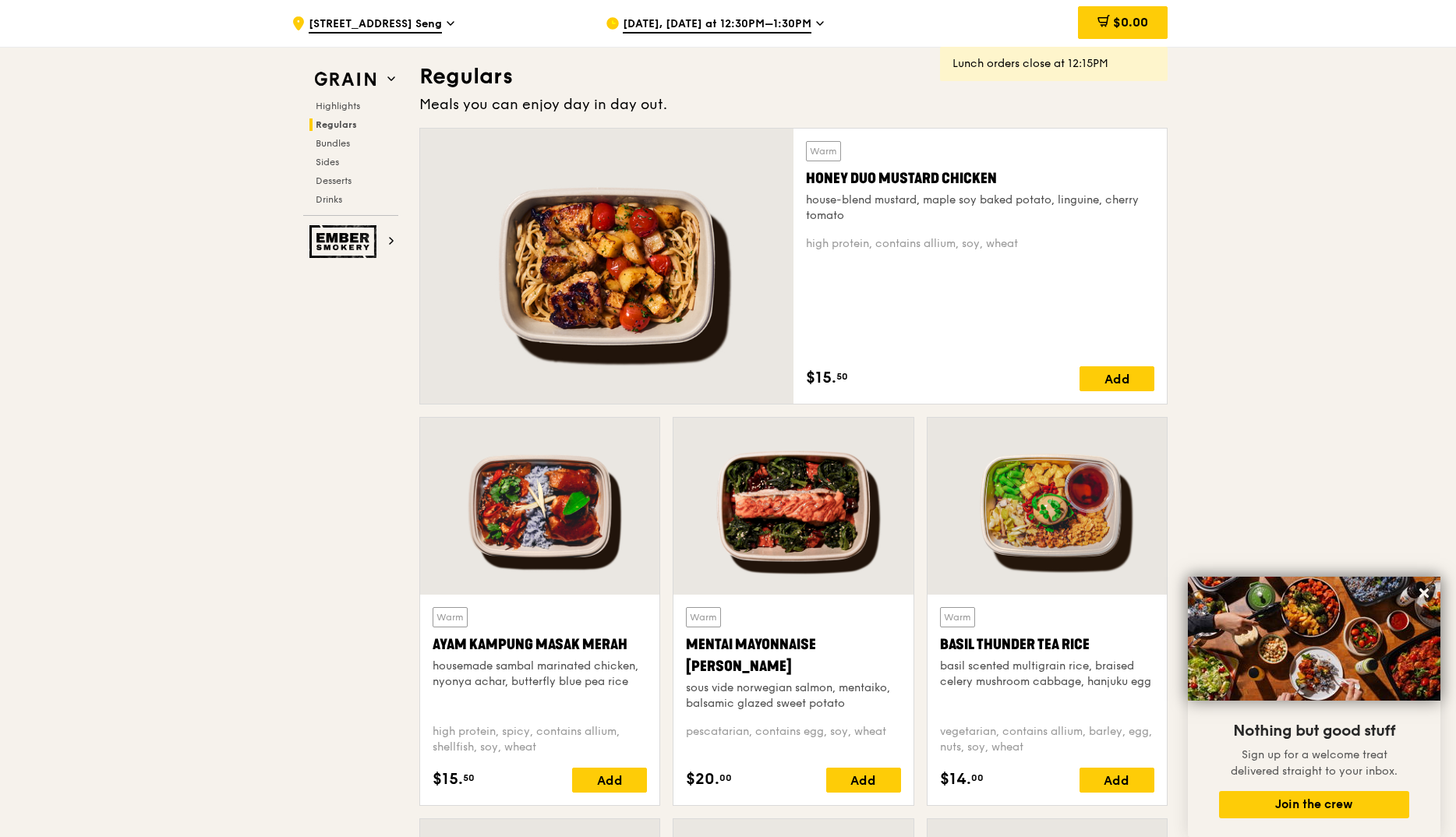
click at [606, 263] on div at bounding box center [606, 266] width 373 height 275
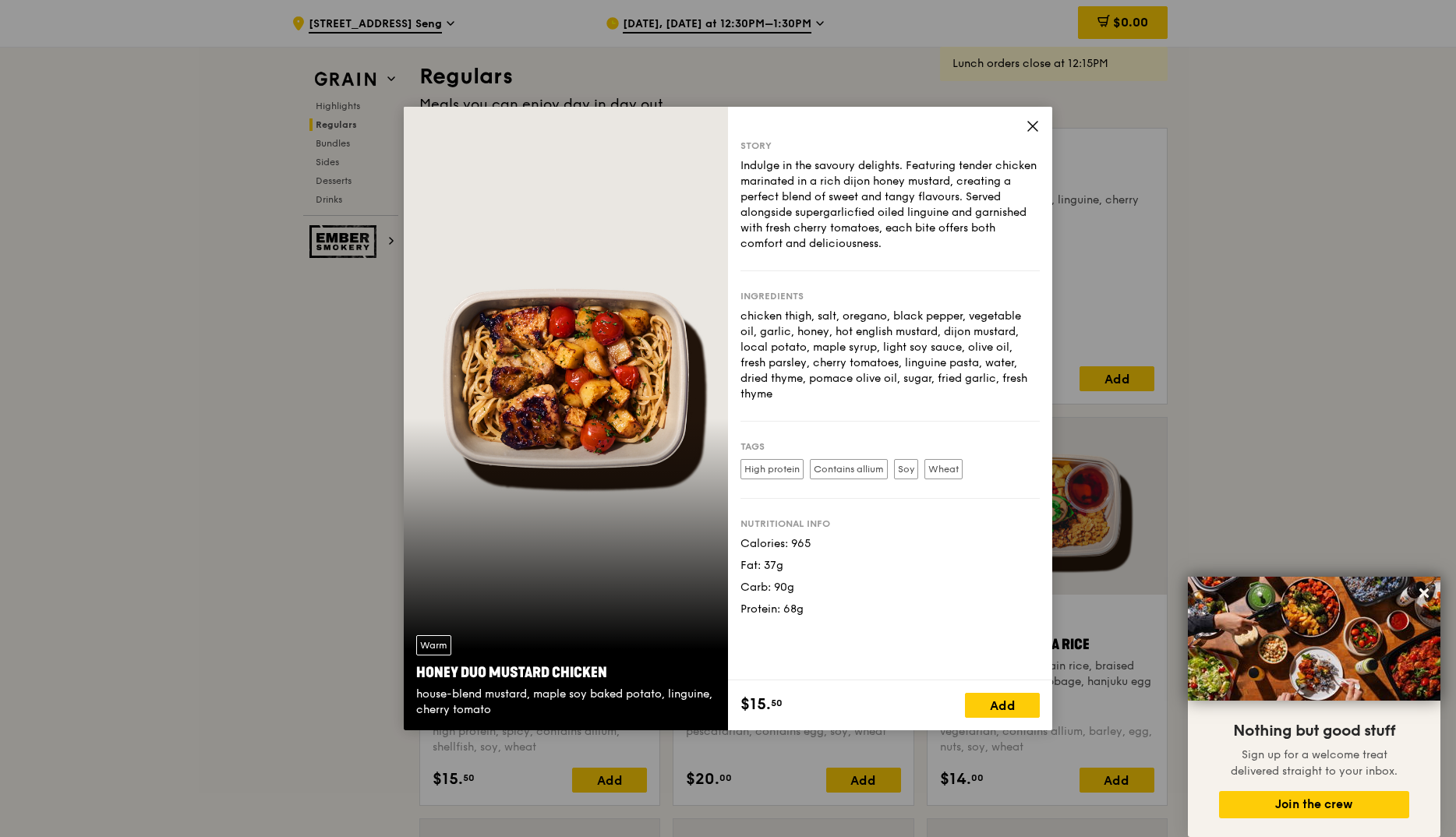
click at [1028, 127] on icon at bounding box center [1033, 126] width 14 height 14
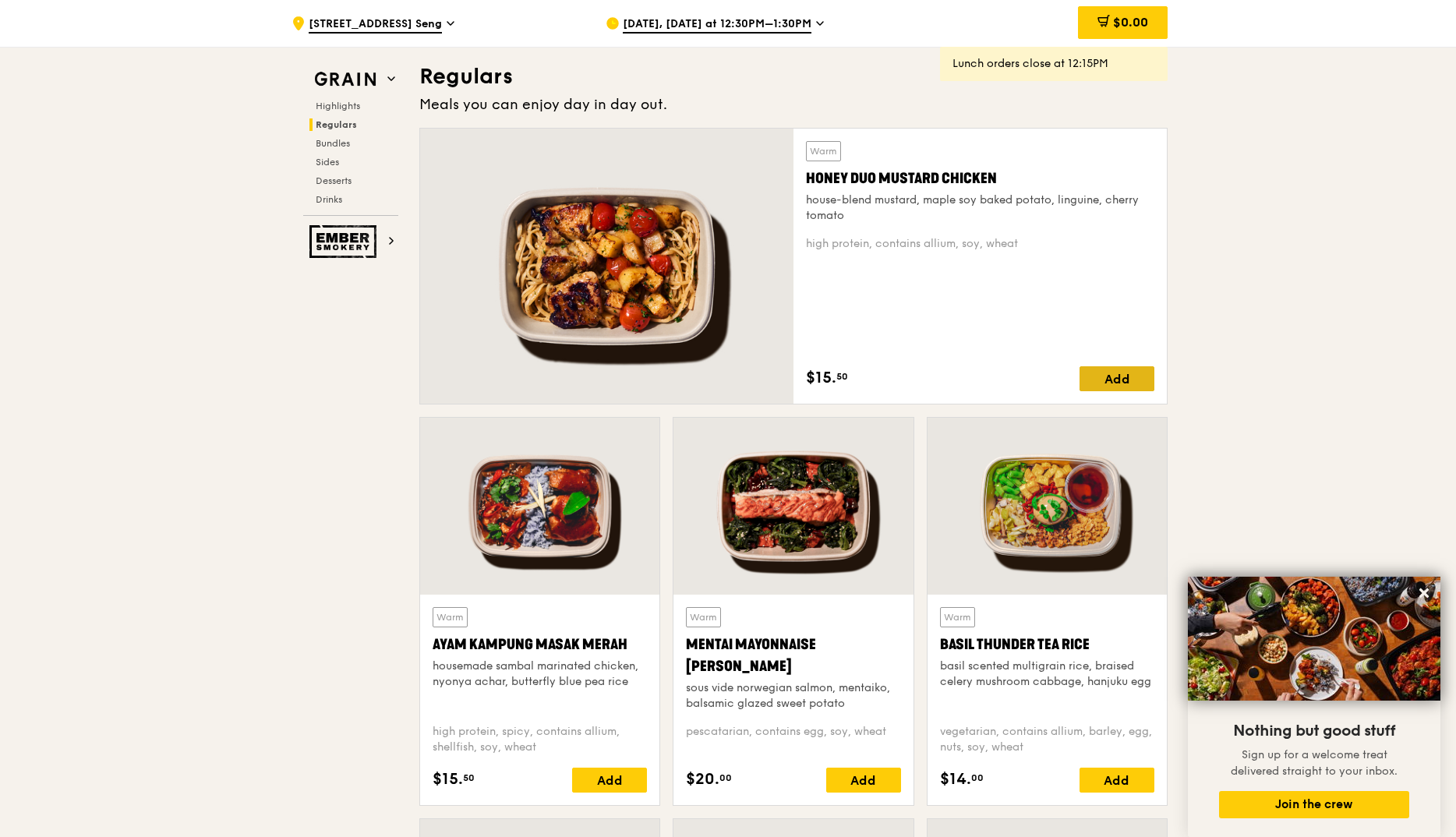
click at [1113, 389] on div "Add" at bounding box center [1116, 379] width 75 height 25
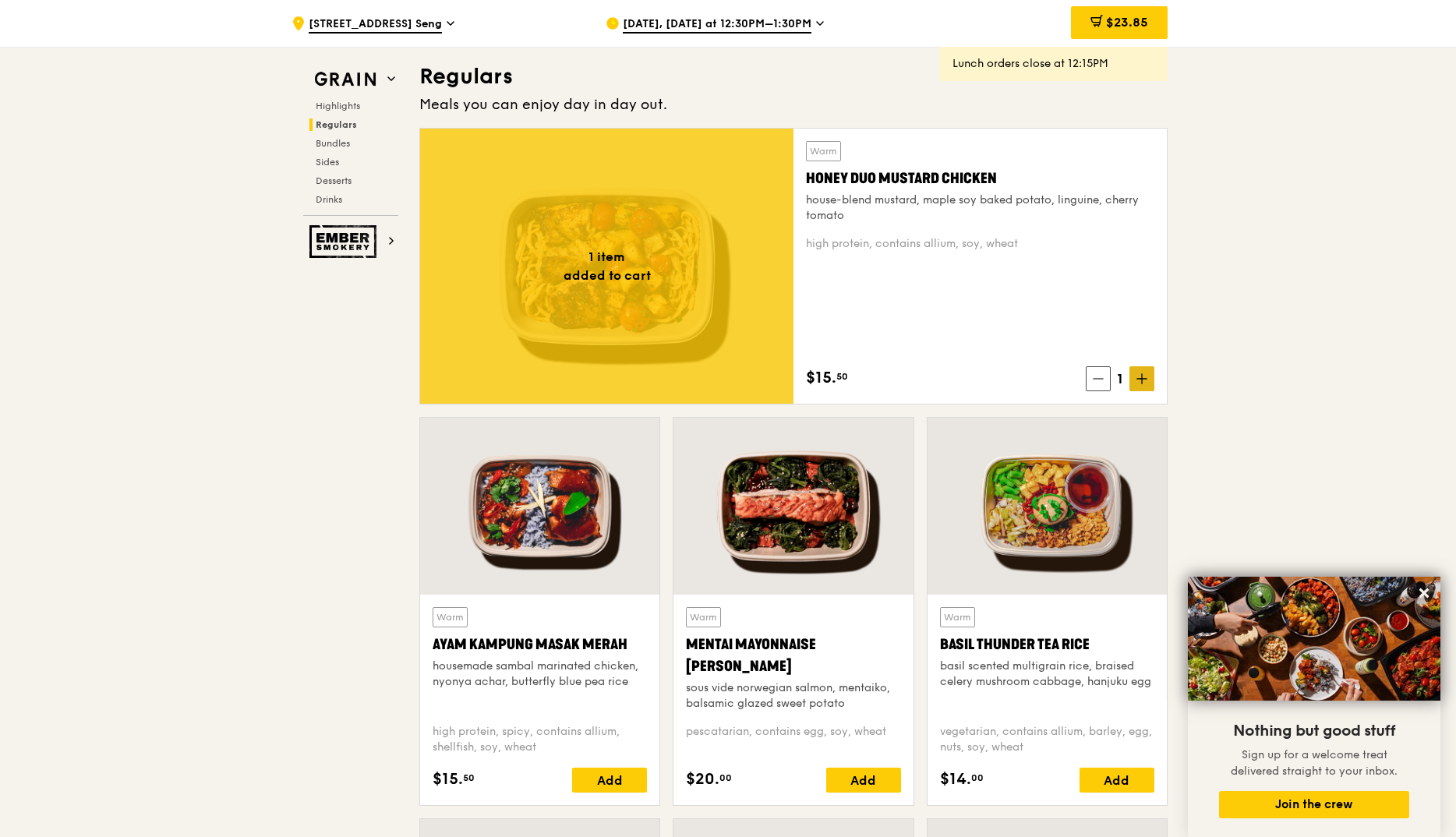
click at [1139, 374] on icon at bounding box center [1142, 378] width 11 height 11
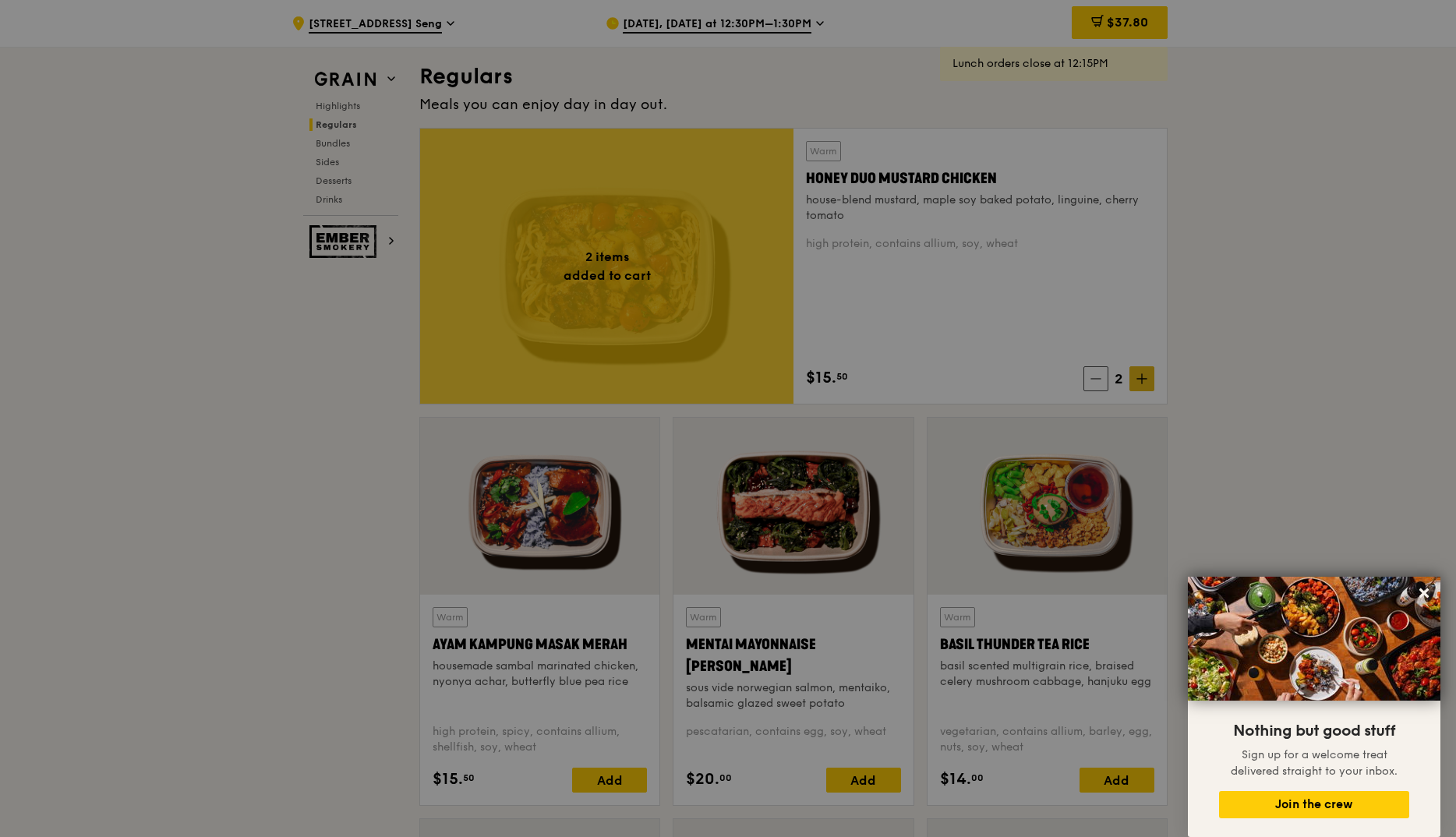
click at [1139, 374] on div at bounding box center [728, 418] width 1456 height 837
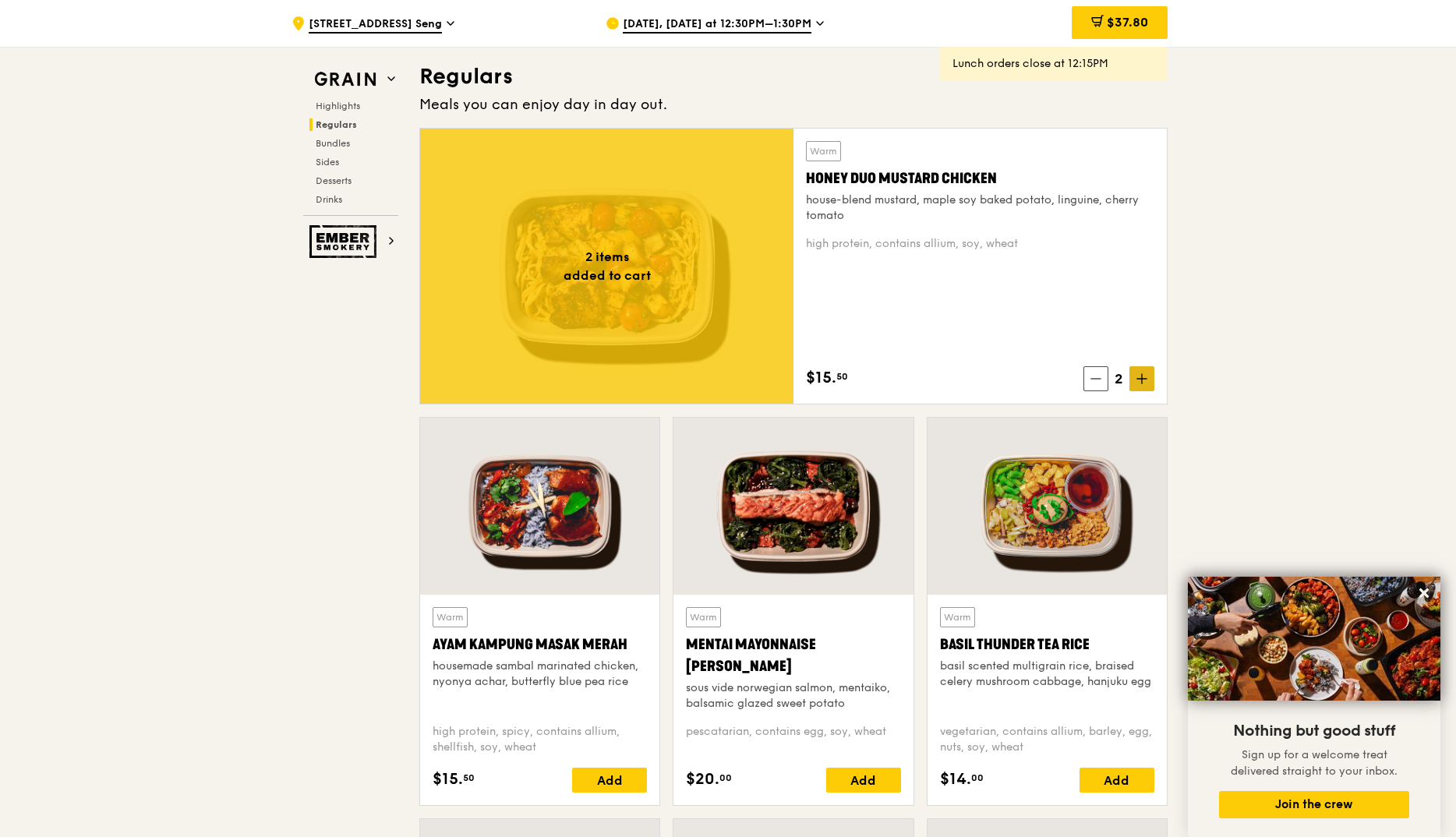
click at [1139, 374] on icon at bounding box center [1142, 378] width 11 height 11
click at [1141, 376] on icon at bounding box center [1142, 378] width 11 height 11
click at [1141, 378] on icon at bounding box center [1142, 378] width 11 height 11
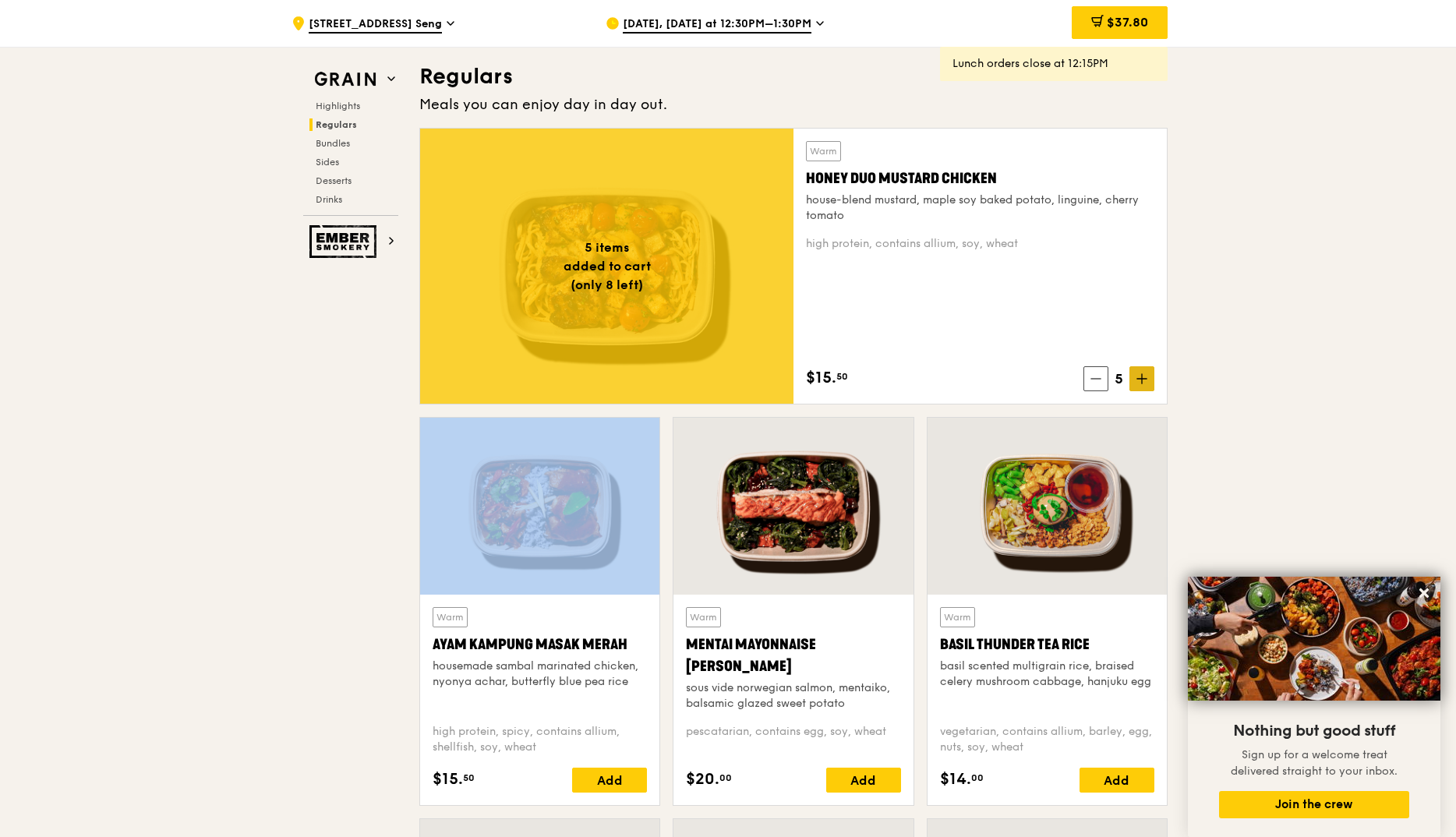
click at [1141, 378] on icon at bounding box center [1142, 378] width 11 height 11
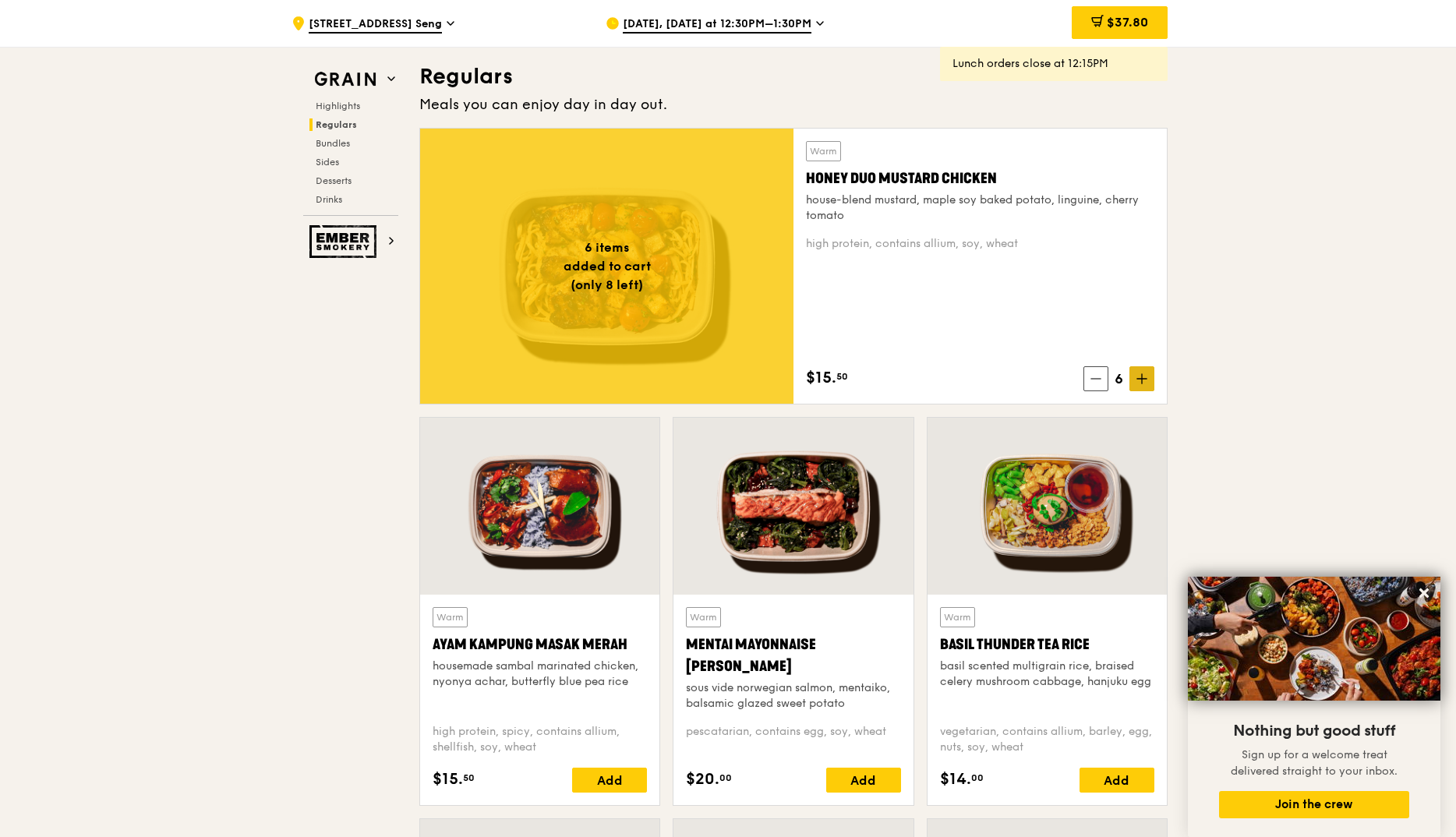
click at [1141, 378] on icon at bounding box center [1142, 378] width 11 height 11
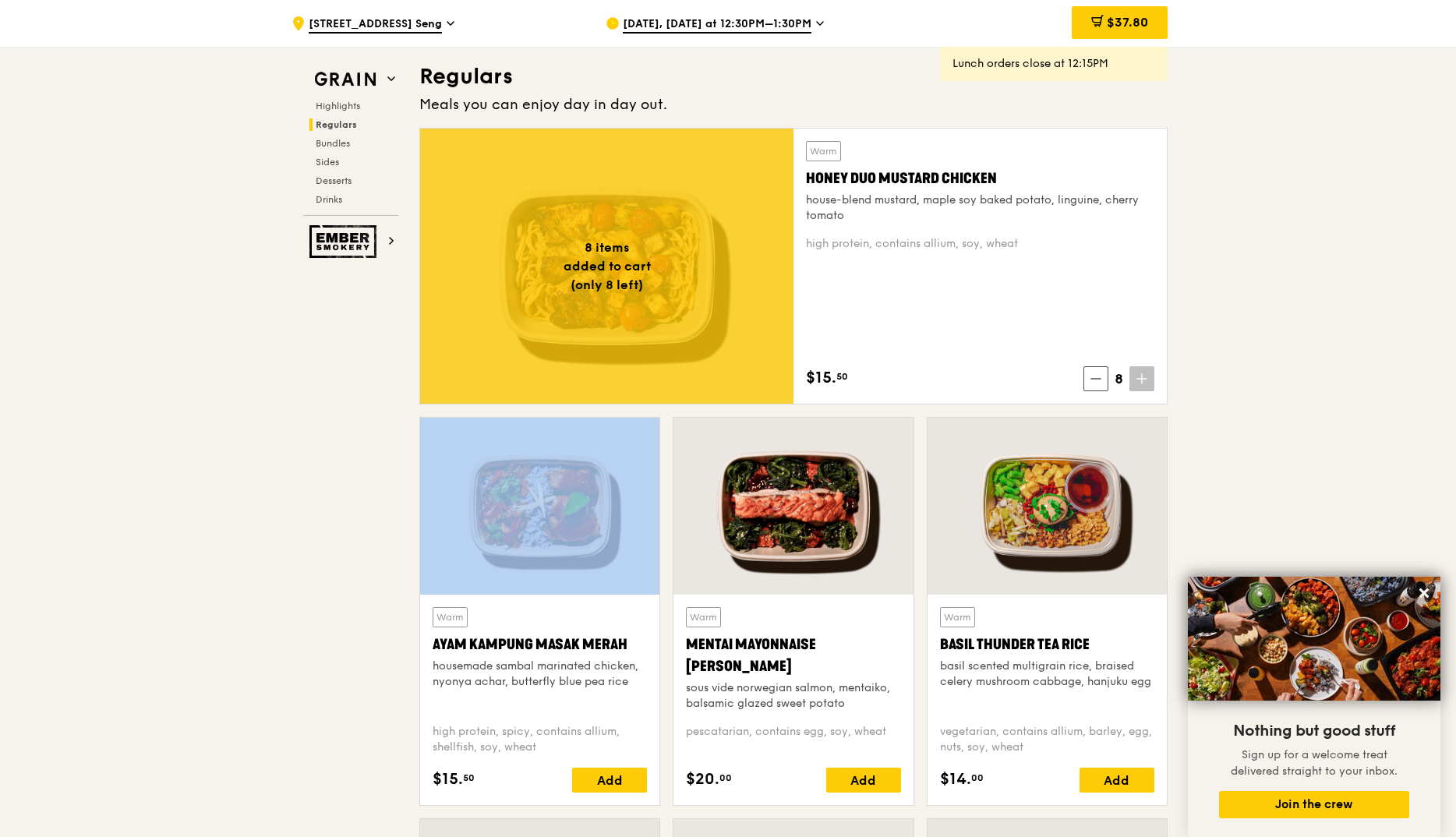
click at [1141, 378] on icon at bounding box center [1142, 378] width 11 height 11
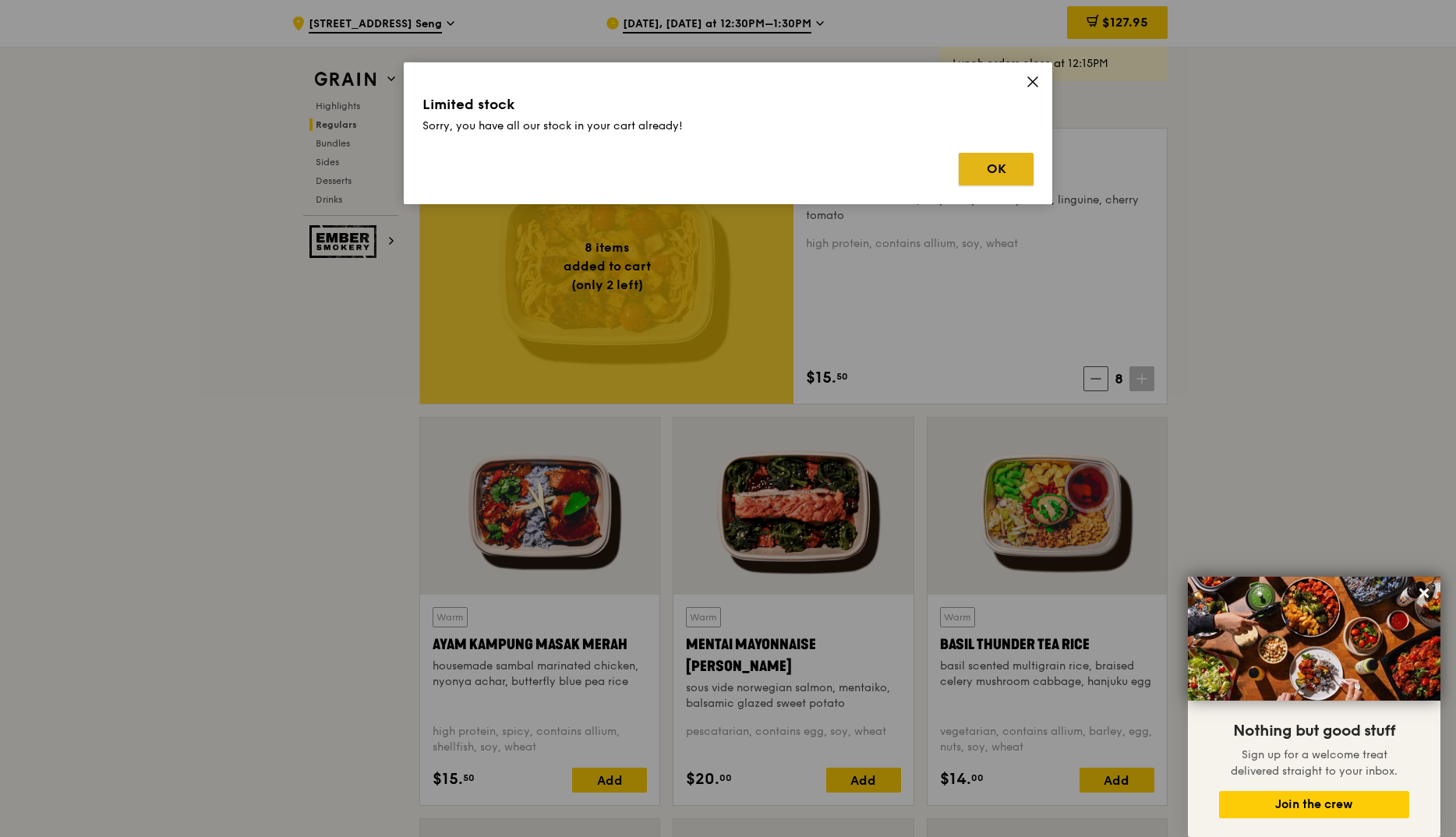
click at [993, 182] on button "OK" at bounding box center [996, 169] width 75 height 33
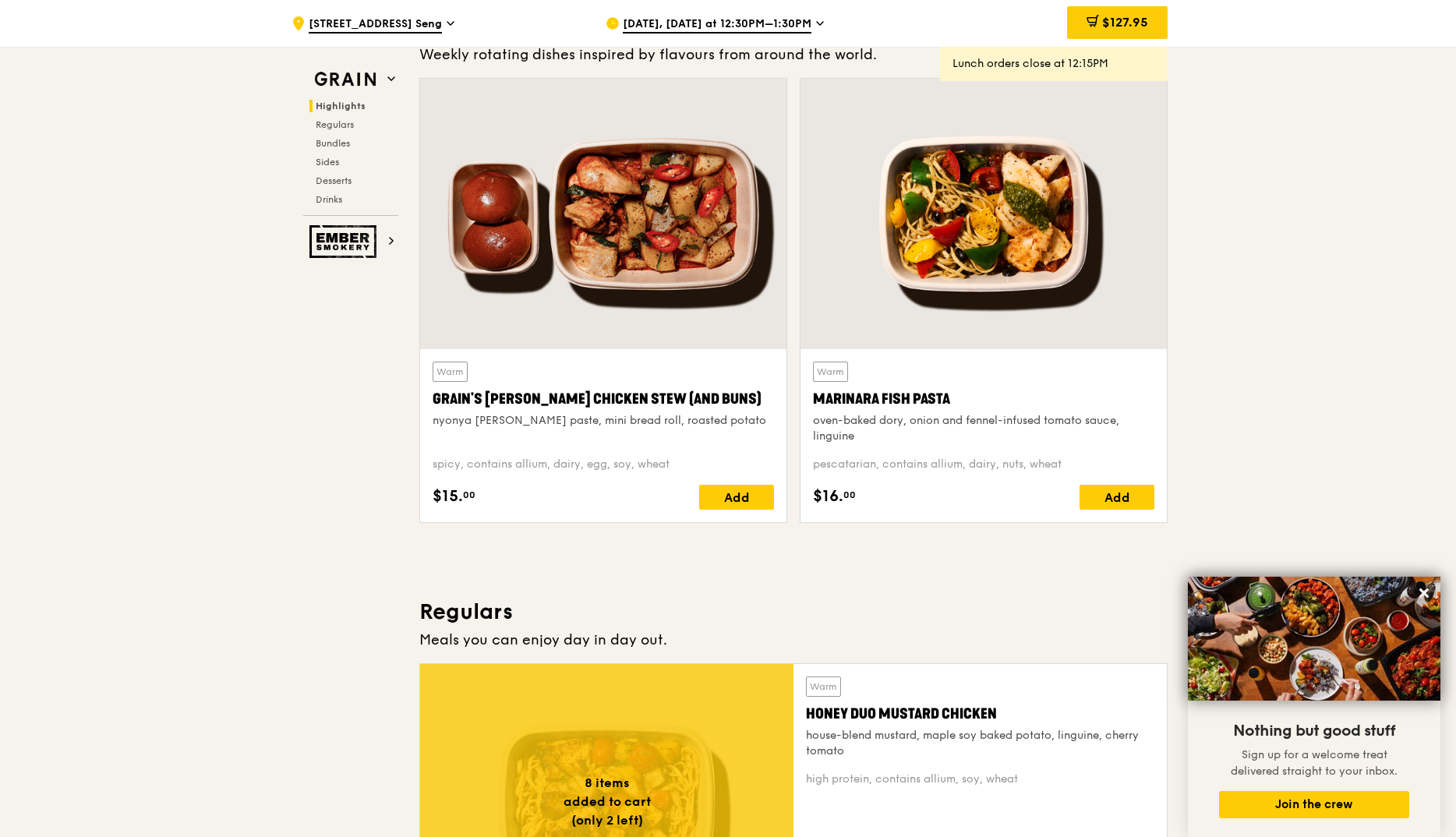
scroll to position [480, 0]
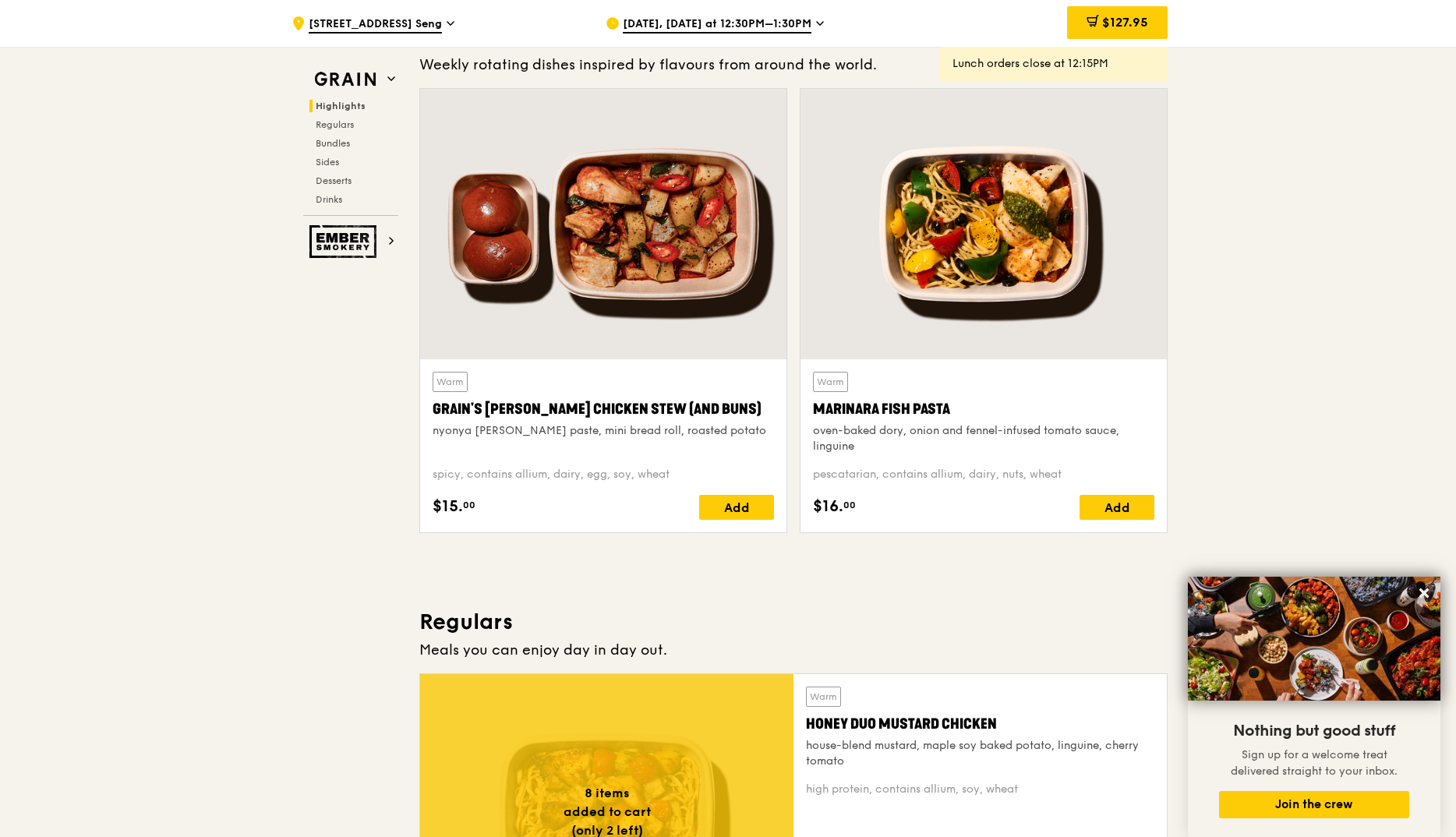
click at [816, 20] on icon at bounding box center [819, 23] width 8 height 14
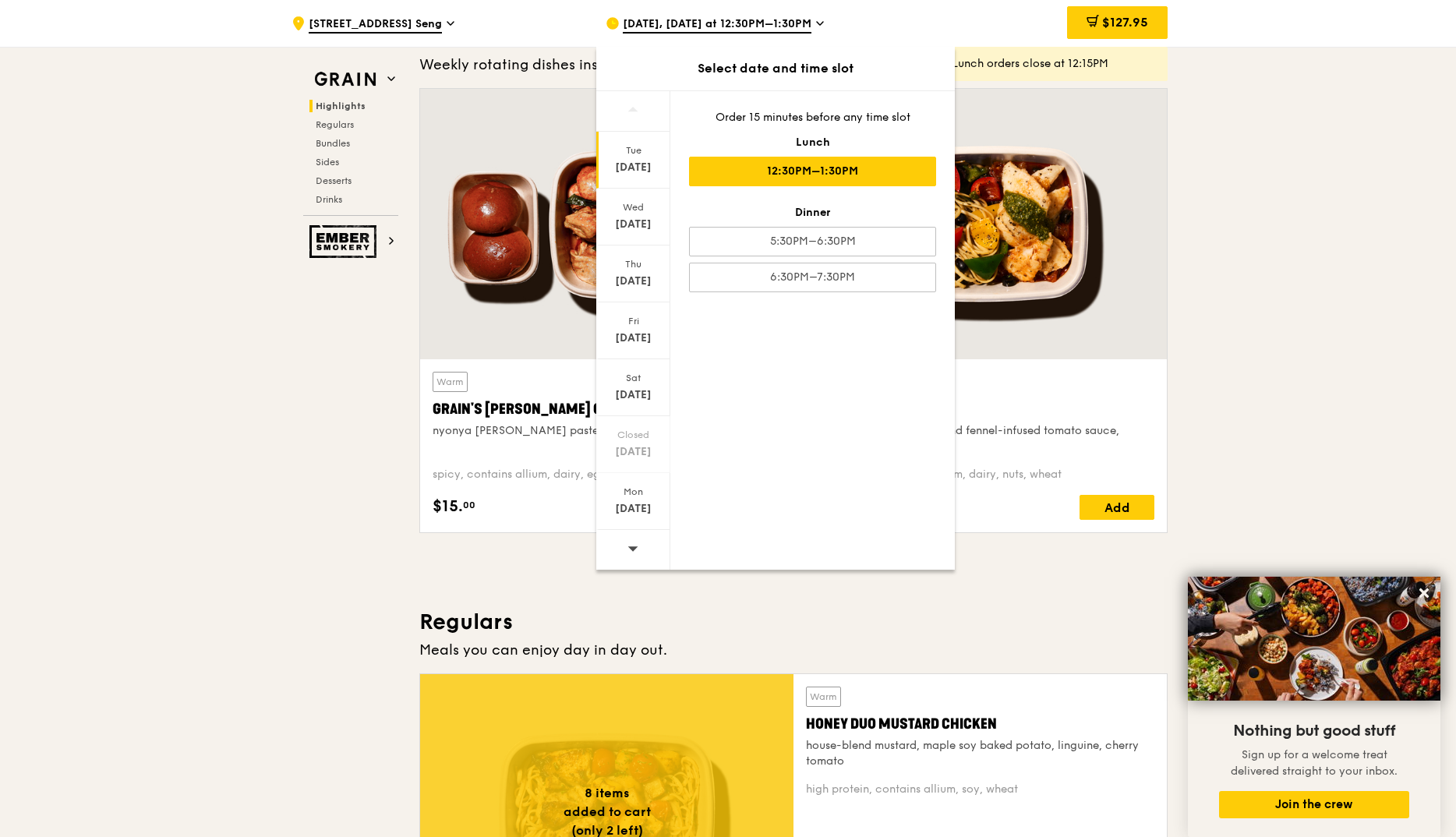
click at [619, 549] on div at bounding box center [633, 550] width 74 height 40
click at [637, 173] on div "[DATE]" at bounding box center [633, 167] width 69 height 15
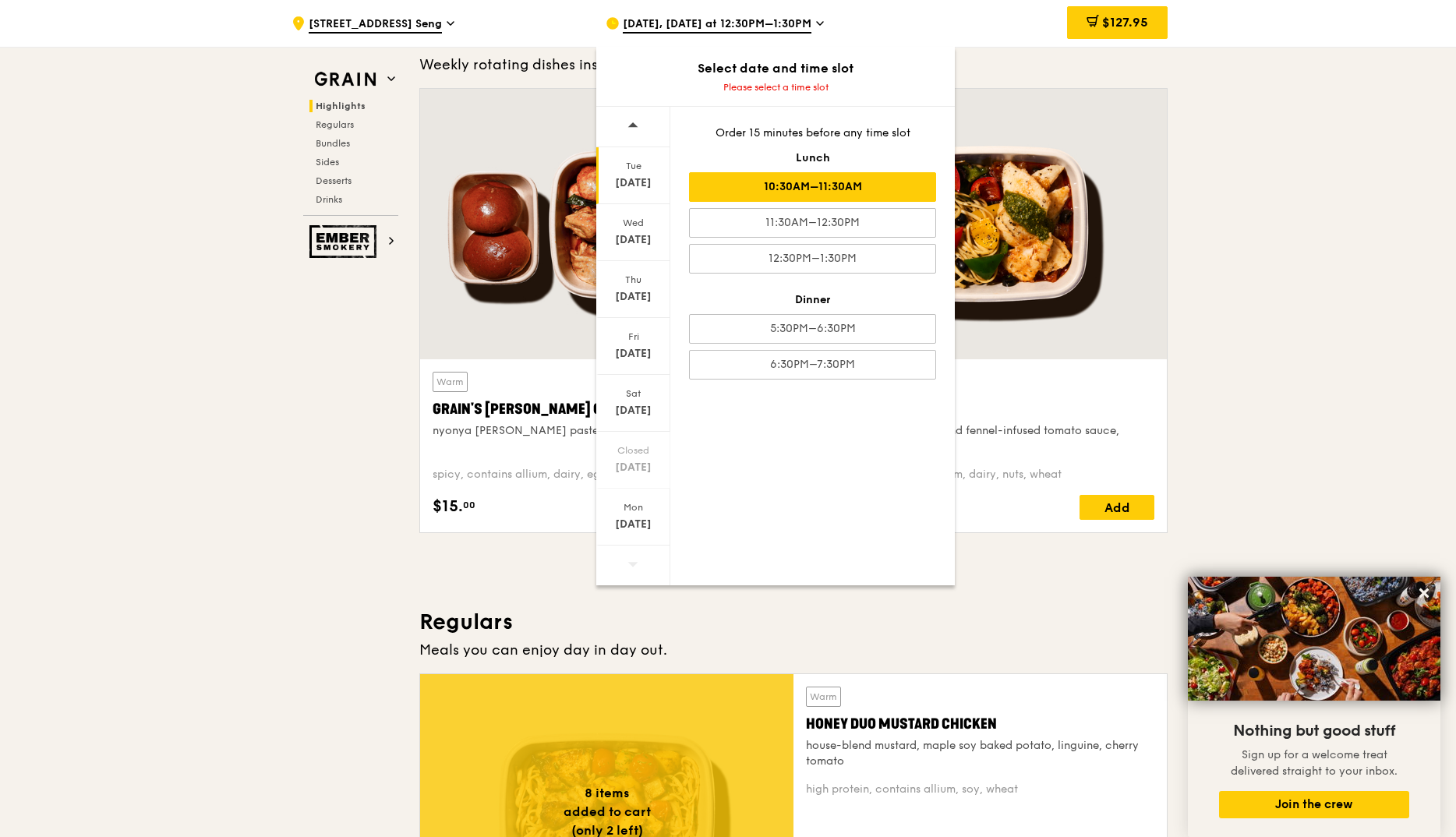
click at [849, 195] on div "10:30AM–11:30AM" at bounding box center [812, 187] width 247 height 30
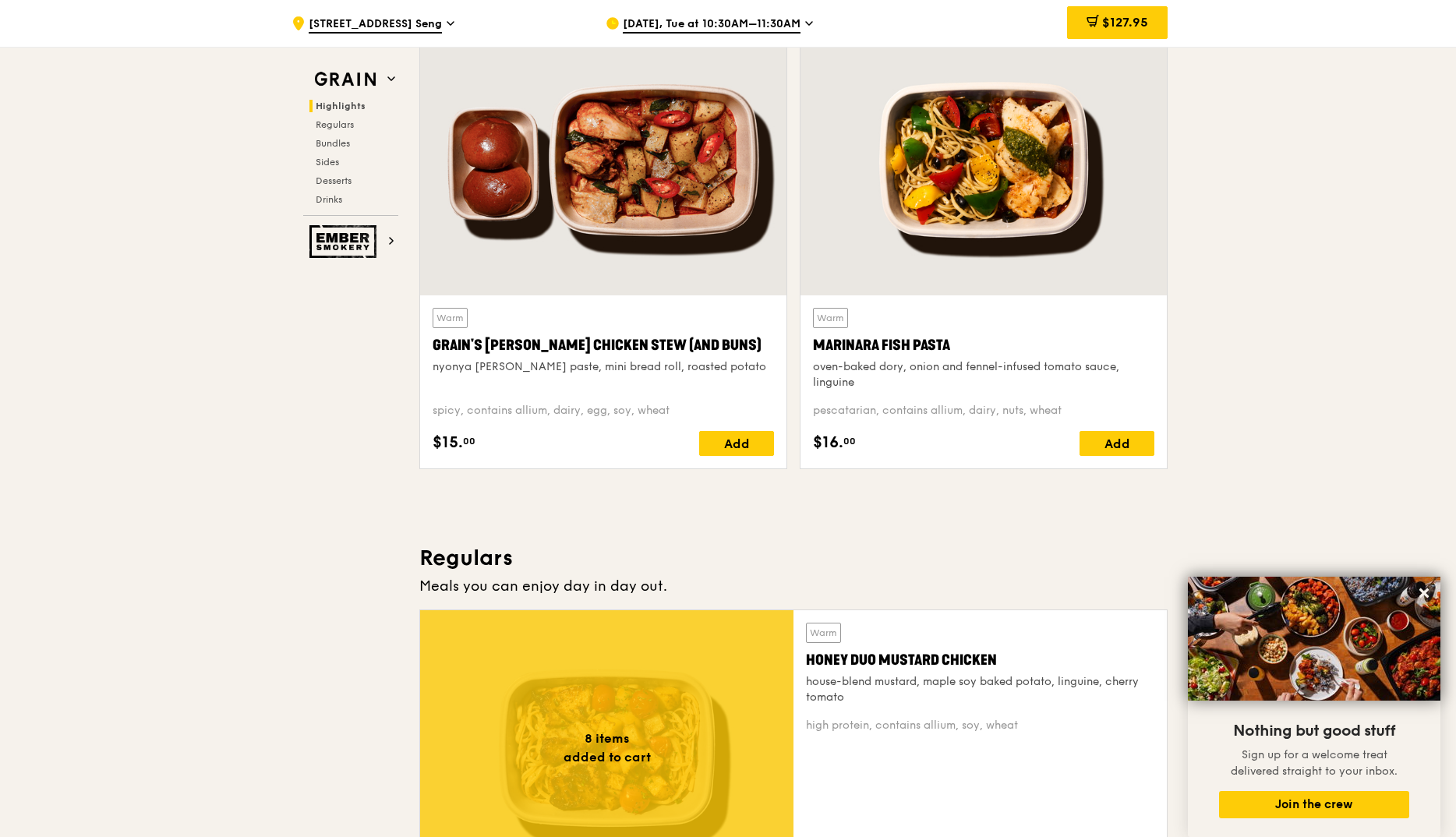
scroll to position [713, 0]
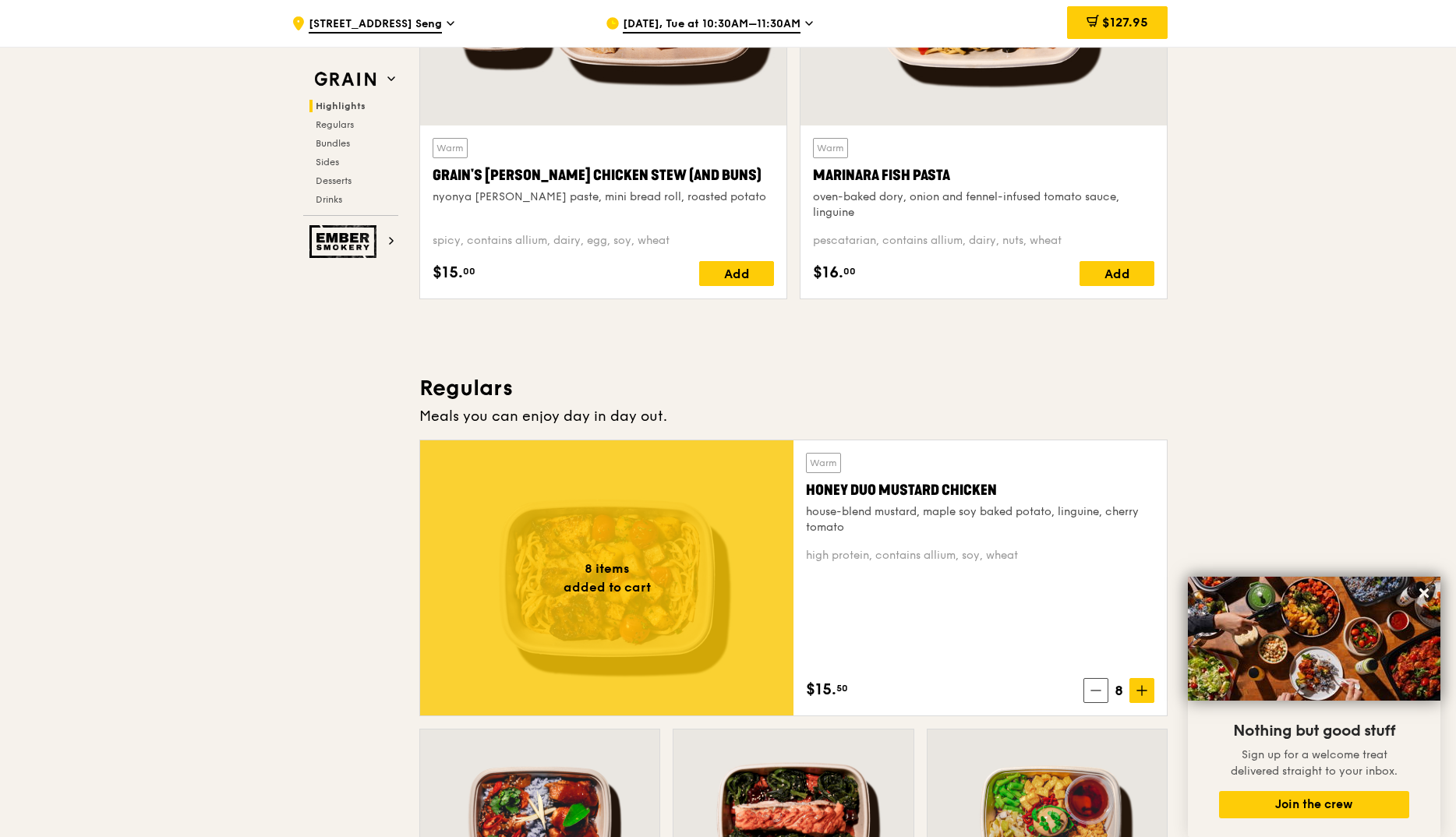
click at [1116, 689] on span "8" at bounding box center [1118, 691] width 21 height 22
click at [1119, 688] on span "8" at bounding box center [1118, 691] width 21 height 22
drag, startPoint x: 1119, startPoint y: 688, endPoint x: 1142, endPoint y: 693, distance: 23.5
click at [1142, 693] on icon at bounding box center [1142, 690] width 0 height 9
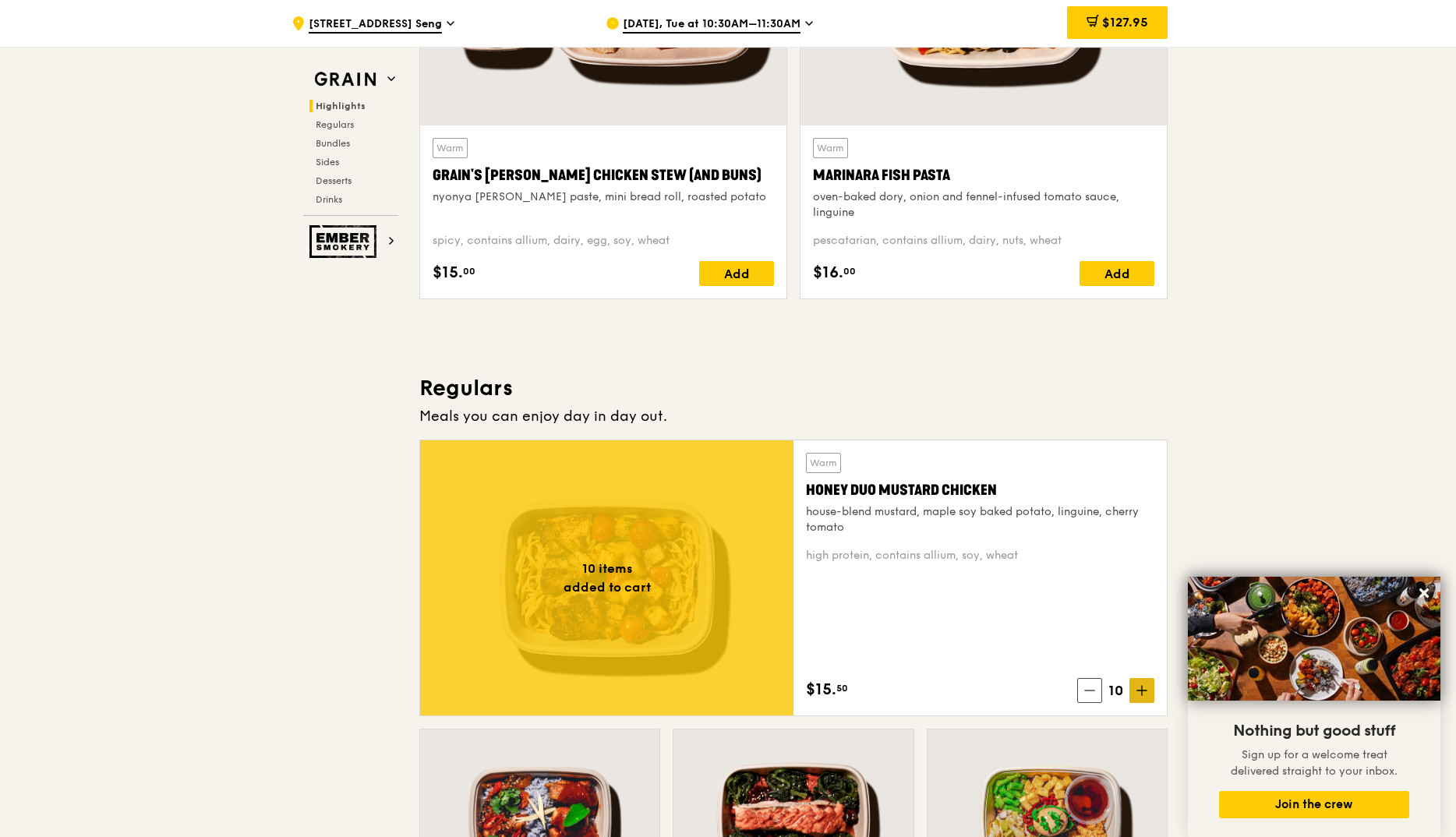
click at [1142, 693] on icon at bounding box center [1142, 690] width 0 height 9
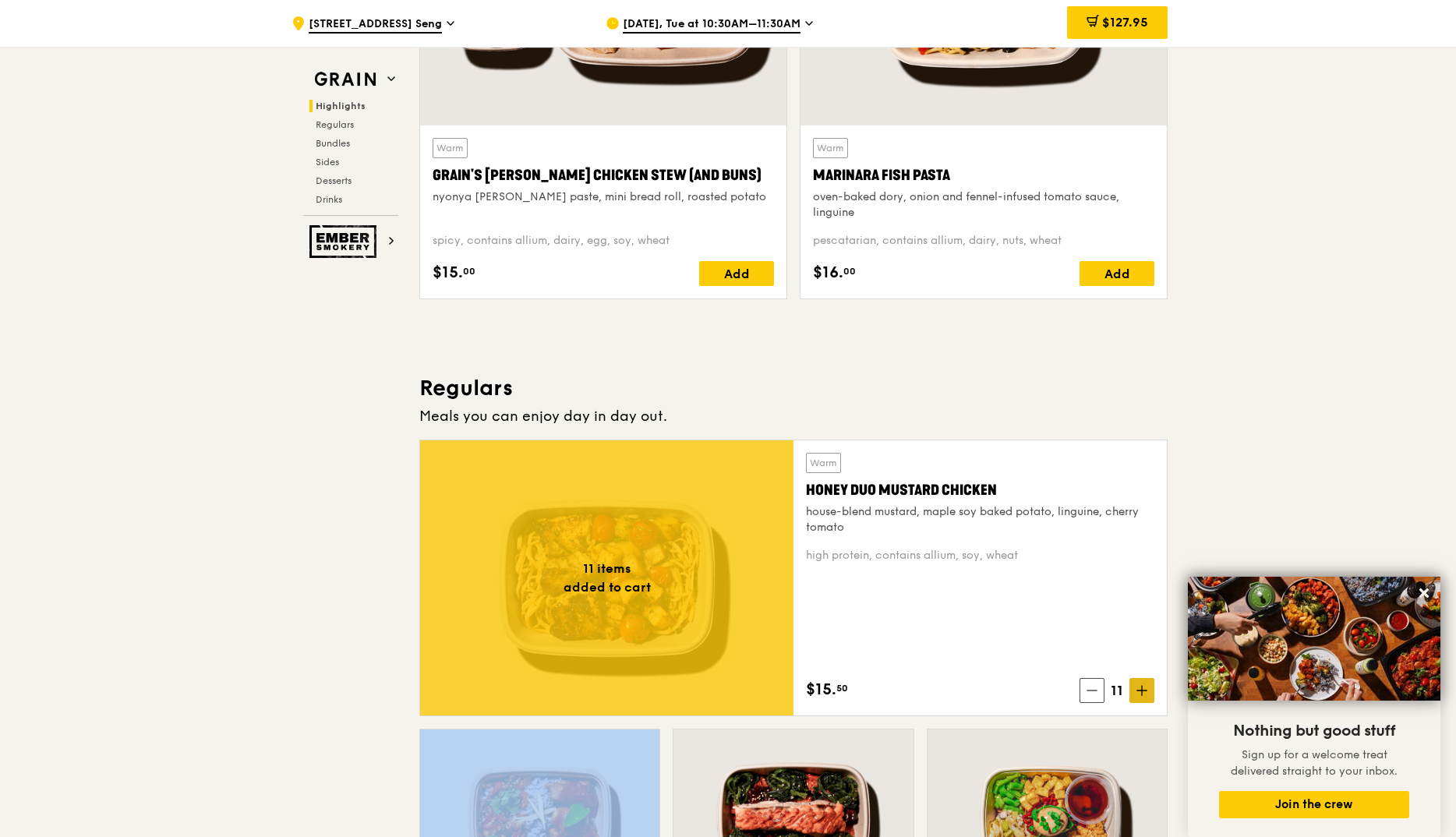
click at [1142, 691] on icon at bounding box center [1141, 691] width 9 height 0
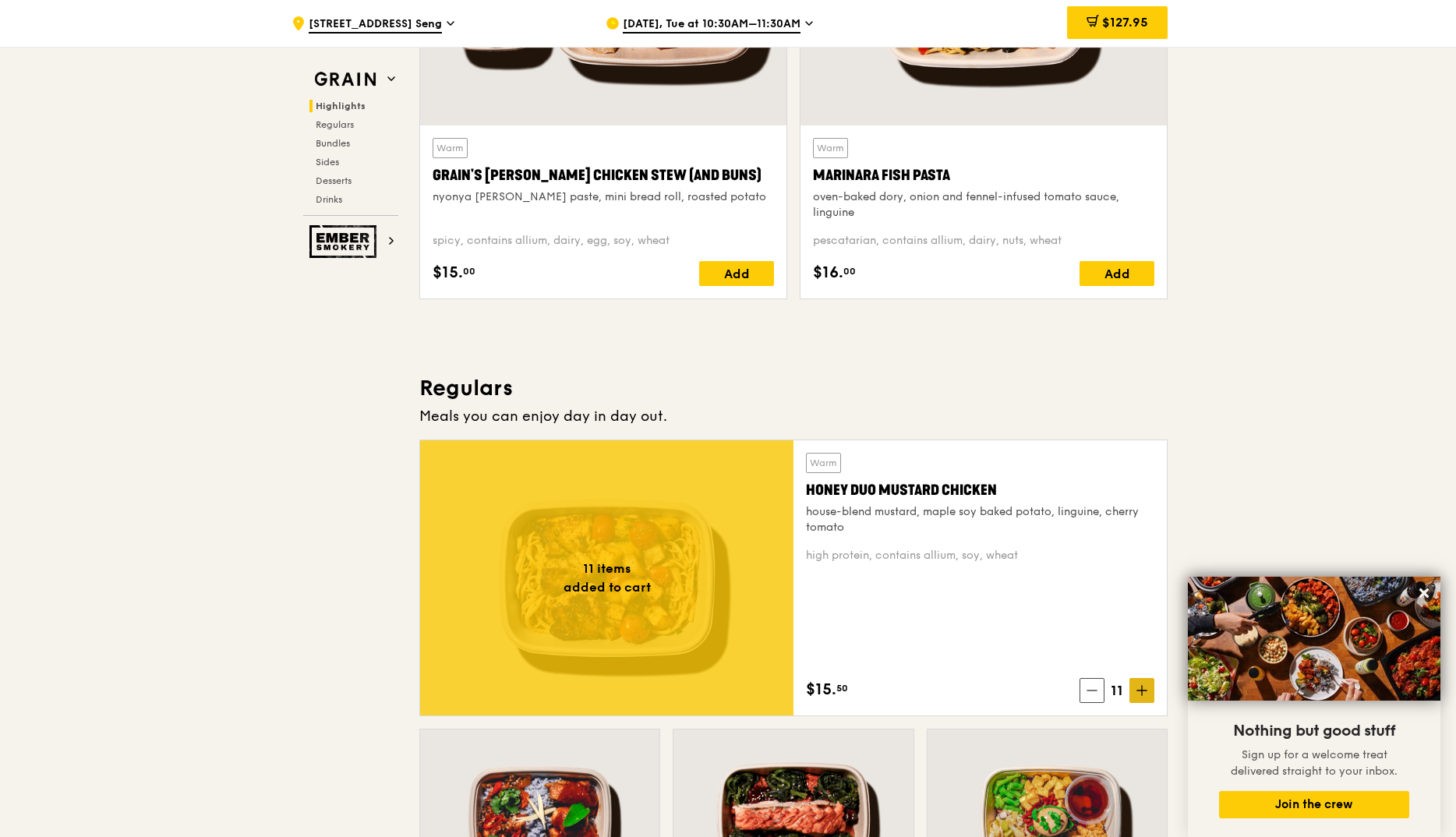
click at [1139, 688] on icon at bounding box center [1142, 690] width 11 height 11
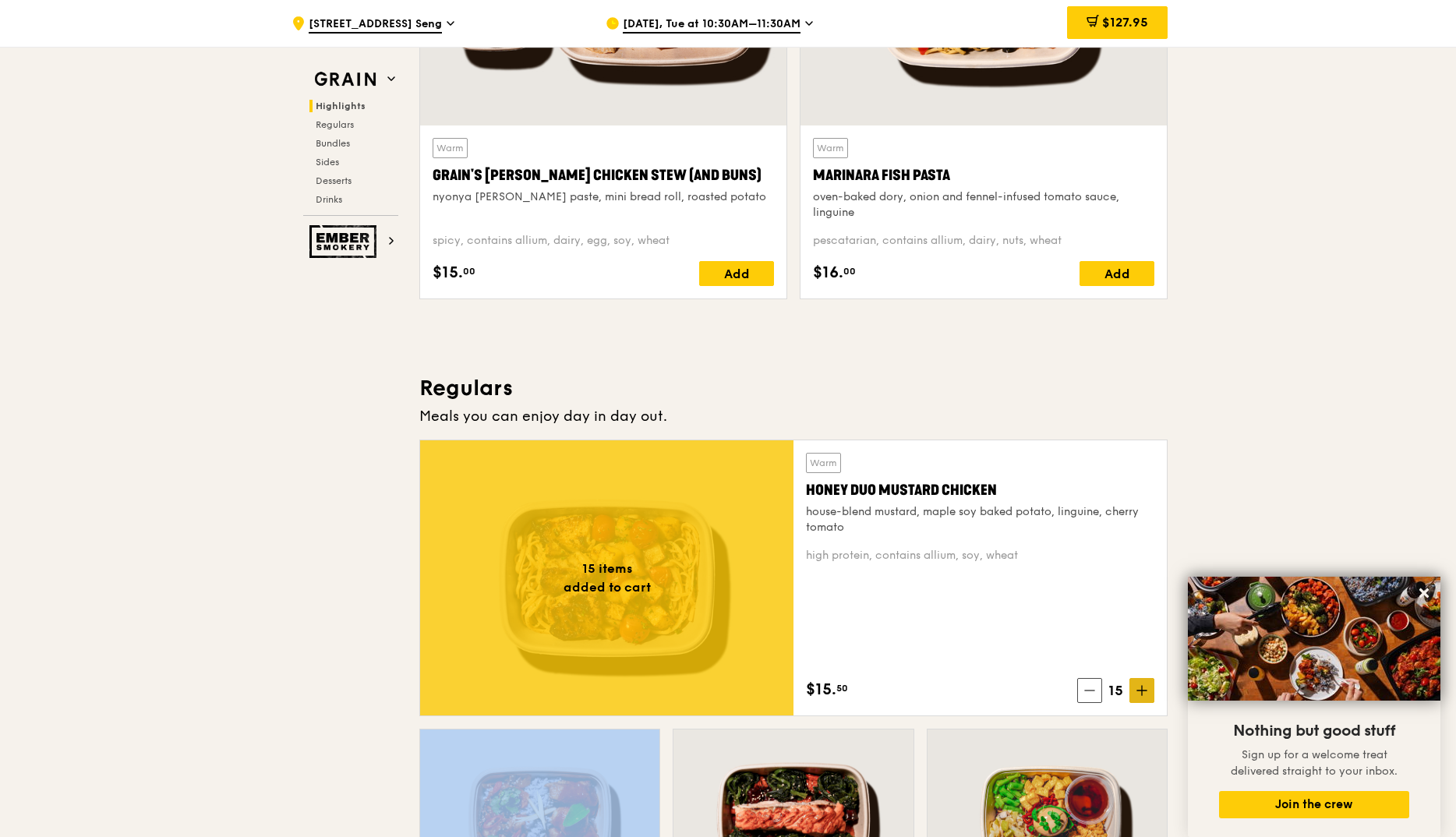
click at [1138, 688] on icon at bounding box center [1142, 690] width 11 height 11
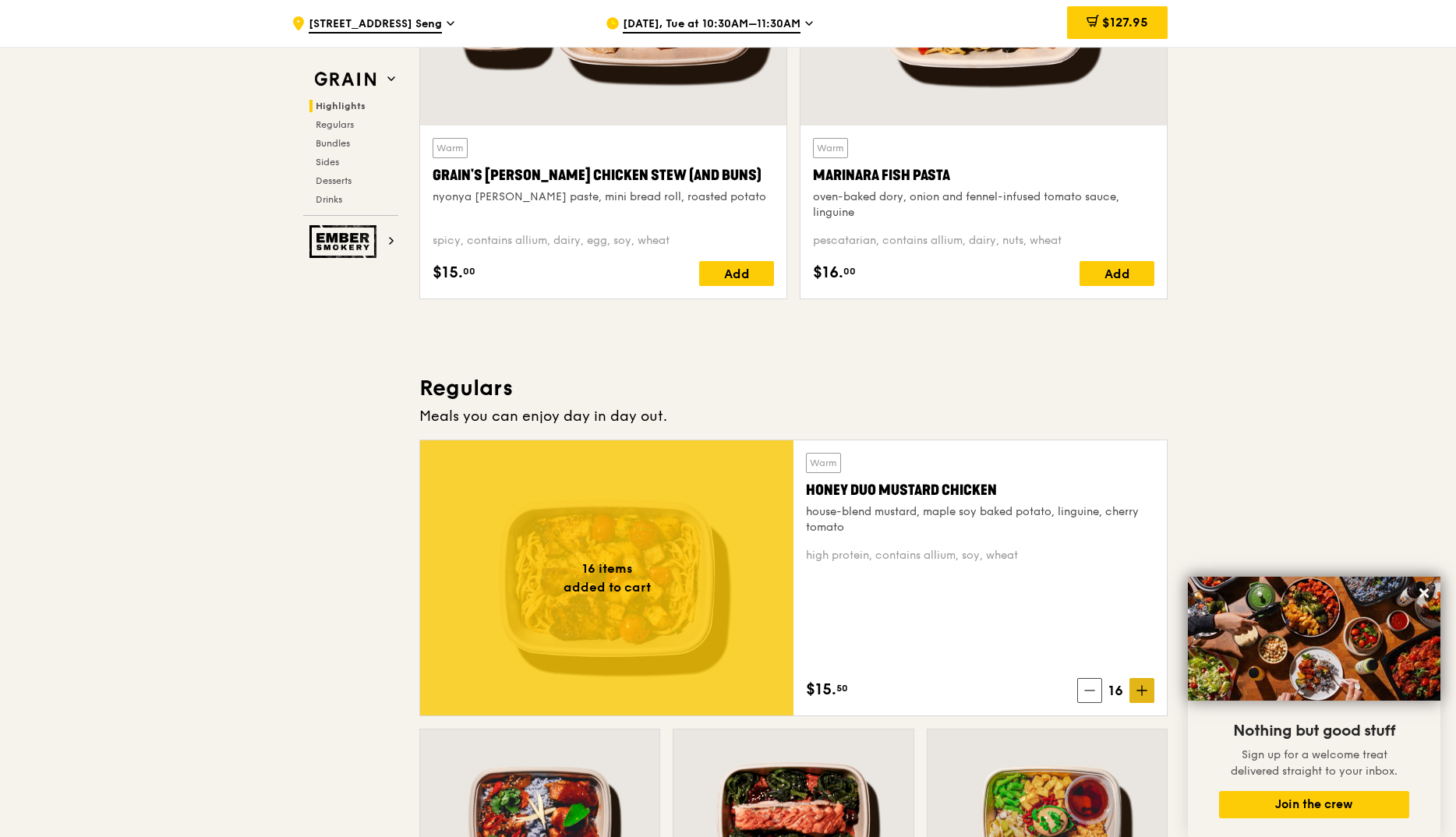
click at [1138, 688] on icon at bounding box center [1142, 690] width 11 height 11
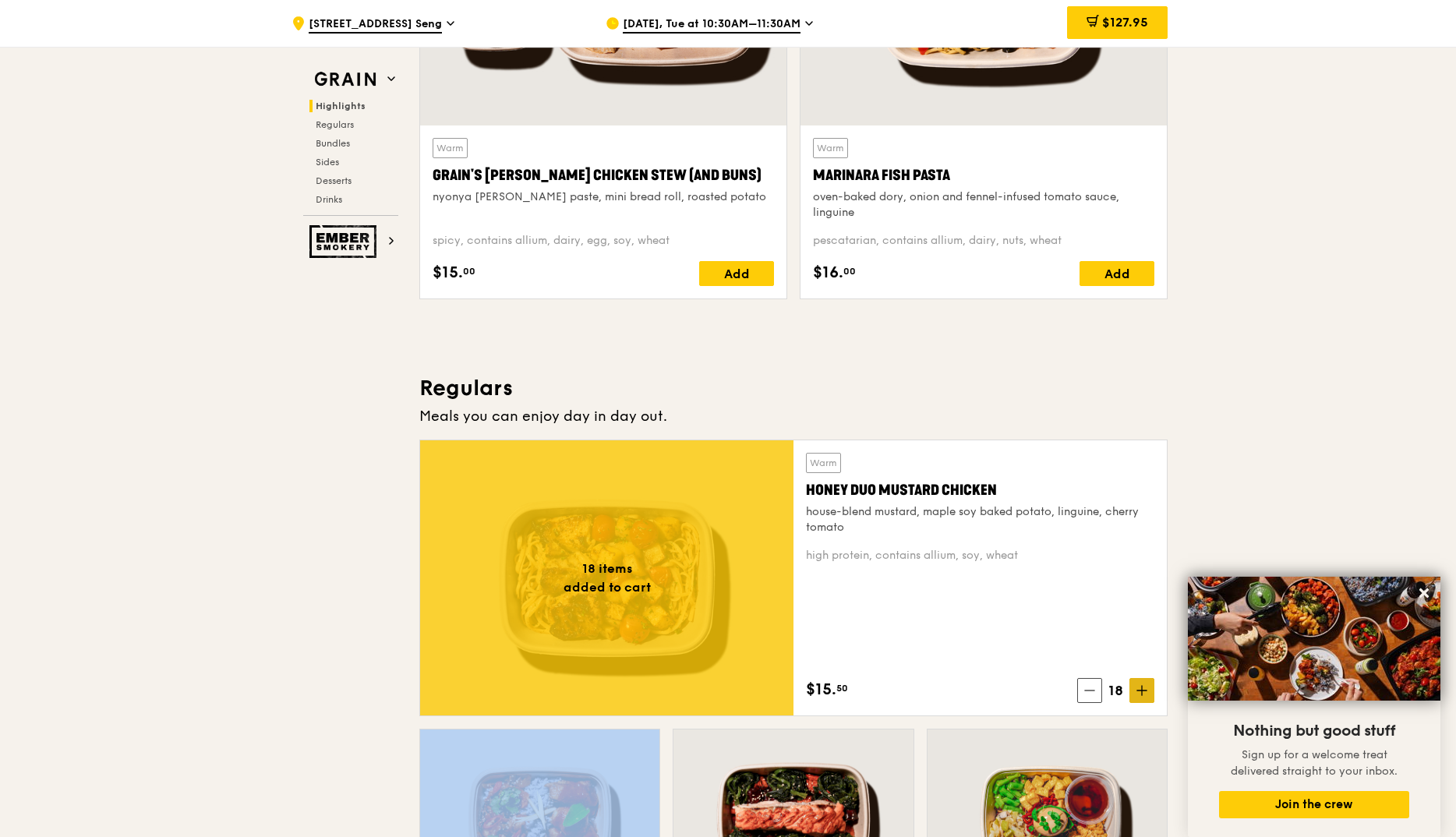
click at [1138, 688] on icon at bounding box center [1142, 690] width 11 height 11
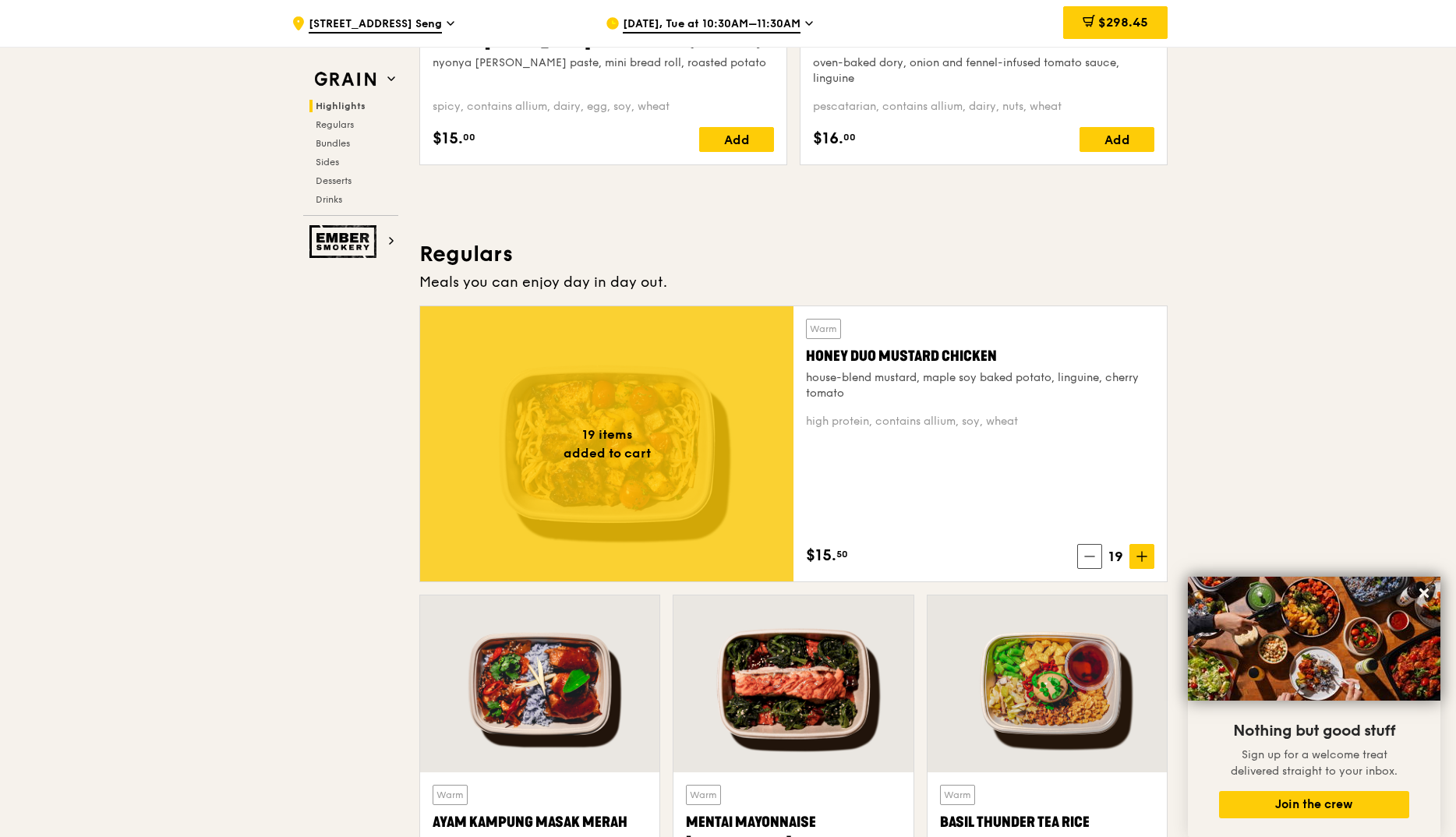
scroll to position [1025, 0]
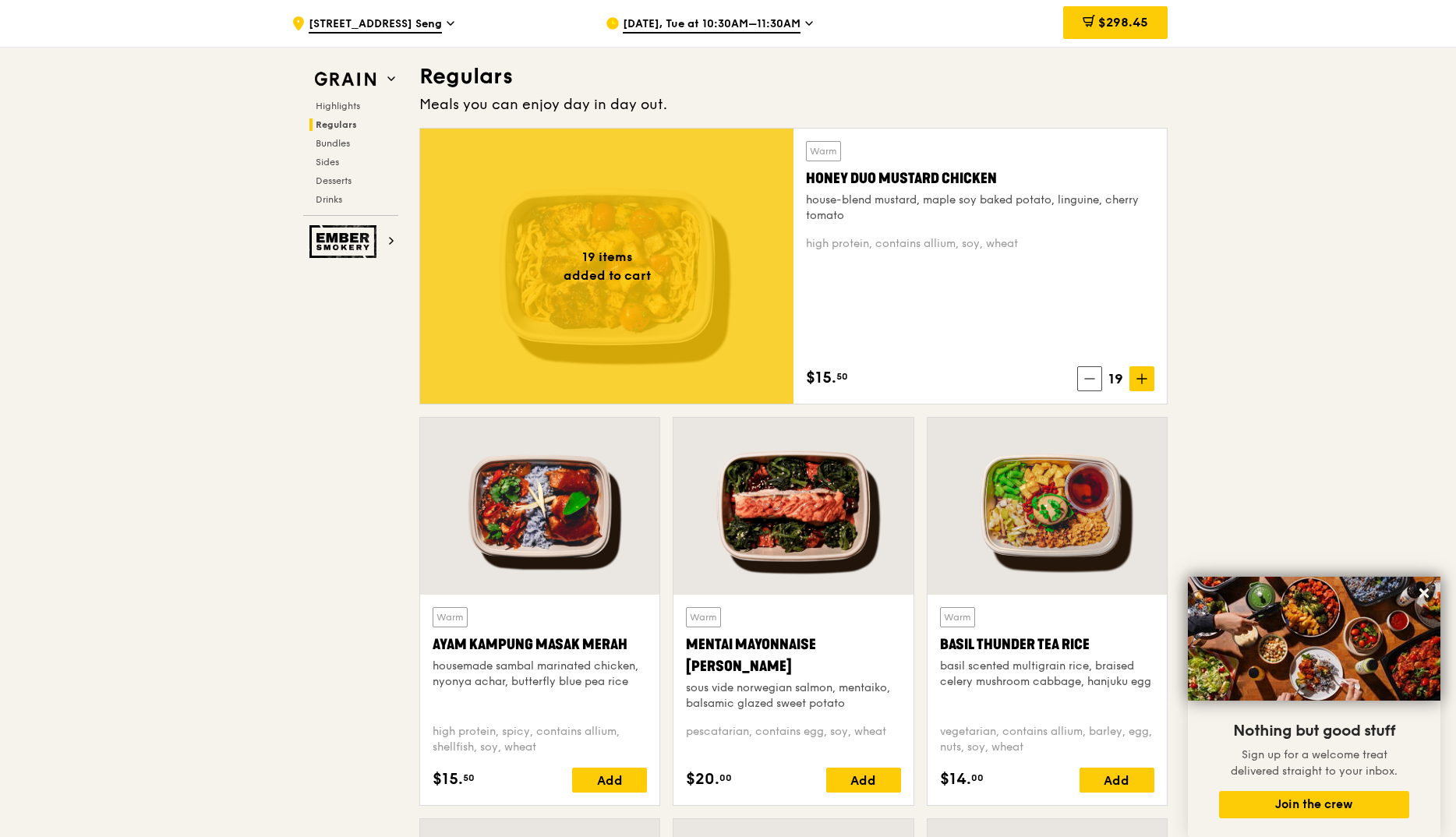
drag, startPoint x: 120, startPoint y: 671, endPoint x: 62, endPoint y: 656, distance: 59.9
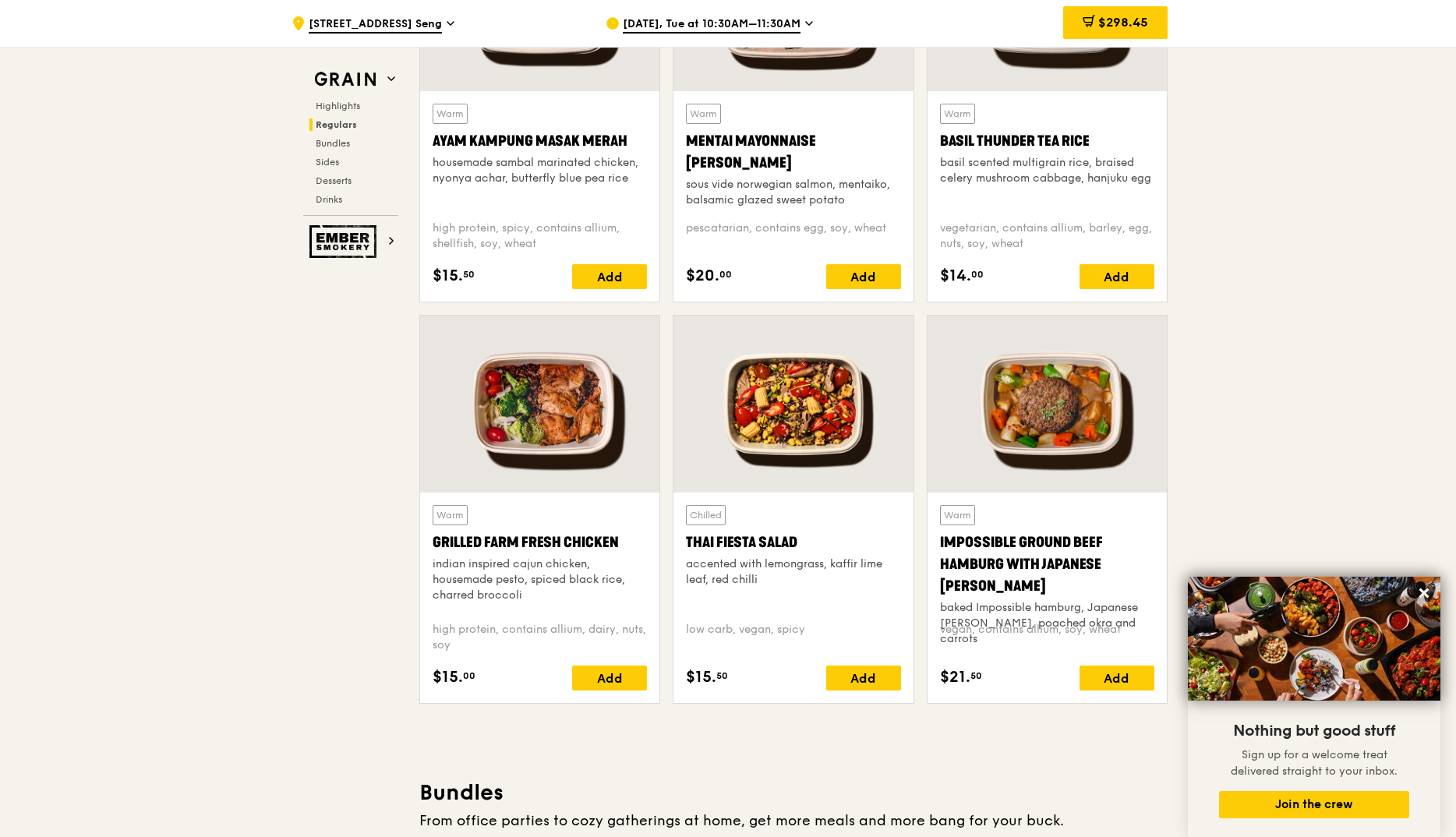
scroll to position [1492, 0]
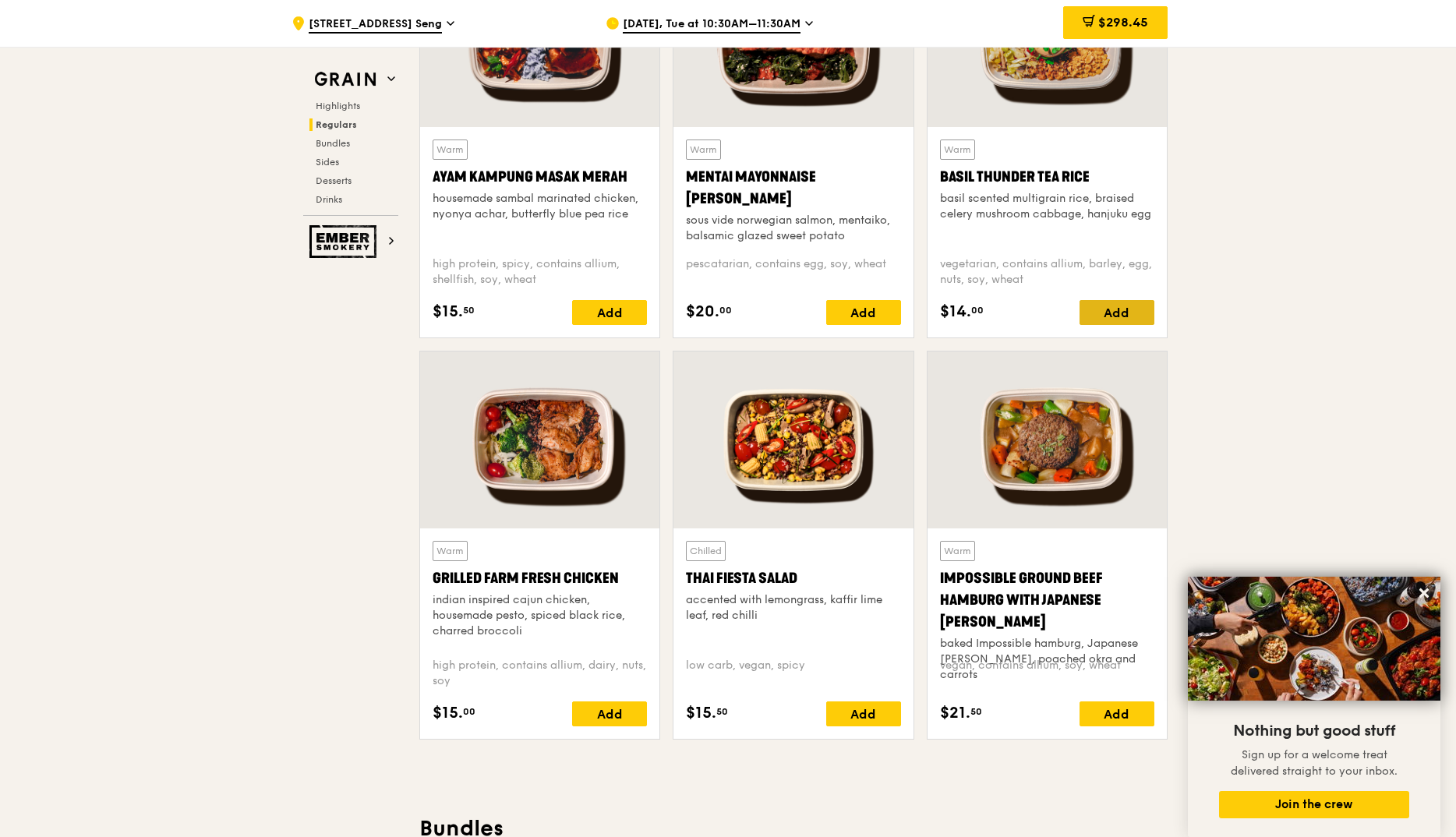
click at [1097, 305] on div "Add" at bounding box center [1116, 313] width 75 height 25
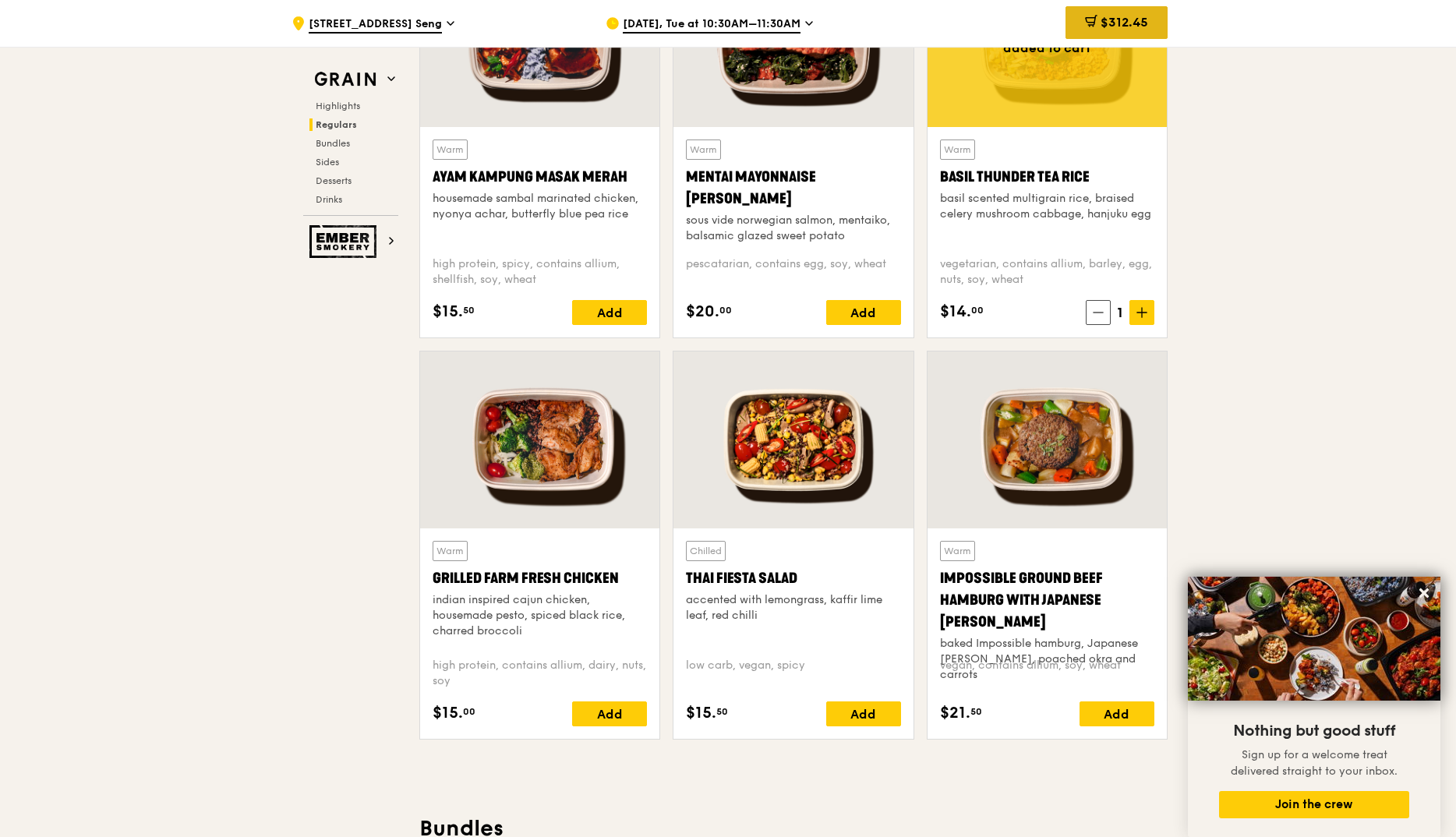
click at [1088, 22] on icon at bounding box center [1090, 20] width 9 height 5
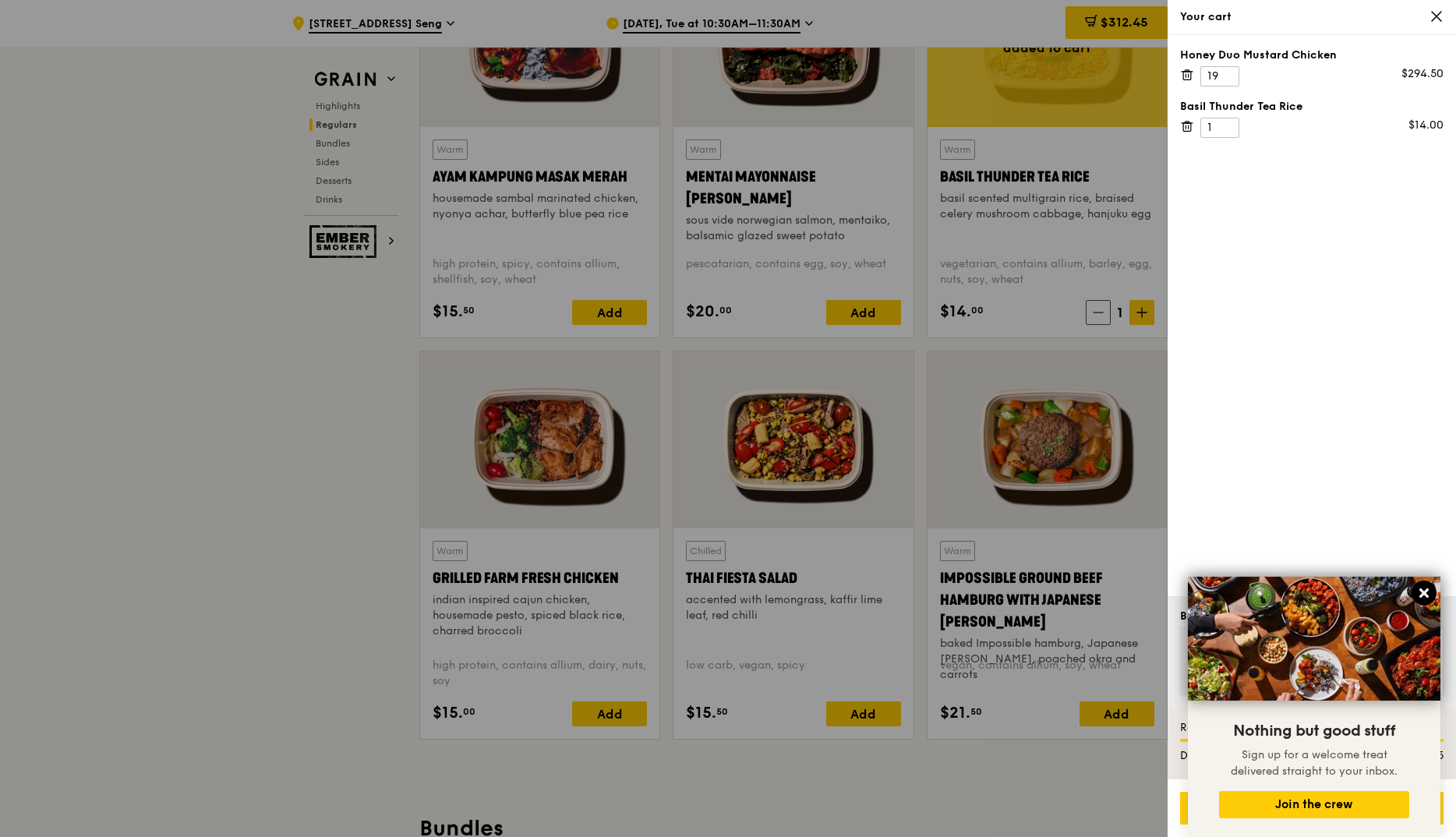
click at [1423, 591] on icon at bounding box center [1424, 593] width 14 height 14
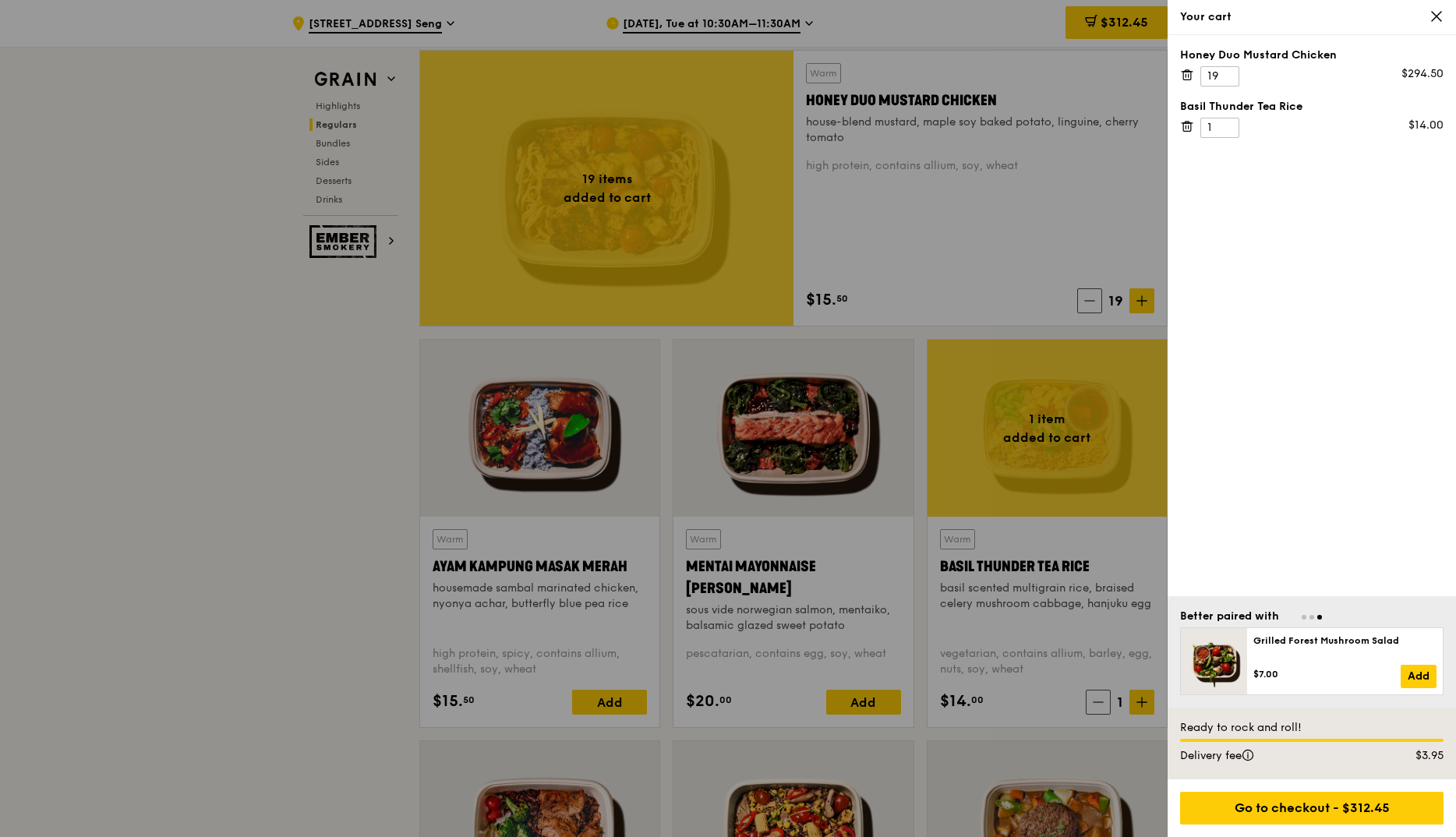
scroll to position [713, 0]
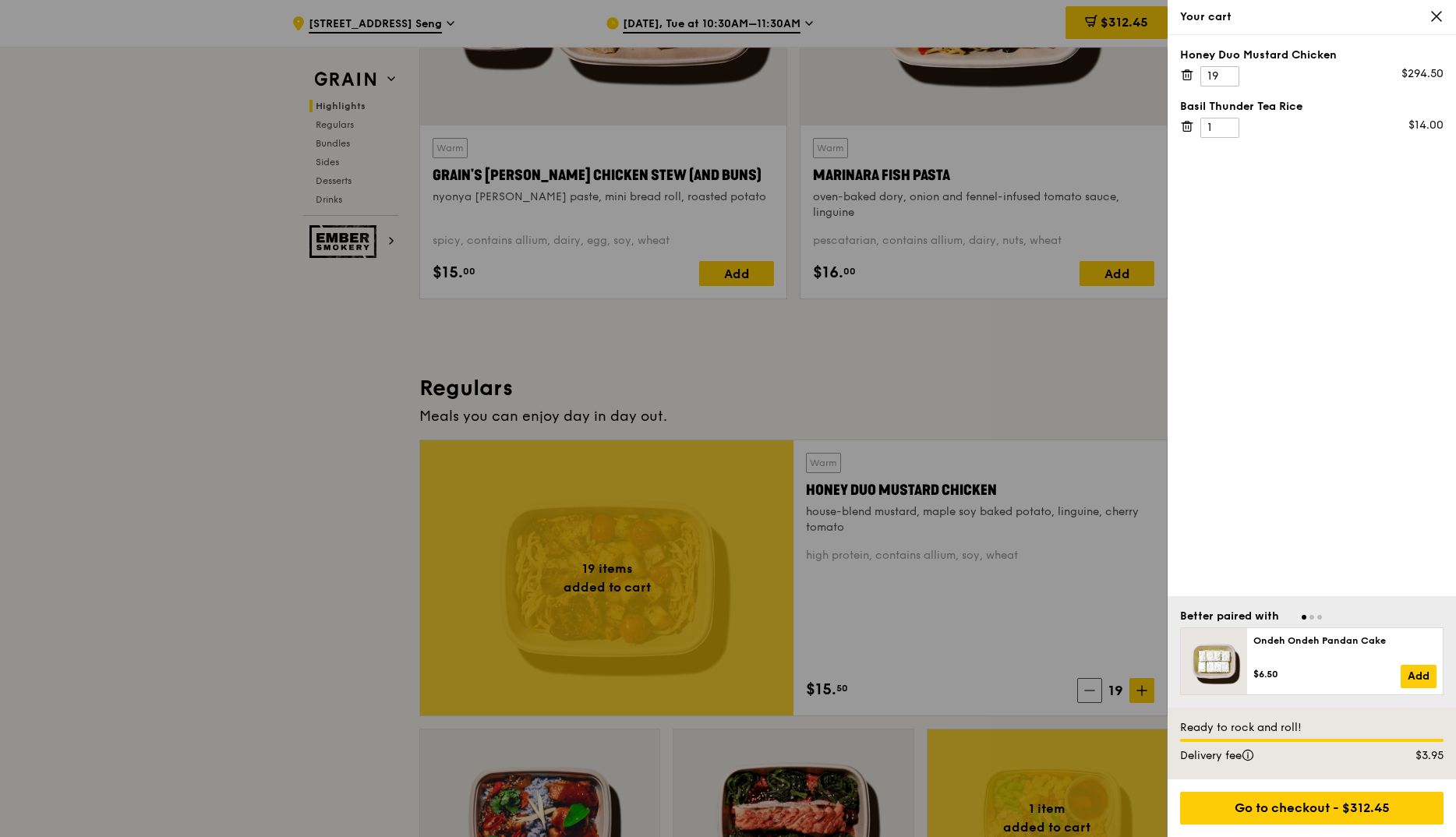
click at [1441, 15] on icon at bounding box center [1437, 16] width 14 height 14
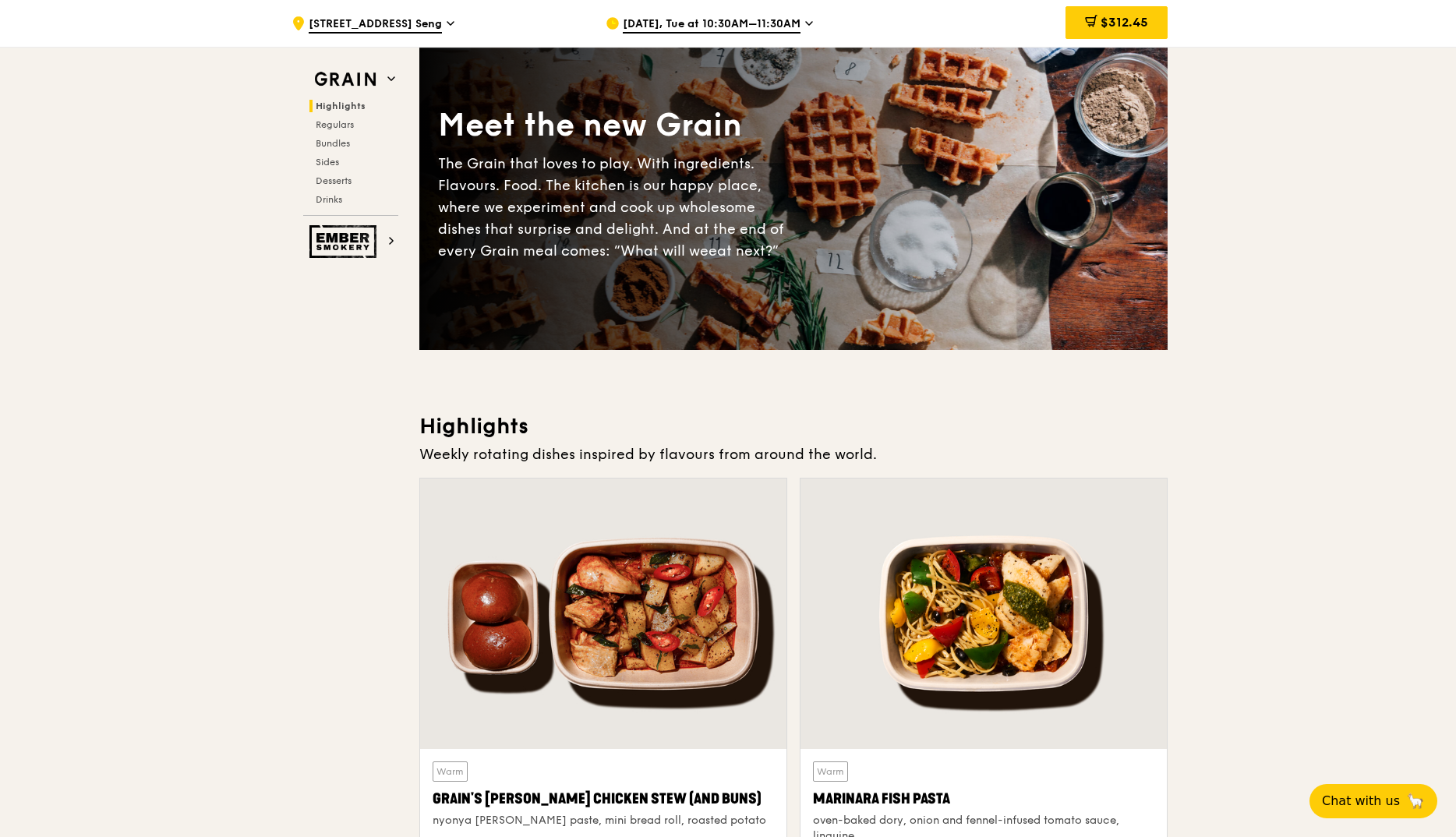
scroll to position [0, 0]
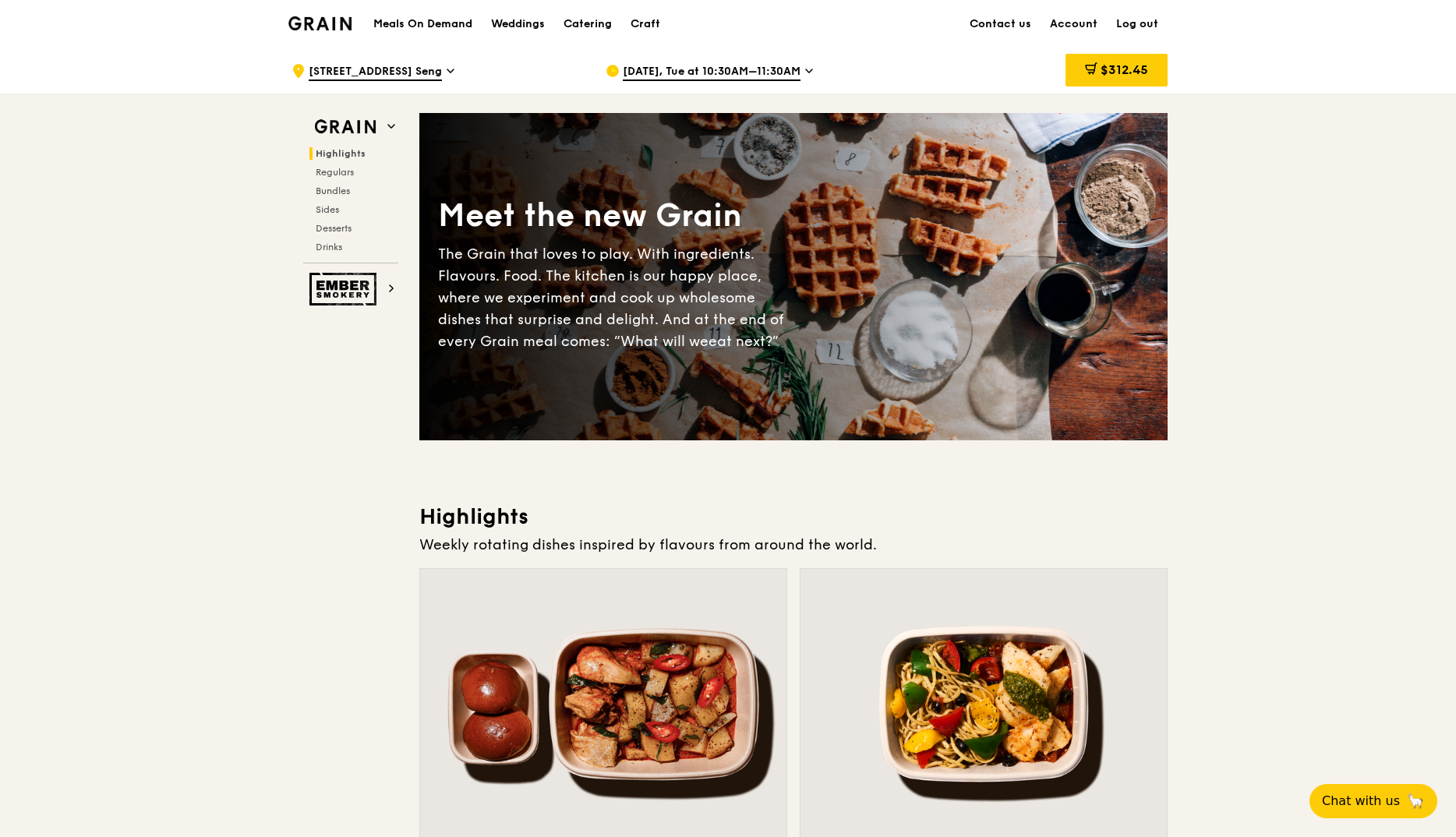
click at [410, 25] on h1 "Meals On Demand" at bounding box center [422, 24] width 99 height 15
click at [410, 22] on h1 "Meals On Demand" at bounding box center [422, 24] width 99 height 15
click at [418, 21] on h1 "Meals On Demand" at bounding box center [422, 24] width 99 height 15
click at [419, 21] on h1 "Meals On Demand" at bounding box center [422, 24] width 99 height 15
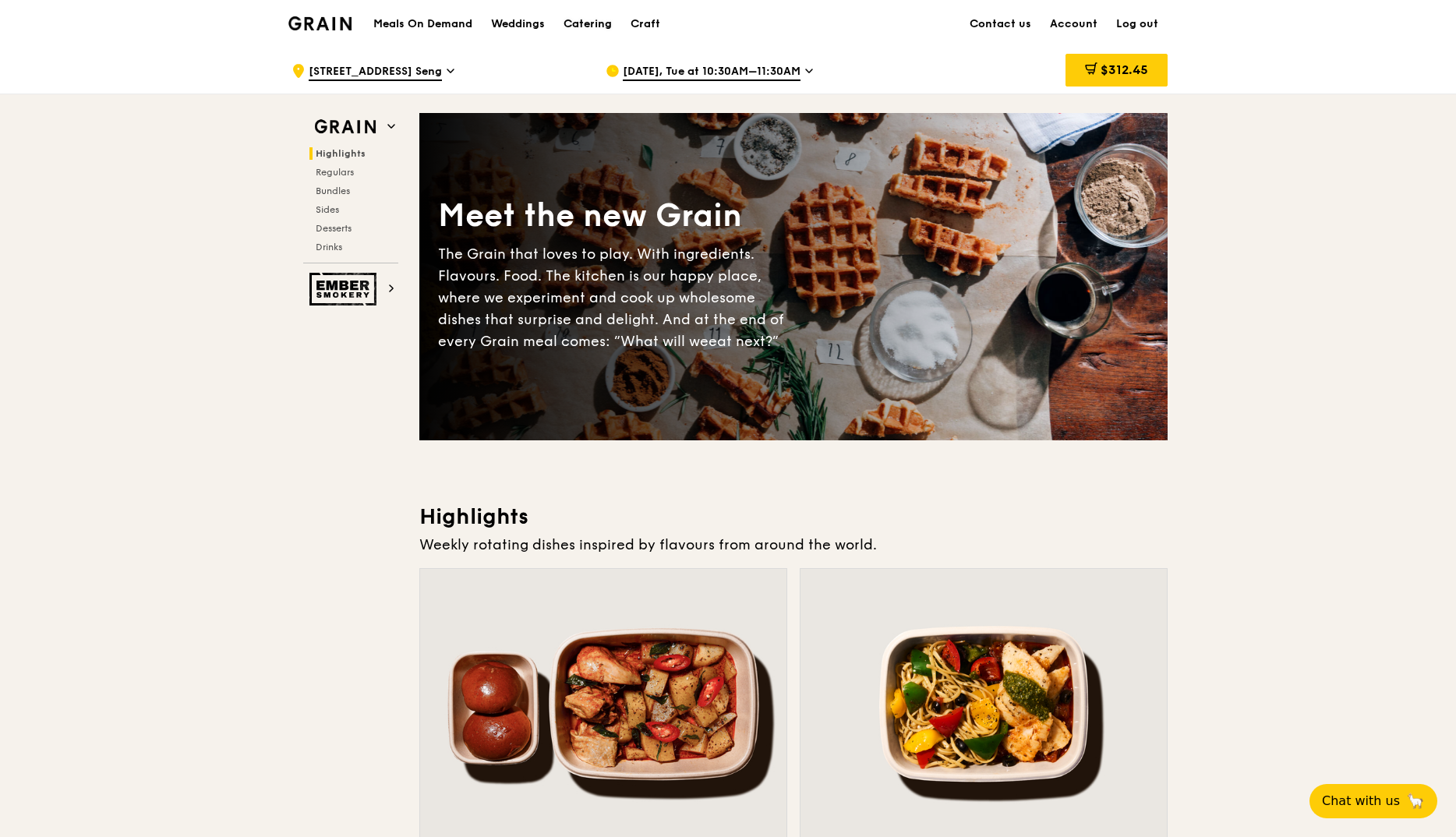
click at [593, 19] on div "Catering" at bounding box center [587, 24] width 48 height 46
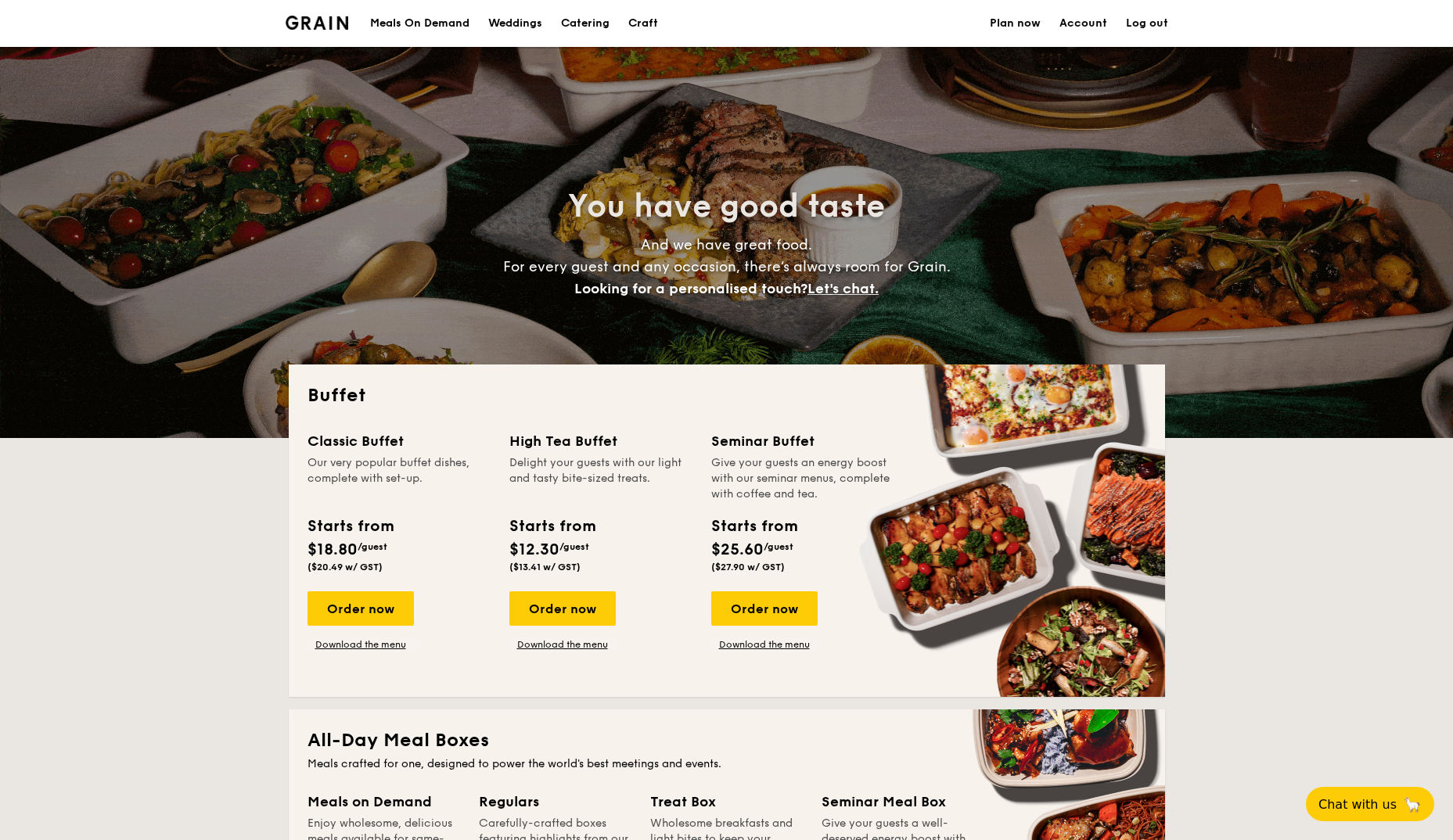
select select
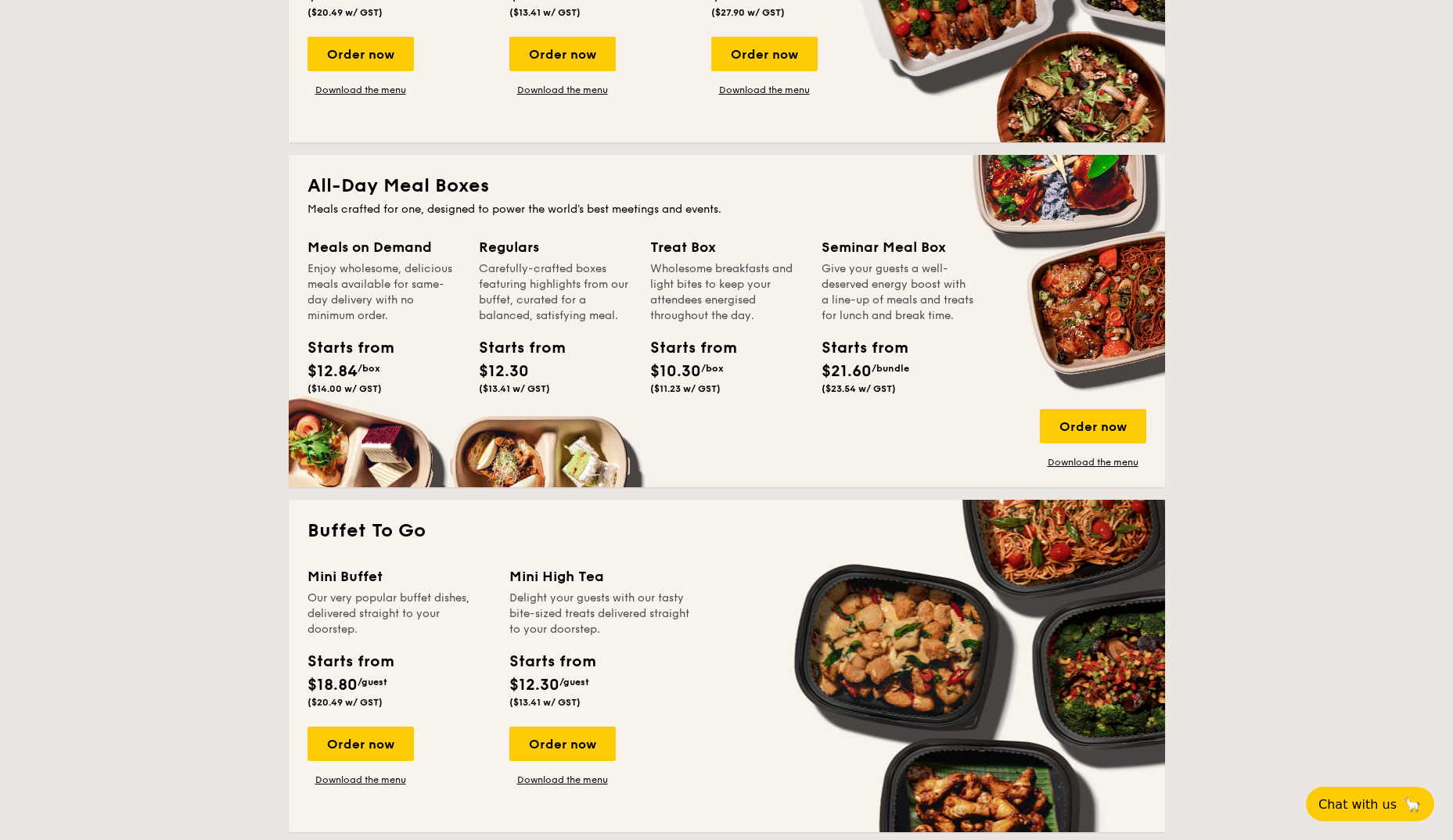
scroll to position [626, 0]
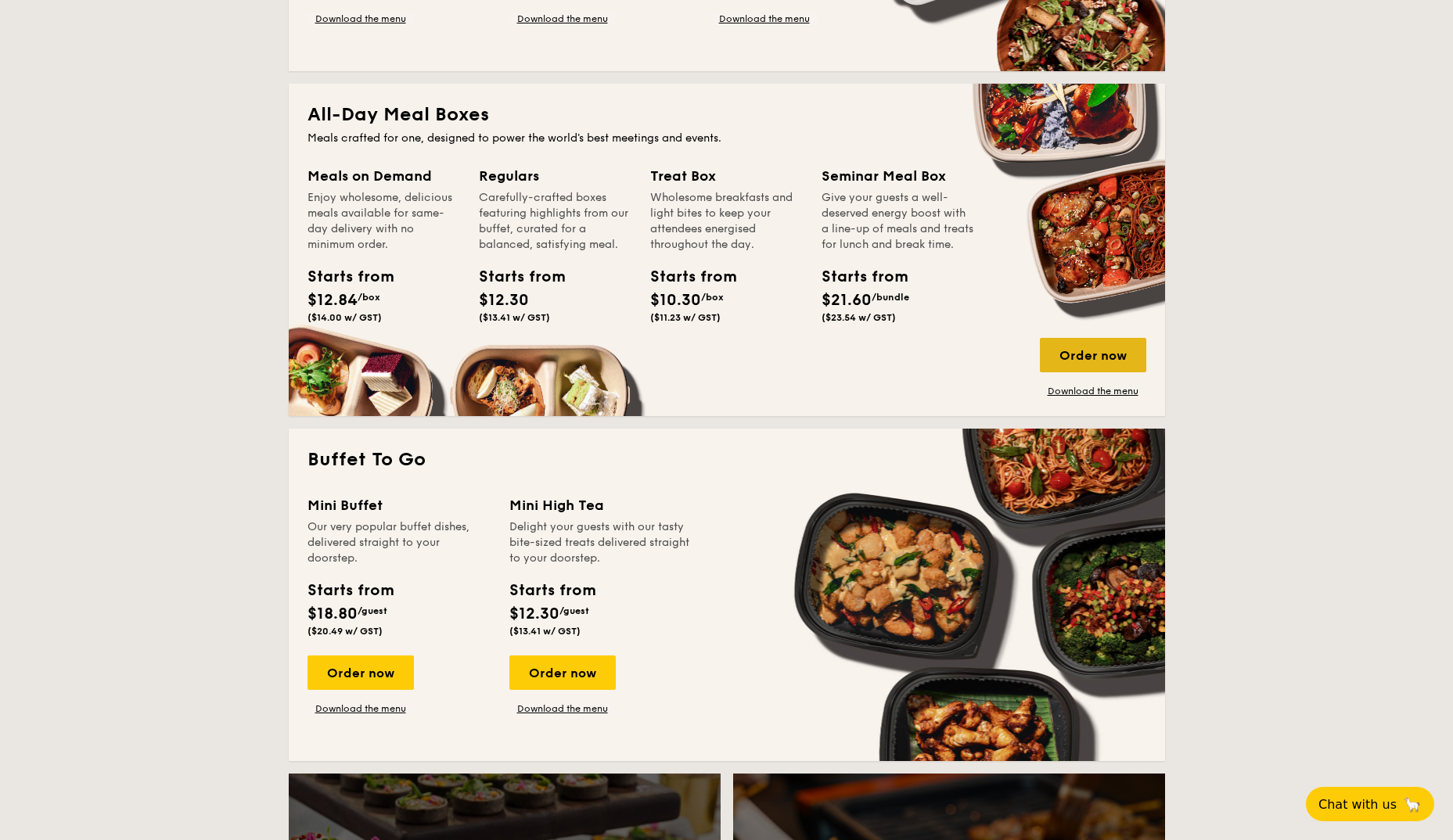
click at [1099, 366] on div "Order now" at bounding box center [1094, 355] width 107 height 35
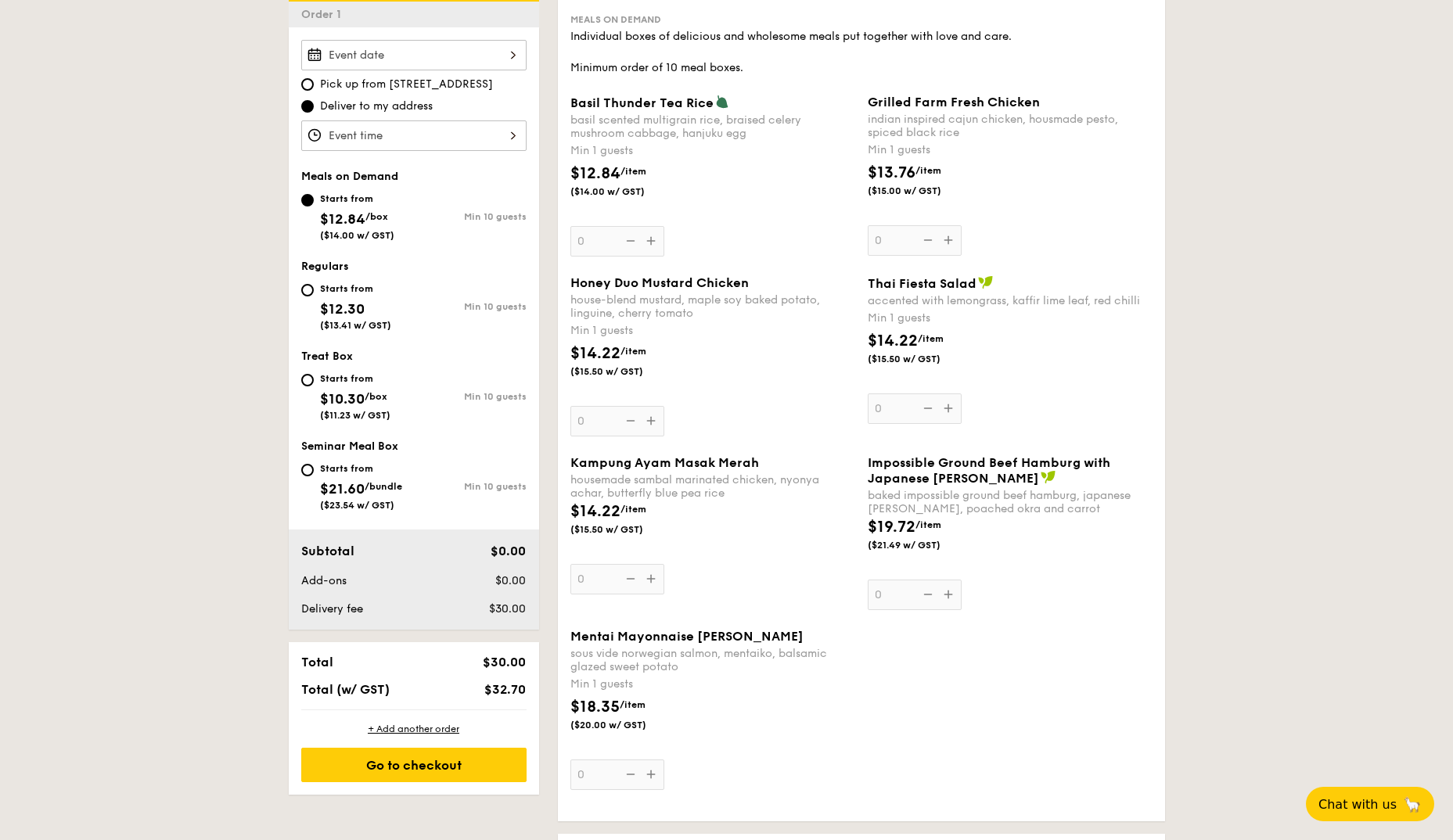
scroll to position [470, 0]
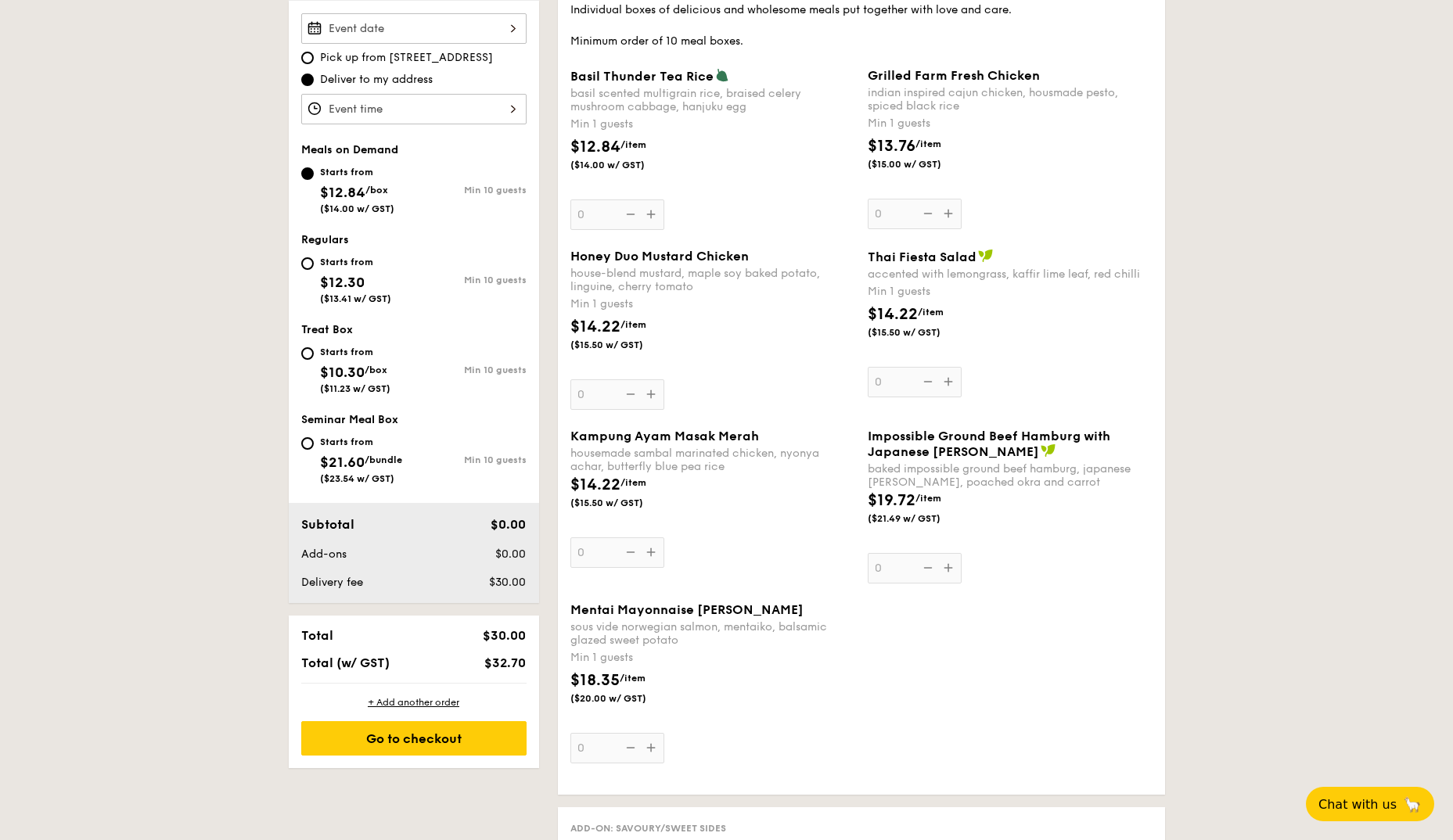
click at [756, 314] on div "Honey Duo Mustard Chicken house-blend mustard, maple soy baked potato, linguine…" at bounding box center [713, 329] width 285 height 161
click at [665, 380] on input "0" at bounding box center [617, 395] width 94 height 31
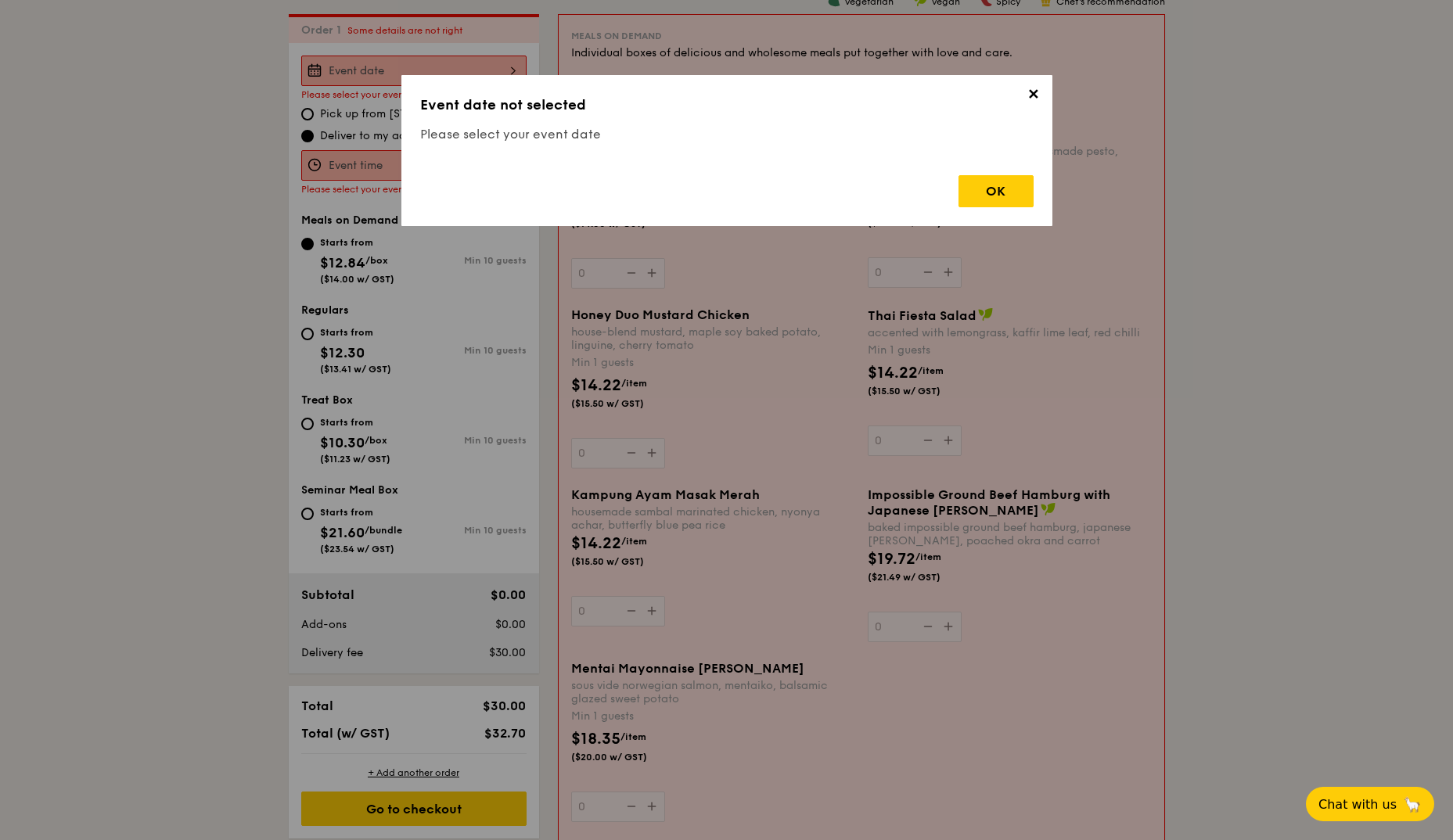
scroll to position [418, 0]
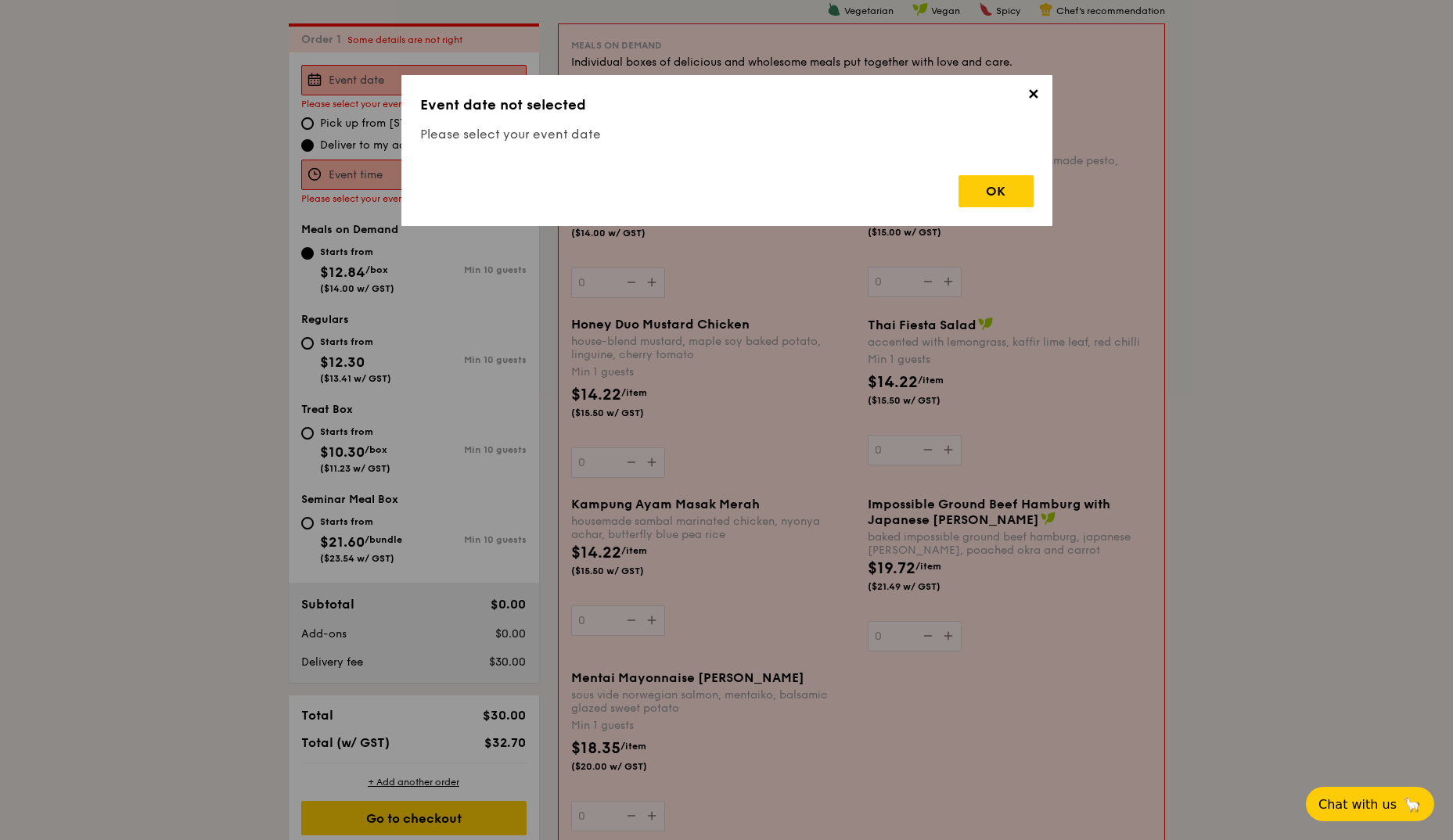
click at [1034, 96] on span "✕" at bounding box center [1033, 97] width 22 height 22
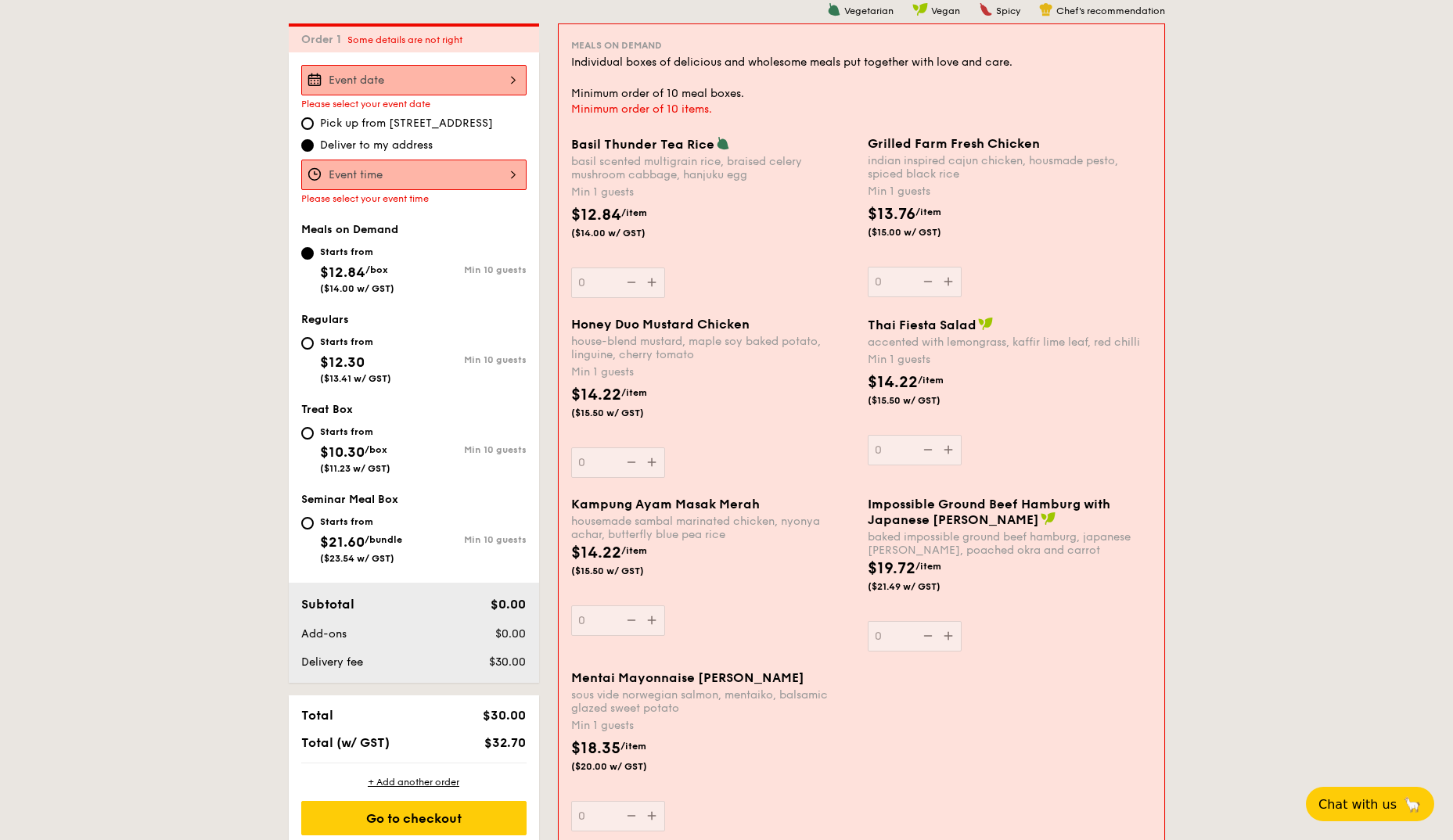
click at [362, 78] on input "Basil Thunder Tea [PERSON_NAME] scented multigrain rice, braised celery mushroo…" at bounding box center [414, 81] width 225 height 31
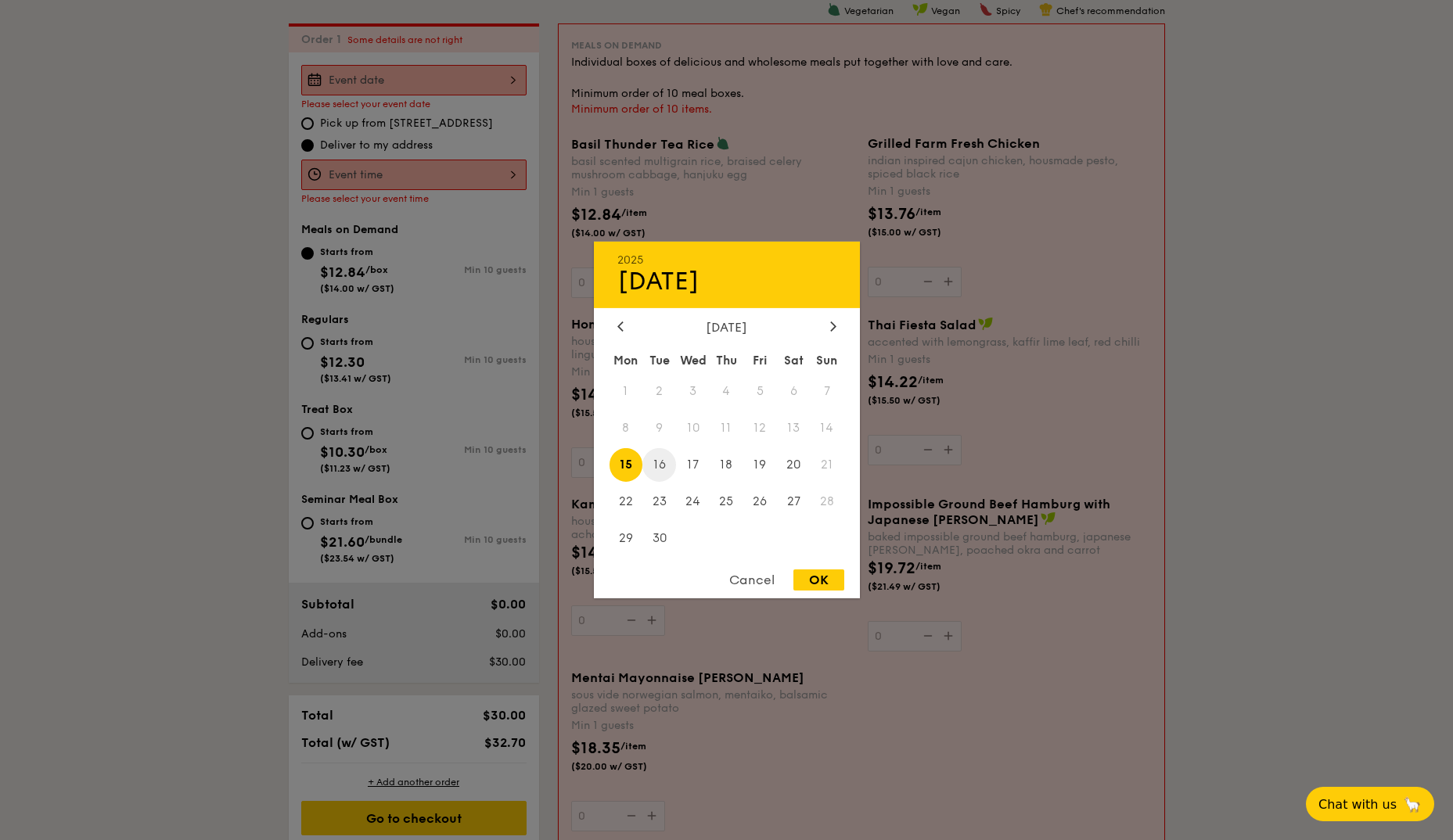
click at [654, 464] on span "16" at bounding box center [660, 465] width 34 height 34
click at [816, 580] on div "OK" at bounding box center [819, 580] width 51 height 21
type input "[DATE]"
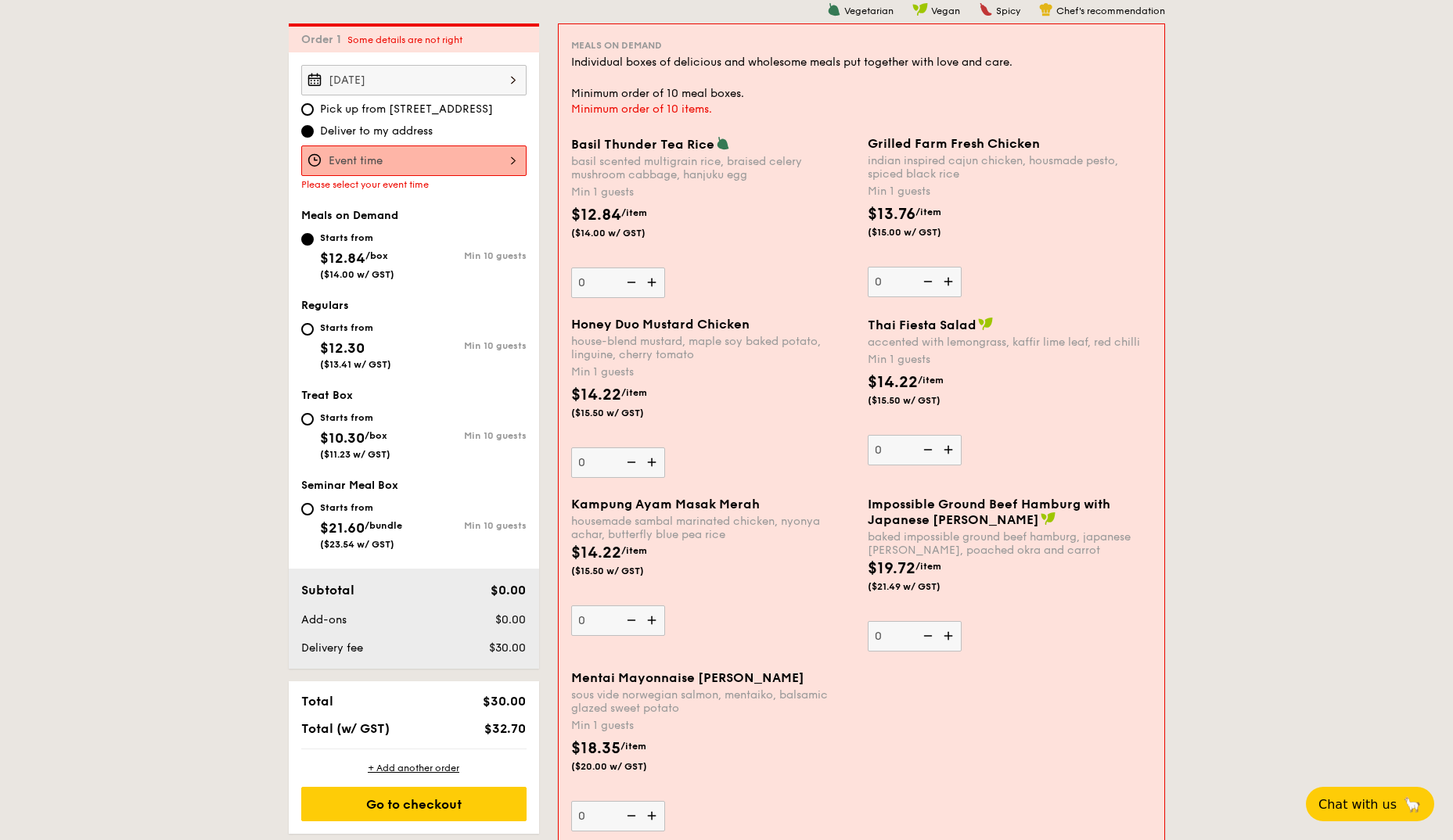
click at [441, 164] on input "Basil Thunder Tea [PERSON_NAME] scented multigrain rice, braised celery mushroo…" at bounding box center [414, 161] width 225 height 31
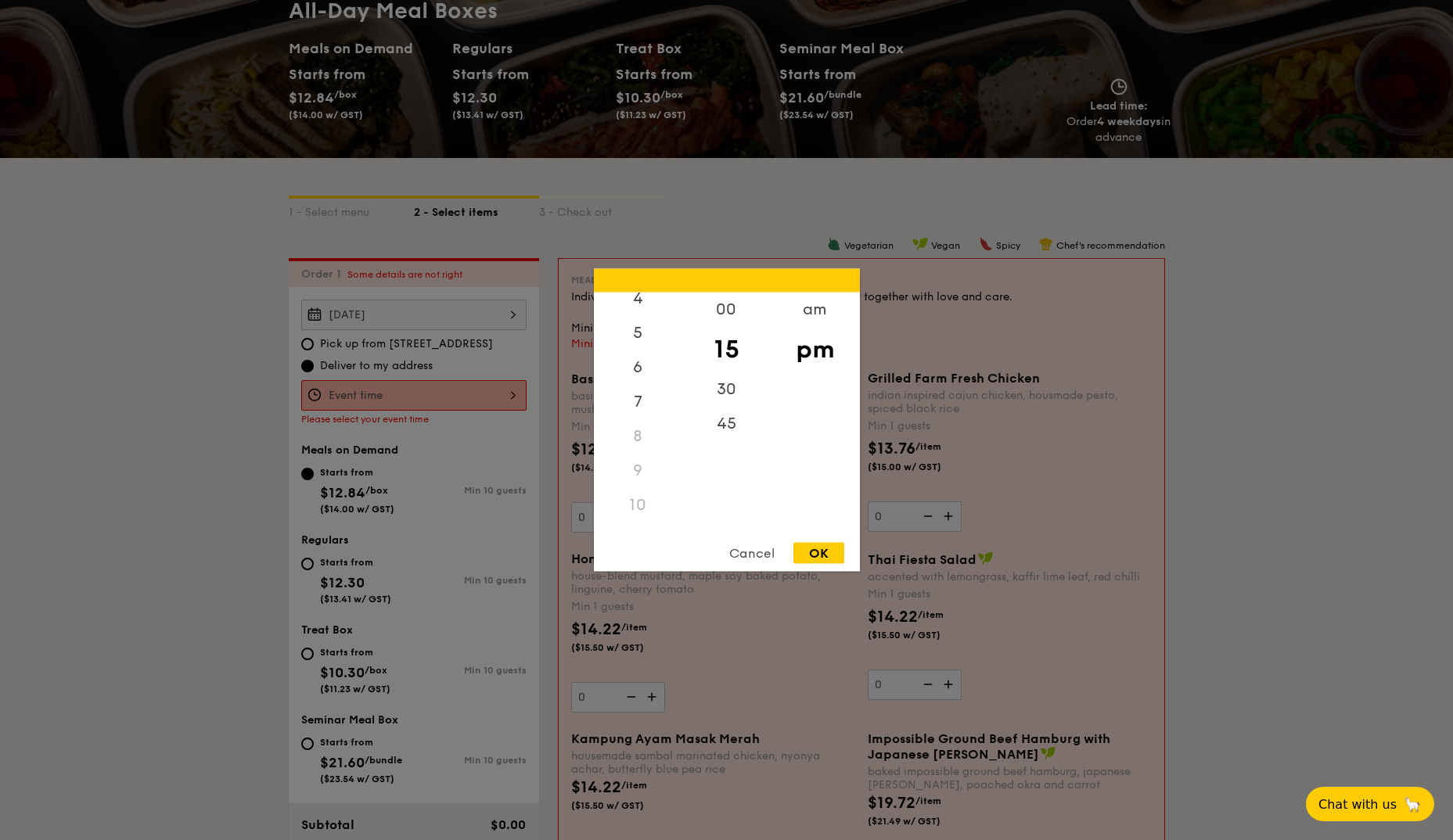
scroll to position [186, 0]
click at [634, 511] on div "11" at bounding box center [637, 514] width 88 height 35
click at [642, 518] on div "11" at bounding box center [637, 514] width 88 height 35
click at [636, 512] on div "11" at bounding box center [637, 514] width 88 height 35
click at [633, 511] on div "11" at bounding box center [637, 514] width 88 height 35
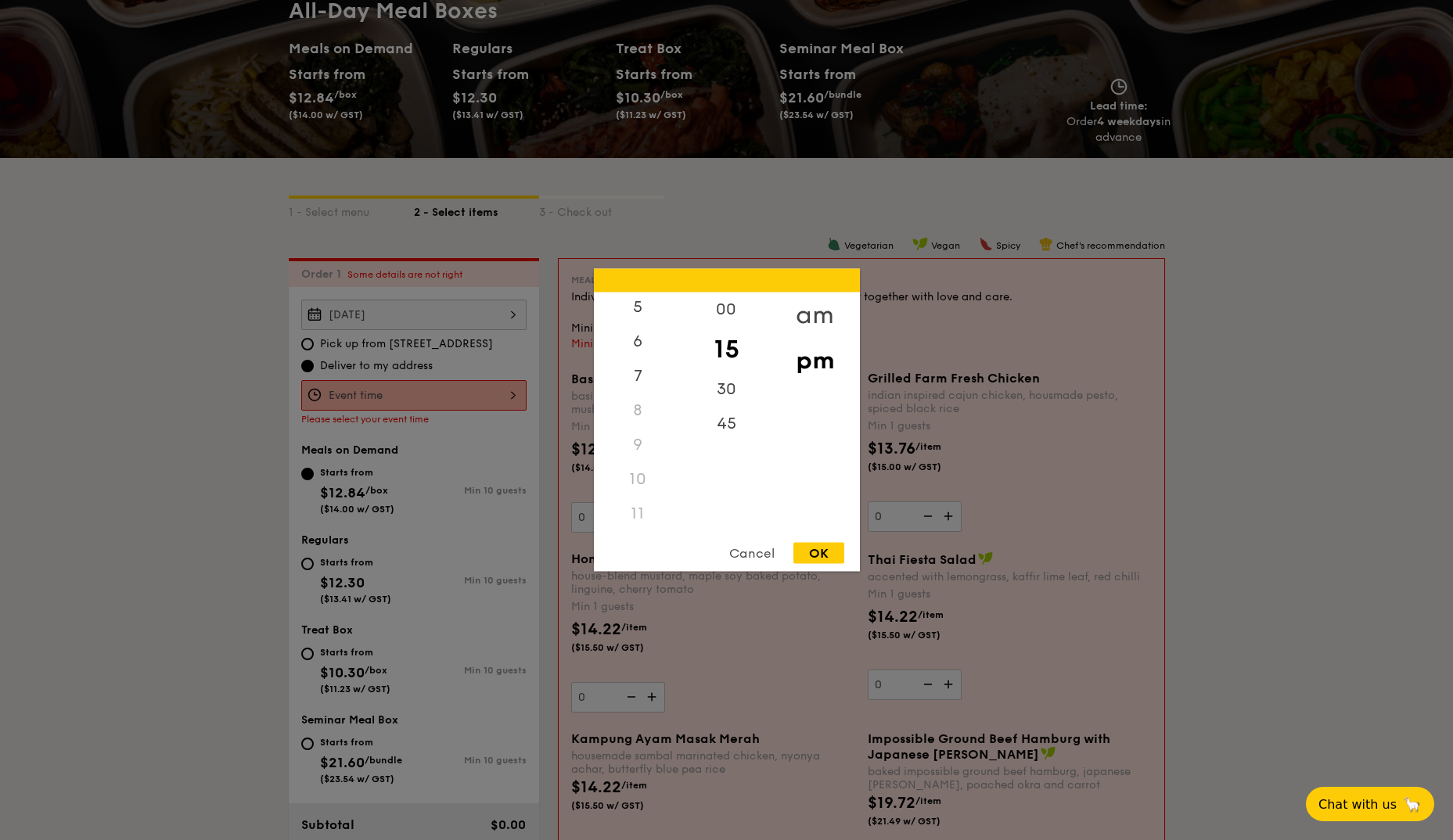
click at [812, 315] on div "am" at bounding box center [815, 315] width 88 height 46
click at [637, 523] on div "11" at bounding box center [637, 521] width 88 height 46
click at [729, 312] on div "00" at bounding box center [726, 315] width 88 height 46
click at [808, 553] on div "OK" at bounding box center [819, 553] width 51 height 21
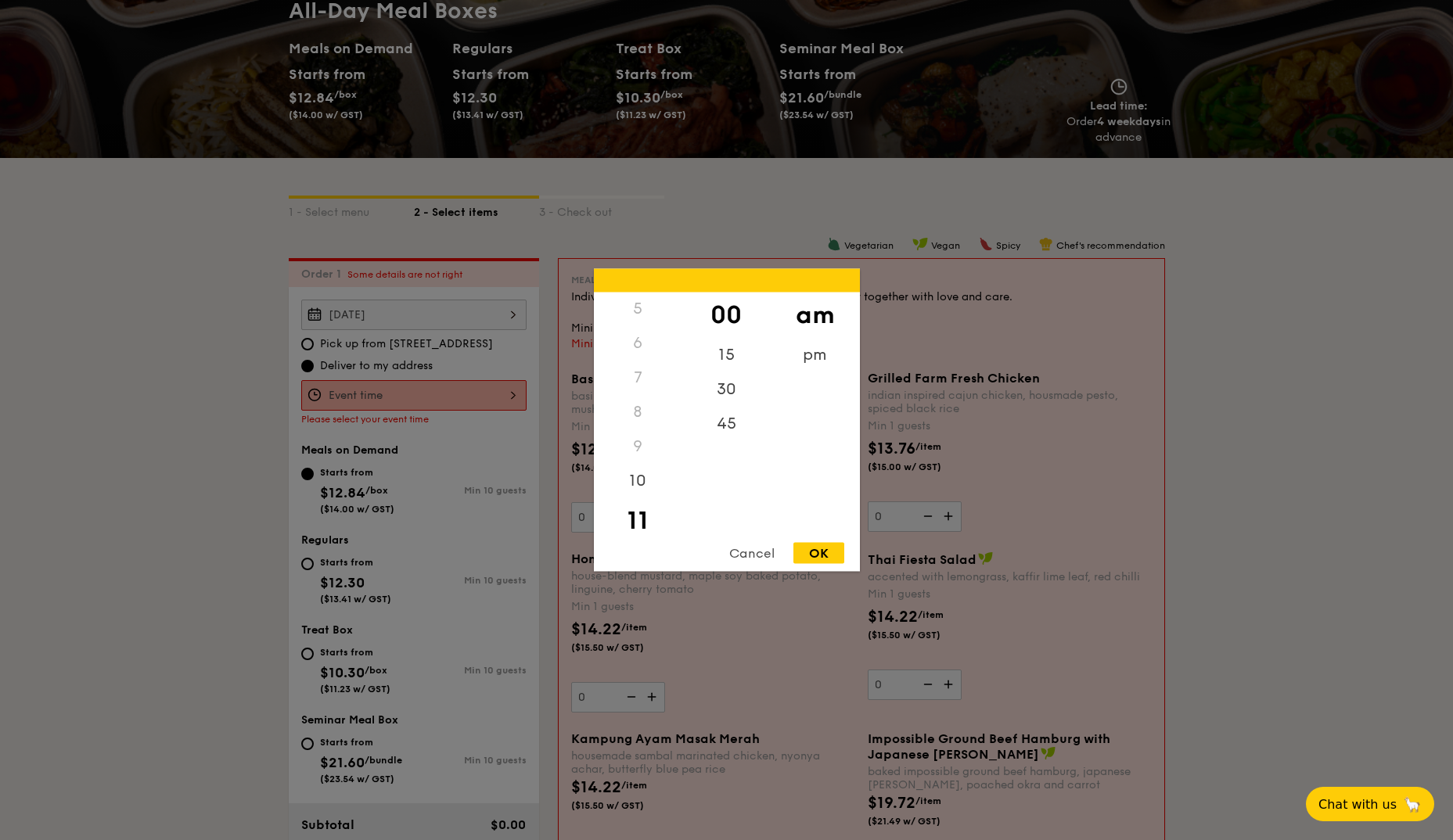
type input "11:00AM"
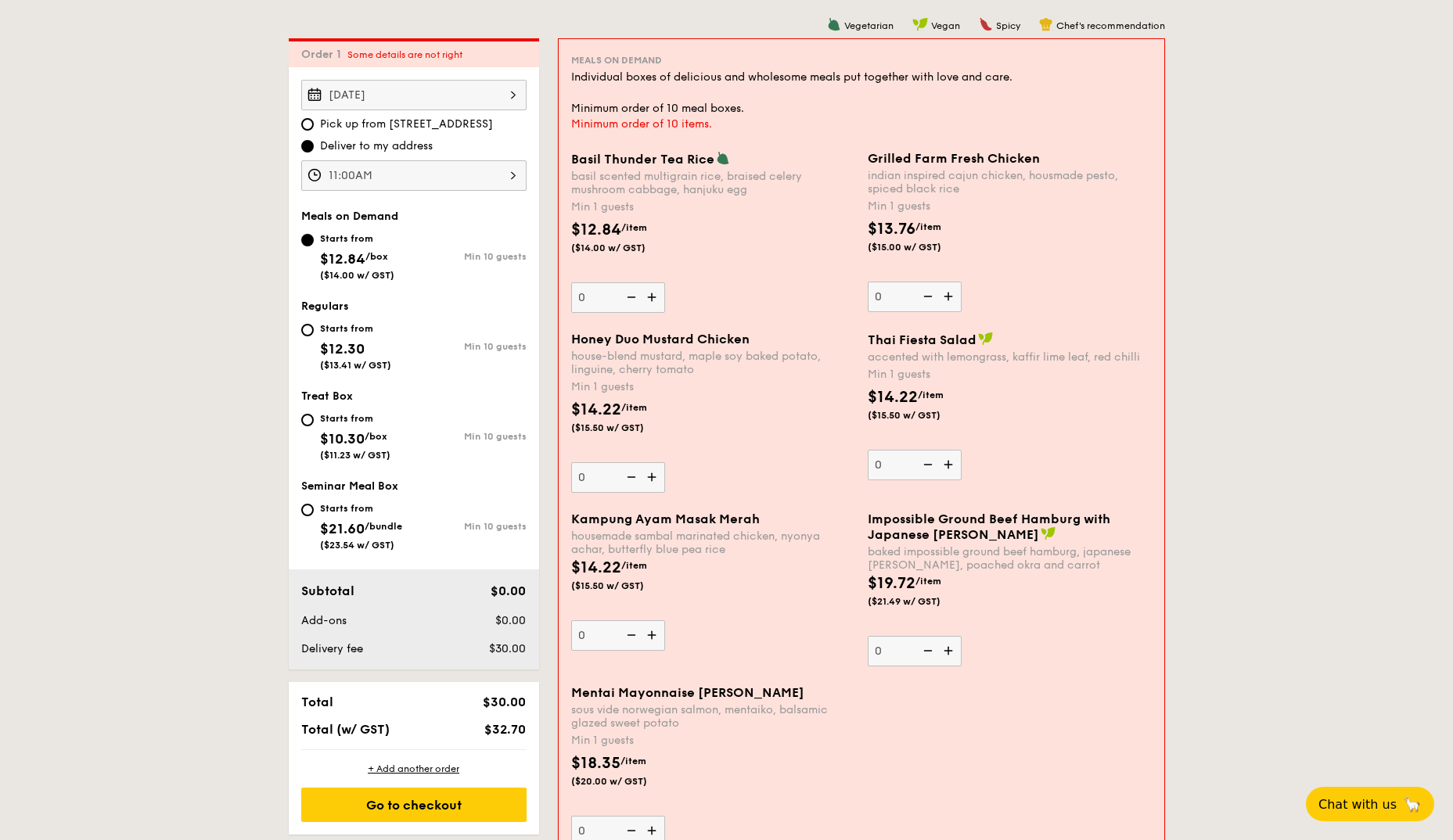
scroll to position [418, 0]
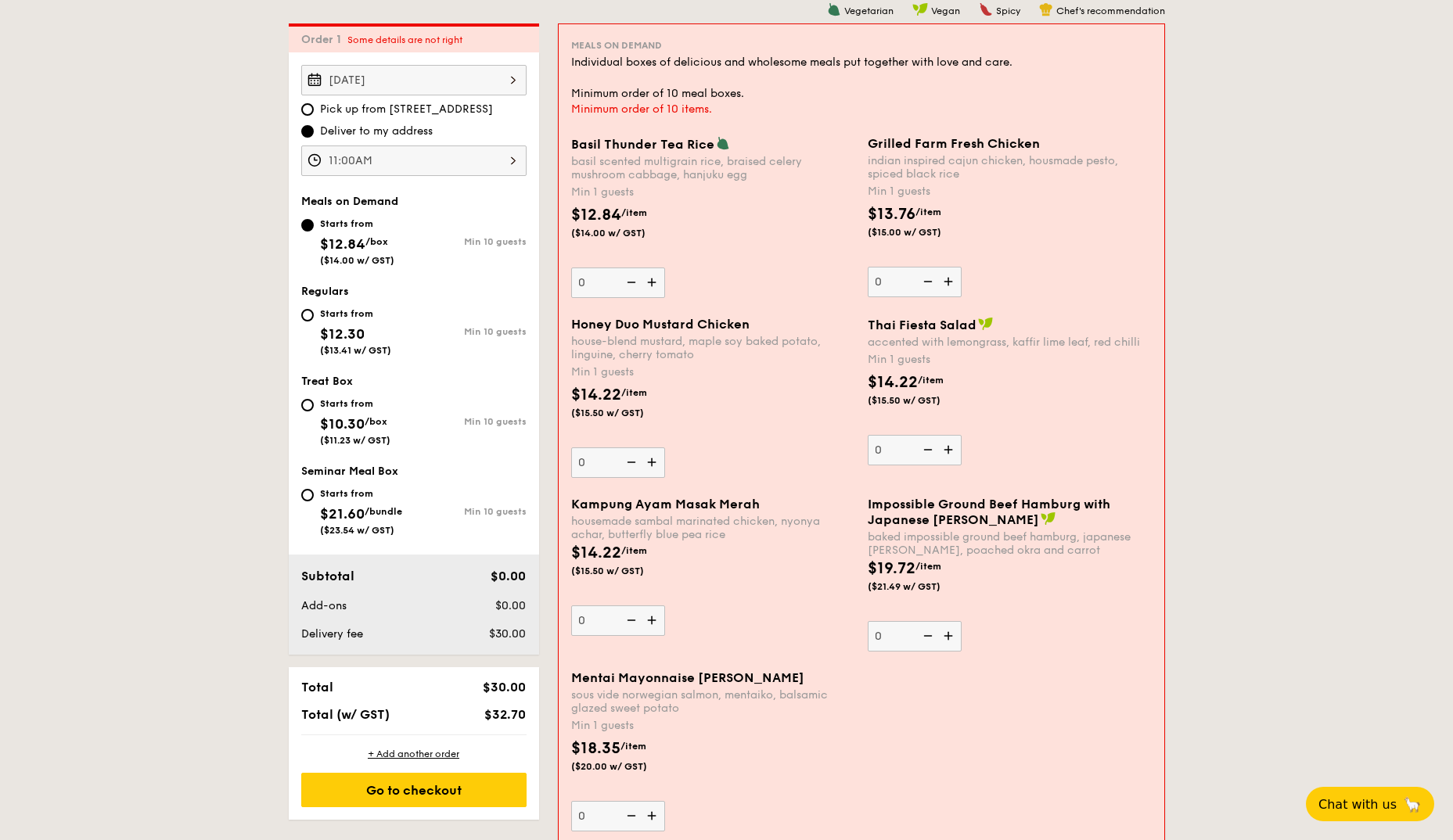
click at [652, 282] on img at bounding box center [654, 282] width 24 height 30
click at [652, 282] on input "0" at bounding box center [618, 283] width 94 height 31
type input "1"
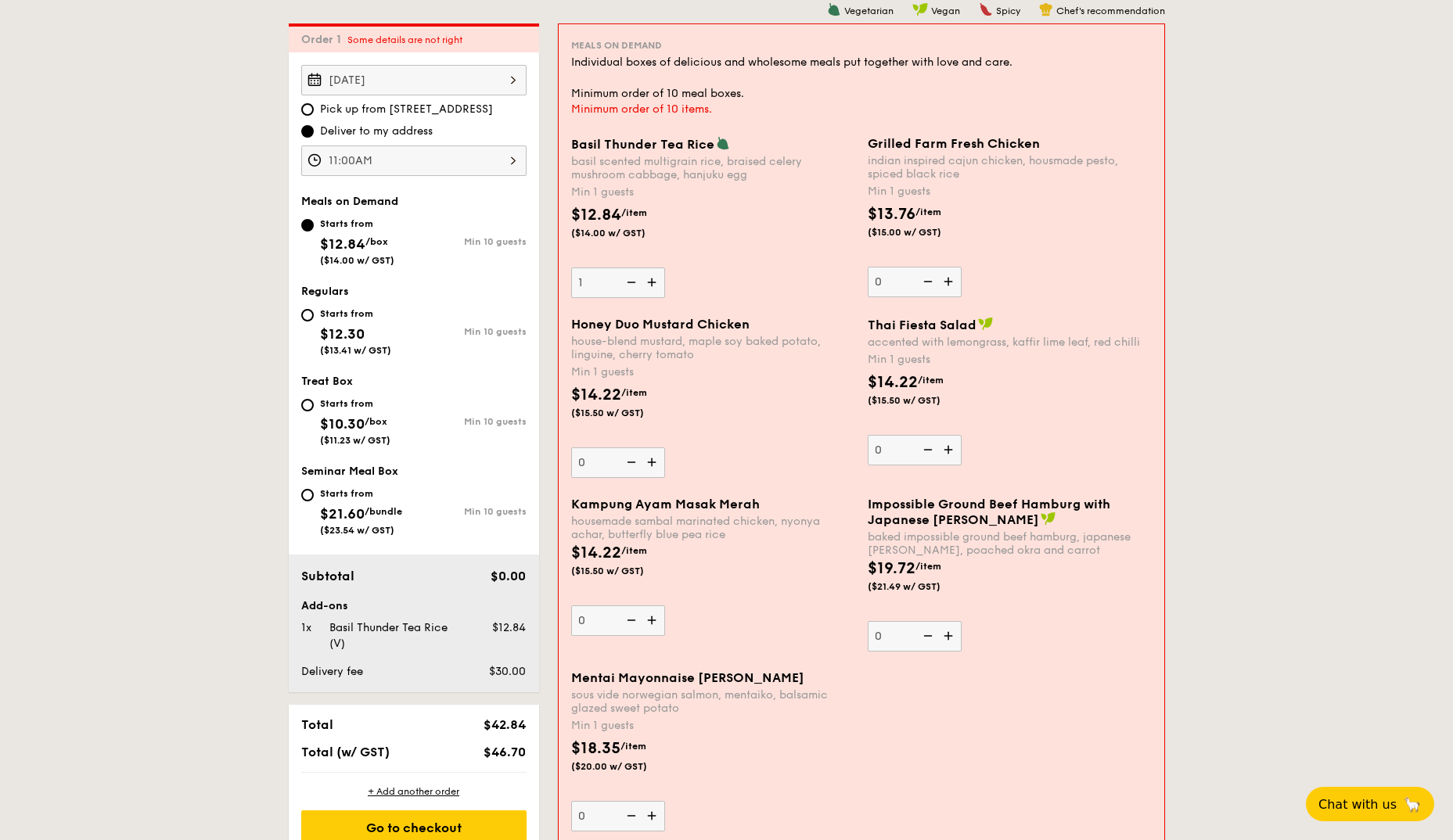
click at [320, 320] on div "Starts from" at bounding box center [355, 314] width 71 height 13
click at [314, 320] on input "Starts from $12.30 ($13.41 w/ GST) Min 10 guests" at bounding box center [307, 315] width 13 height 13
radio input "true"
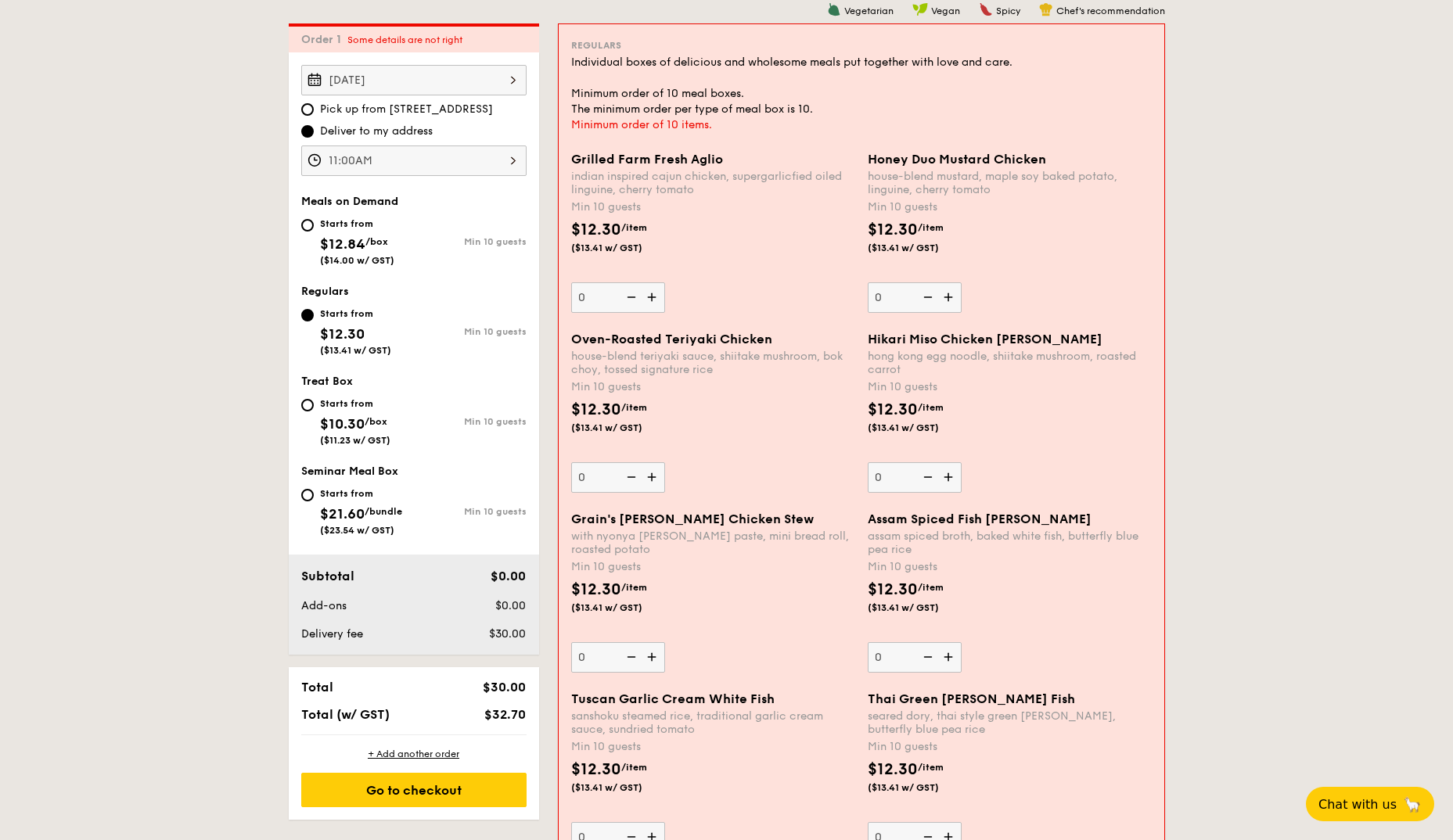
click at [598, 486] on input "0" at bounding box center [618, 477] width 94 height 31
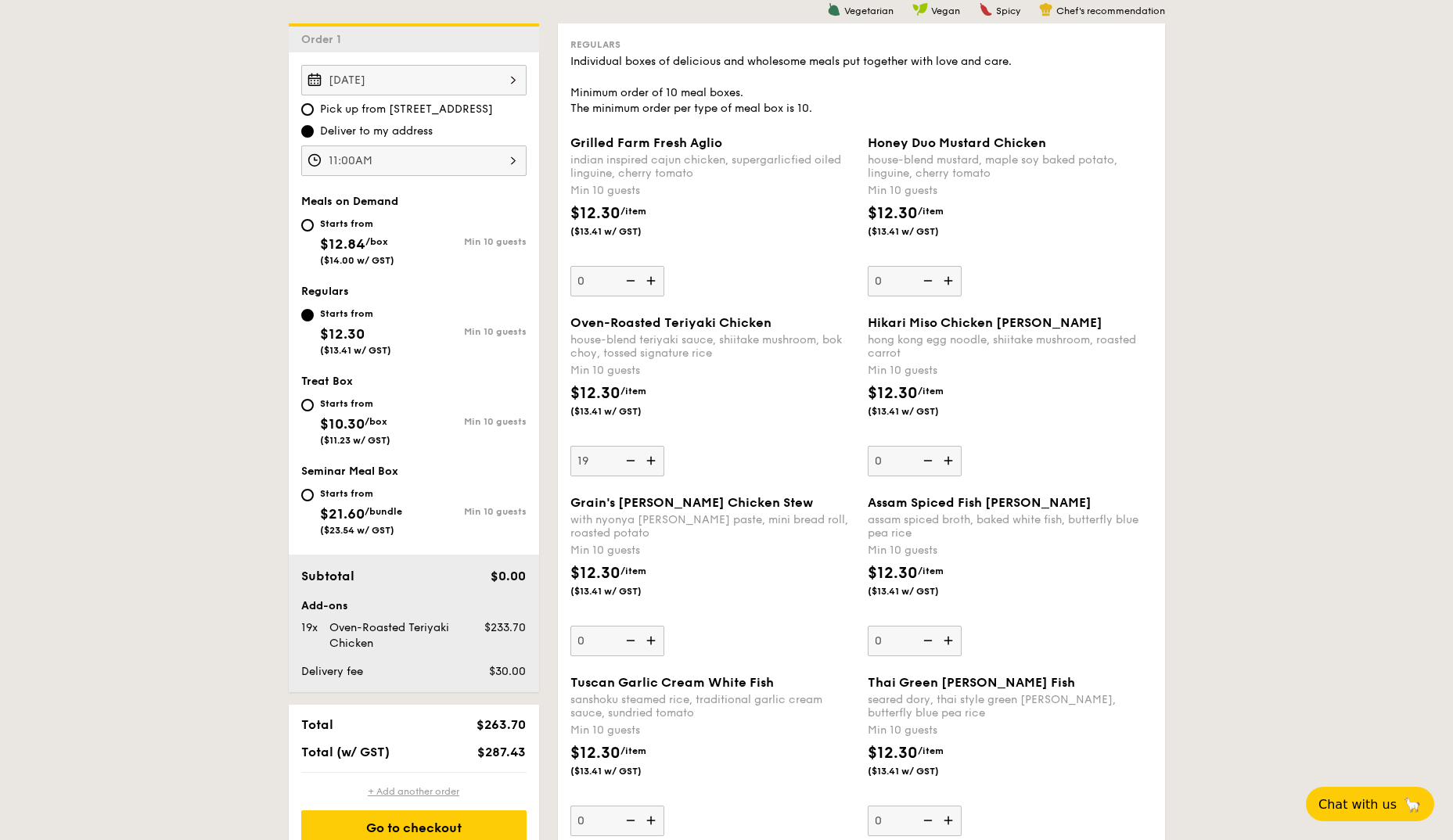
click at [384, 796] on div "+ Add another order" at bounding box center [414, 792] width 225 height 13
type input "0"
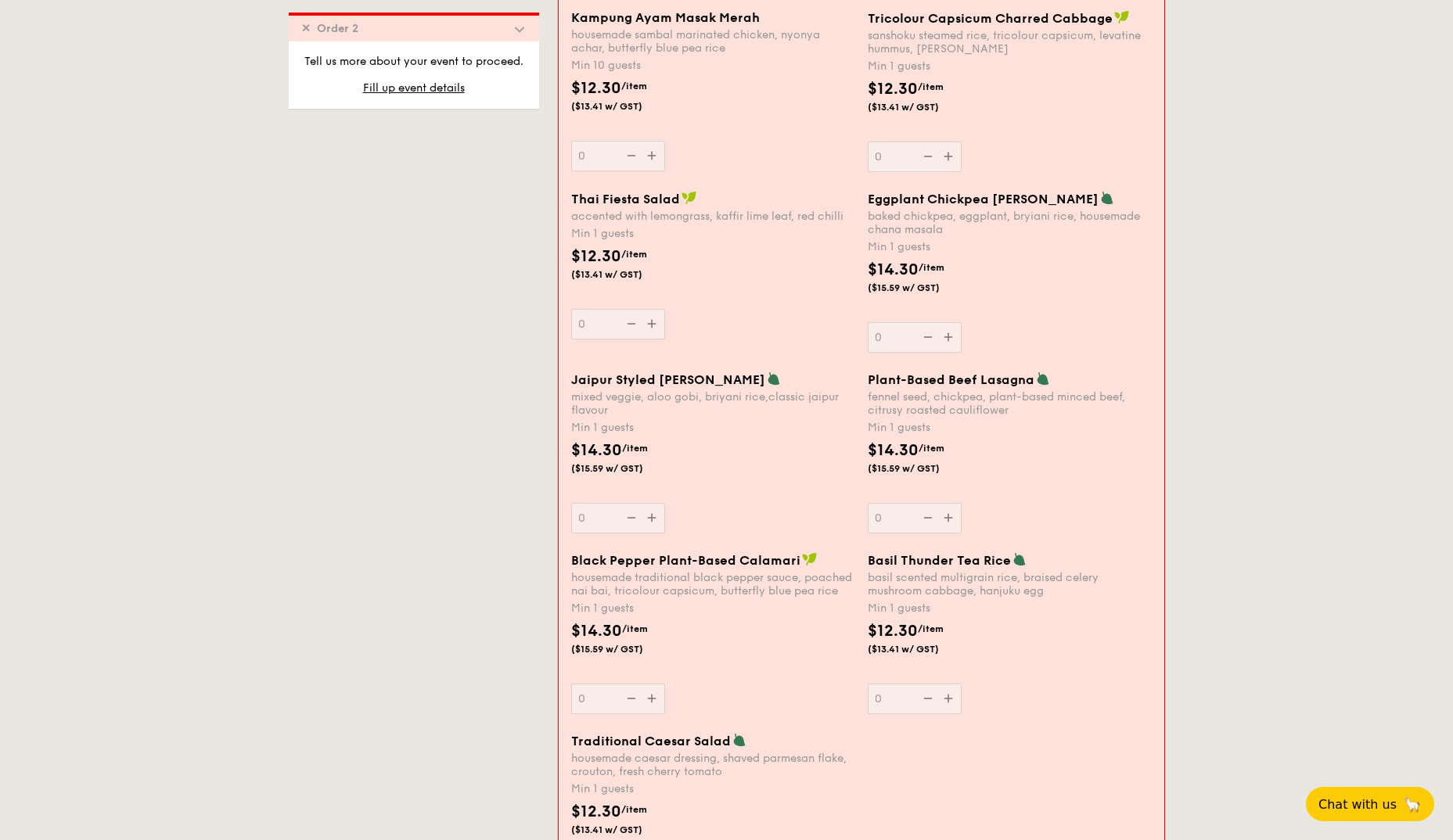
scroll to position [1542, 0]
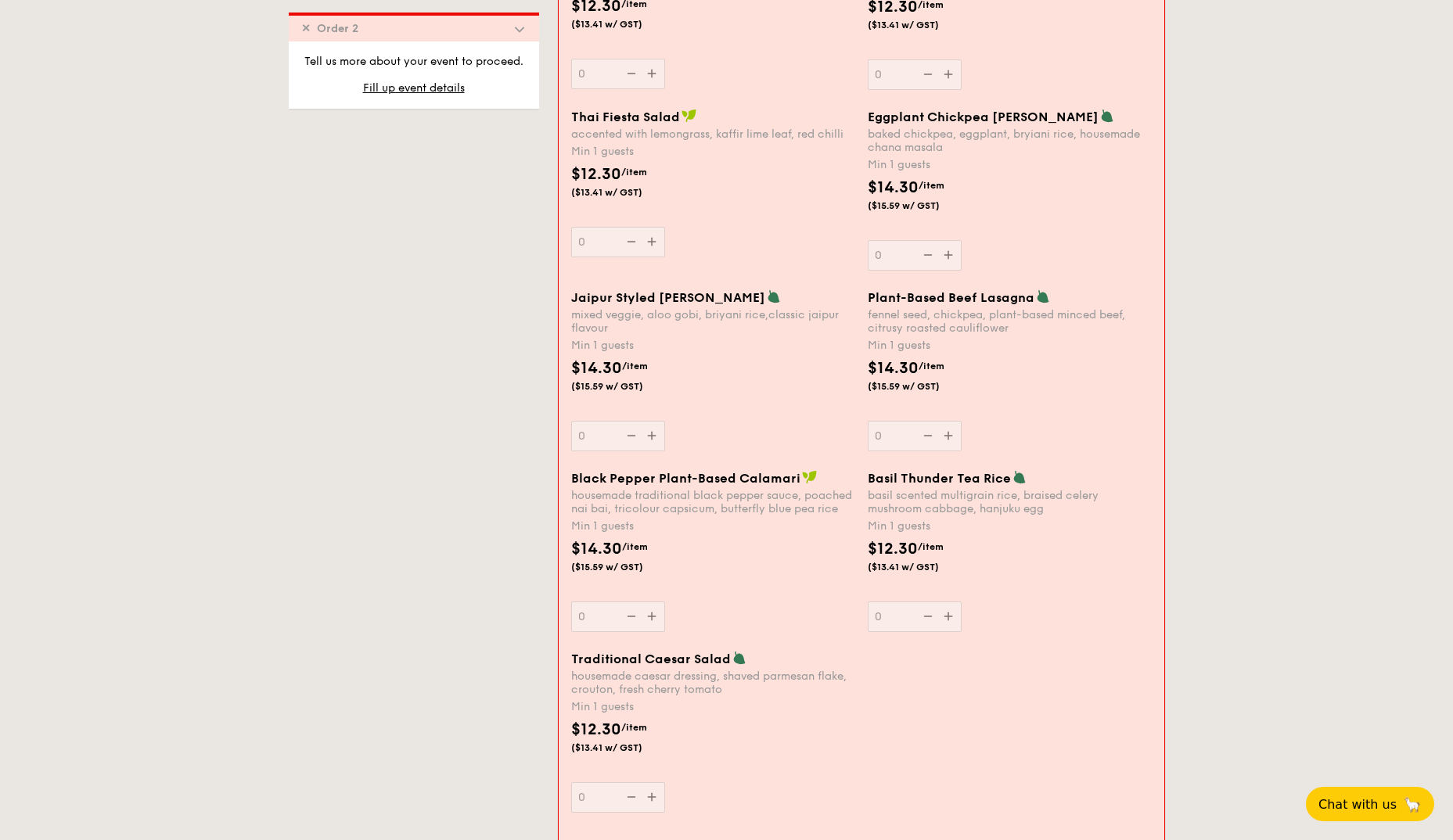
click at [954, 620] on div "Basil Thunder Tea [PERSON_NAME] scented multigrain rice, braised celery mushroo…" at bounding box center [1009, 551] width 284 height 162
click at [954, 620] on input "0" at bounding box center [914, 617] width 94 height 31
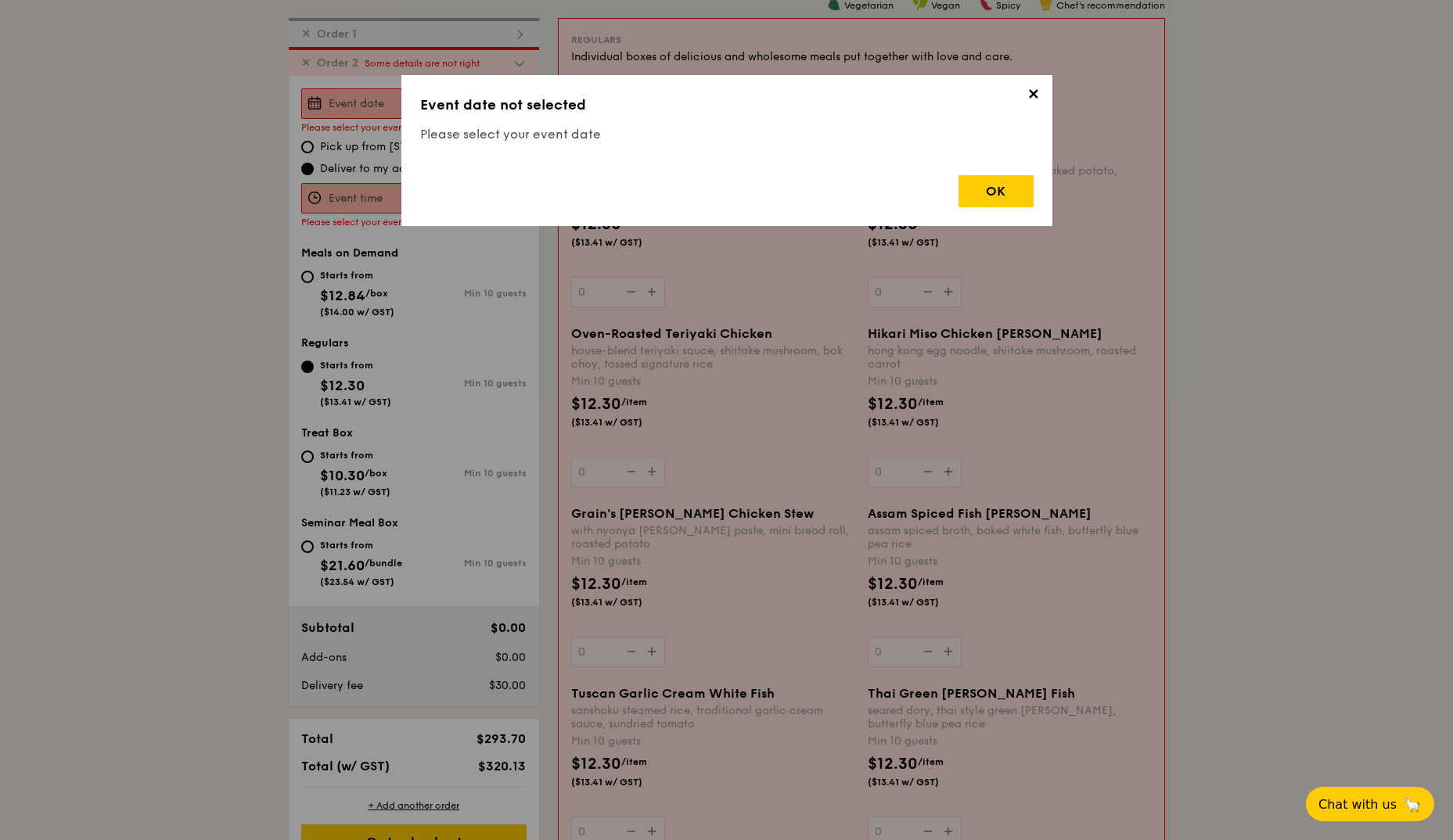
scroll to position [418, 0]
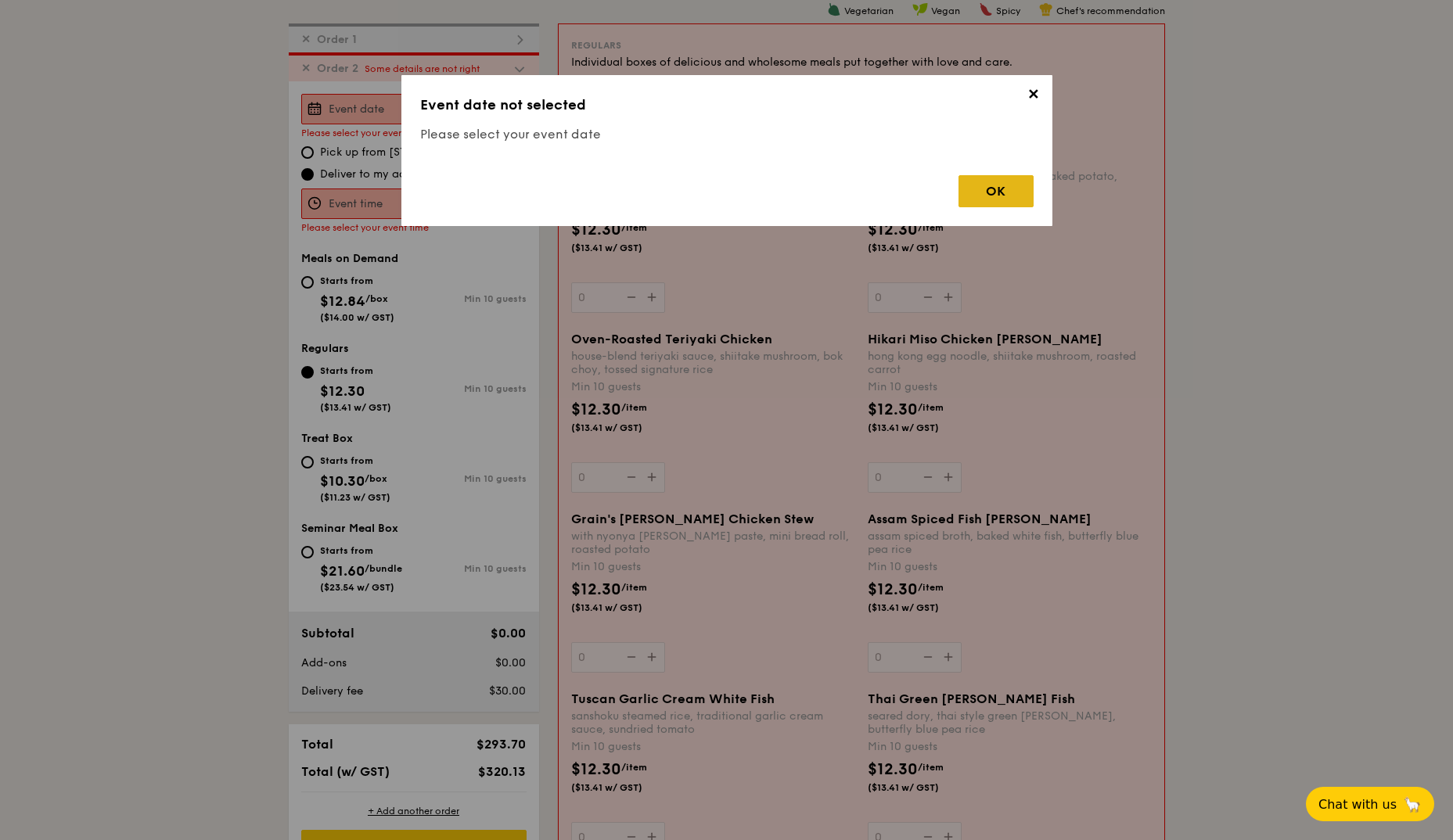
click at [995, 187] on div "OK" at bounding box center [996, 192] width 75 height 32
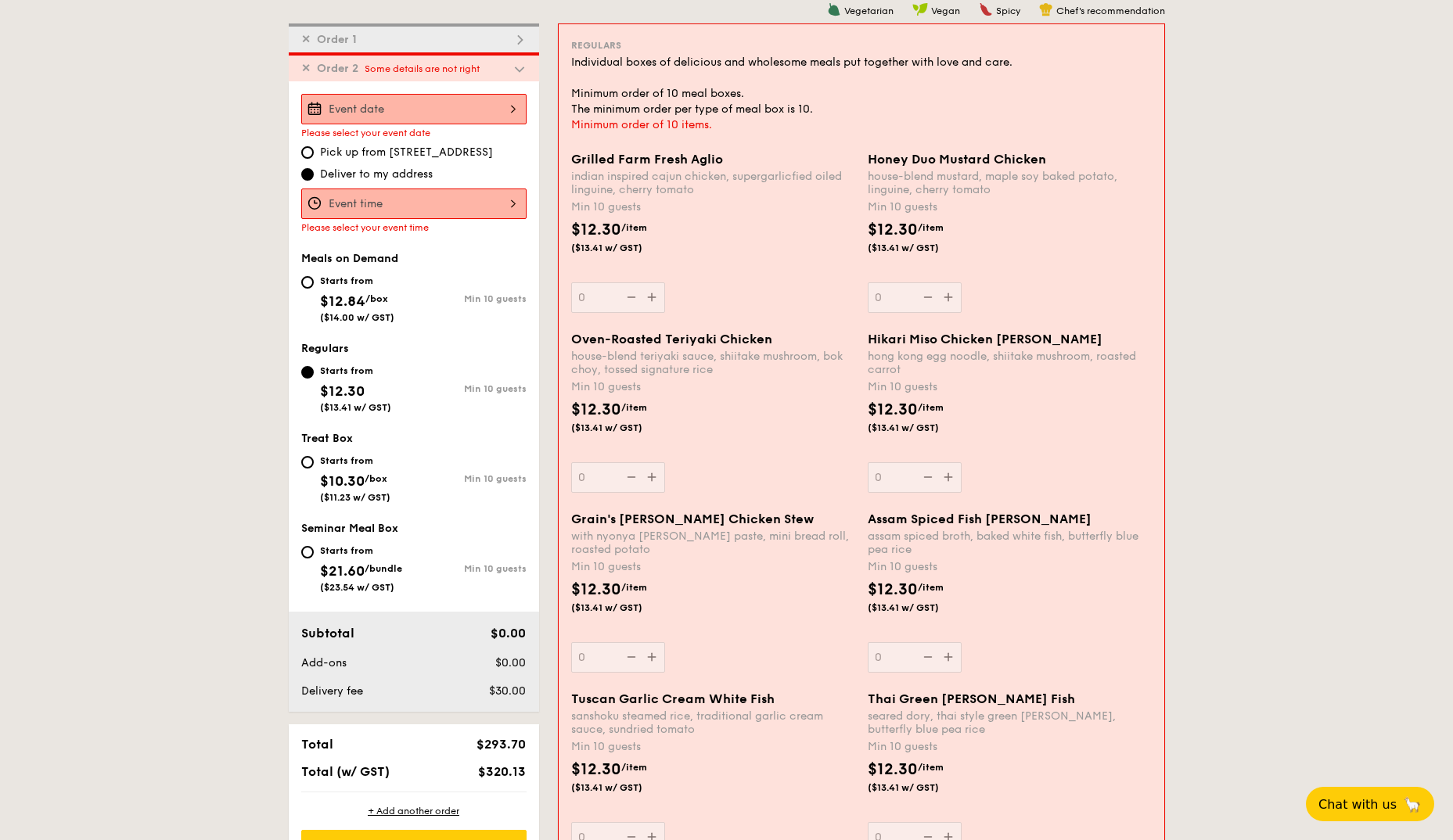
click at [394, 203] on input "Grilled Farm Fresh Aglio indian inspired cajun chicken, supergarlicfied oiled l…" at bounding box center [414, 203] width 225 height 31
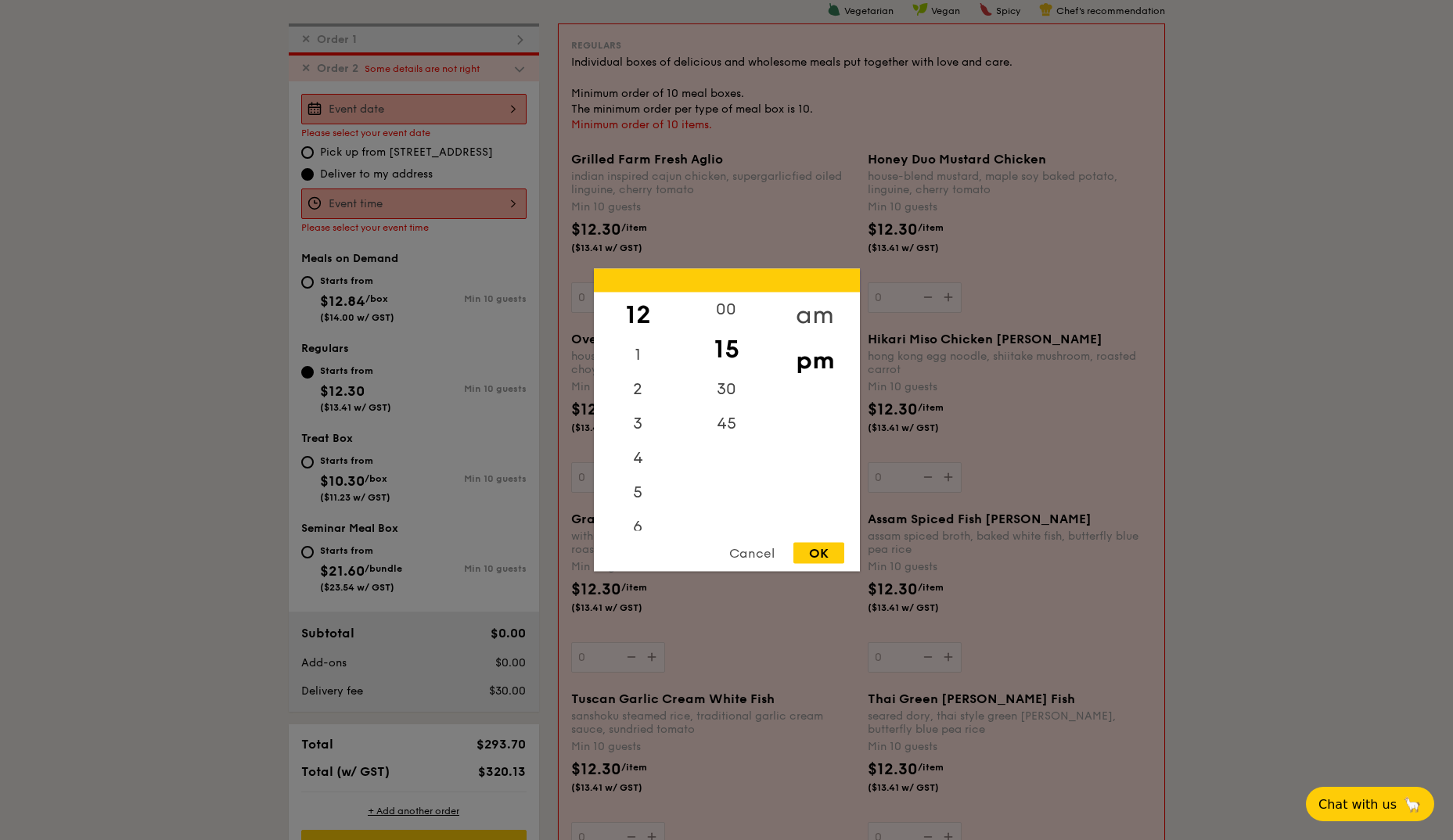
click at [810, 314] on div "am" at bounding box center [815, 315] width 88 height 46
click at [635, 515] on div "11" at bounding box center [637, 520] width 88 height 46
click at [721, 311] on div "00" at bounding box center [726, 315] width 88 height 46
click at [805, 558] on div "OK" at bounding box center [819, 553] width 51 height 21
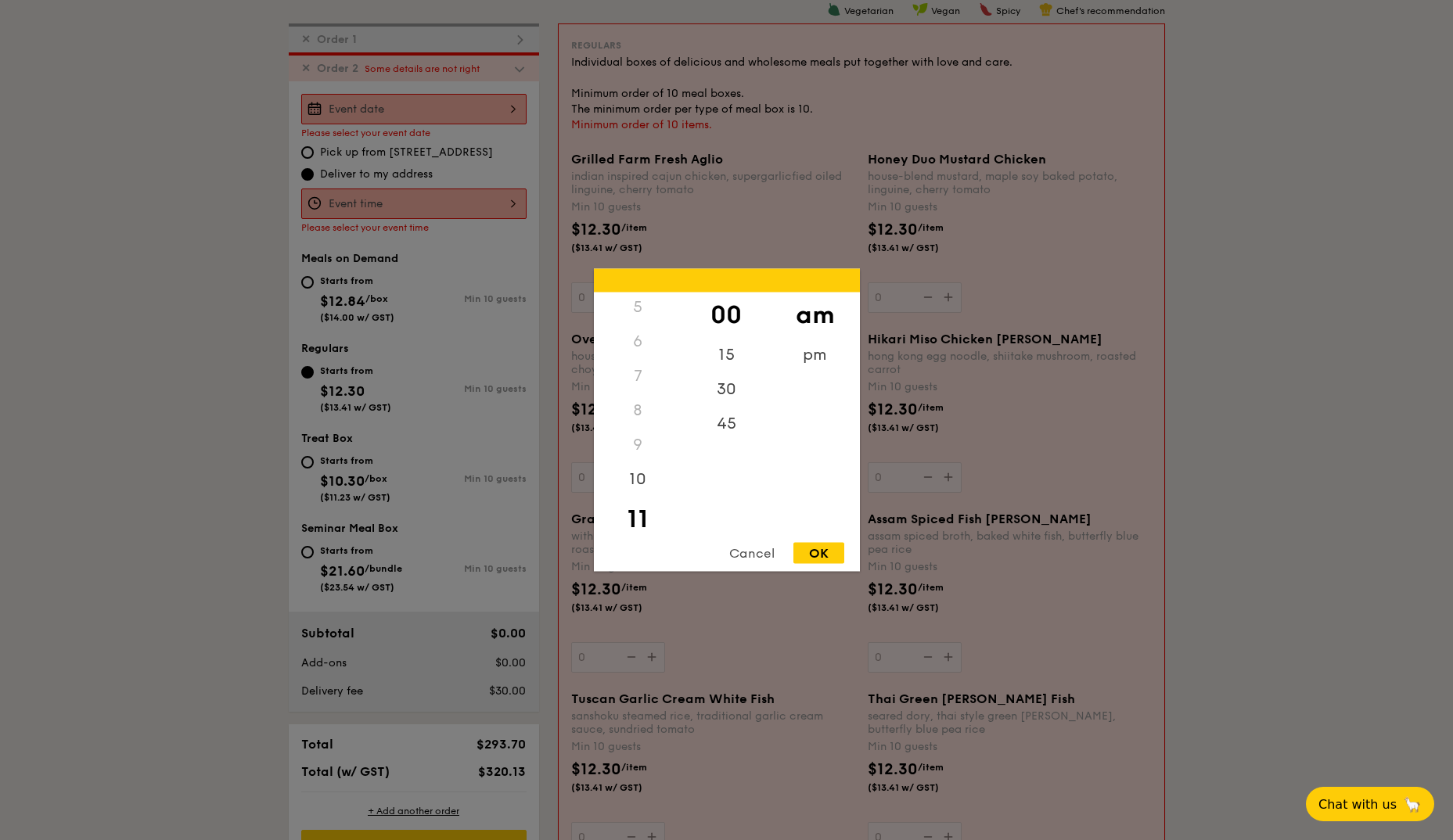
type input "11:00AM"
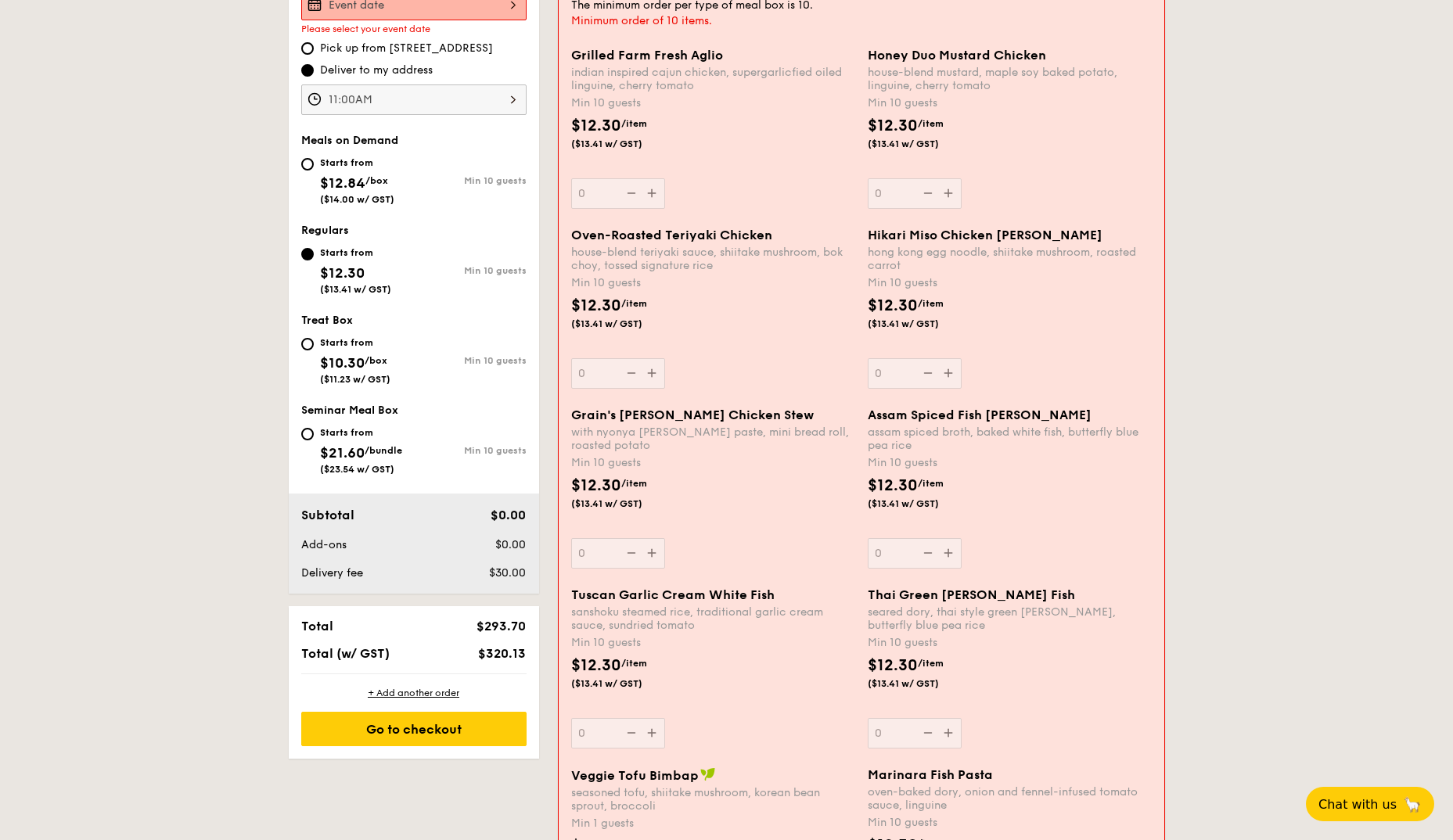
scroll to position [418, 0]
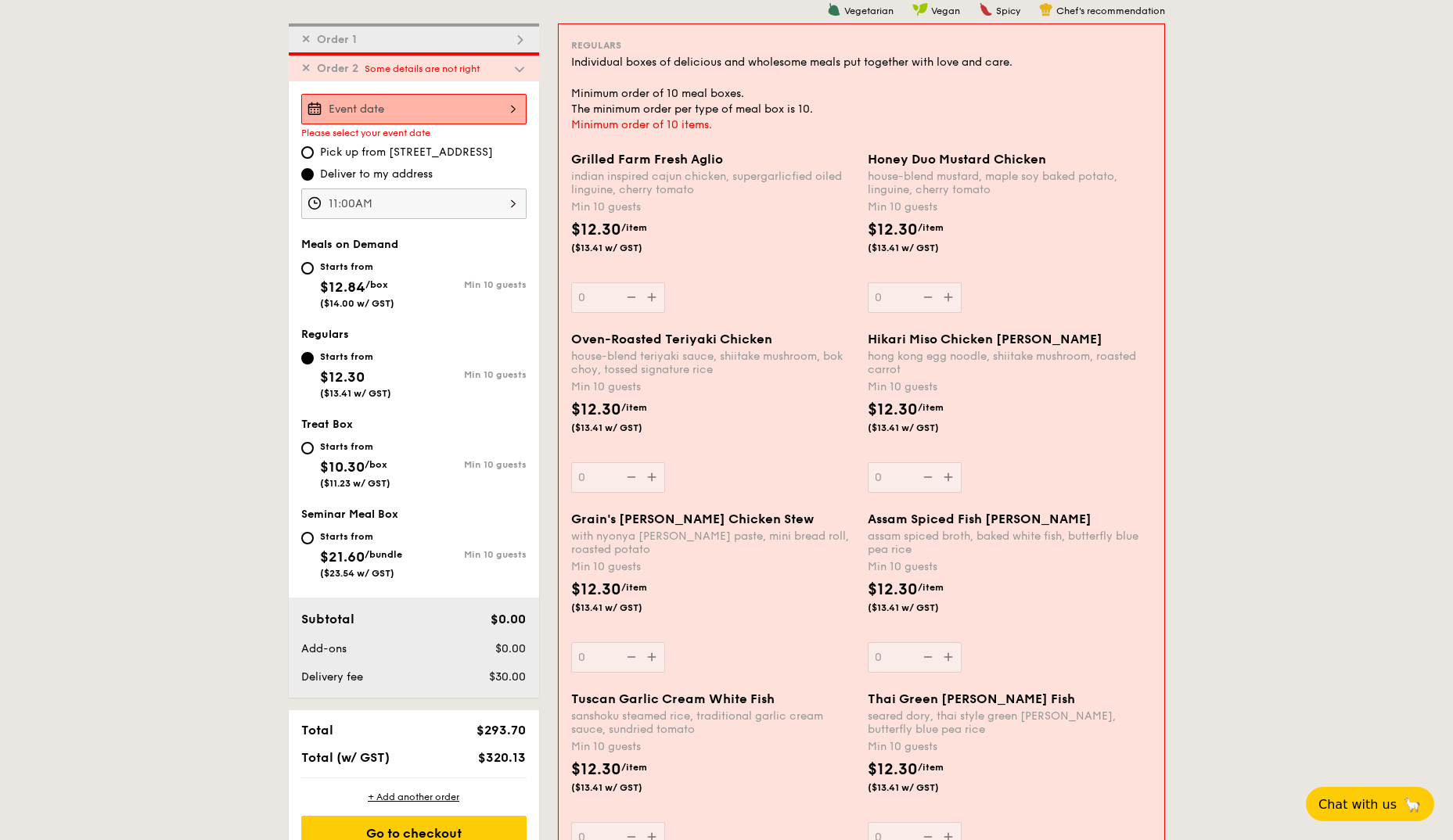
click at [375, 106] on input "Grilled Farm Fresh Aglio indian inspired cajun chicken, supergarlicfied oiled l…" at bounding box center [414, 109] width 225 height 31
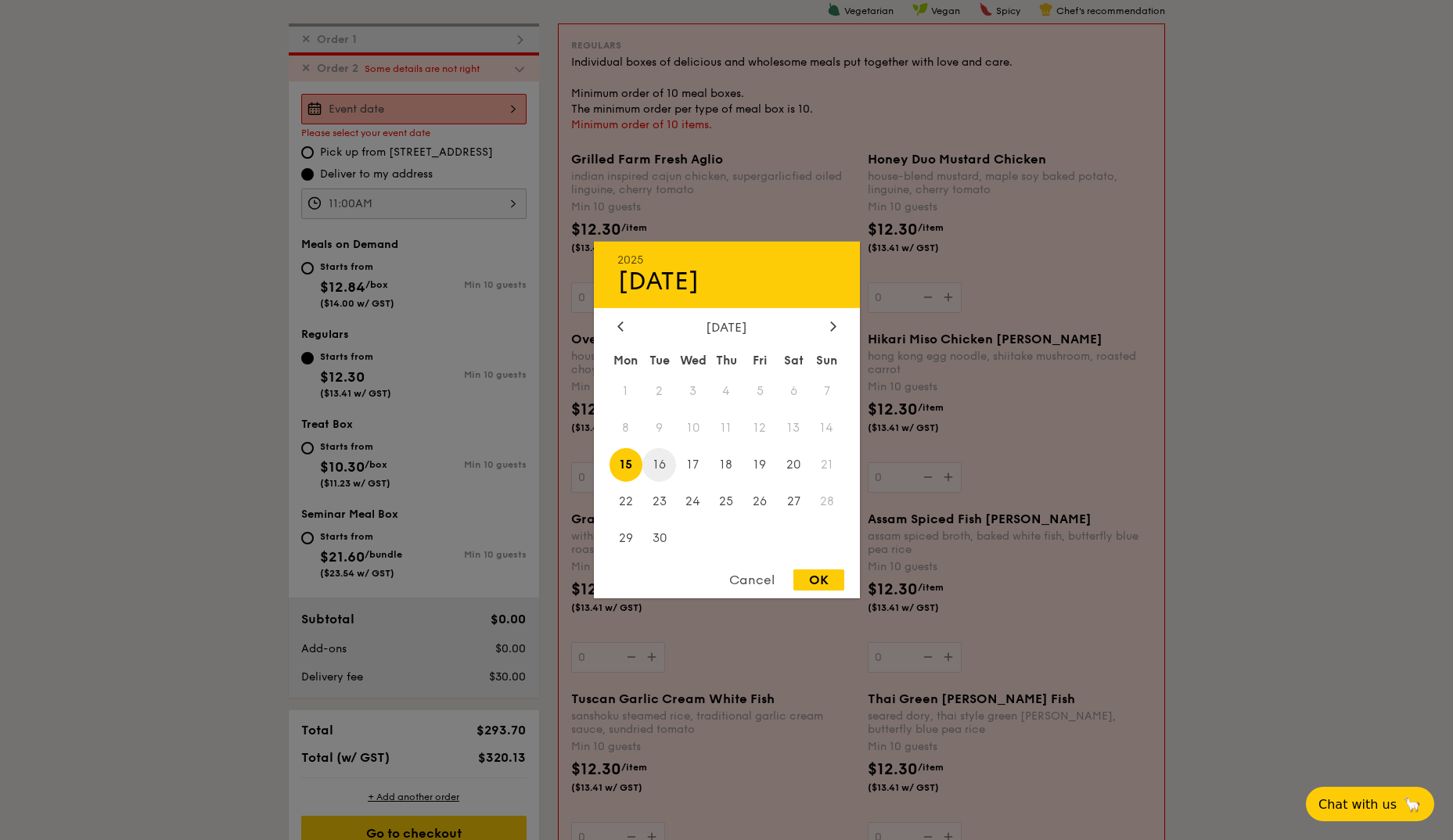
click at [654, 462] on span "16" at bounding box center [660, 465] width 34 height 34
click at [819, 578] on div "OK" at bounding box center [819, 580] width 51 height 21
type input "[DATE]"
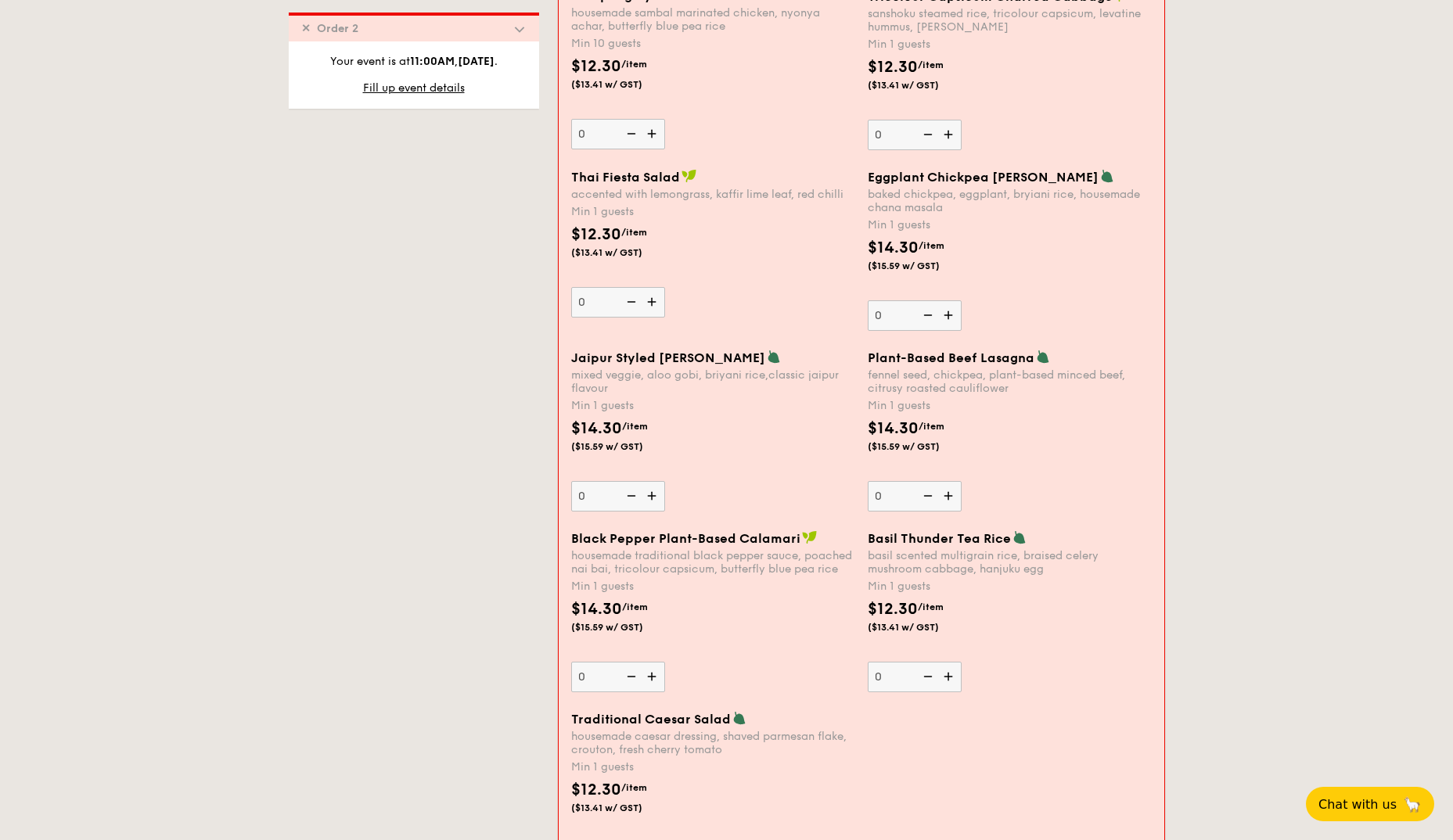
scroll to position [1591, 0]
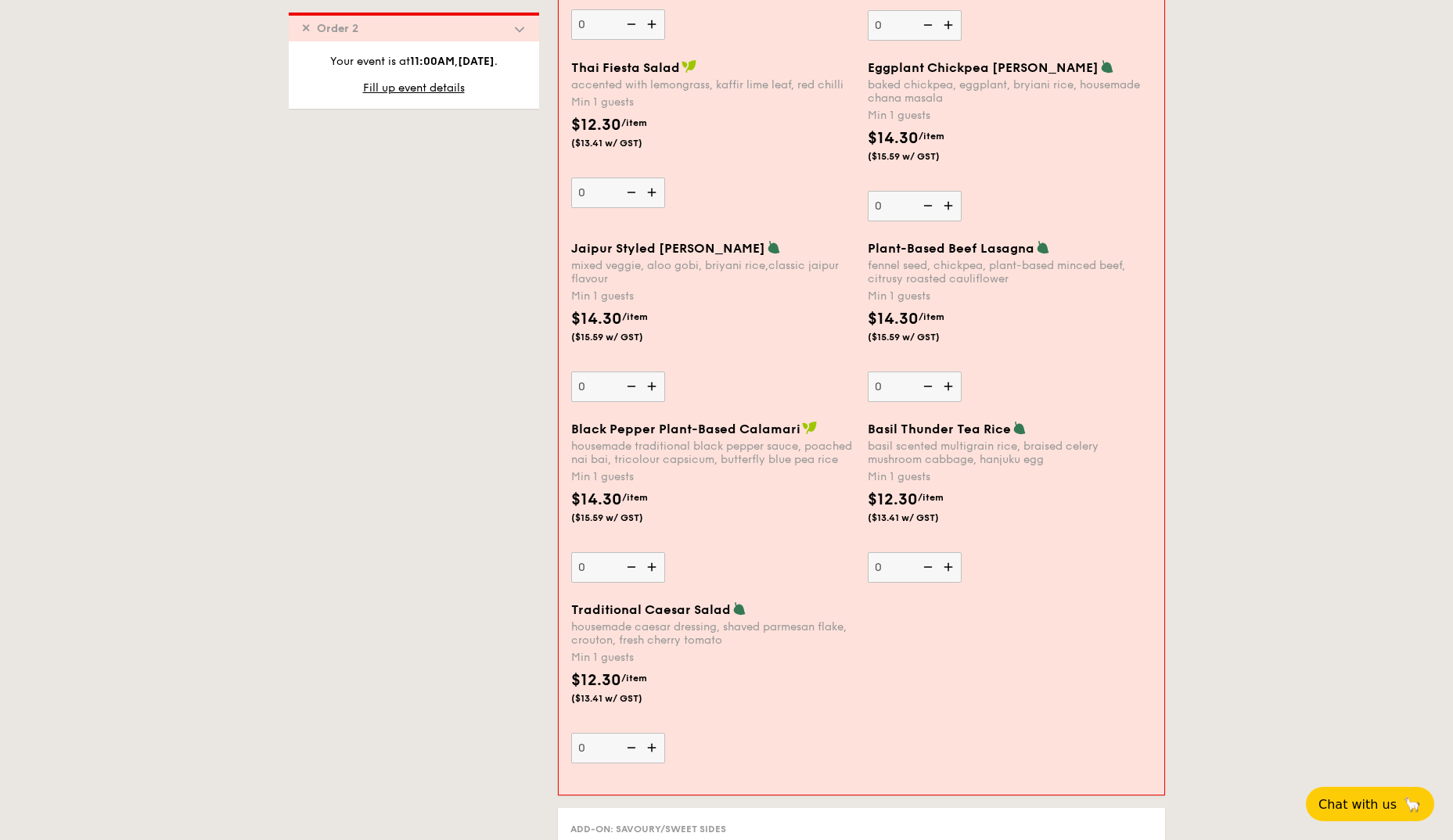
click at [951, 567] on img at bounding box center [950, 567] width 24 height 30
click at [951, 567] on input "0" at bounding box center [914, 568] width 94 height 31
type input "1"
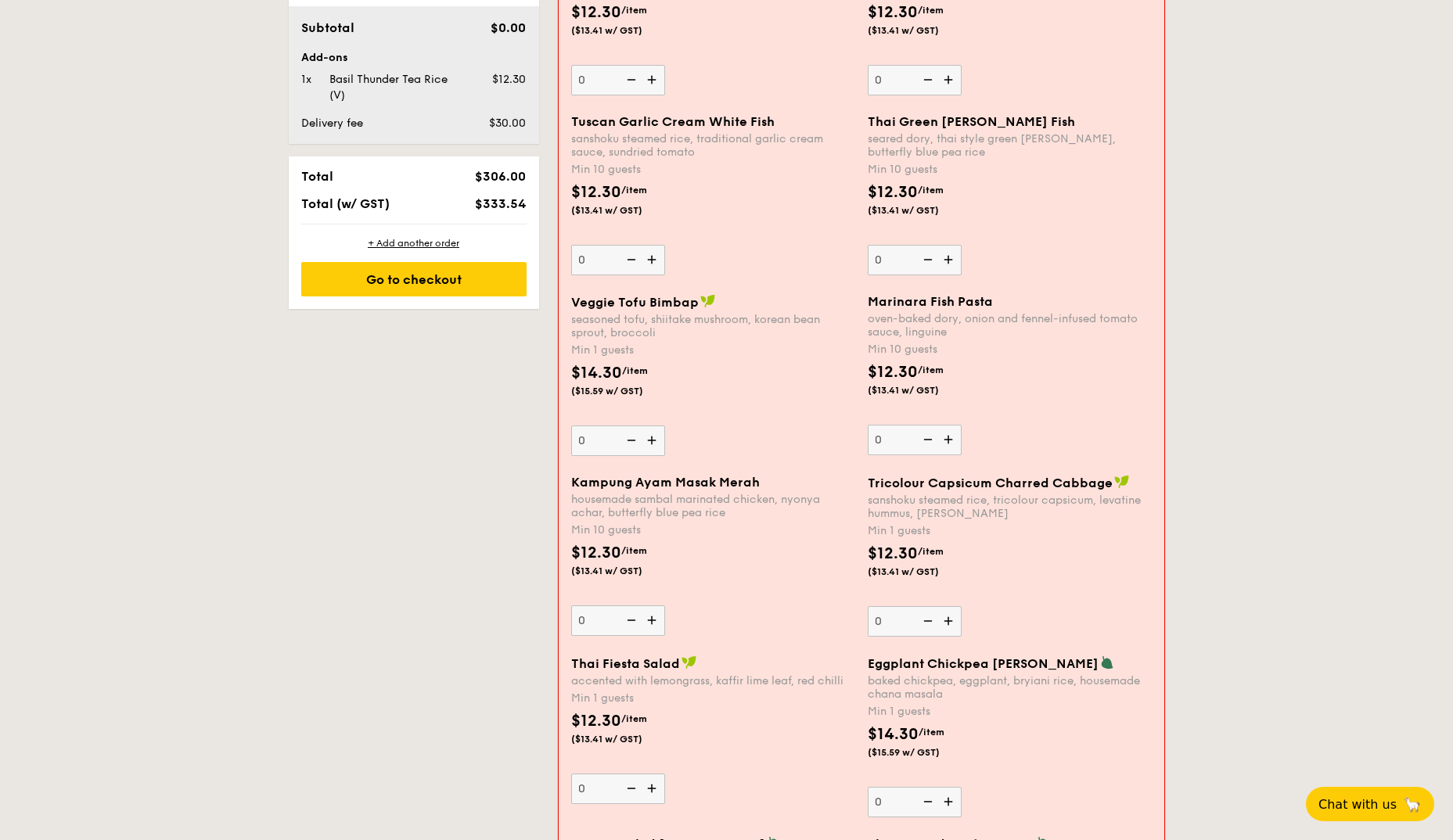
scroll to position [731, 0]
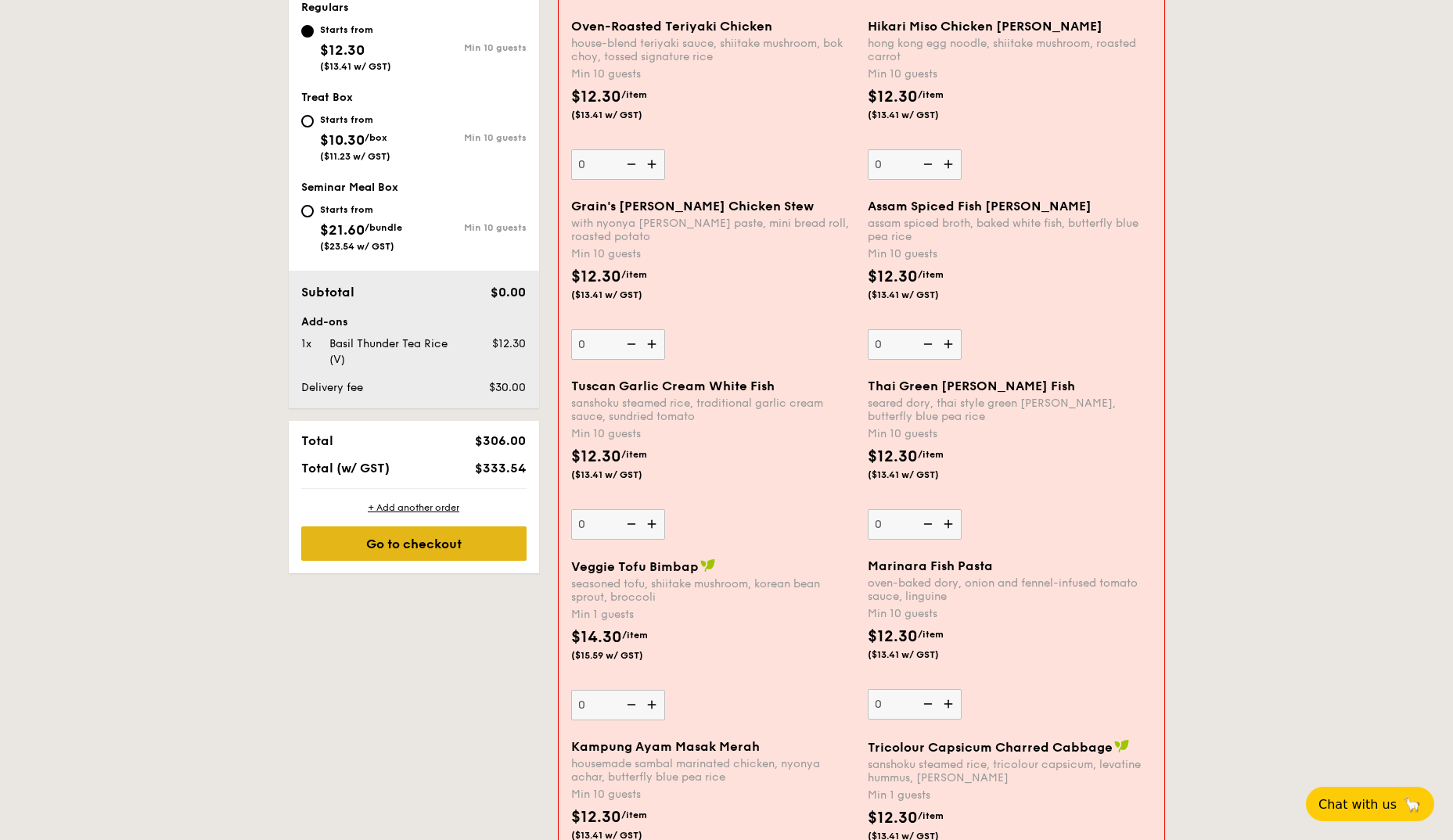
click at [385, 550] on div "Go to checkout" at bounding box center [414, 543] width 225 height 35
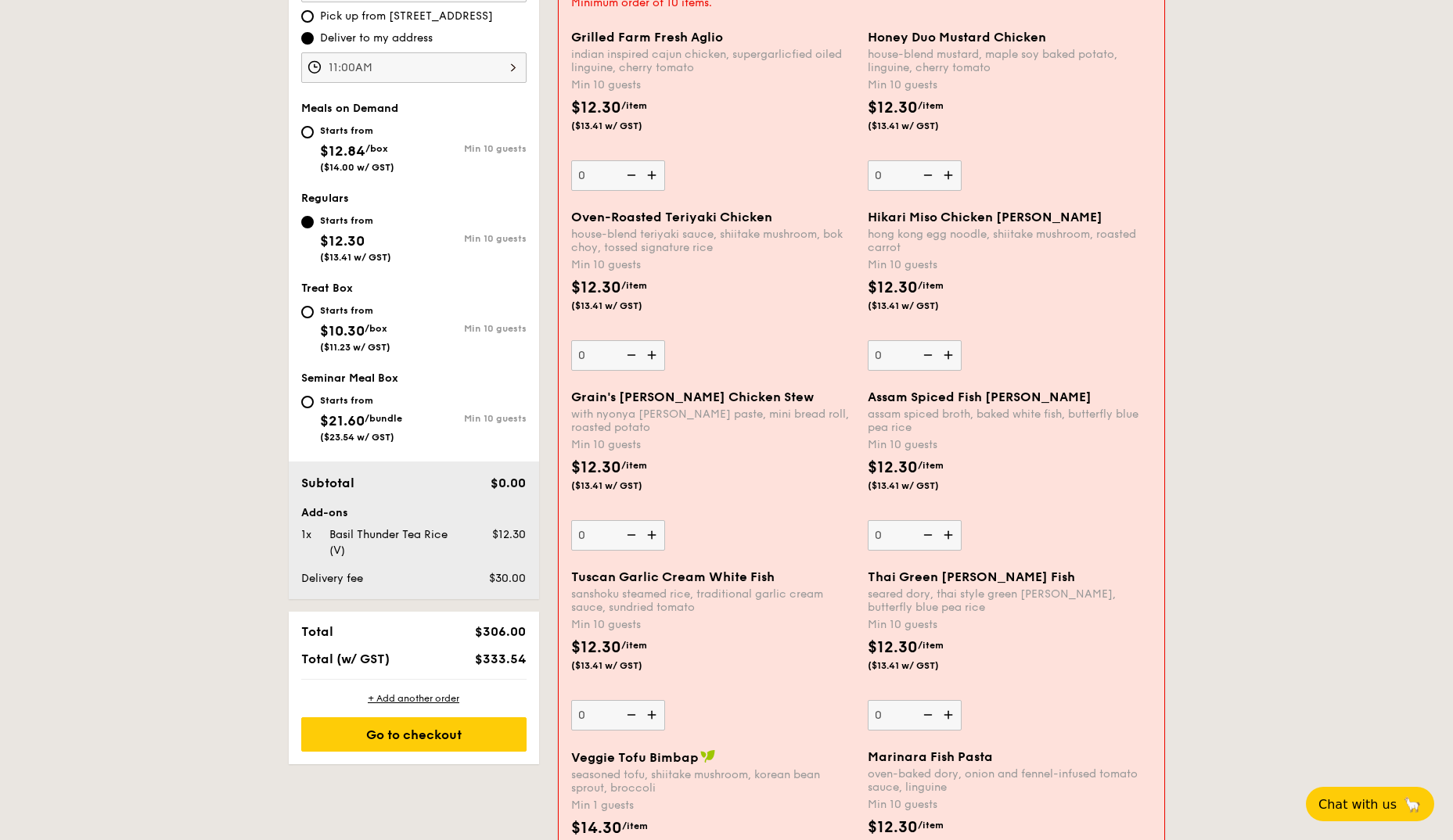
scroll to position [496, 0]
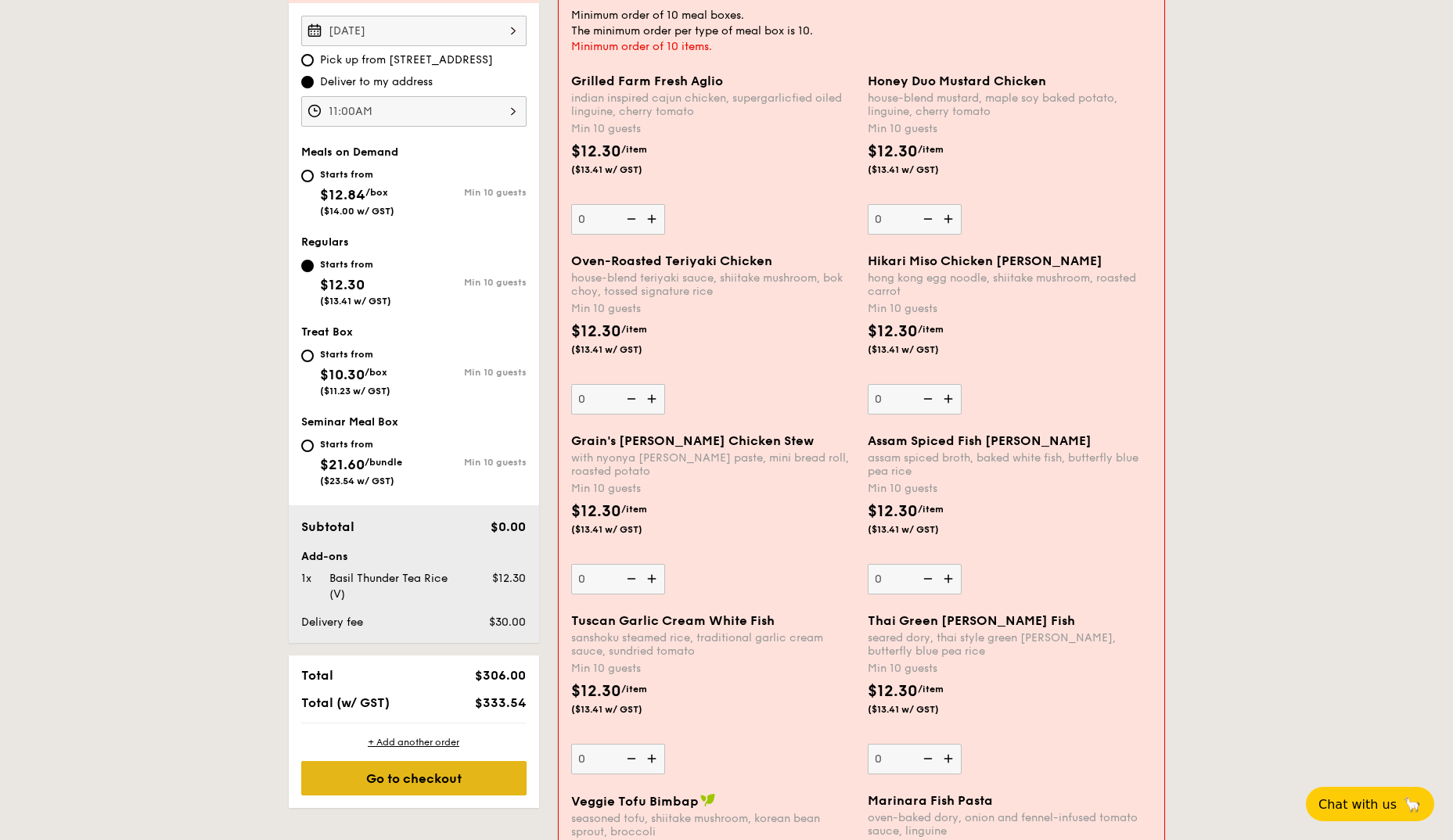
click at [401, 773] on div "Go to checkout" at bounding box center [414, 778] width 225 height 35
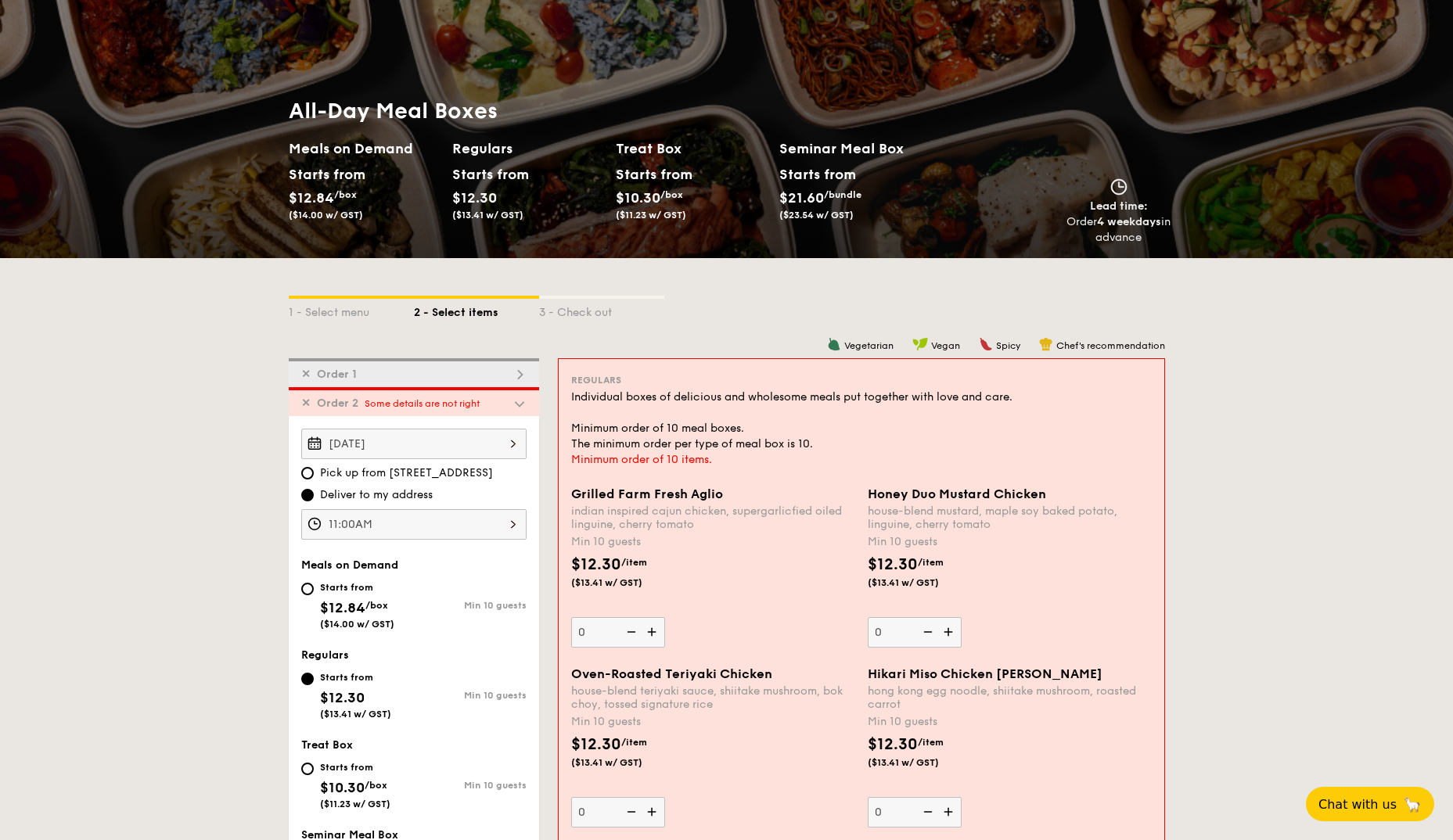
scroll to position [313, 0]
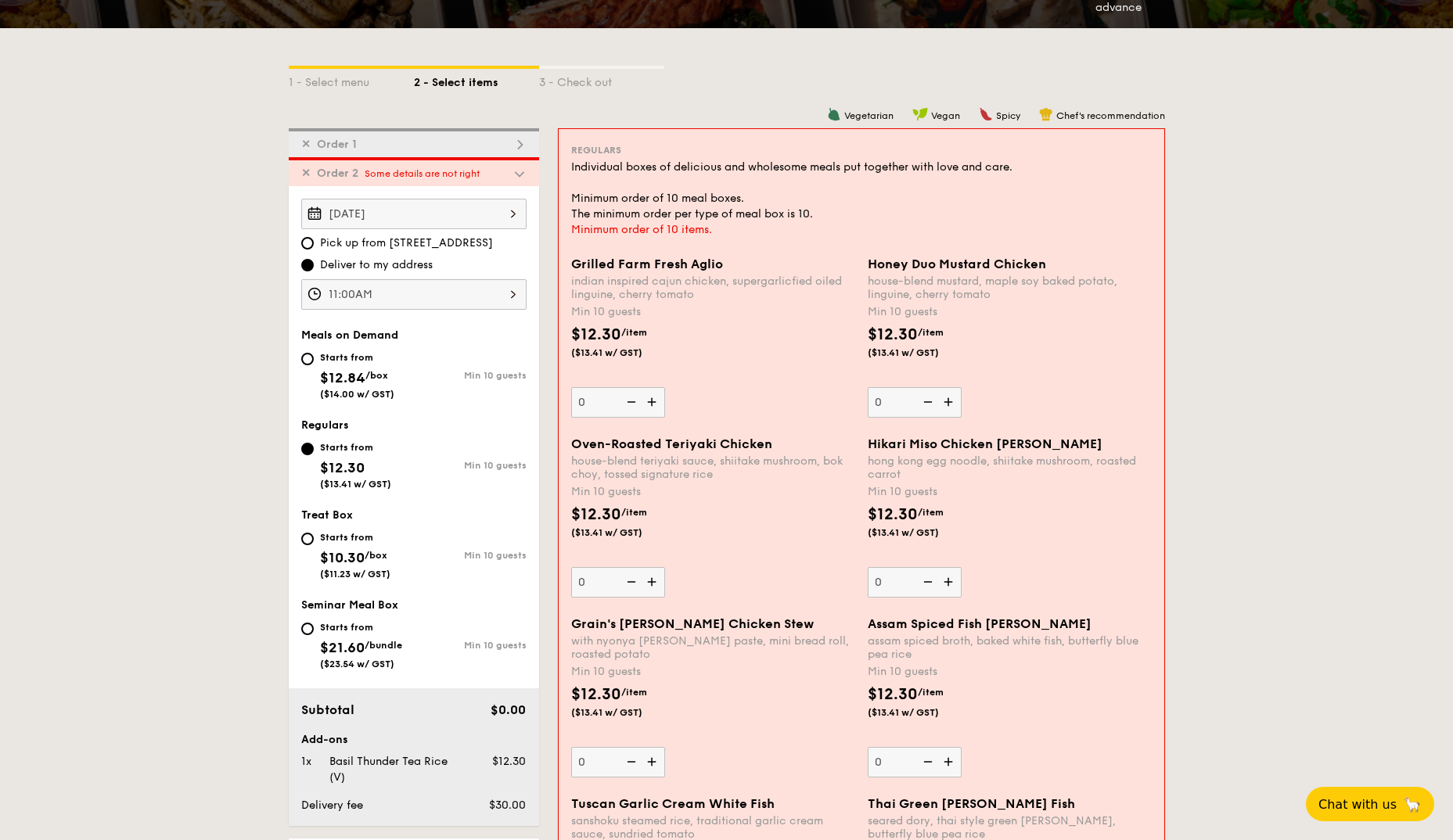
drag, startPoint x: 443, startPoint y: 465, endPoint x: 546, endPoint y: 465, distance: 103.0
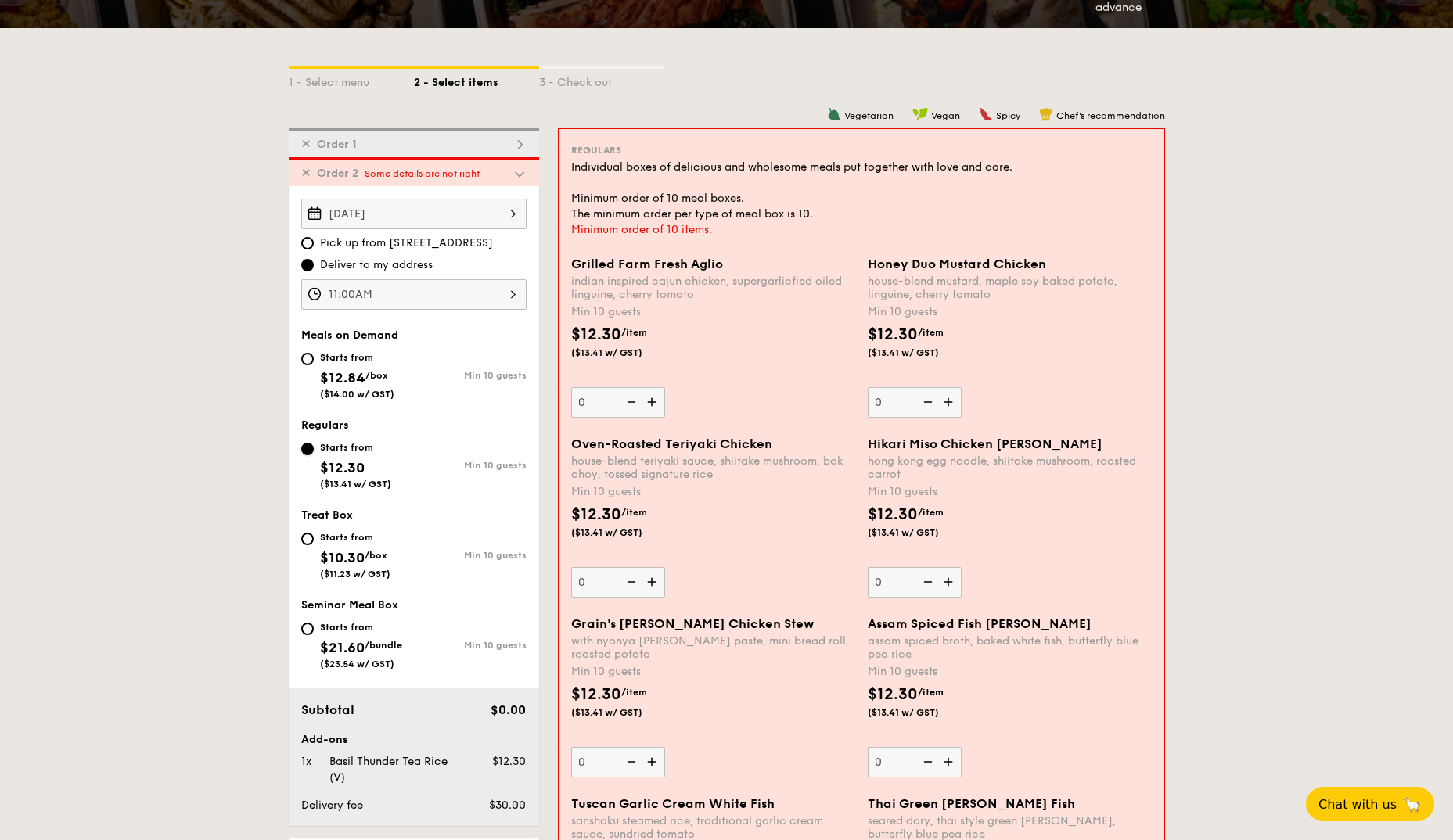
click at [308, 451] on input "Starts from $12.30 ($13.41 w/ GST) Min 10 guests" at bounding box center [307, 448] width 13 height 13
click at [320, 370] on span "$12.84" at bounding box center [342, 378] width 46 height 17
click at [314, 365] on input "Starts from $12.84 /box ($14.00 w/ GST) Min 10 guests" at bounding box center [307, 359] width 13 height 13
radio input "true"
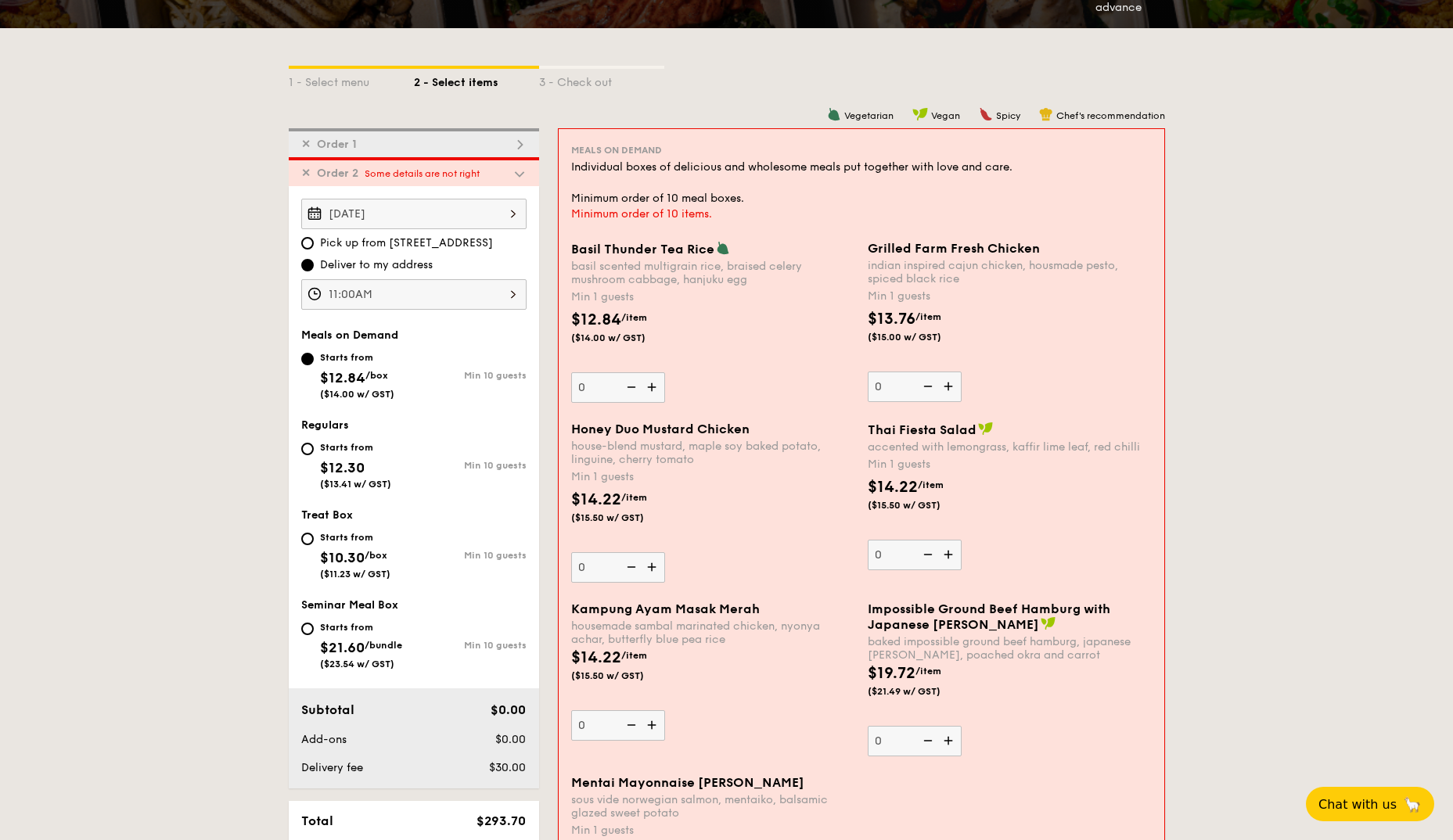
click at [311, 170] on span "Order 2" at bounding box center [337, 174] width 54 height 14
click at [303, 174] on span "✕" at bounding box center [305, 174] width 9 height 14
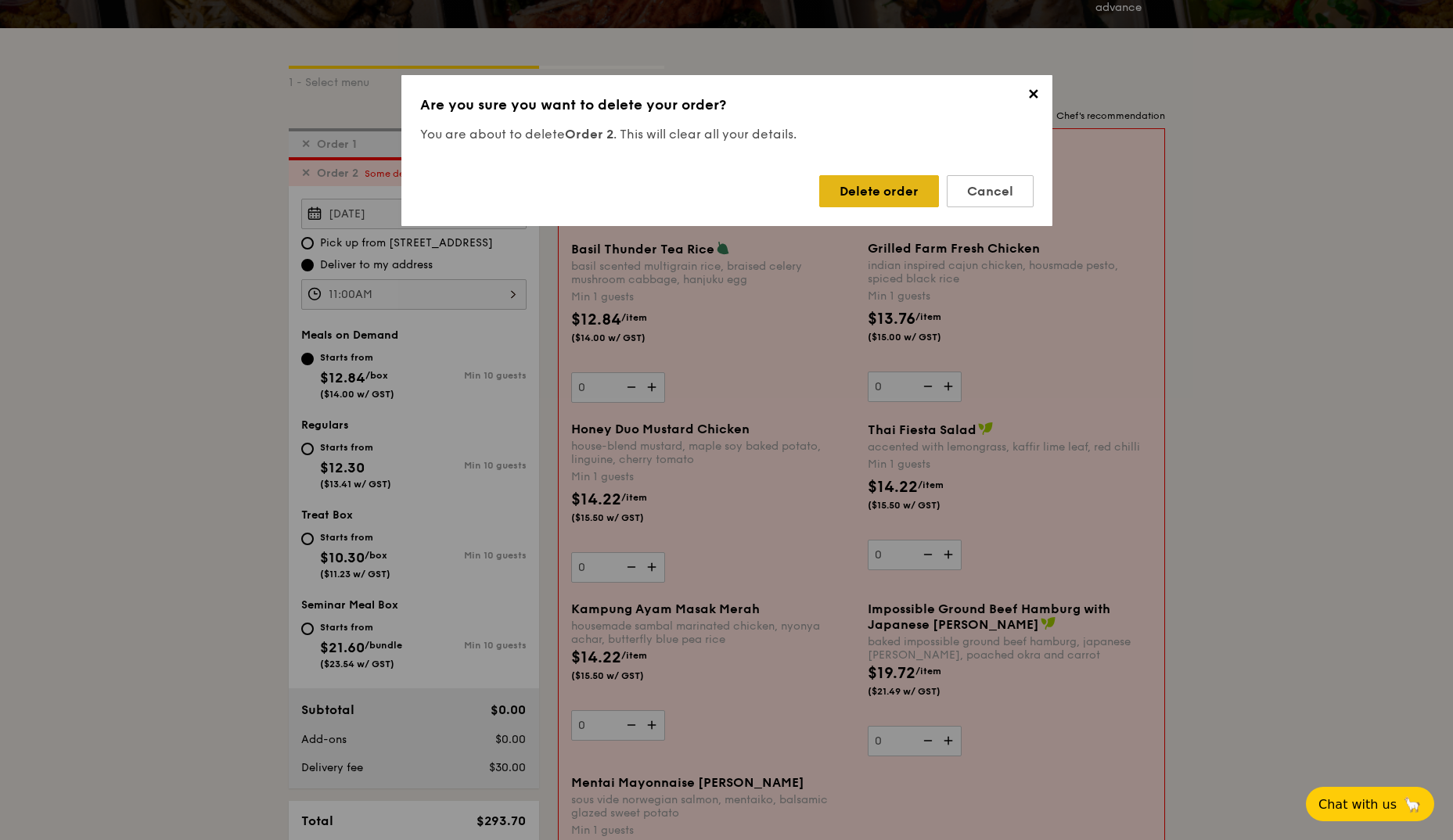
click at [885, 196] on div "Delete order" at bounding box center [878, 192] width 120 height 32
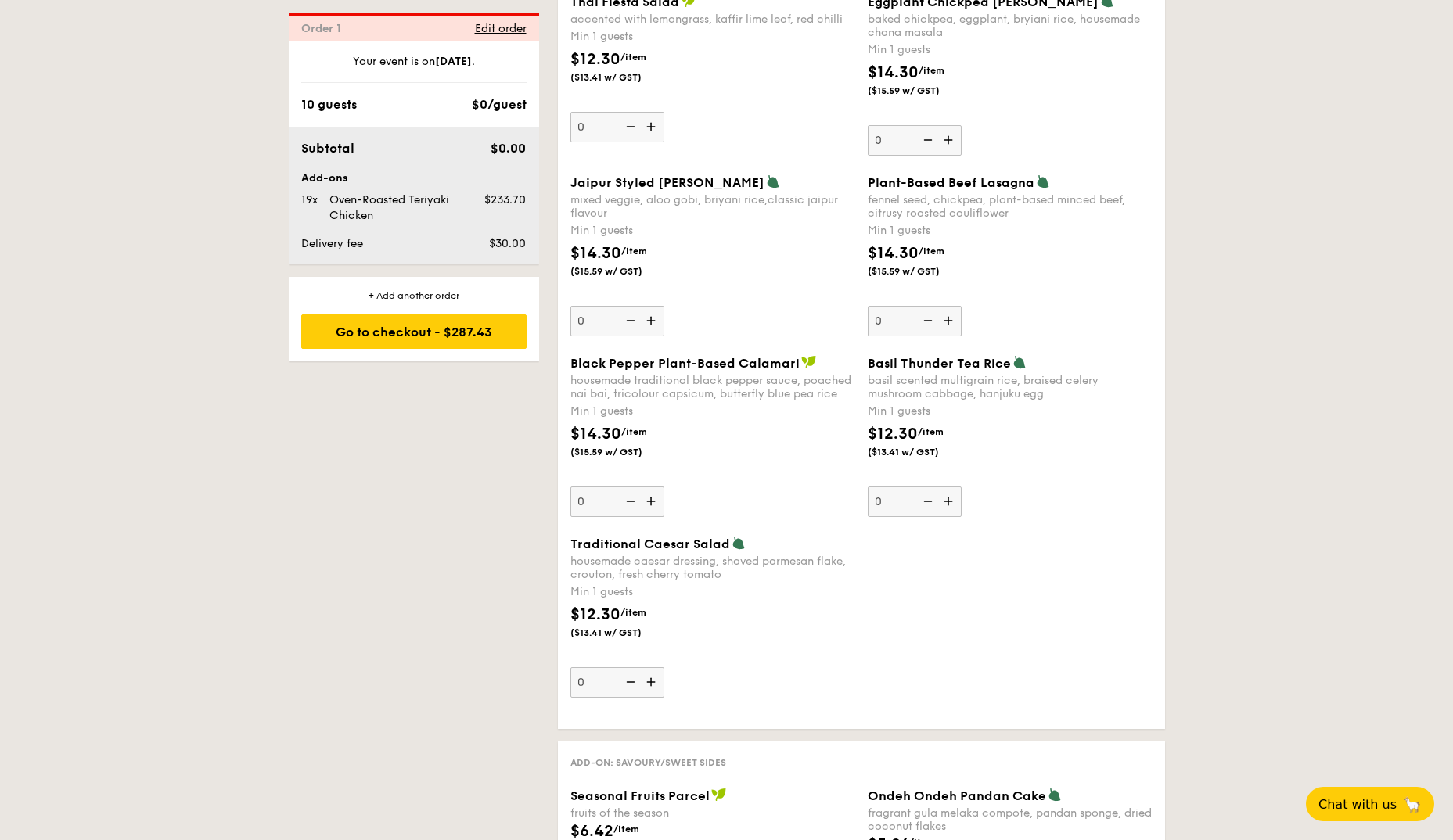
scroll to position [1643, 0]
click at [944, 499] on img at bounding box center [950, 498] width 24 height 30
click at [944, 499] on input "0" at bounding box center [914, 499] width 94 height 31
type input "1"
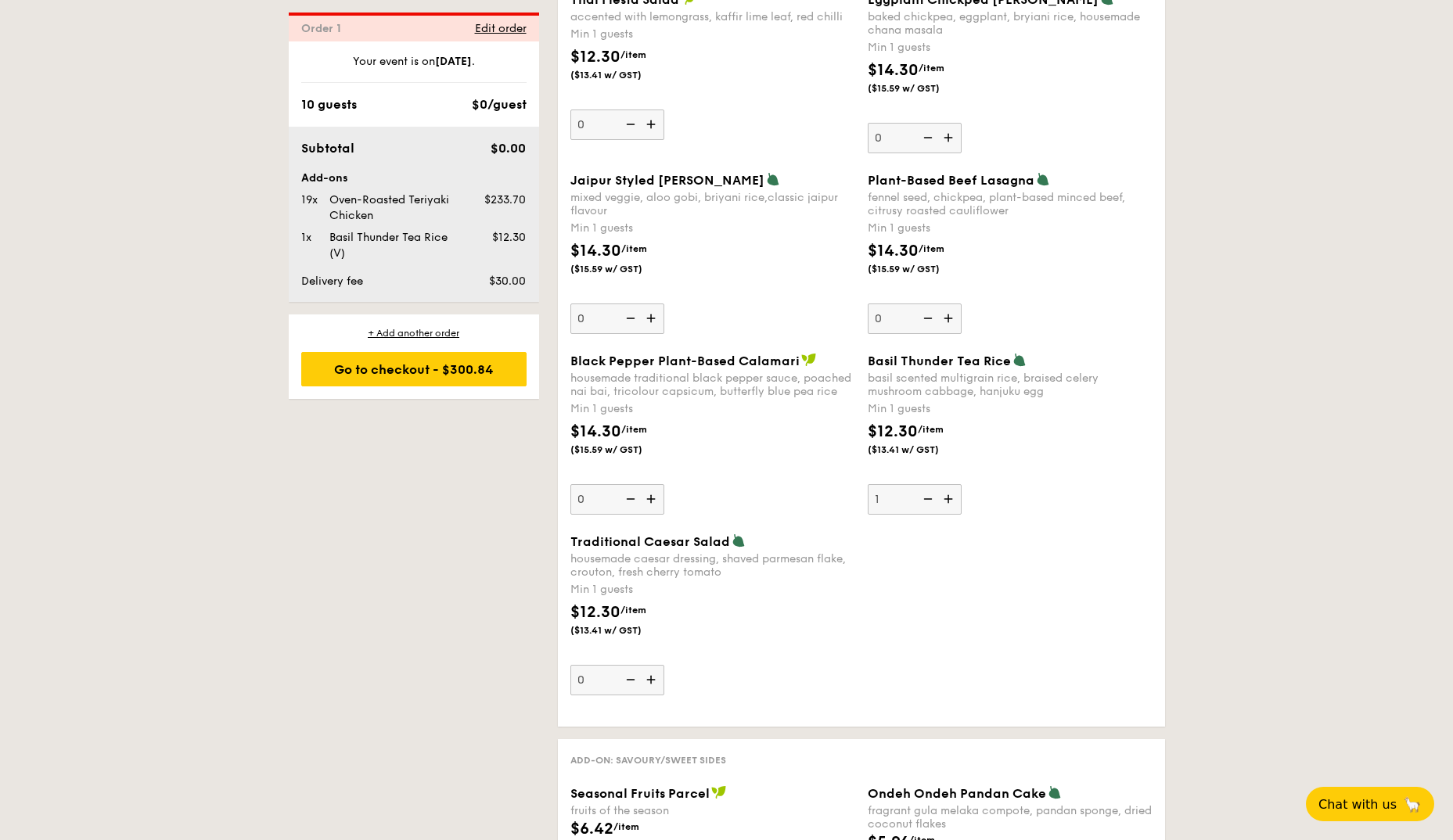
click at [454, 566] on div "1 - Select menu 2 - Select items 3 - Check out Order 1 Some details are not rig…" at bounding box center [726, 797] width 901 height 4198
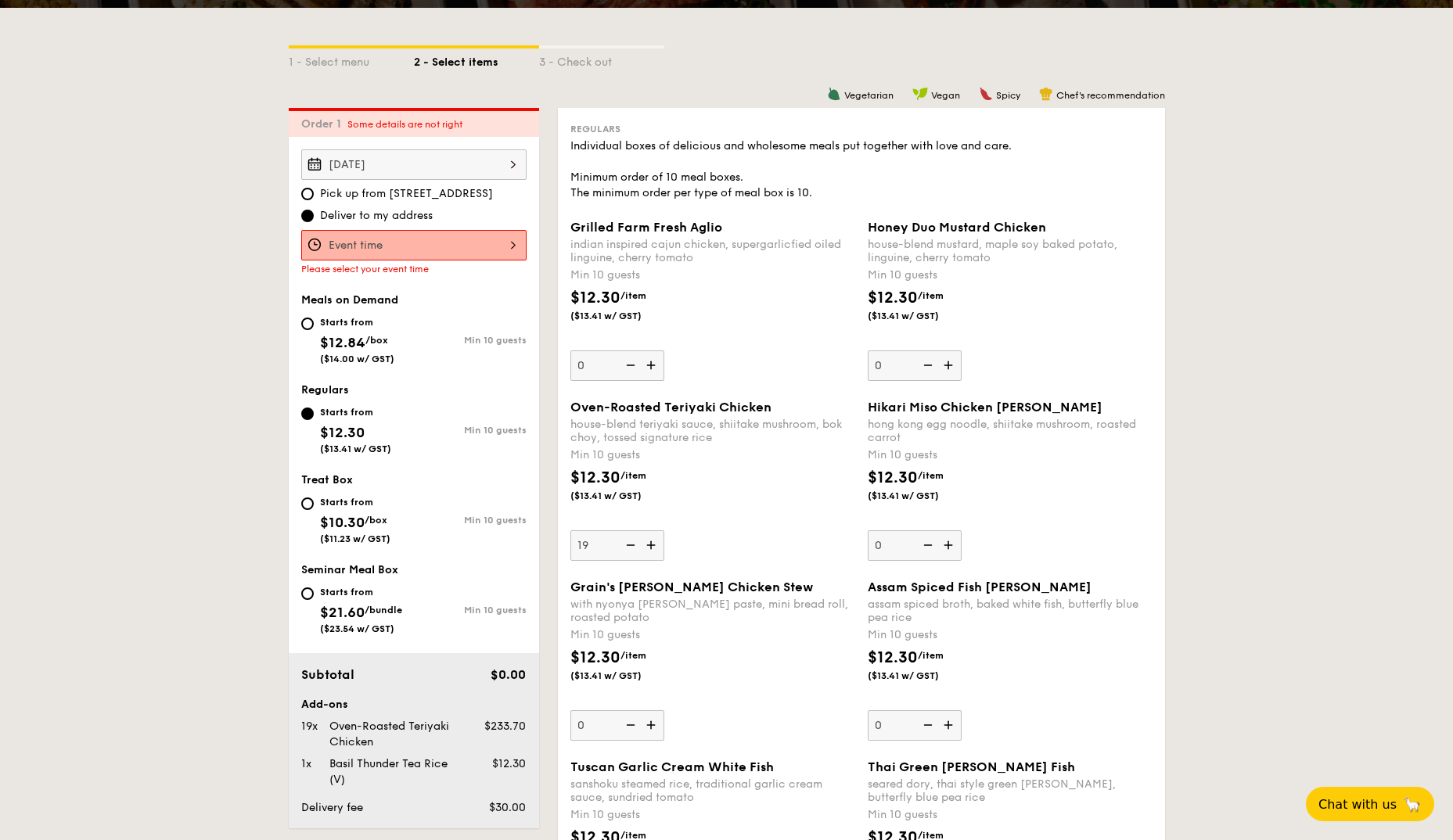
scroll to position [312, 0]
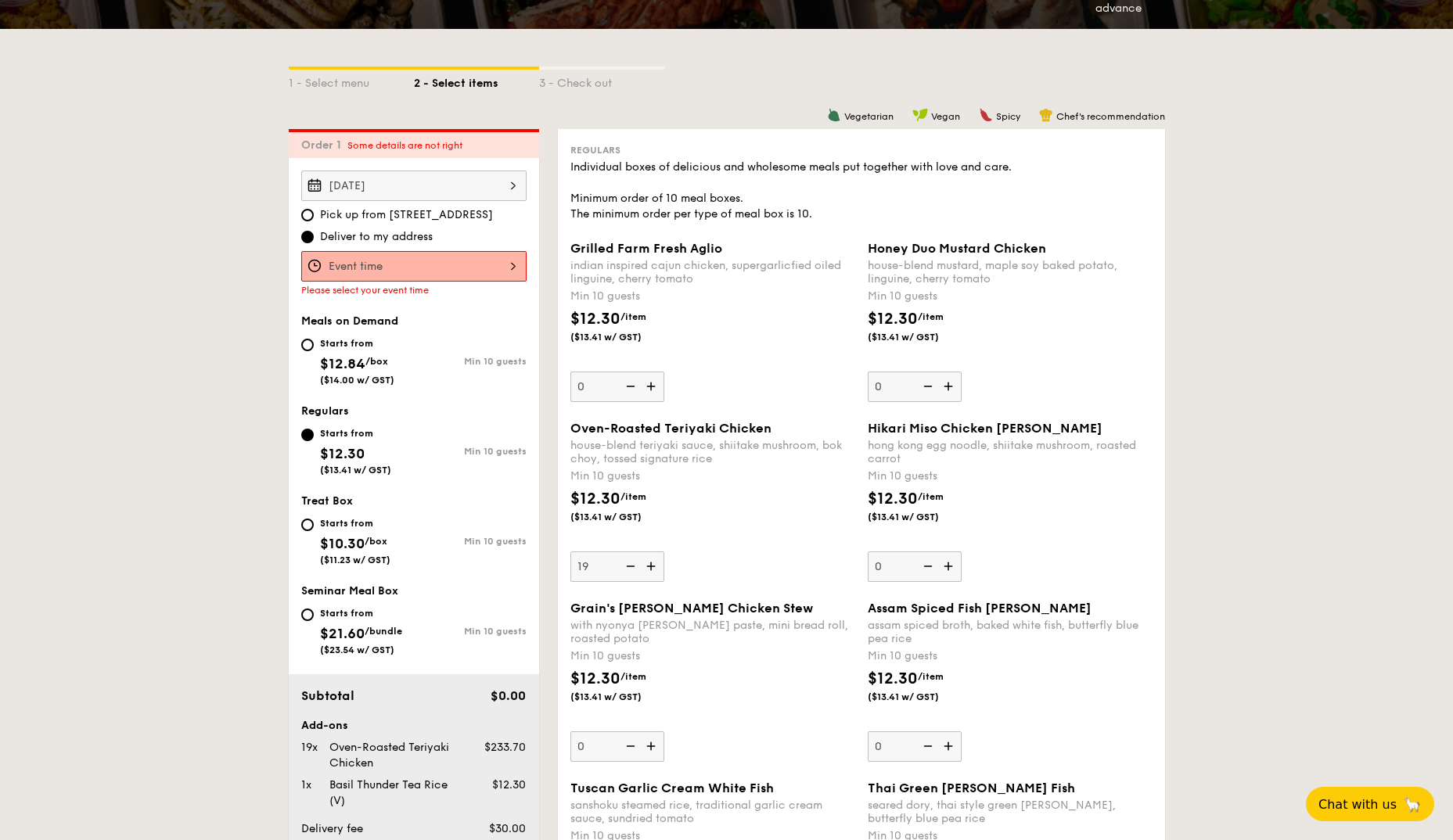
click at [308, 360] on div "Starts from $12.84 /box ($14.00 w/ GST)" at bounding box center [357, 359] width 113 height 52
click at [308, 351] on input "Starts from $12.84 /box ($14.00 w/ GST) Min 10 guests" at bounding box center [307, 345] width 13 height 13
radio input "true"
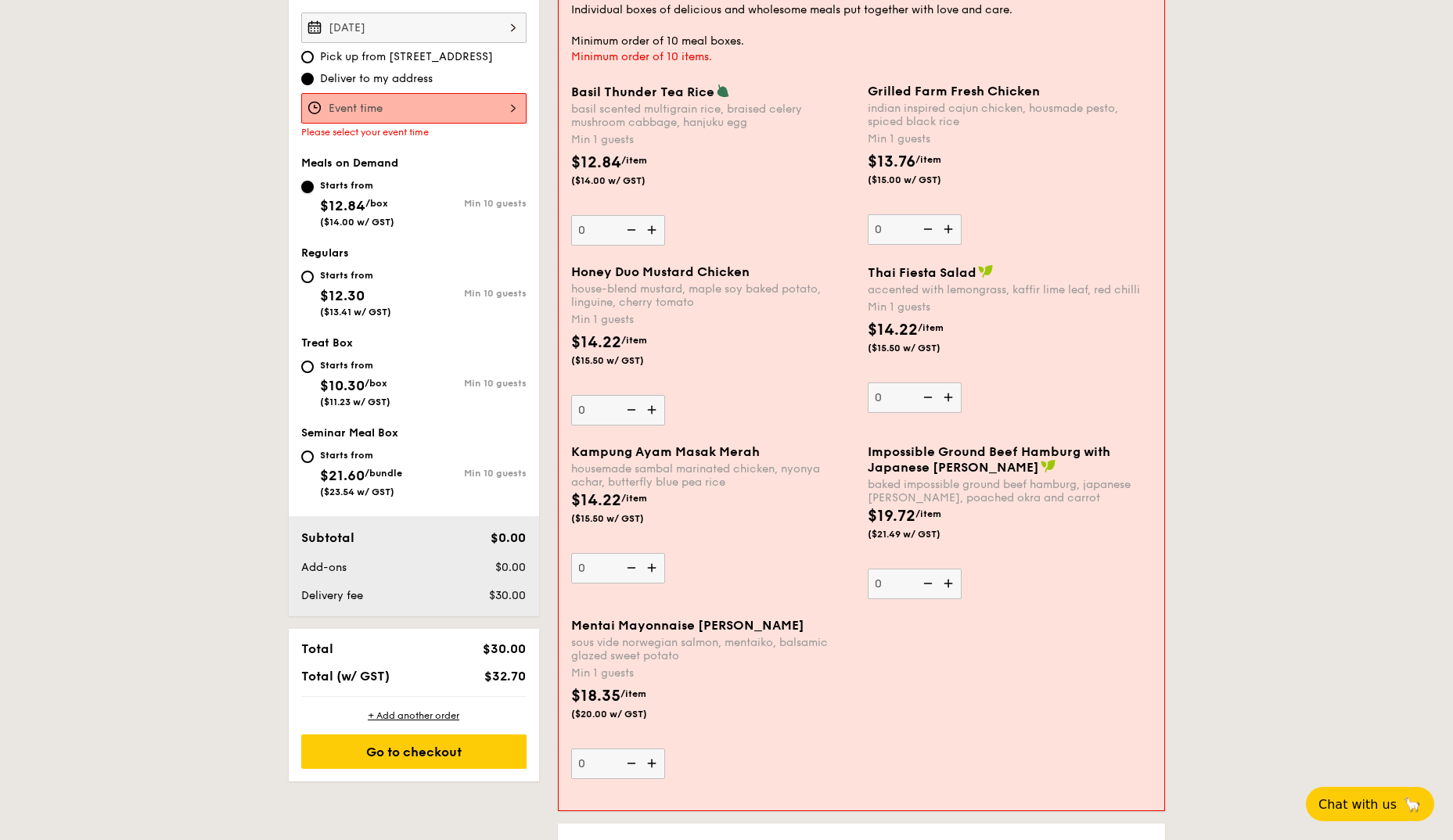
scroll to position [548, 0]
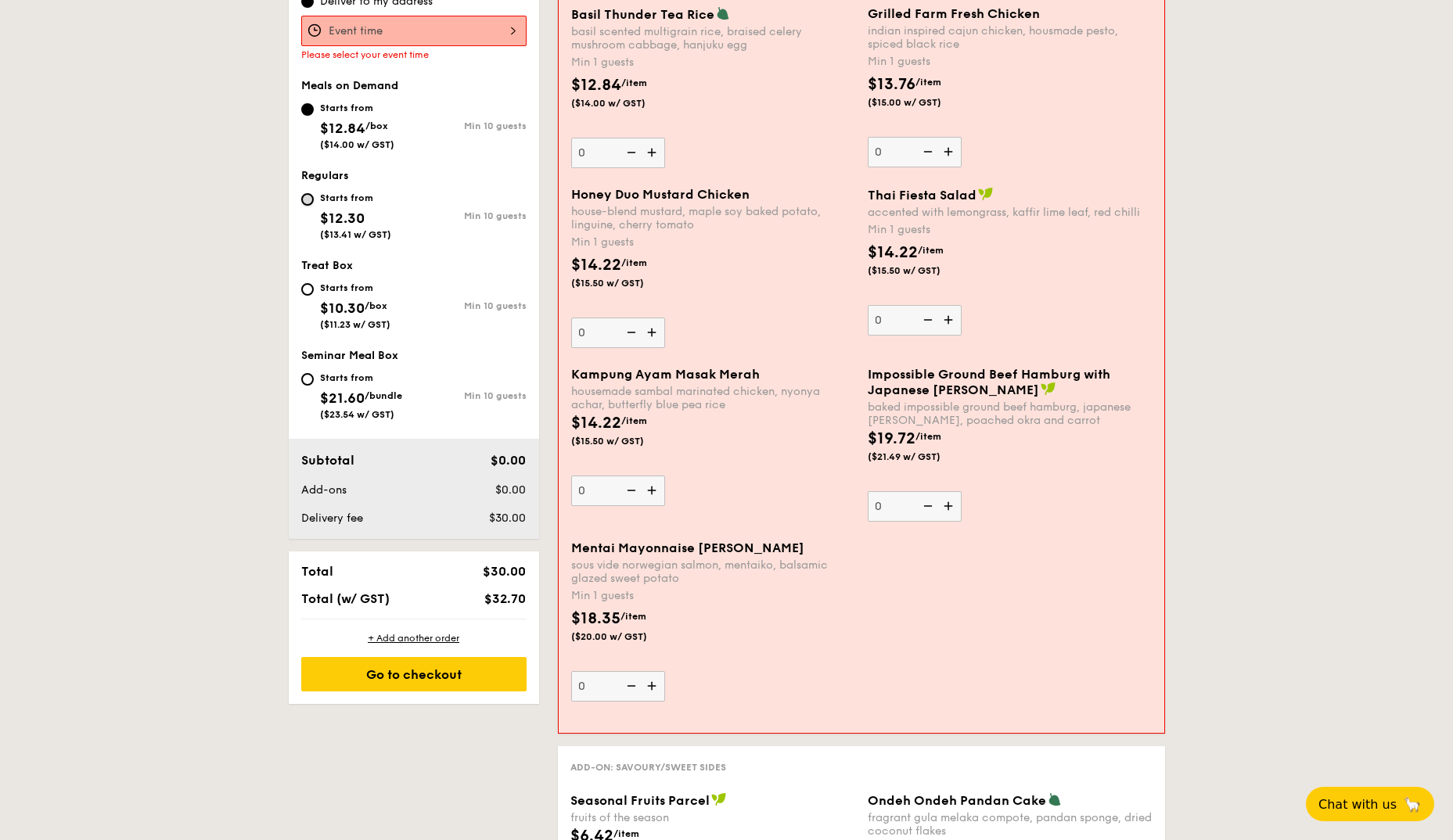
click at [310, 201] on input "Starts from $12.30 ($13.41 w/ GST) Min 10 guests" at bounding box center [307, 199] width 13 height 13
radio input "true"
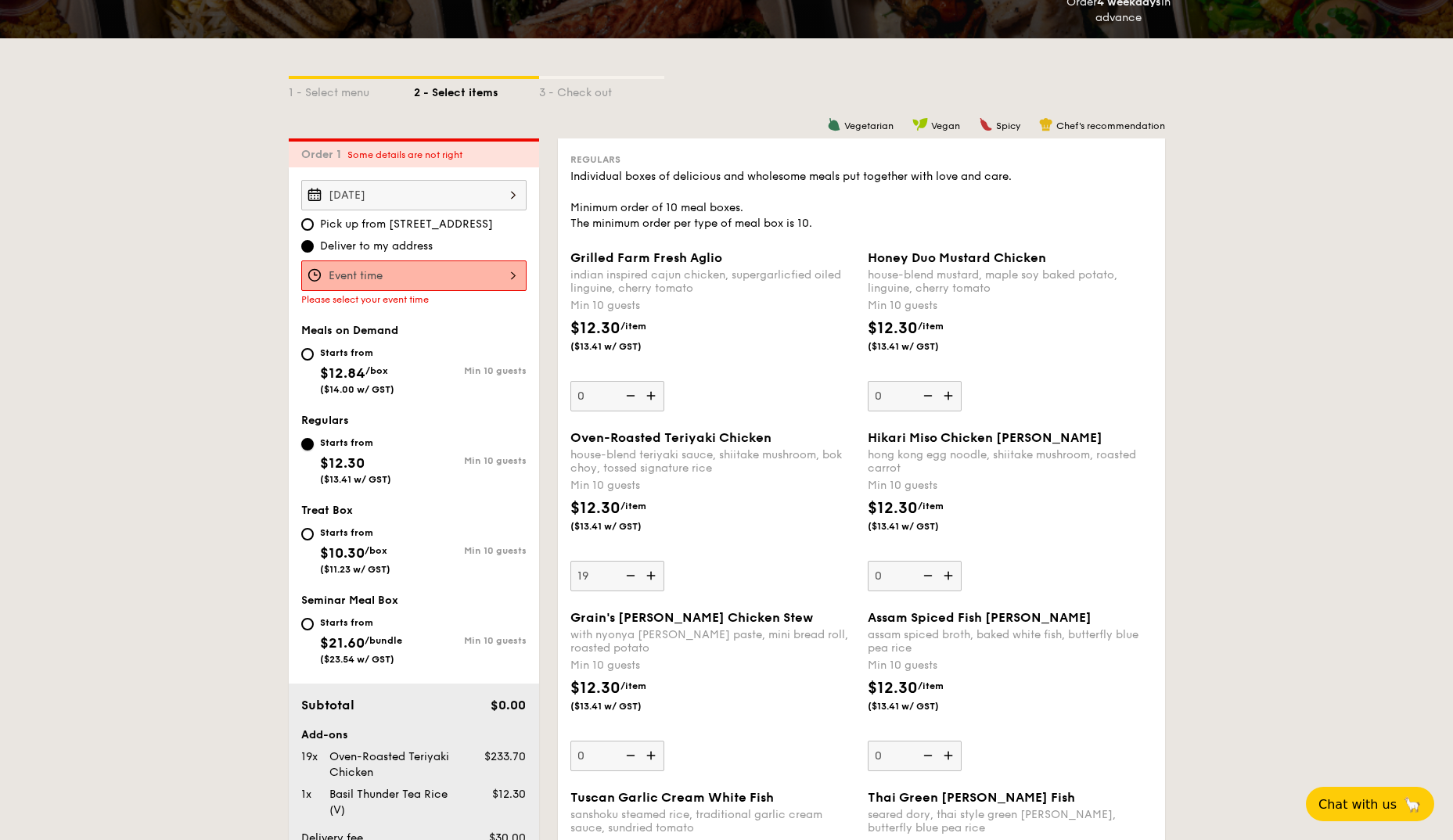
scroll to position [391, 0]
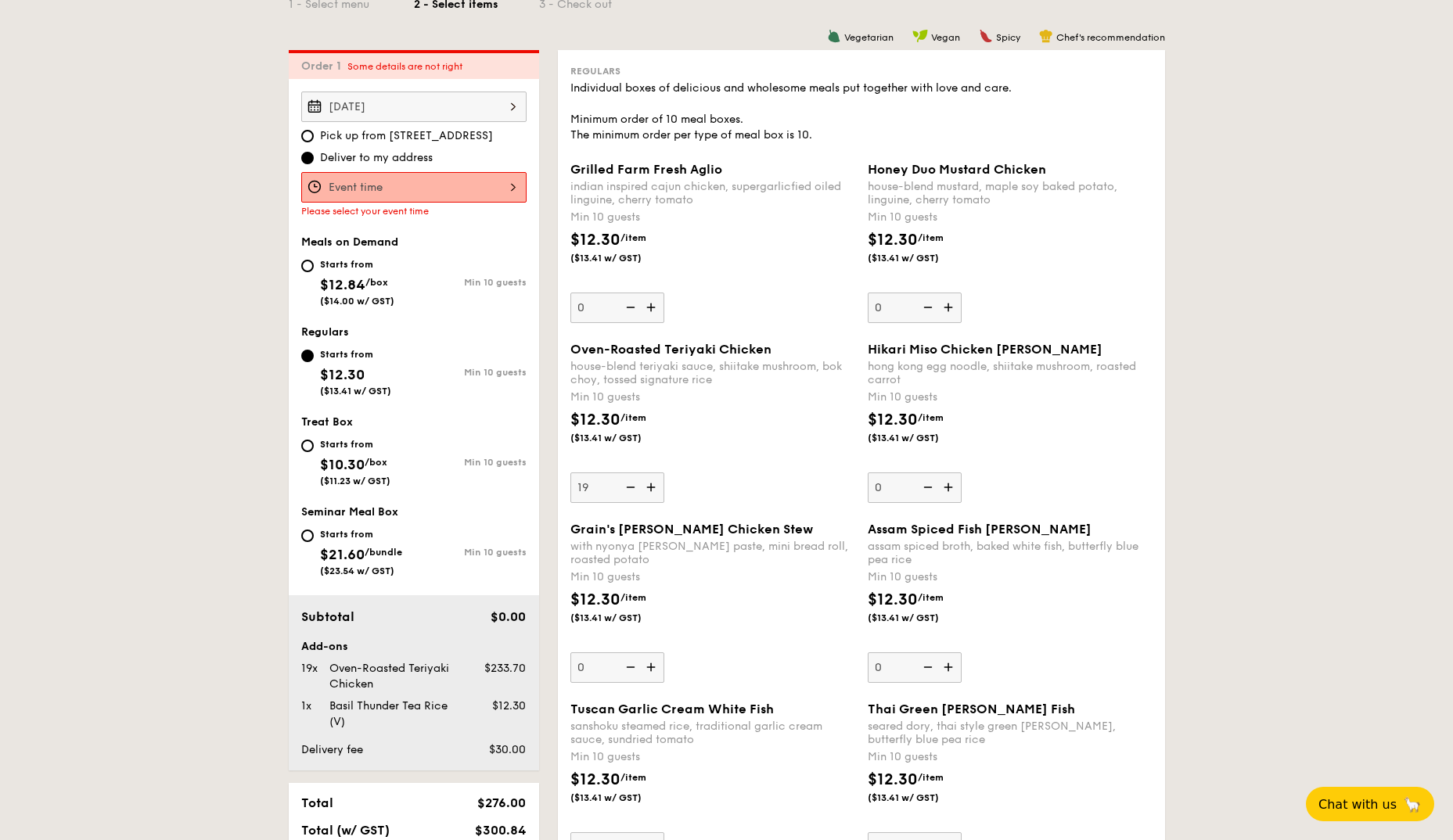
click at [354, 261] on div "Starts from" at bounding box center [357, 264] width 75 height 13
click at [314, 261] on input "Starts from $12.84 /box ($14.00 w/ GST) Min 10 guests" at bounding box center [307, 265] width 13 height 13
radio input "true"
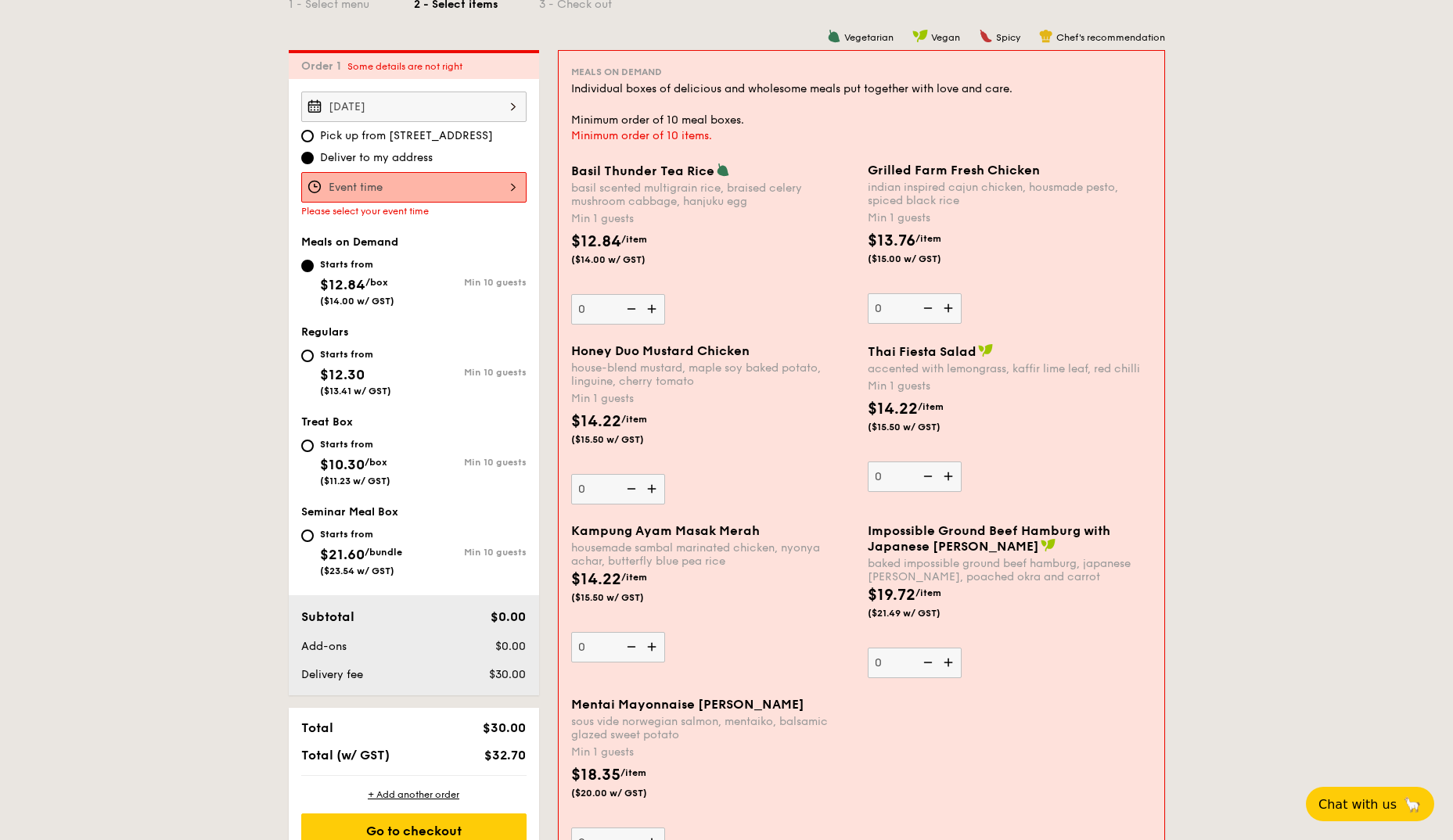
click at [354, 369] on span "$12.30" at bounding box center [342, 375] width 45 height 17
click at [314, 362] on input "Starts from $12.30 ($13.41 w/ GST) Min 10 guests" at bounding box center [307, 356] width 13 height 13
radio input "true"
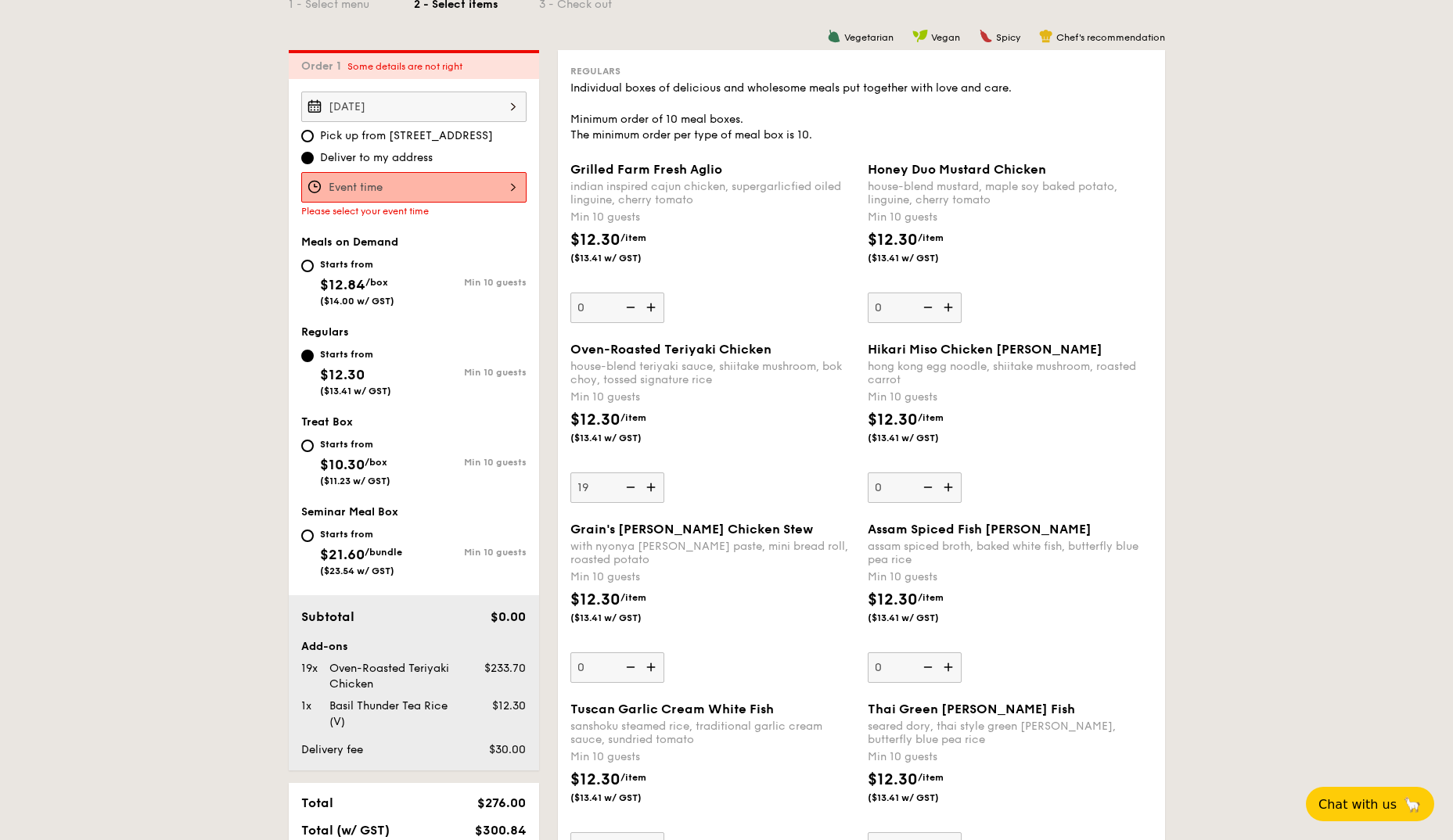
click at [337, 284] on span "$12.84" at bounding box center [342, 285] width 46 height 17
click at [314, 272] on input "Starts from $12.84 /box ($14.00 w/ GST) Min 10 guests" at bounding box center [307, 265] width 13 height 13
radio input "true"
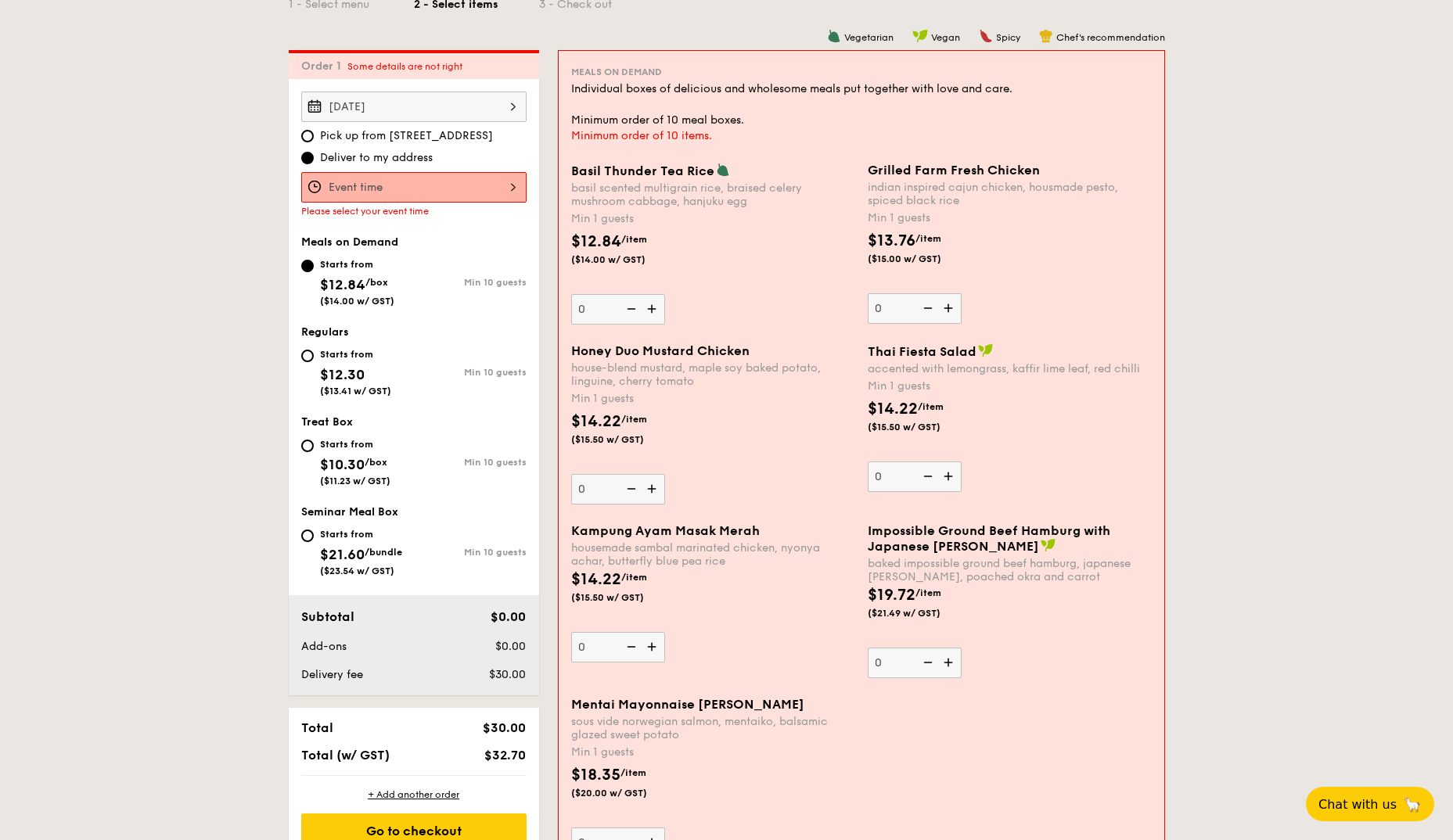
click at [391, 370] on div "Starts from $12.30 ($13.41 w/ GST)" at bounding box center [355, 370] width 71 height 52
click at [314, 362] on input "Starts from $12.30 ($13.41 w/ GST) Min 10 guests" at bounding box center [307, 356] width 13 height 13
radio input "true"
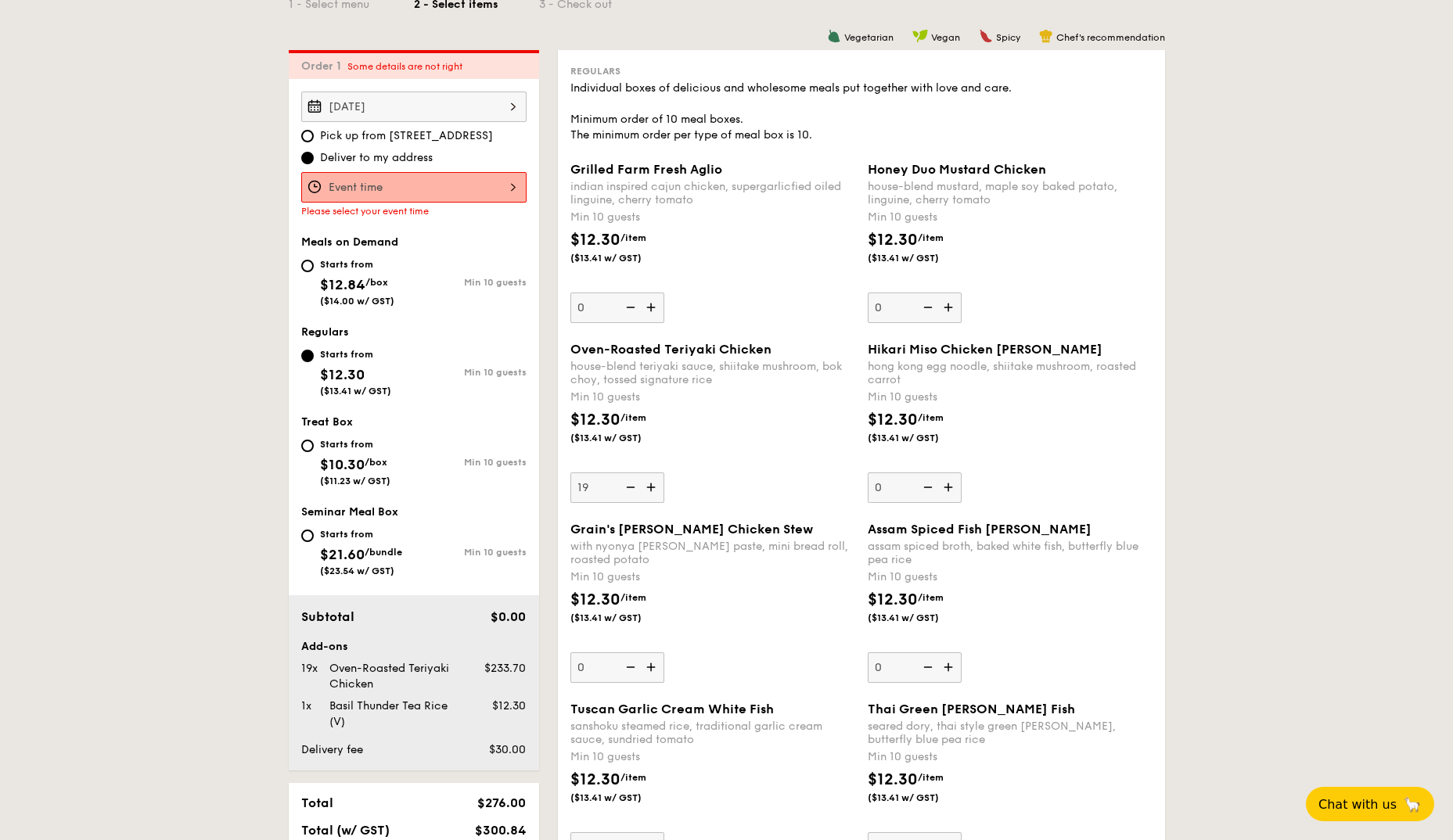
click at [878, 306] on input "0" at bounding box center [914, 308] width 94 height 31
type input "19"
click at [1036, 289] on div "Honey Duo Mustard Chicken house-blend mustard, maple soy baked potato, linguine…" at bounding box center [1010, 242] width 285 height 161
click at [961, 292] on input "19" at bounding box center [914, 308] width 94 height 31
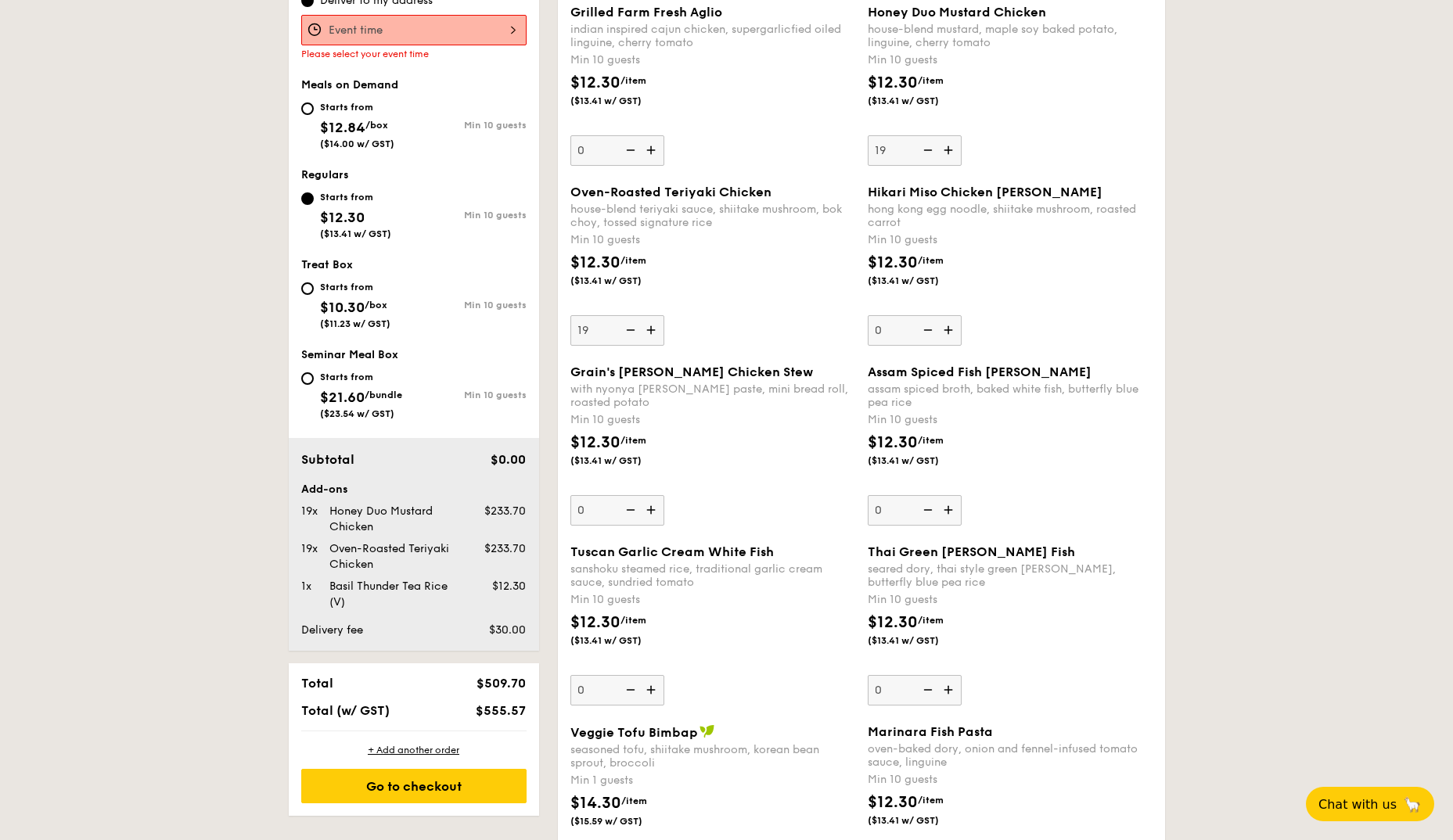
scroll to position [548, 0]
click at [599, 331] on input "19" at bounding box center [617, 331] width 94 height 31
type input "0"
click at [846, 336] on div "Oven-Roasted Teriyaki Chicken house-blend teriyaki sauce, shiitake mushroom, bo…" at bounding box center [713, 266] width 285 height 161
click at [665, 336] on input "0" at bounding box center [617, 331] width 94 height 31
